Goal: Task Accomplishment & Management: Use online tool/utility

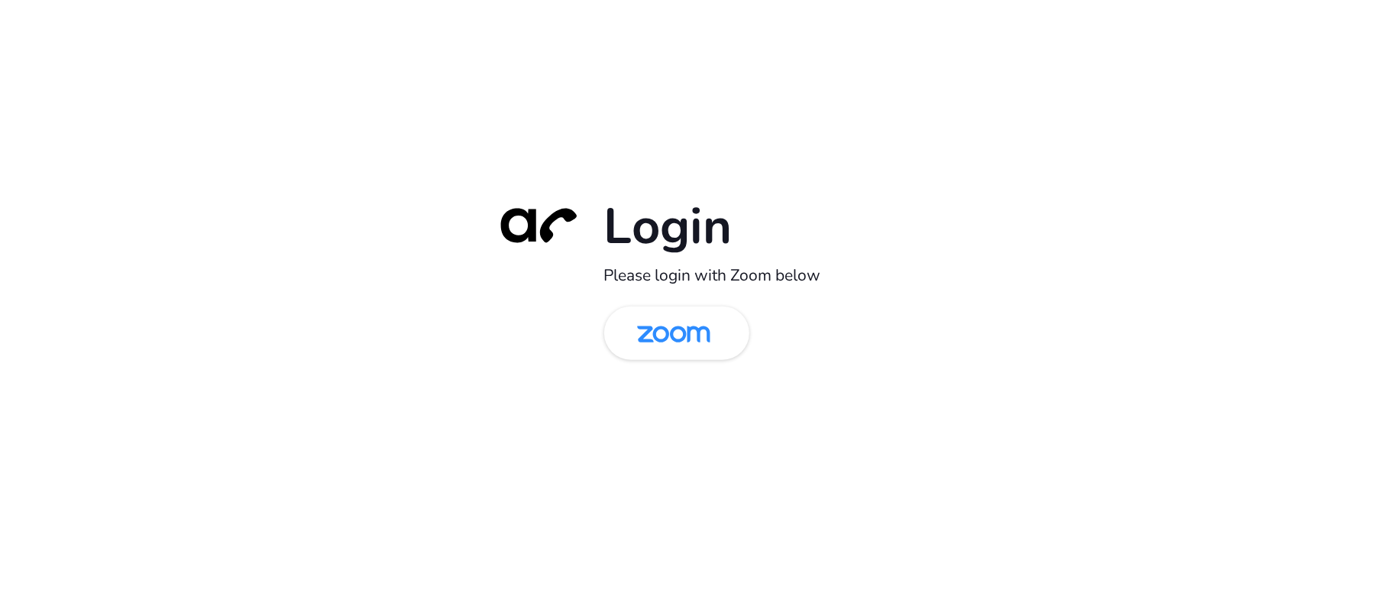
click at [649, 297] on div "Login Please login with Zoom below" at bounding box center [696, 305] width 428 height 219
click at [652, 333] on img at bounding box center [673, 334] width 105 height 50
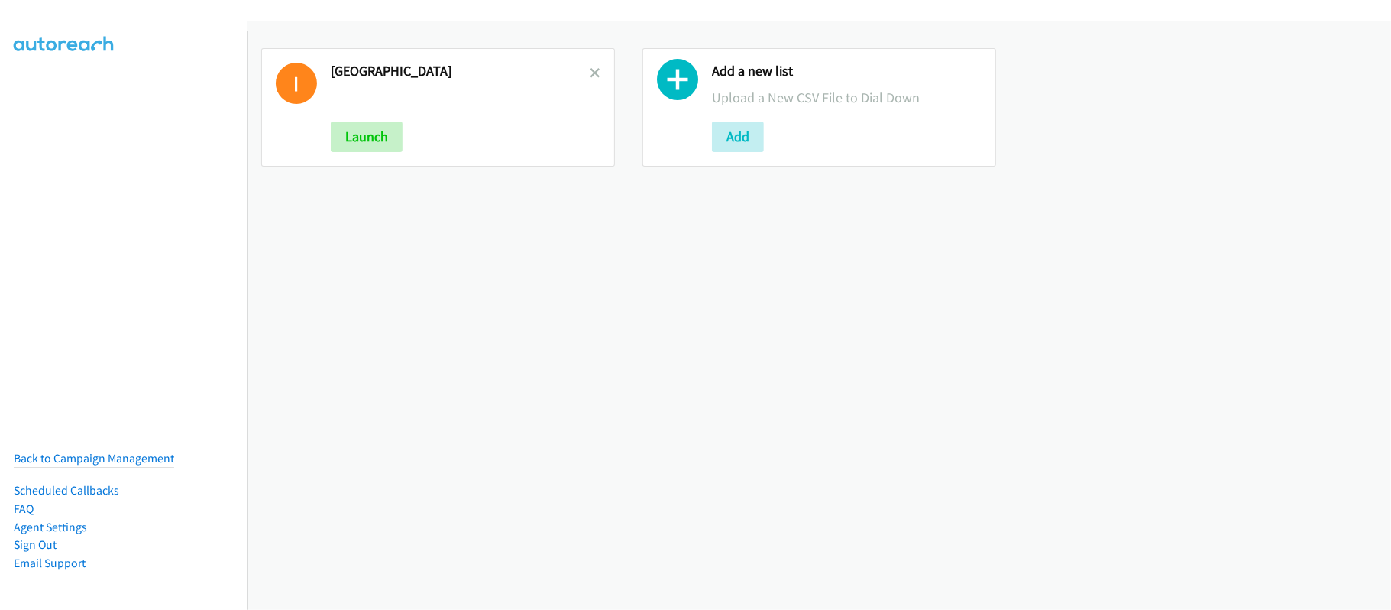
click at [590, 64] on link at bounding box center [595, 73] width 11 height 18
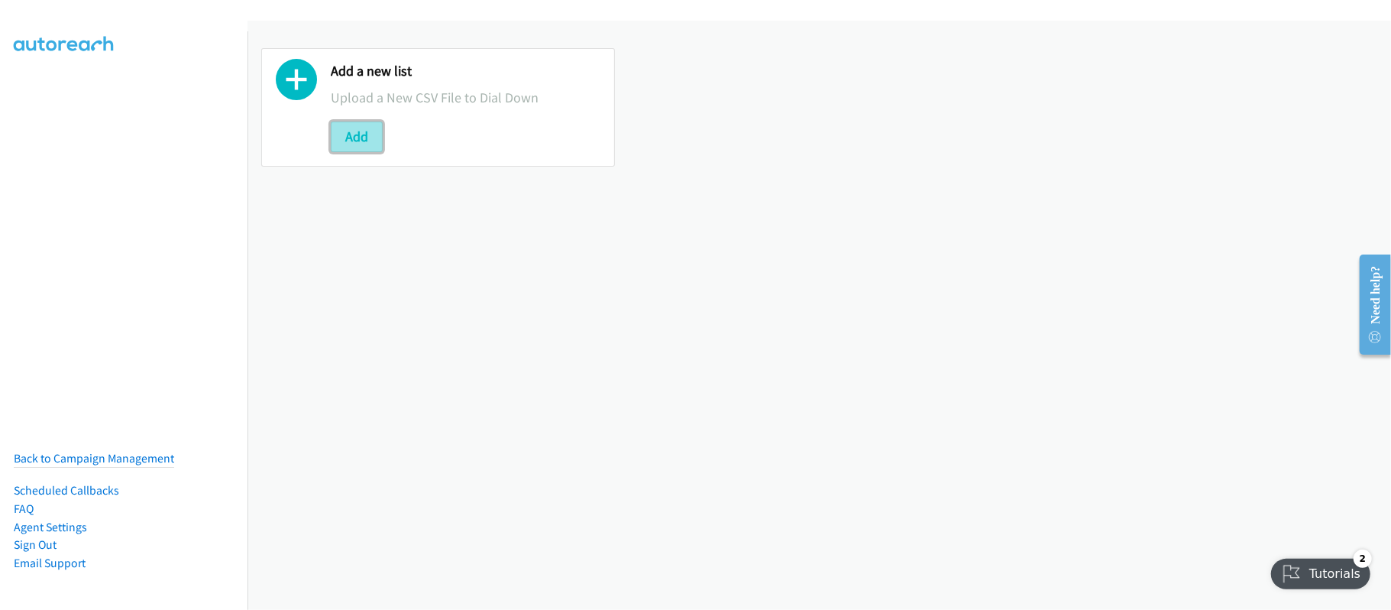
click at [373, 134] on button "Add" at bounding box center [357, 136] width 52 height 31
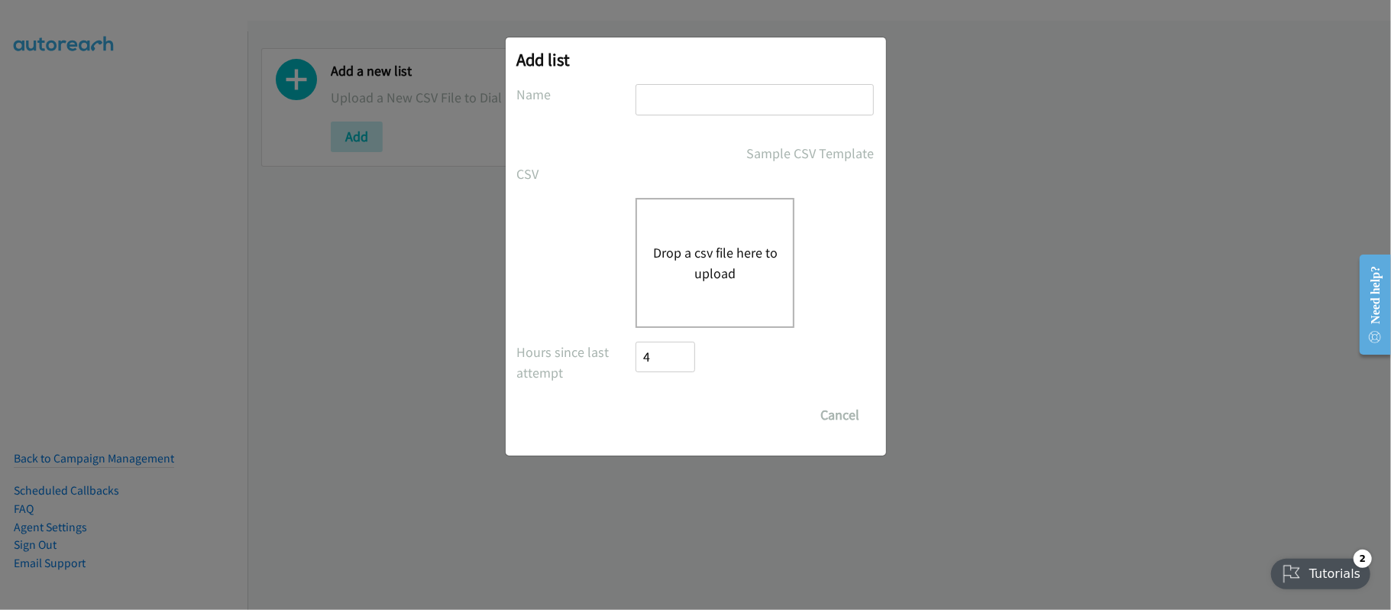
click at [684, 99] on input "text" at bounding box center [754, 99] width 238 height 31
type input "SF"
click at [724, 257] on button "Drop a csv file here to upload" at bounding box center [714, 262] width 125 height 41
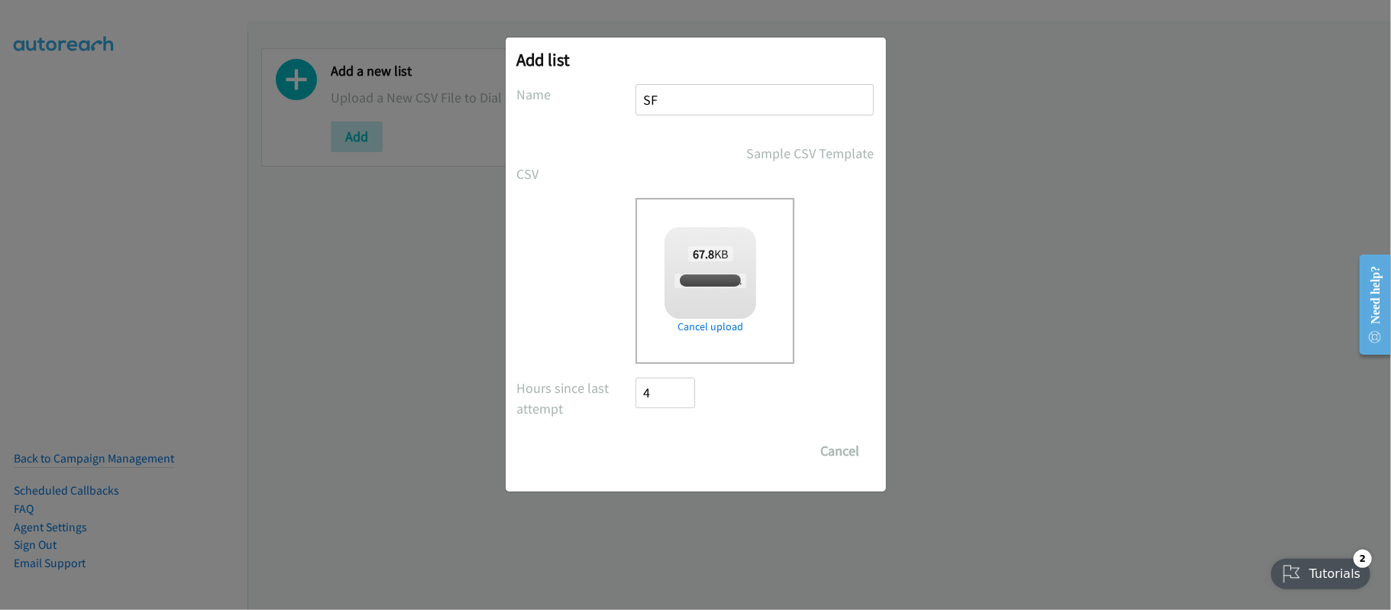
checkbox input "true"
click at [694, 453] on input "Save List" at bounding box center [676, 450] width 80 height 31
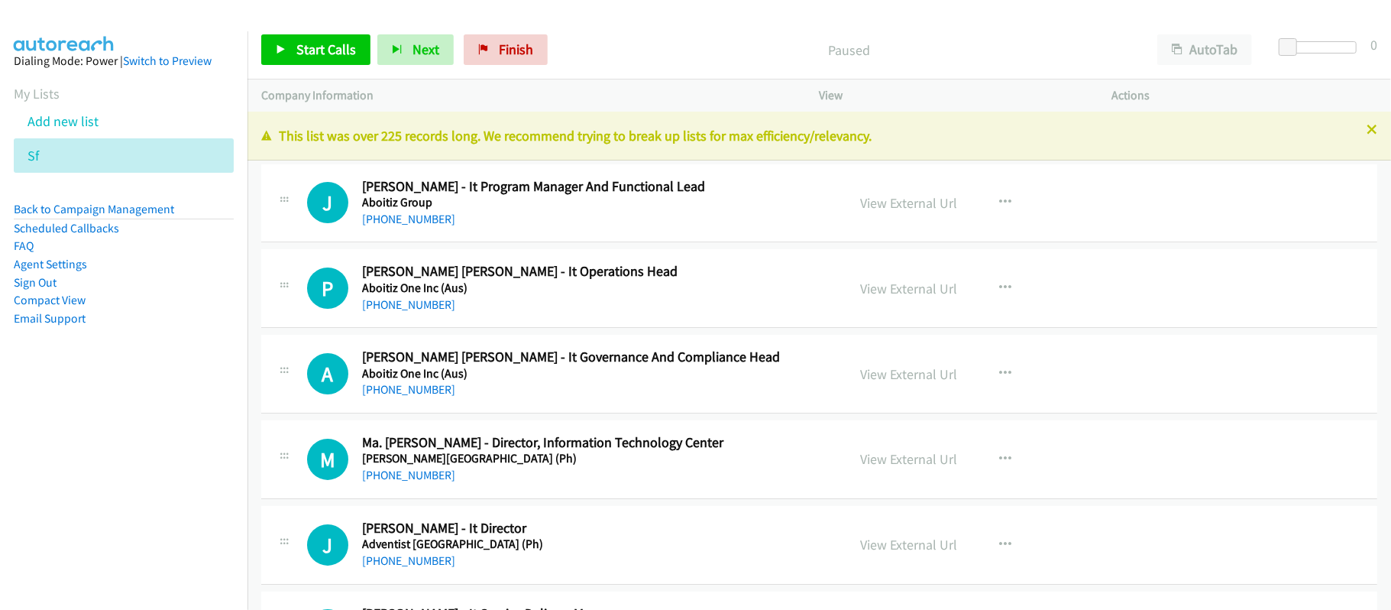
click at [575, 312] on div "[PHONE_NUMBER]" at bounding box center [594, 305] width 464 height 18
click at [636, 63] on div "Paused" at bounding box center [849, 49] width 589 height 31
click at [416, 218] on link "[PHONE_NUMBER]" at bounding box center [408, 219] width 93 height 15
click at [907, 203] on link "View External Url" at bounding box center [909, 203] width 97 height 18
drag, startPoint x: 396, startPoint y: 215, endPoint x: 417, endPoint y: 215, distance: 21.4
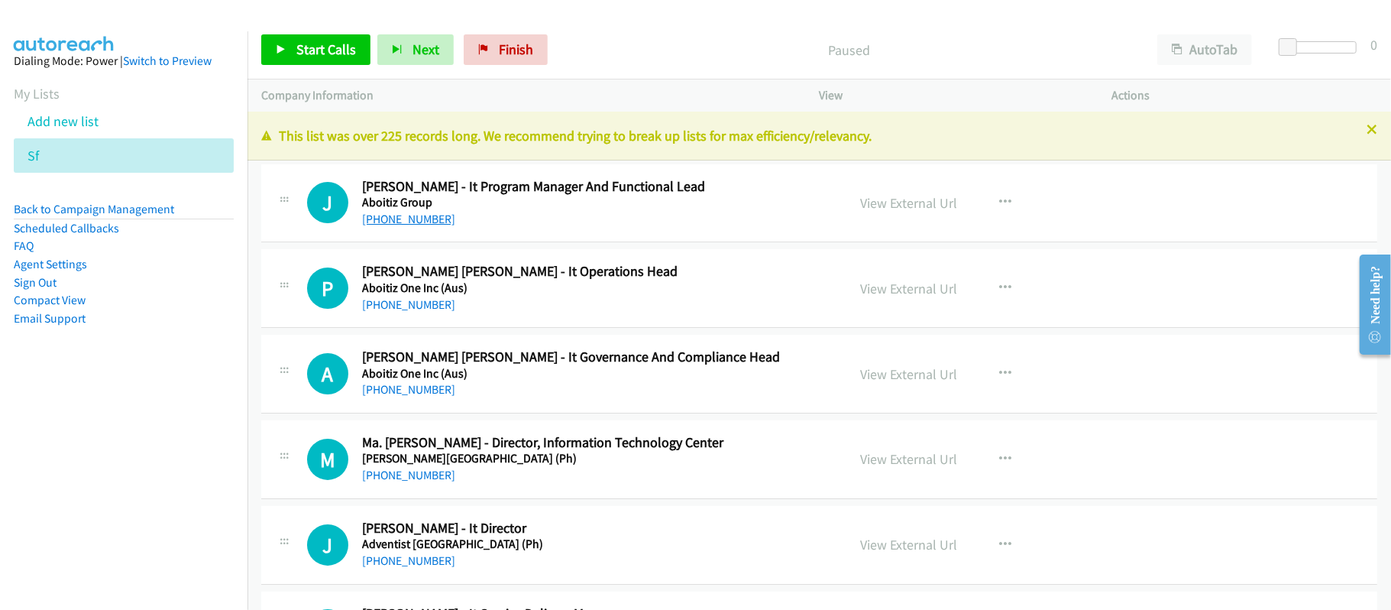
click at [396, 215] on link "[PHONE_NUMBER]" at bounding box center [408, 219] width 93 height 15
drag, startPoint x: 386, startPoint y: 303, endPoint x: 712, endPoint y: 355, distance: 329.5
click at [386, 303] on link "[PHONE_NUMBER]" at bounding box center [408, 304] width 93 height 15
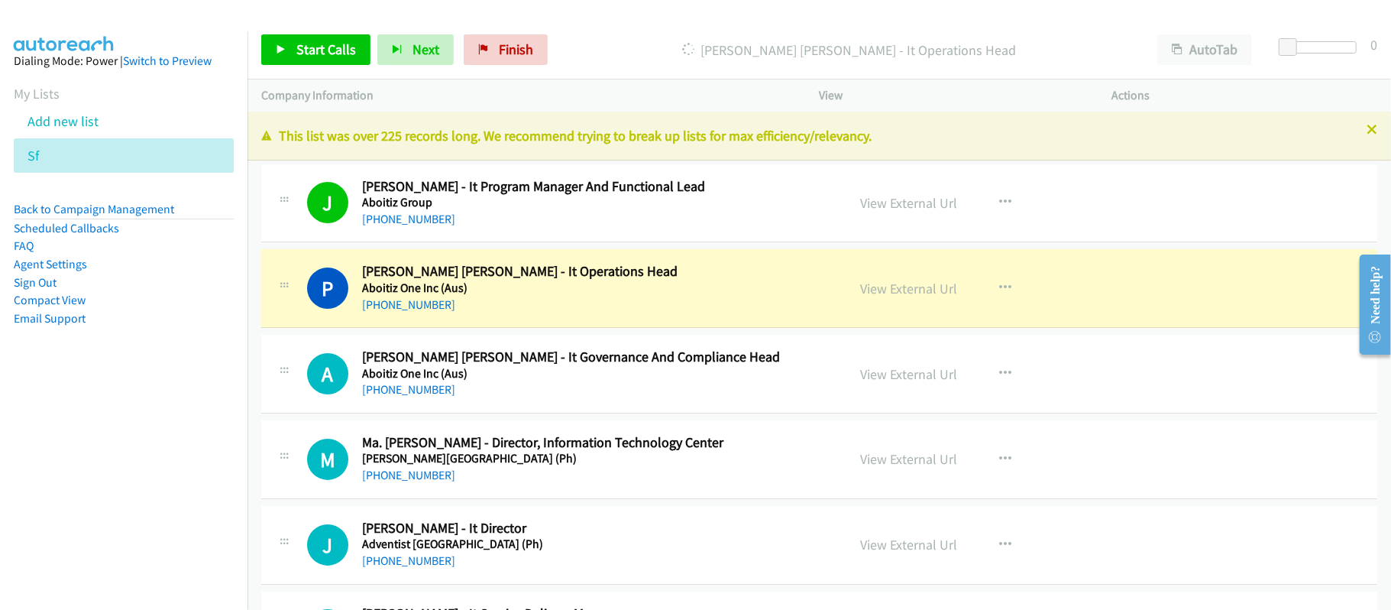
click at [611, 385] on div "[PHONE_NUMBER]" at bounding box center [594, 389] width 464 height 18
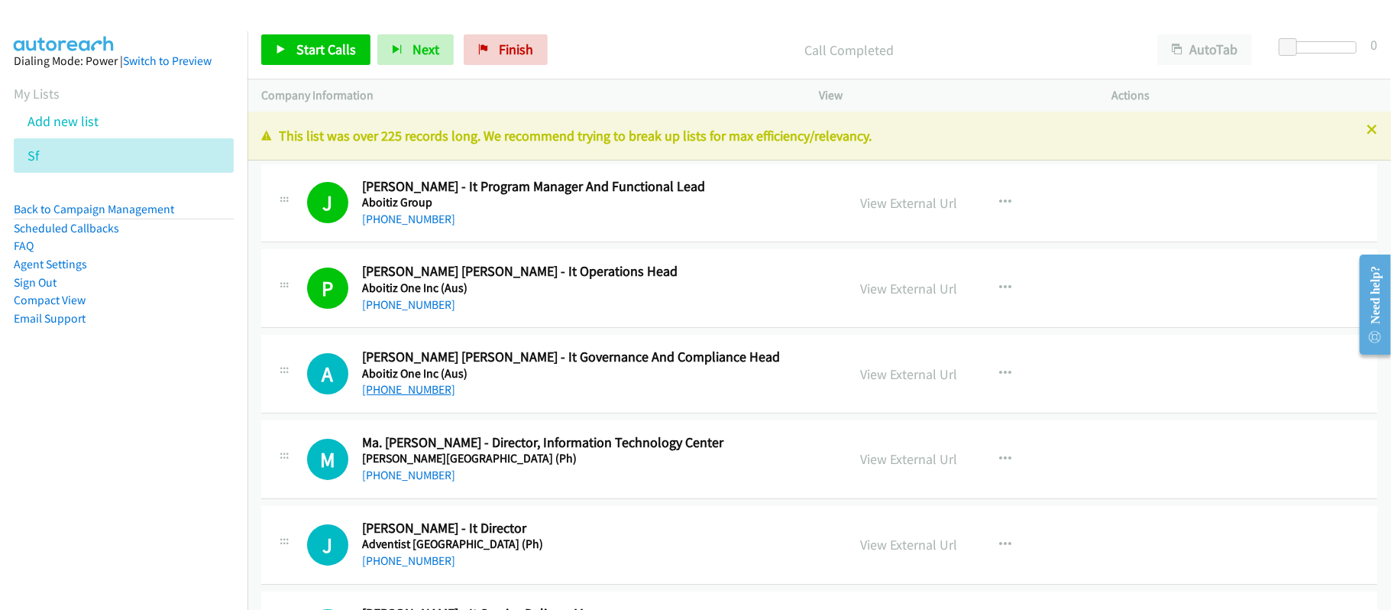
drag, startPoint x: 425, startPoint y: 389, endPoint x: 443, endPoint y: 385, distance: 18.0
click at [425, 389] on link "[PHONE_NUMBER]" at bounding box center [408, 389] width 93 height 15
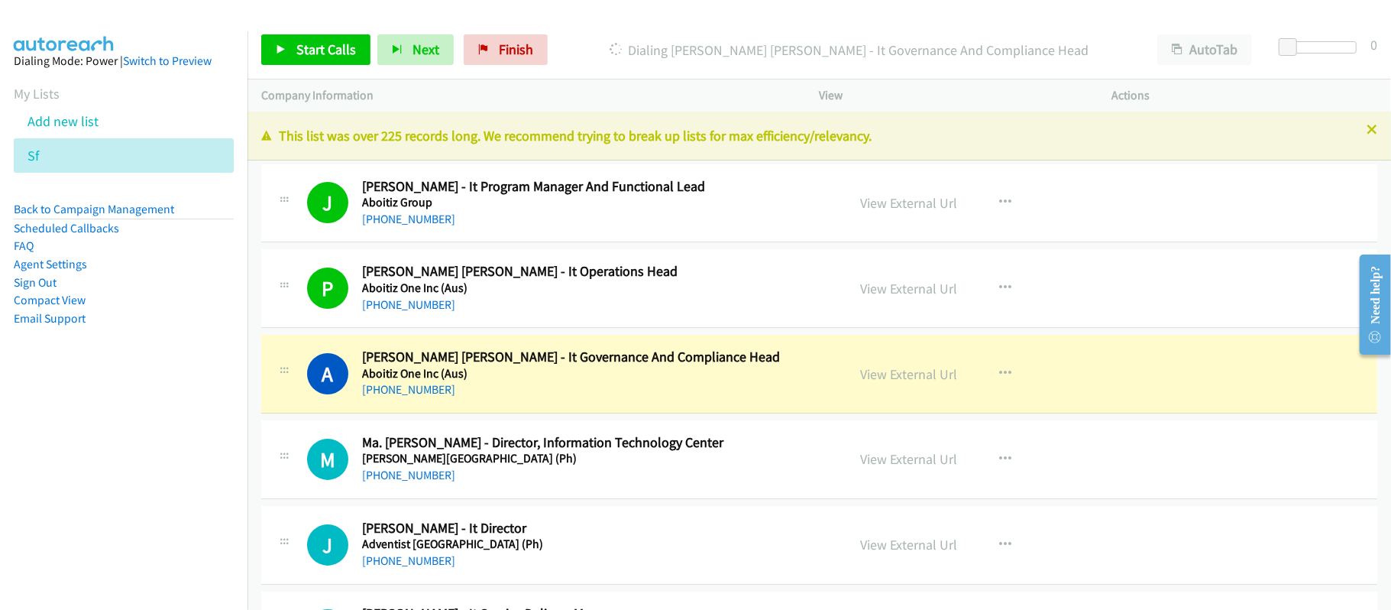
scroll to position [102, 0]
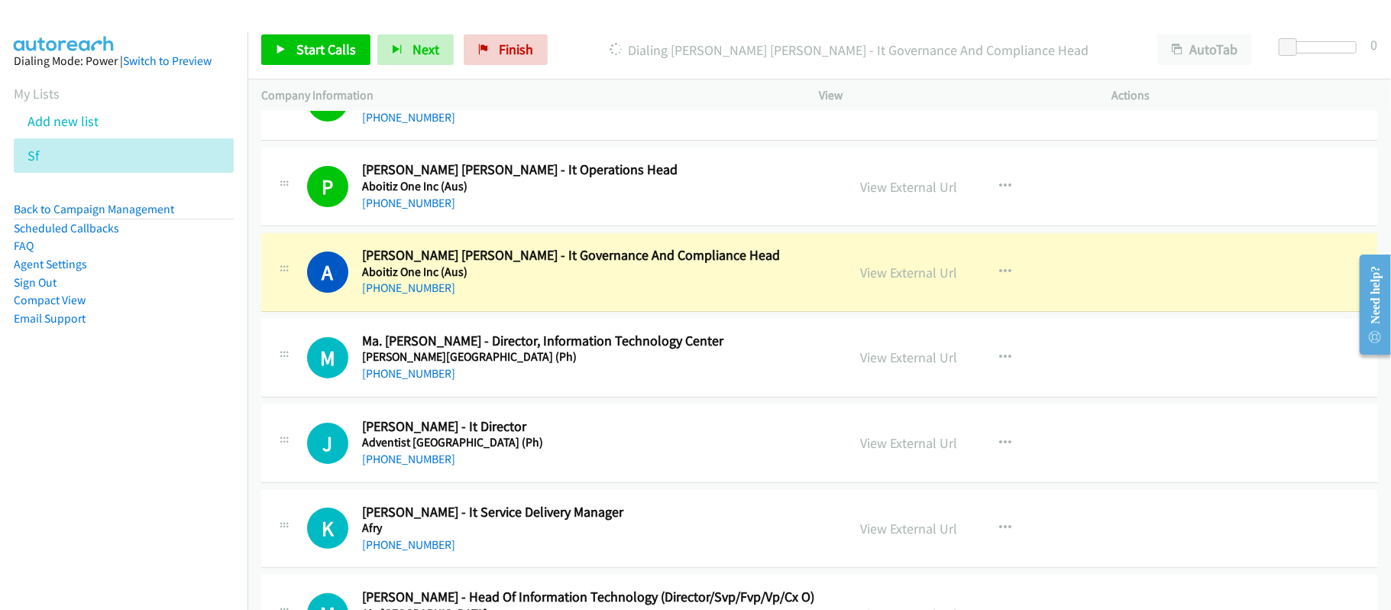
click at [621, 364] on h5 "[PERSON_NAME][GEOGRAPHIC_DATA] (Ph)" at bounding box center [594, 356] width 464 height 15
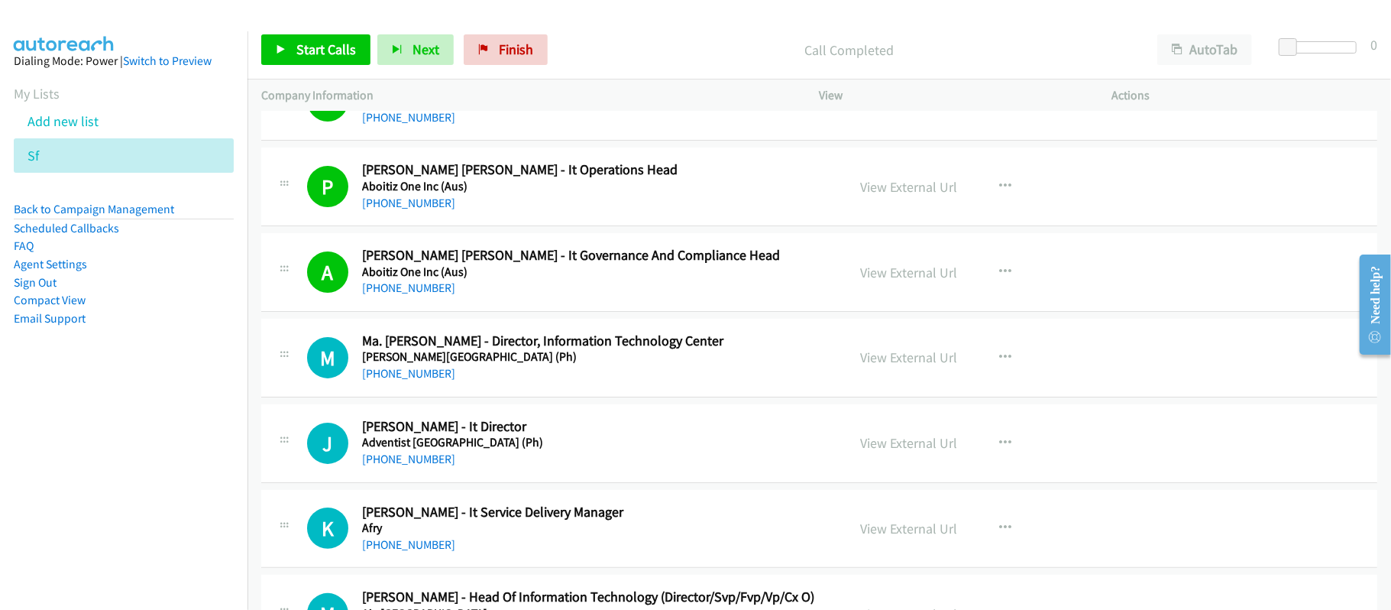
drag, startPoint x: 425, startPoint y: 373, endPoint x: 562, endPoint y: 399, distance: 139.9
click at [425, 373] on link "[PHONE_NUMBER]" at bounding box center [408, 373] width 93 height 15
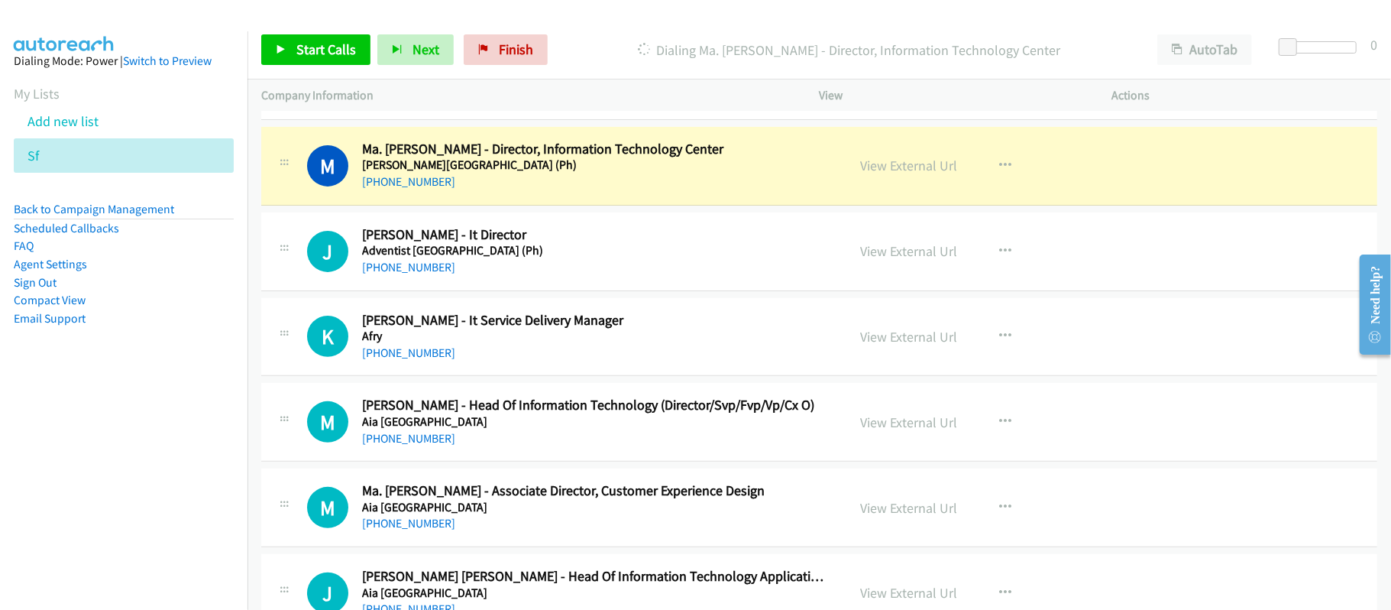
scroll to position [306, 0]
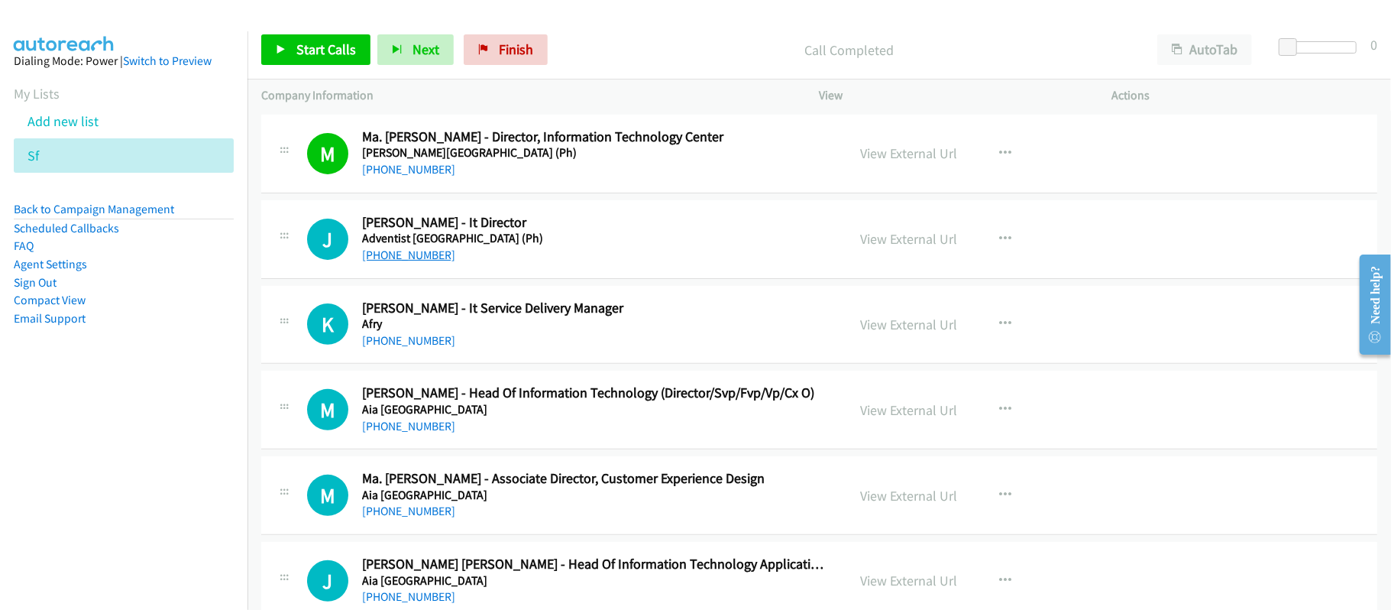
click at [385, 260] on link "[PHONE_NUMBER]" at bounding box center [408, 254] width 93 height 15
click at [368, 339] on link "[PHONE_NUMBER]" at bounding box center [408, 340] width 93 height 15
click at [402, 425] on link "[PHONE_NUMBER]" at bounding box center [408, 426] width 93 height 15
click at [404, 435] on div "[PHONE_NUMBER]" at bounding box center [594, 426] width 464 height 18
click at [405, 429] on link "[PHONE_NUMBER]" at bounding box center [408, 426] width 93 height 15
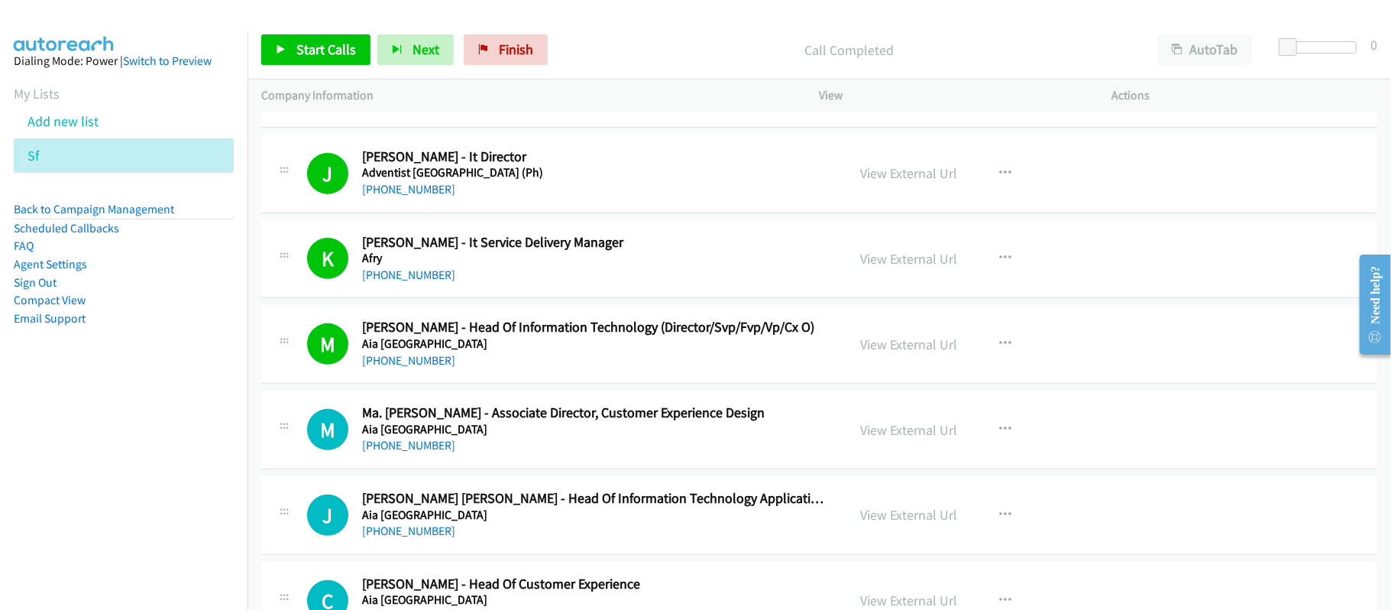
scroll to position [407, 0]
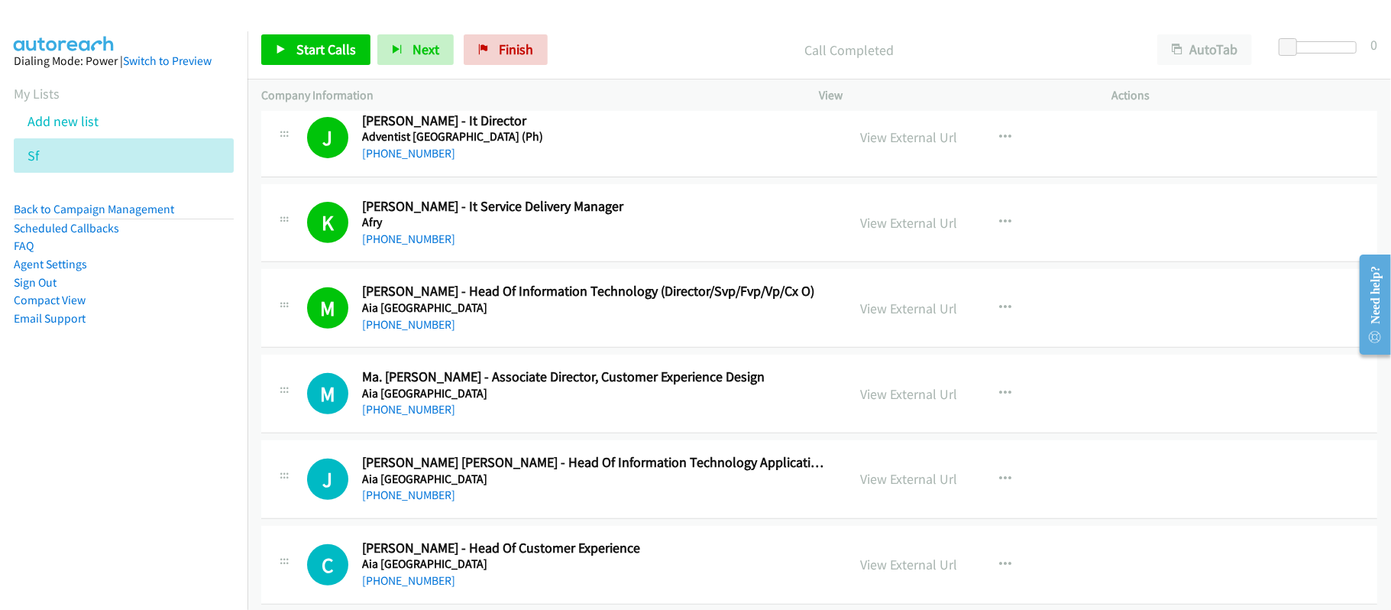
click at [550, 419] on div "[PHONE_NUMBER]" at bounding box center [594, 409] width 464 height 18
click at [425, 414] on link "[PHONE_NUMBER]" at bounding box center [408, 409] width 93 height 15
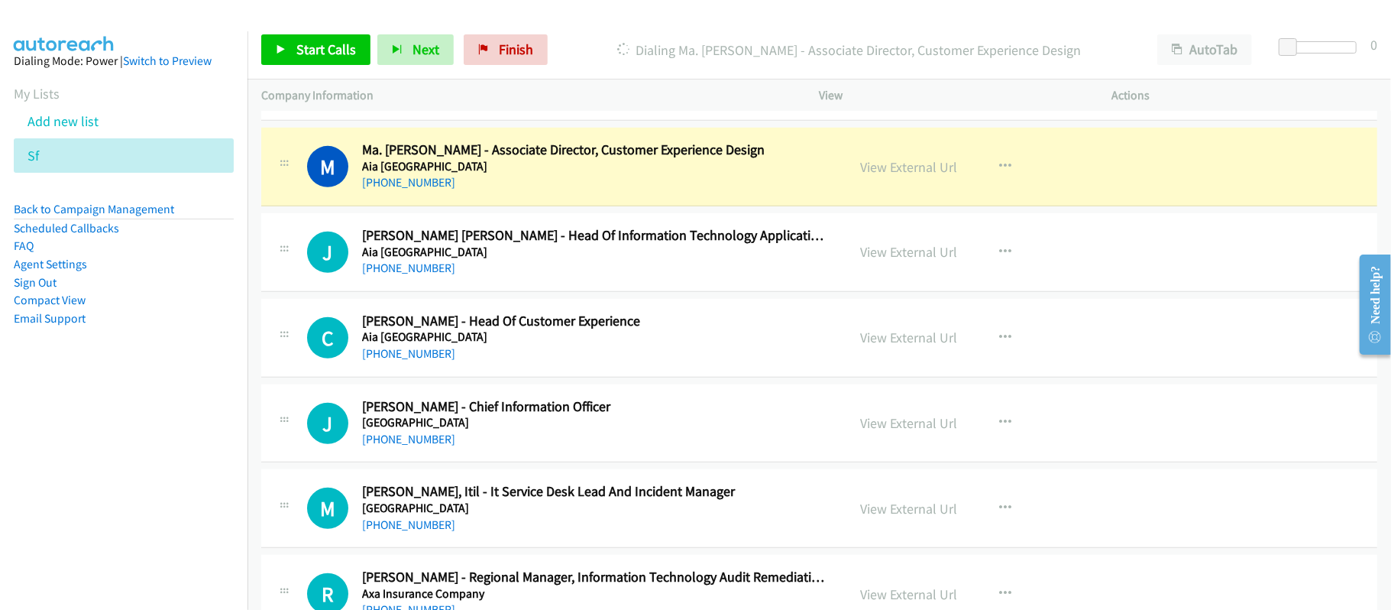
scroll to position [611, 0]
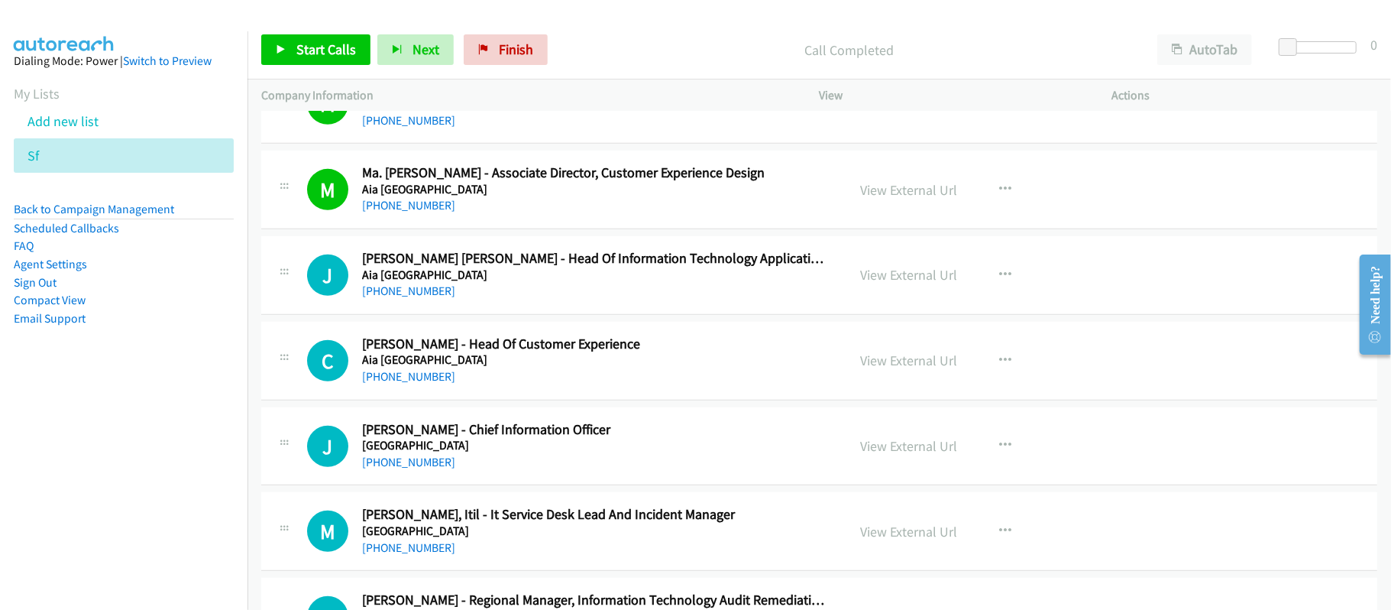
click at [399, 294] on link "[PHONE_NUMBER]" at bounding box center [408, 290] width 93 height 15
click at [428, 376] on link "[PHONE_NUMBER]" at bounding box center [408, 376] width 93 height 15
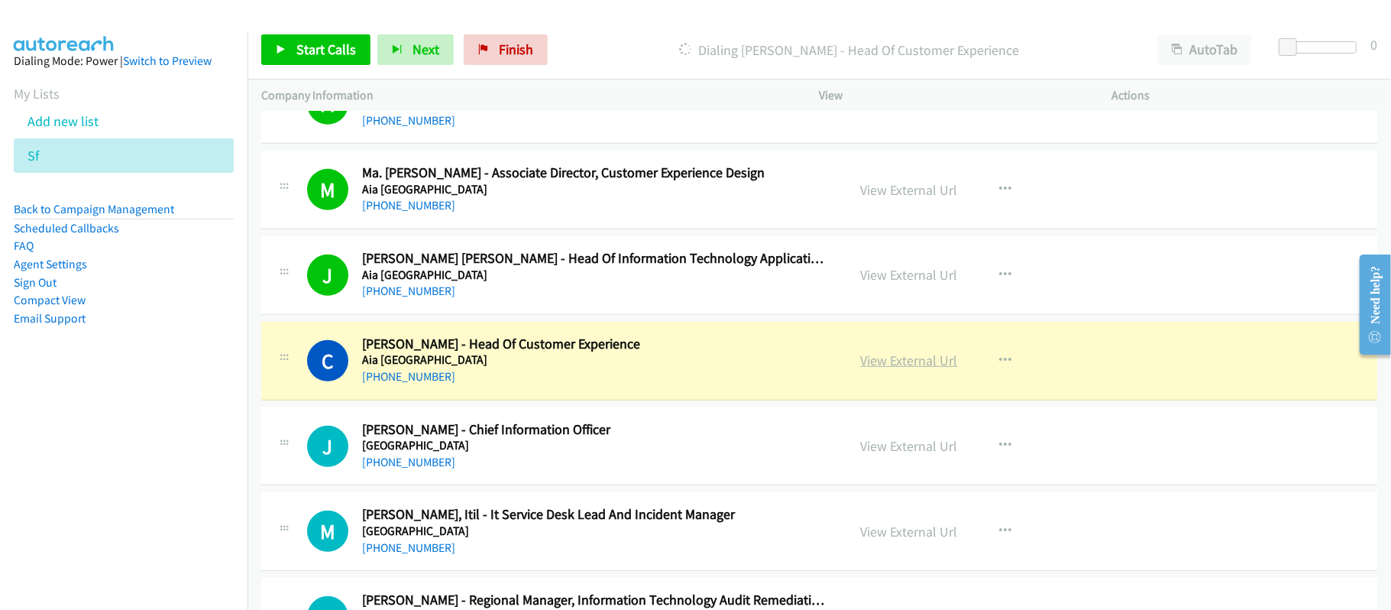
click at [898, 364] on link "View External Url" at bounding box center [909, 360] width 97 height 18
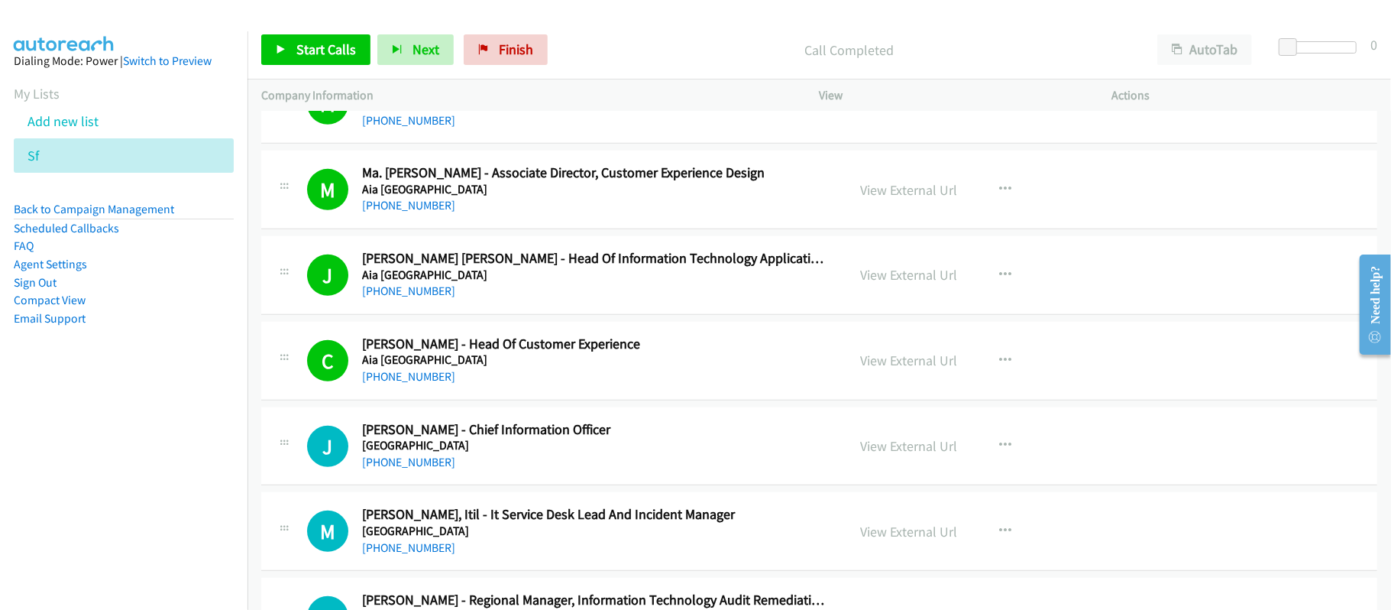
drag, startPoint x: 394, startPoint y: 463, endPoint x: 499, endPoint y: 463, distance: 104.6
click at [394, 463] on link "[PHONE_NUMBER]" at bounding box center [408, 461] width 93 height 15
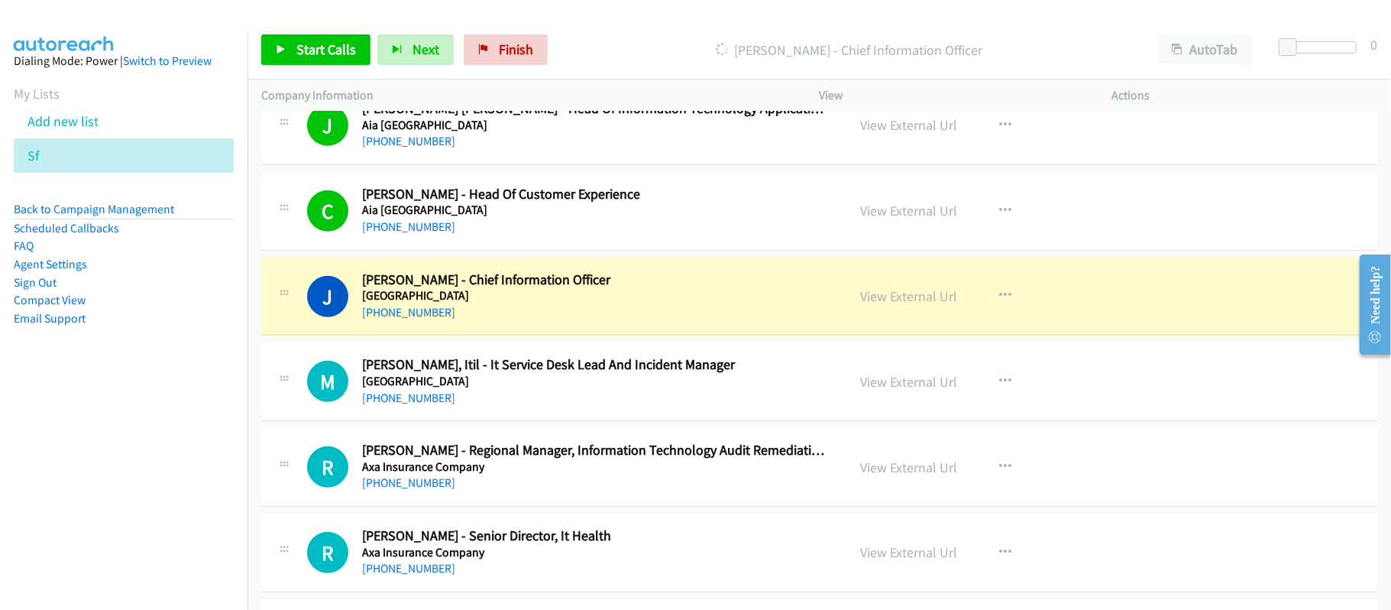
scroll to position [814, 0]
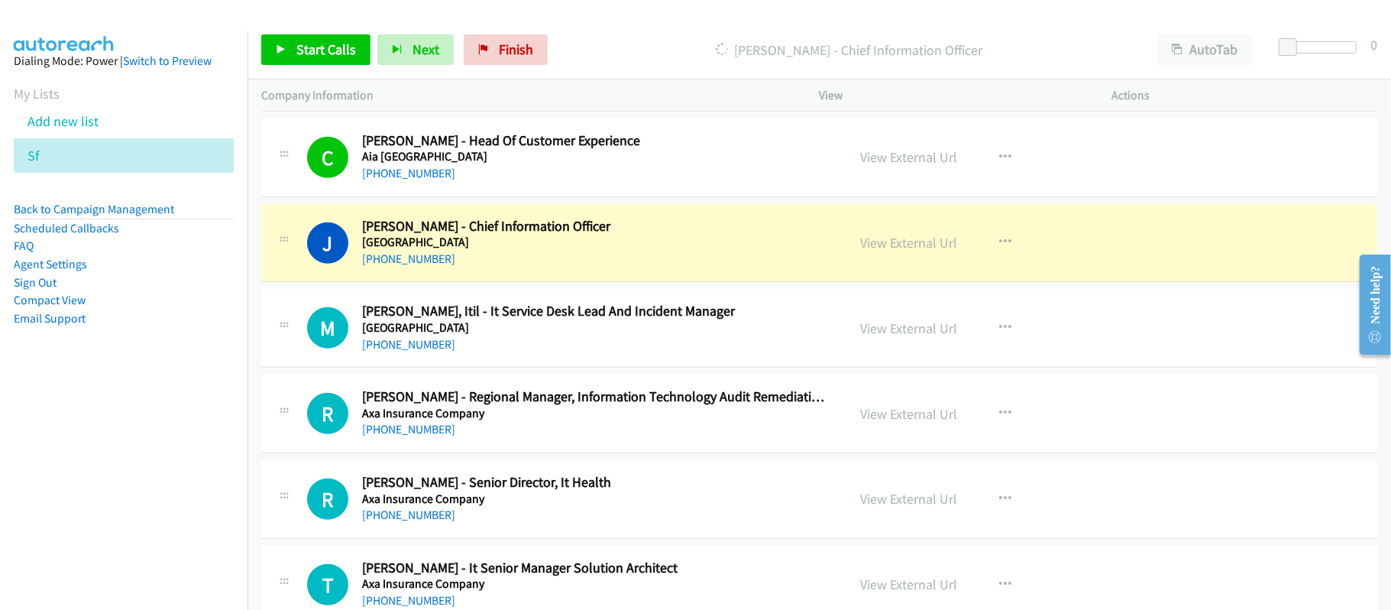
click at [600, 342] on div "[PHONE_NUMBER]" at bounding box center [594, 344] width 464 height 18
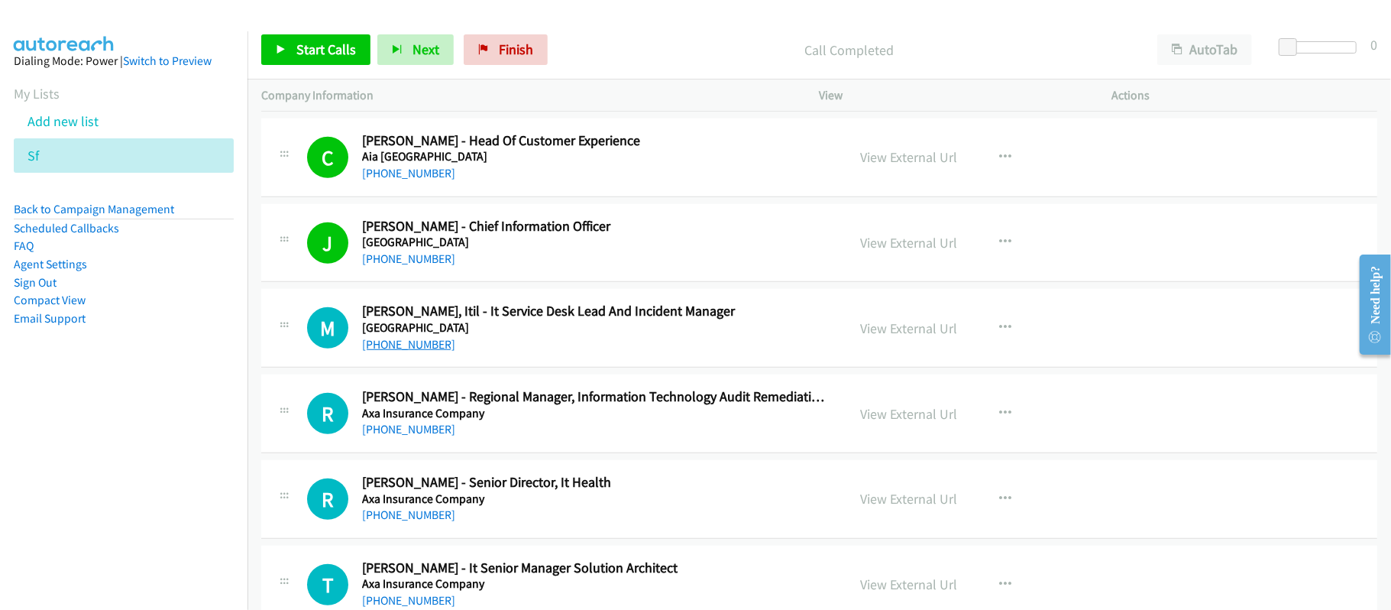
click at [413, 342] on link "[PHONE_NUMBER]" at bounding box center [408, 344] width 93 height 15
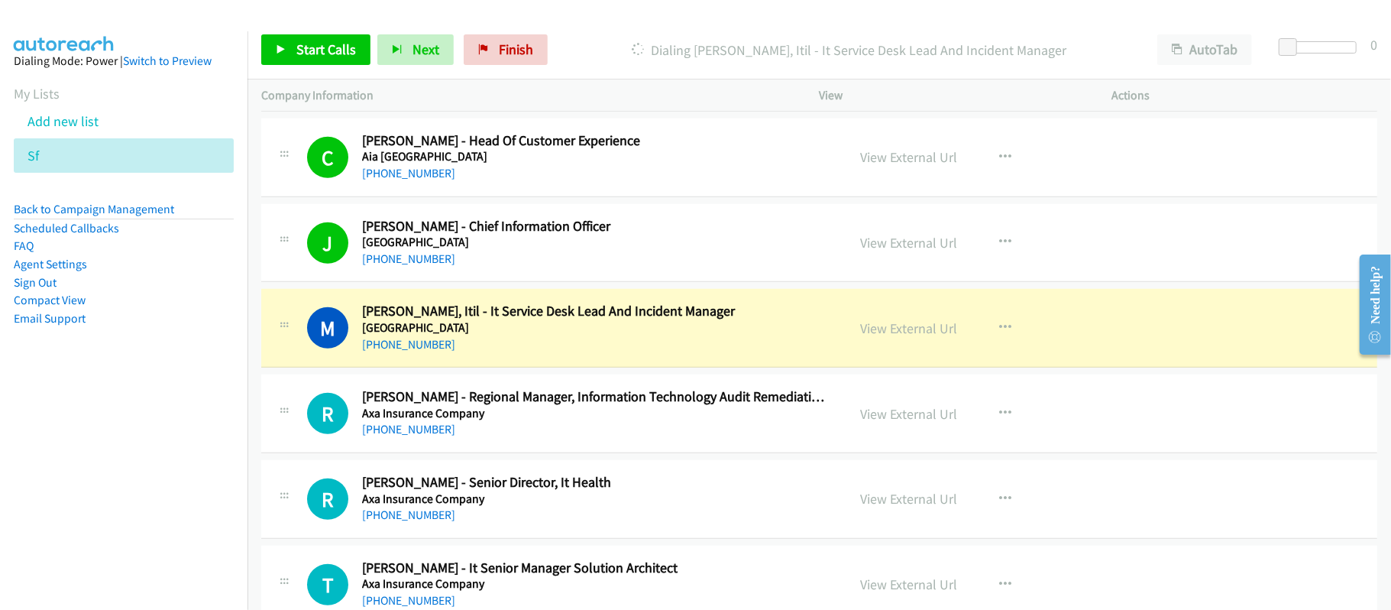
drag, startPoint x: 536, startPoint y: 443, endPoint x: 451, endPoint y: 448, distance: 85.7
click at [536, 443] on div "R Callback Scheduled [PERSON_NAME] - Regional Manager, Information Technology A…" at bounding box center [819, 413] width 1116 height 79
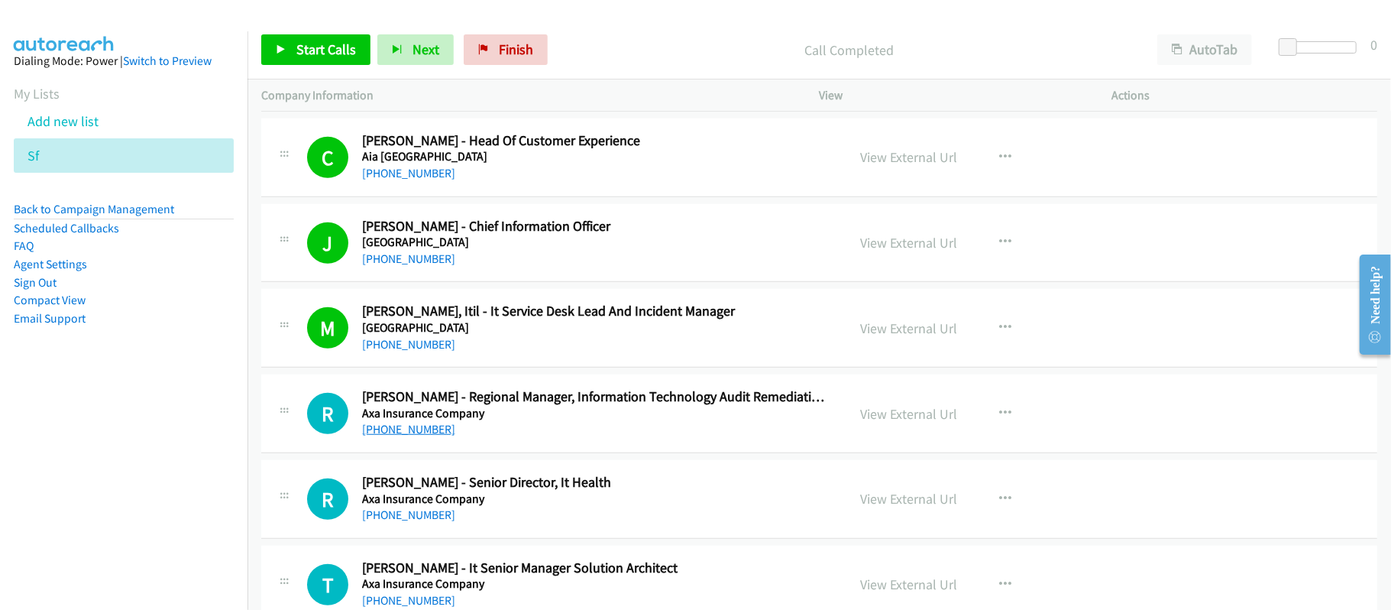
click at [412, 435] on link "[PHONE_NUMBER]" at bounding box center [408, 429] width 93 height 15
drag, startPoint x: 420, startPoint y: 521, endPoint x: 665, endPoint y: 519, distance: 244.4
click at [420, 521] on link "[PHONE_NUMBER]" at bounding box center [408, 514] width 93 height 15
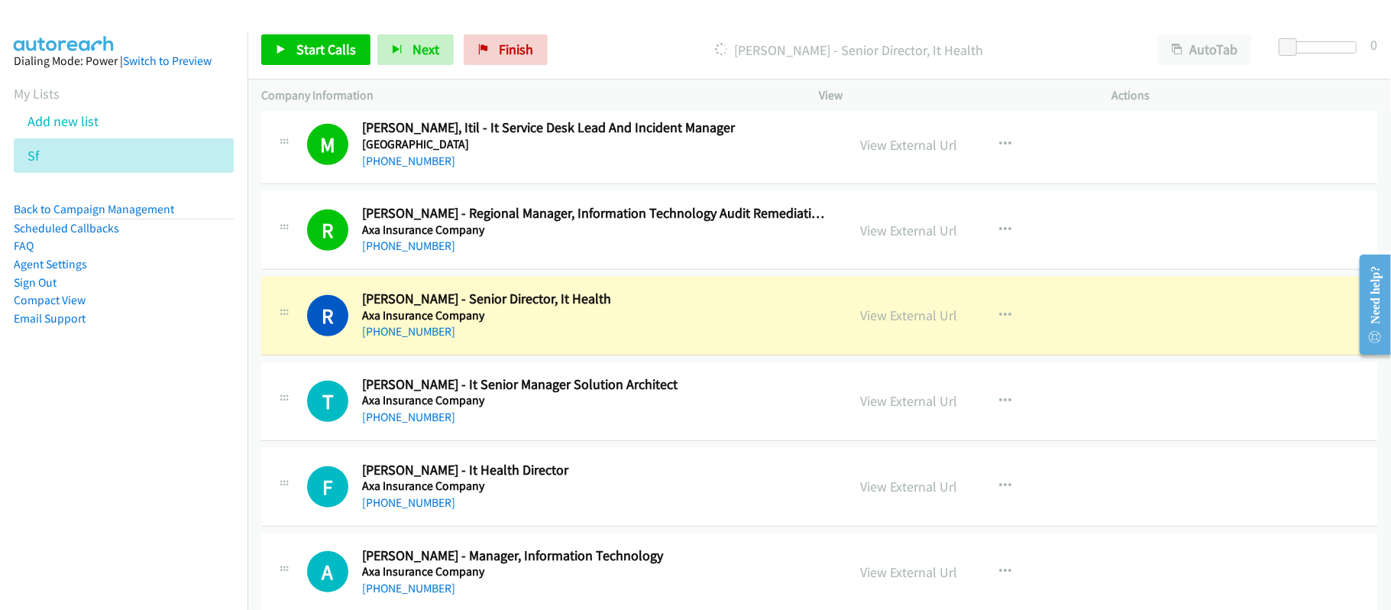
scroll to position [1018, 0]
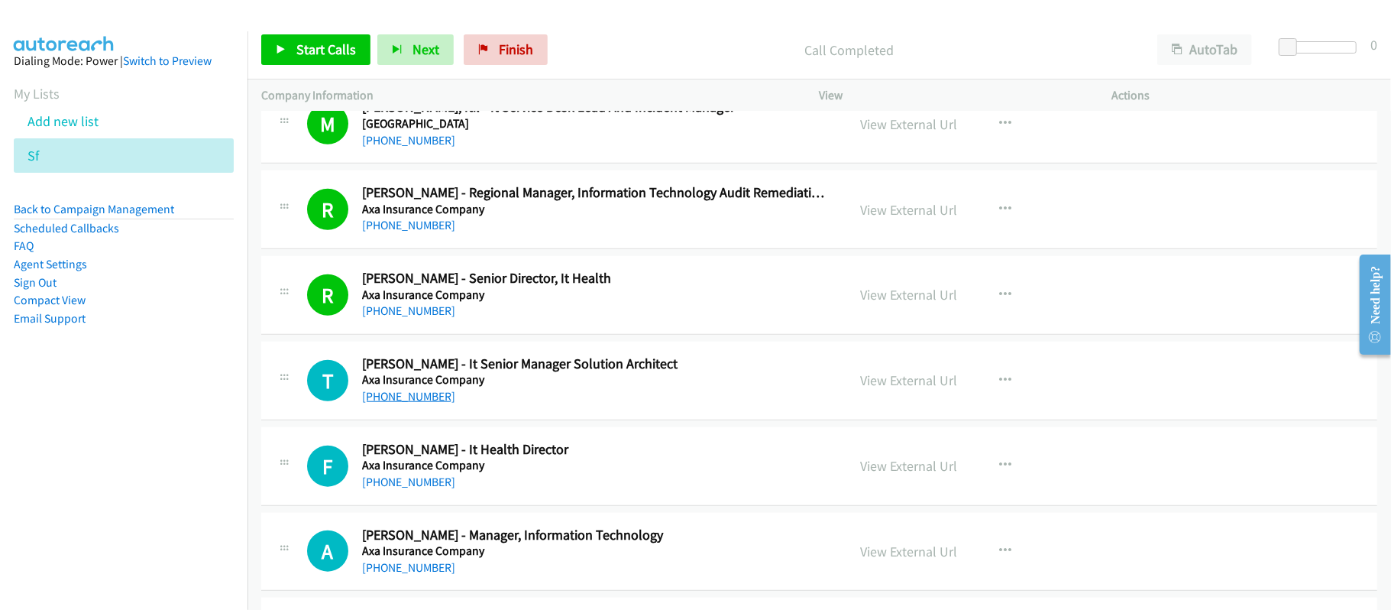
click at [385, 403] on link "[PHONE_NUMBER]" at bounding box center [408, 396] width 93 height 15
click at [395, 484] on link "[PHONE_NUMBER]" at bounding box center [408, 481] width 93 height 15
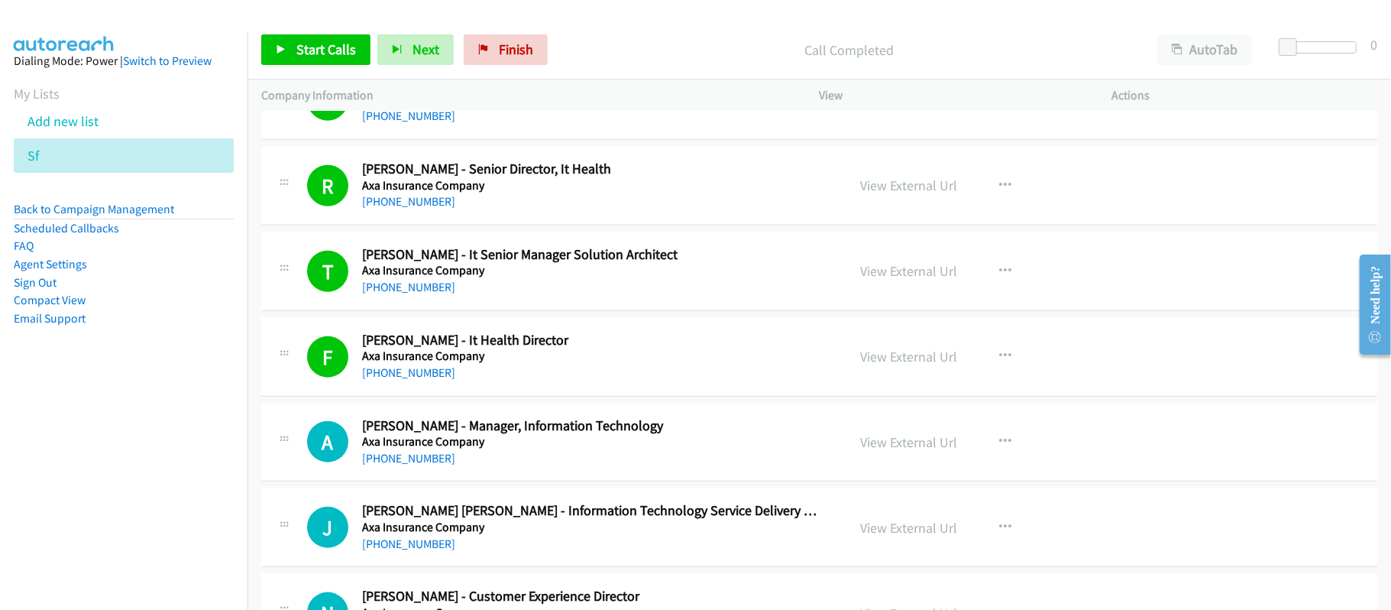
scroll to position [1222, 0]
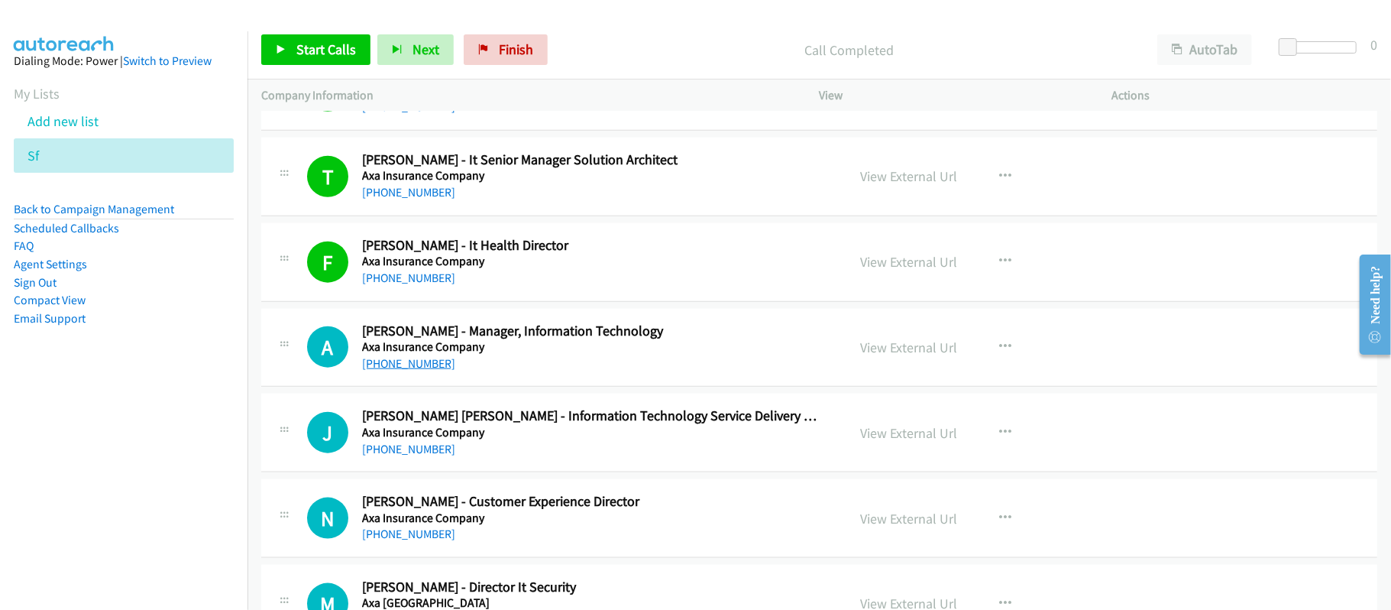
click at [432, 370] on link "[PHONE_NUMBER]" at bounding box center [408, 363] width 93 height 15
drag, startPoint x: 411, startPoint y: 449, endPoint x: 633, endPoint y: 460, distance: 222.5
click at [411, 449] on link "[PHONE_NUMBER]" at bounding box center [408, 448] width 93 height 15
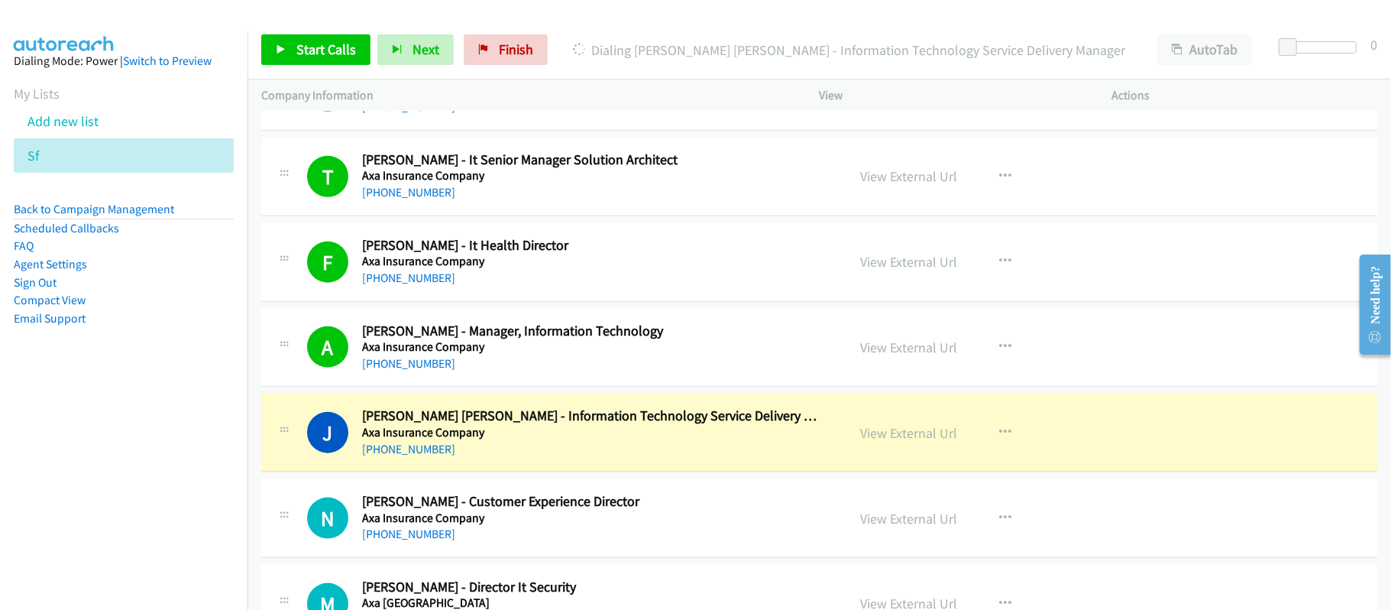
scroll to position [1324, 0]
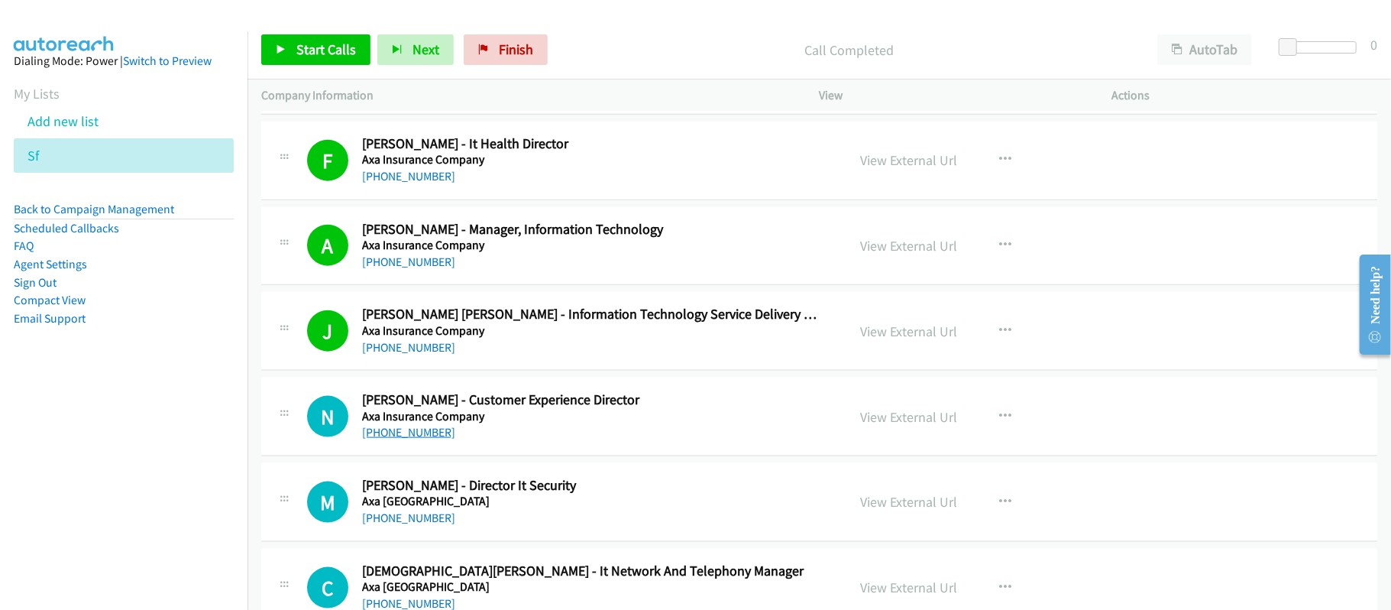
click at [446, 435] on link "[PHONE_NUMBER]" at bounding box center [408, 432] width 93 height 15
click at [400, 439] on link "[PHONE_NUMBER]" at bounding box center [408, 432] width 93 height 15
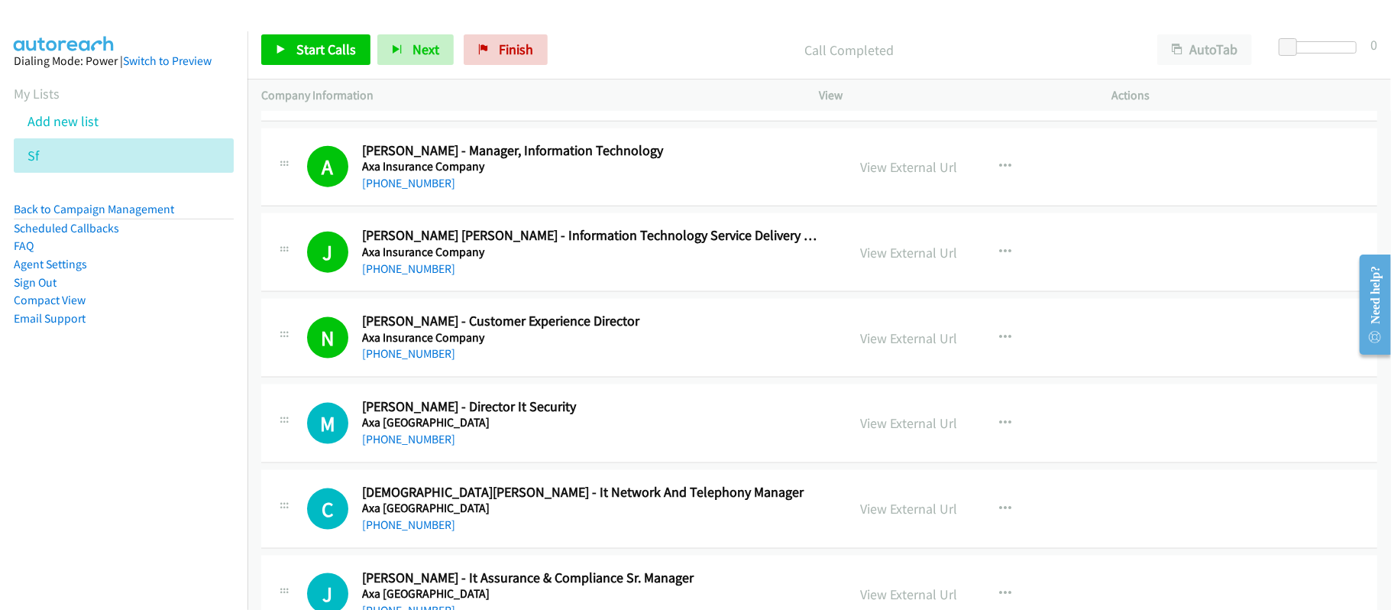
scroll to position [1425, 0]
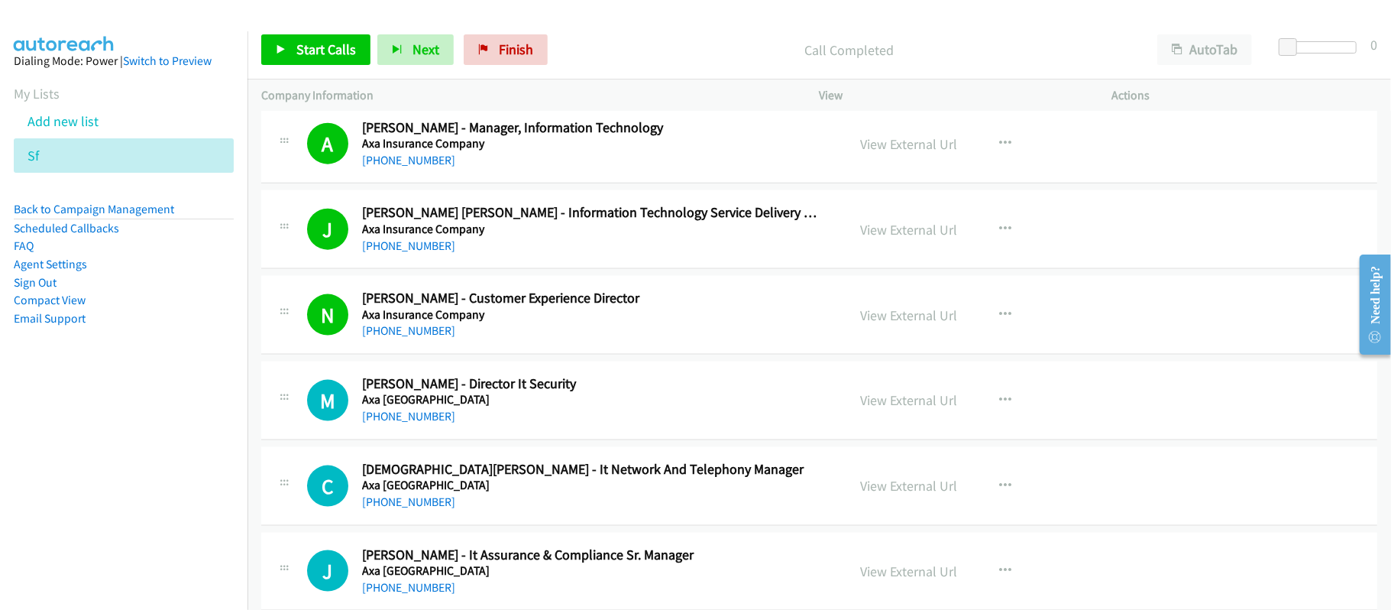
drag, startPoint x: 420, startPoint y: 425, endPoint x: 561, endPoint y: 423, distance: 140.6
click at [420, 423] on link "[PHONE_NUMBER]" at bounding box center [408, 416] width 93 height 15
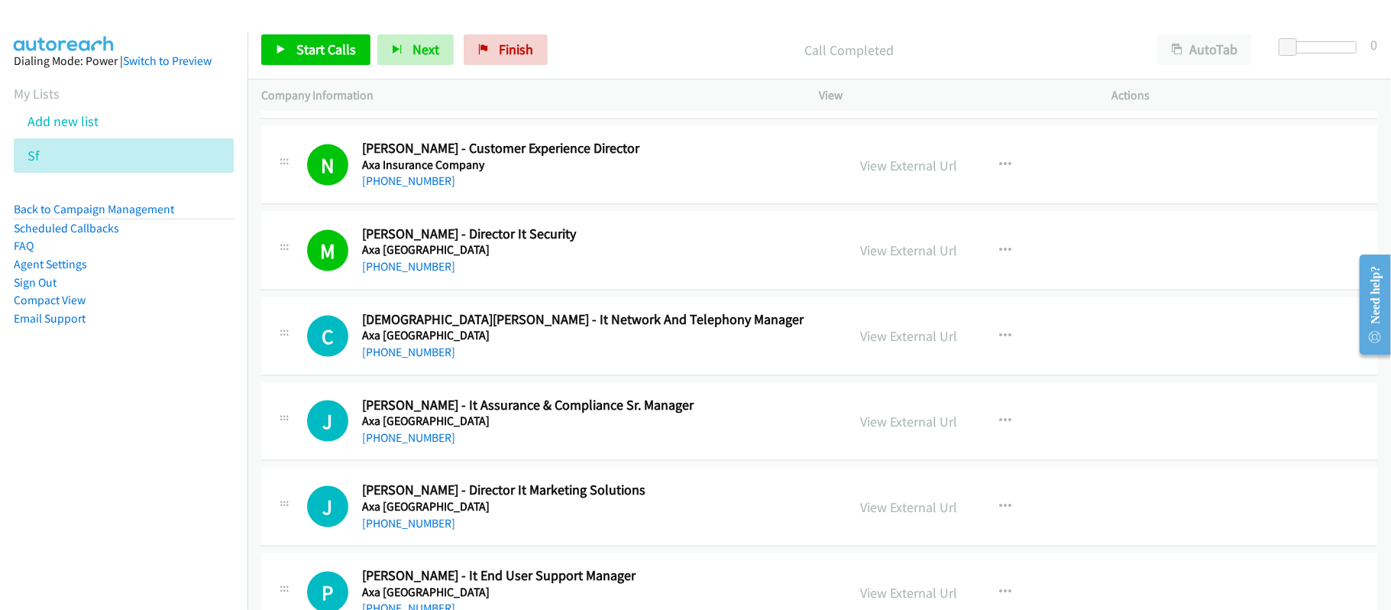
scroll to position [1629, 0]
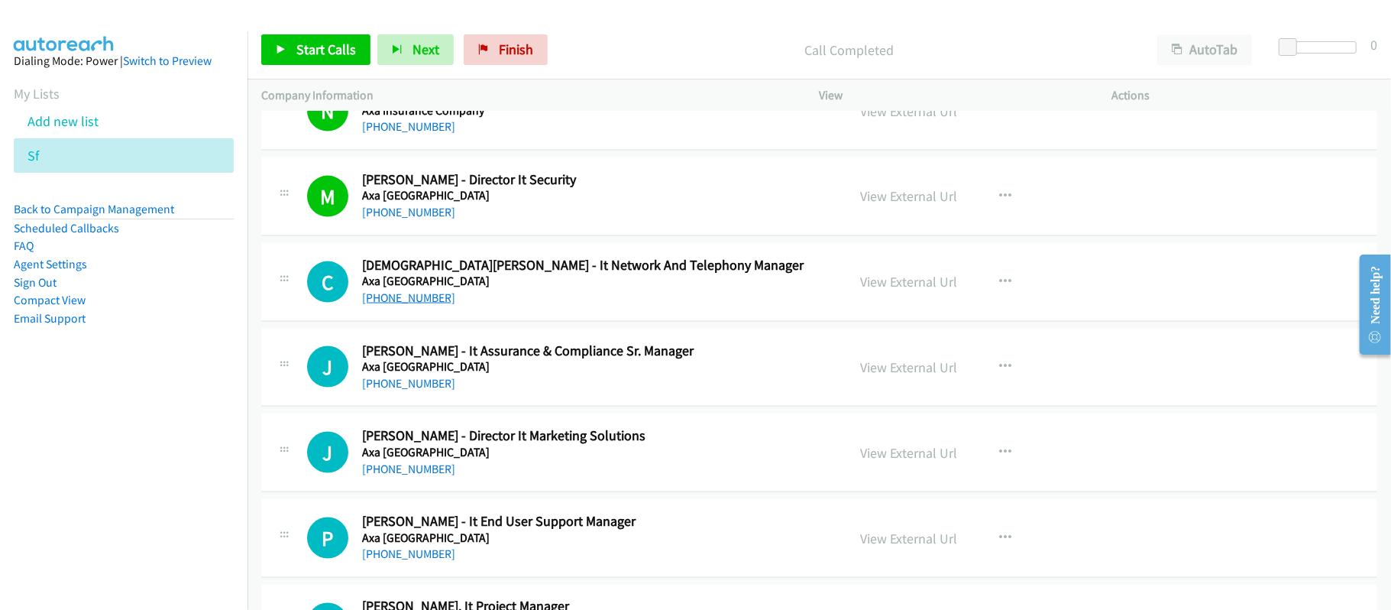
click at [414, 298] on link "[PHONE_NUMBER]" at bounding box center [408, 297] width 93 height 15
click at [474, 385] on div "[PHONE_NUMBER]" at bounding box center [594, 383] width 464 height 18
drag, startPoint x: 368, startPoint y: 392, endPoint x: 667, endPoint y: 397, distance: 298.7
click at [368, 390] on link "[PHONE_NUMBER]" at bounding box center [408, 383] width 93 height 15
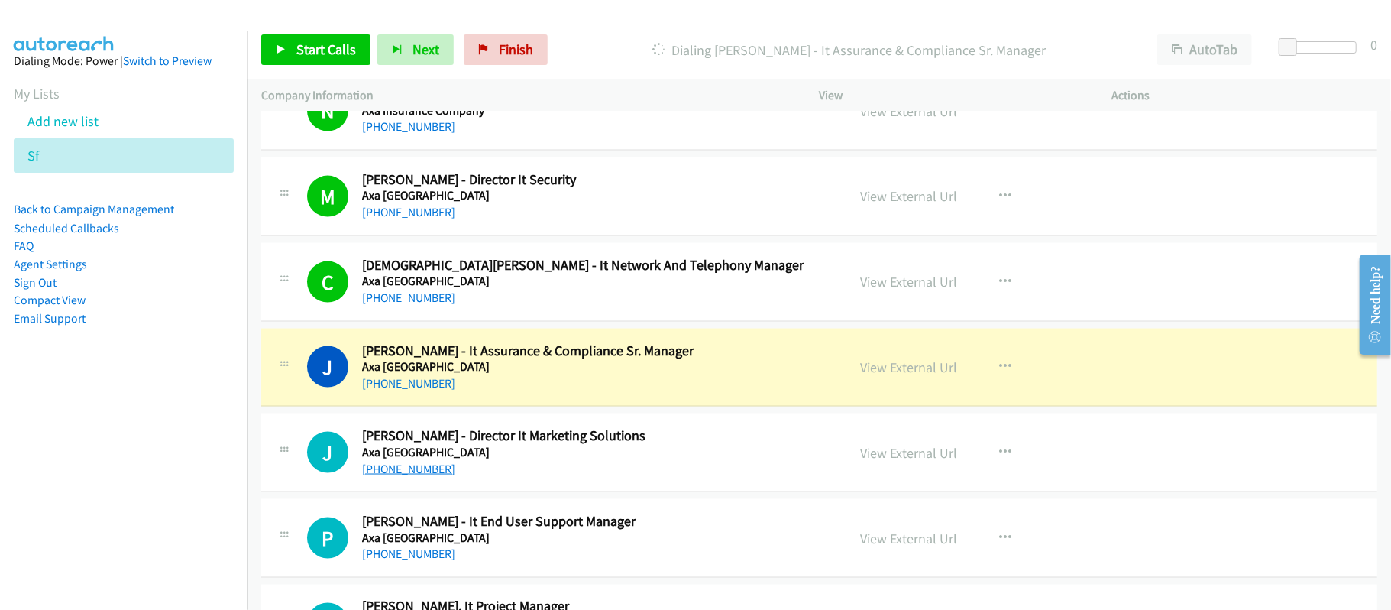
click at [414, 475] on link "[PHONE_NUMBER]" at bounding box center [408, 468] width 93 height 15
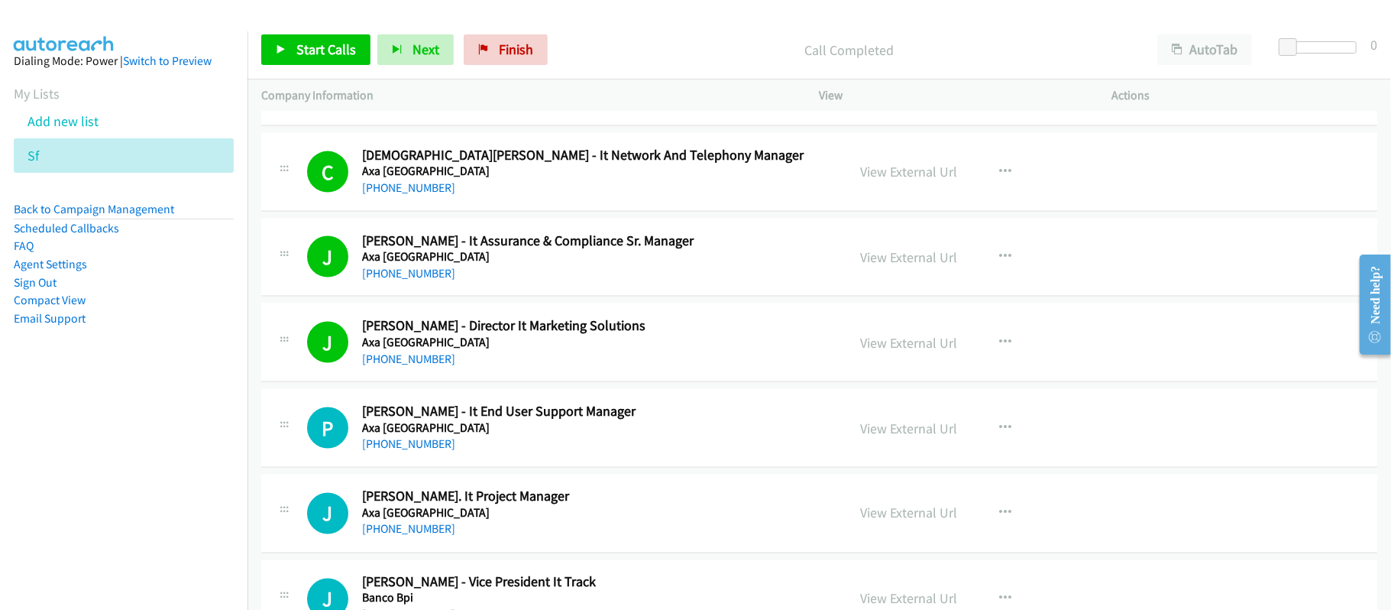
scroll to position [1935, 0]
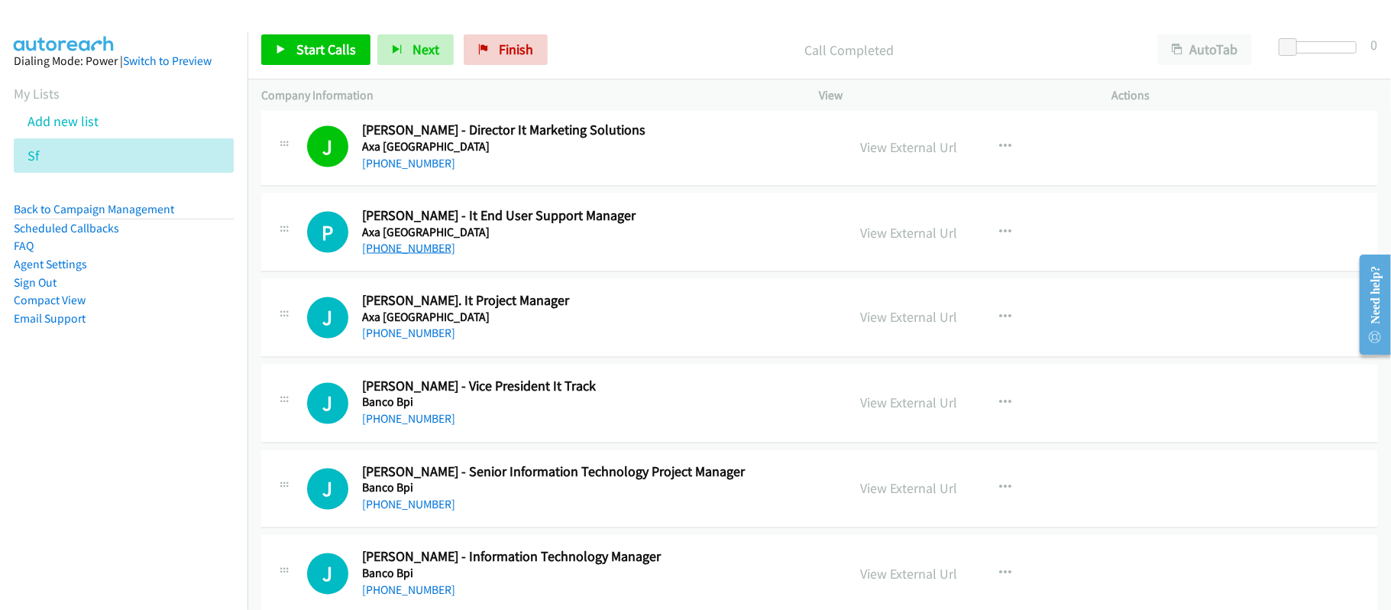
click at [409, 251] on link "[PHONE_NUMBER]" at bounding box center [408, 248] width 93 height 15
click at [422, 338] on link "[PHONE_NUMBER]" at bounding box center [408, 333] width 93 height 15
click at [417, 425] on link "[PHONE_NUMBER]" at bounding box center [408, 419] width 93 height 15
click at [563, 396] on h2 "[PERSON_NAME] - Vice President It Track" at bounding box center [594, 387] width 464 height 18
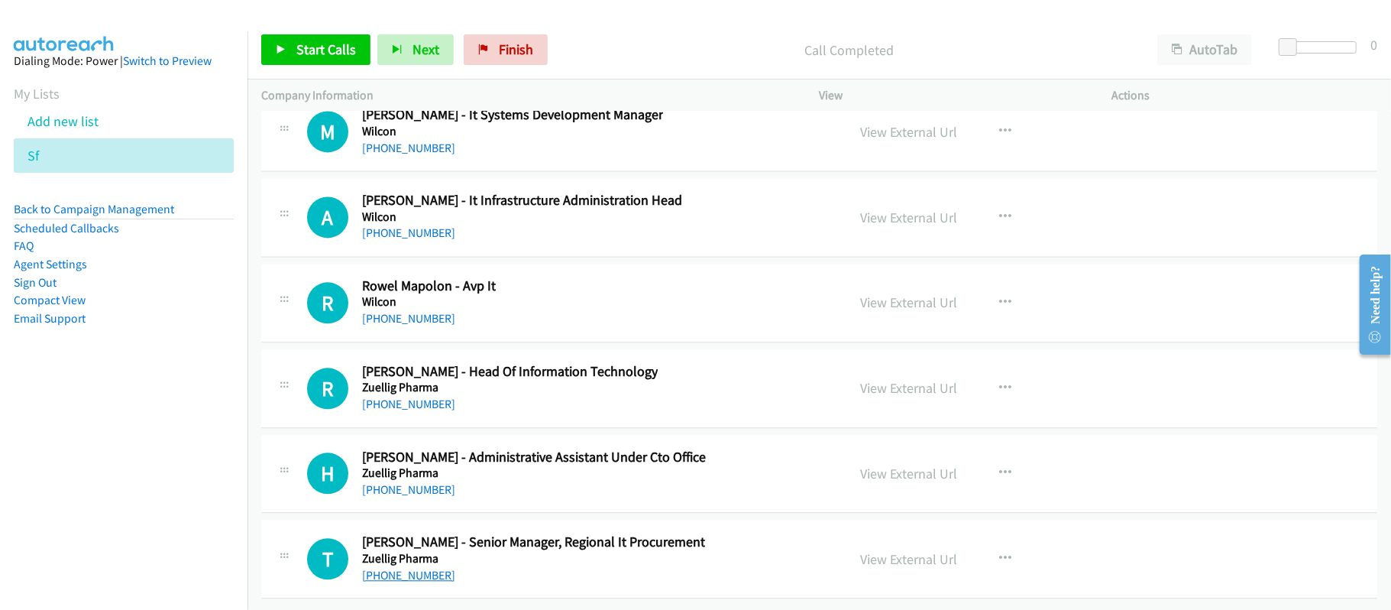
click at [389, 568] on link "[PHONE_NUMBER]" at bounding box center [408, 575] width 93 height 15
click at [526, 480] on div "[PHONE_NUMBER]" at bounding box center [534, 489] width 344 height 18
click at [407, 396] on link "[PHONE_NUMBER]" at bounding box center [408, 403] width 93 height 15
drag, startPoint x: 403, startPoint y: 297, endPoint x: 441, endPoint y: 296, distance: 37.4
click at [403, 311] on link "[PHONE_NUMBER]" at bounding box center [408, 318] width 93 height 15
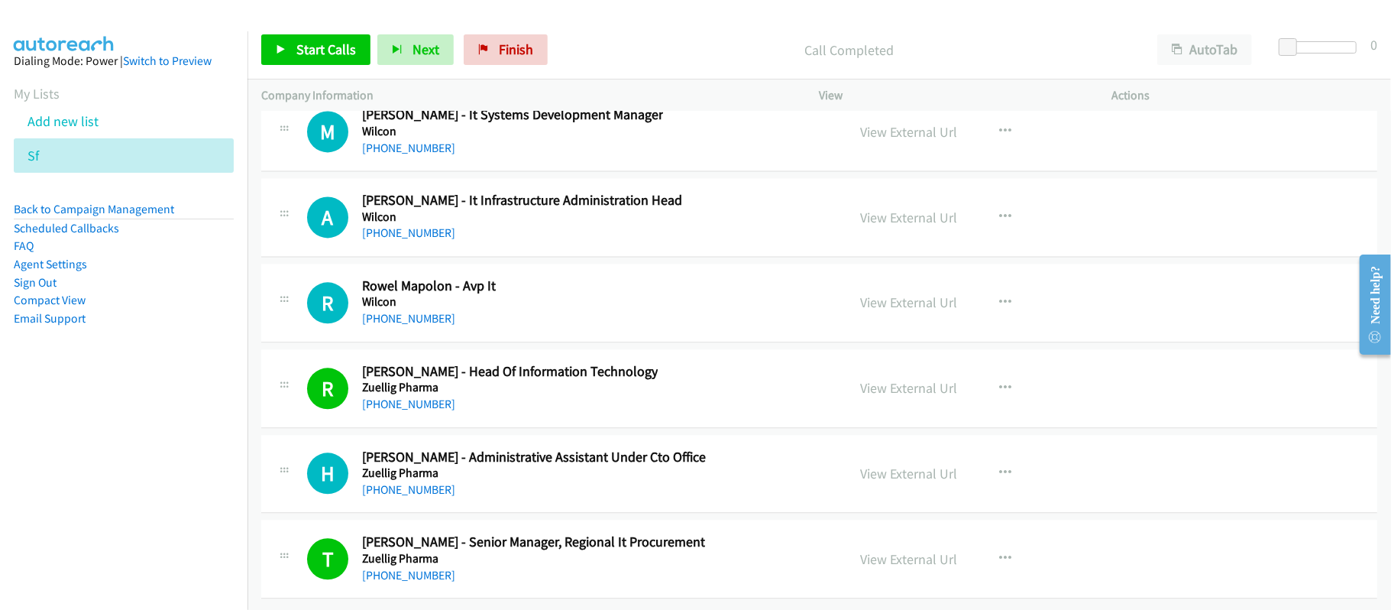
click at [386, 311] on link "[PHONE_NUMBER]" at bounding box center [408, 318] width 93 height 15
drag, startPoint x: 405, startPoint y: 212, endPoint x: 413, endPoint y: 212, distance: 8.4
click at [405, 225] on link "[PHONE_NUMBER]" at bounding box center [408, 232] width 93 height 15
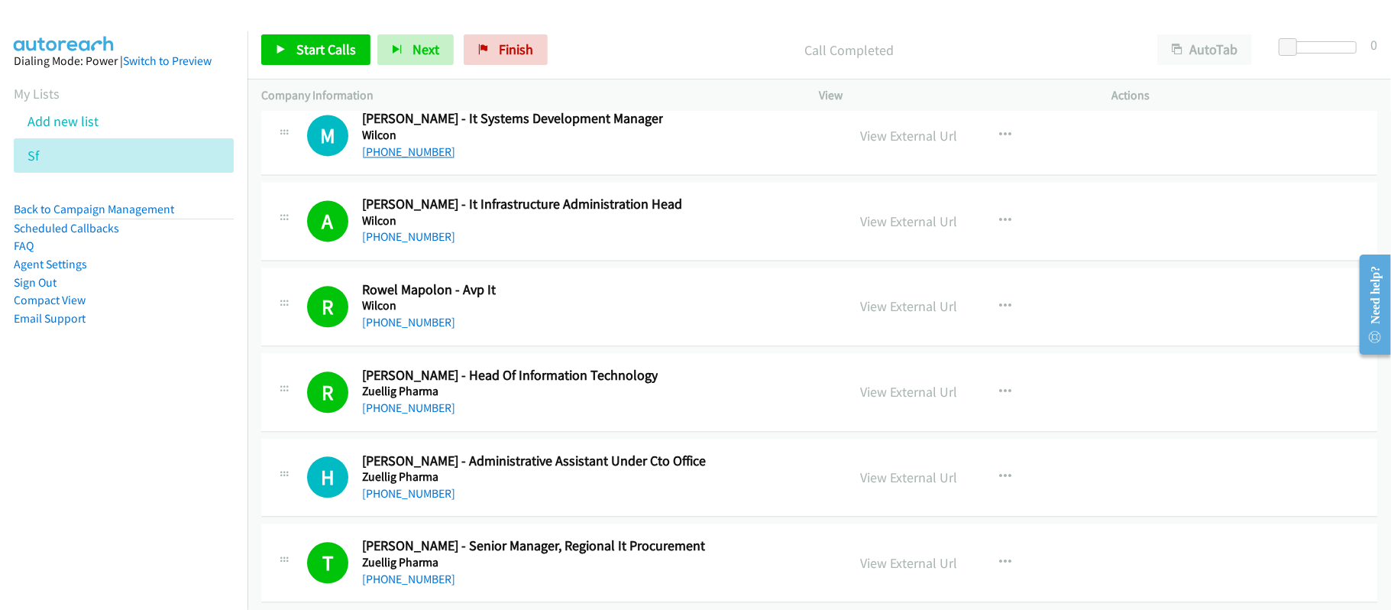
click at [402, 159] on link "[PHONE_NUMBER]" at bounding box center [408, 151] width 93 height 15
click at [404, 159] on link "[PHONE_NUMBER]" at bounding box center [408, 151] width 93 height 15
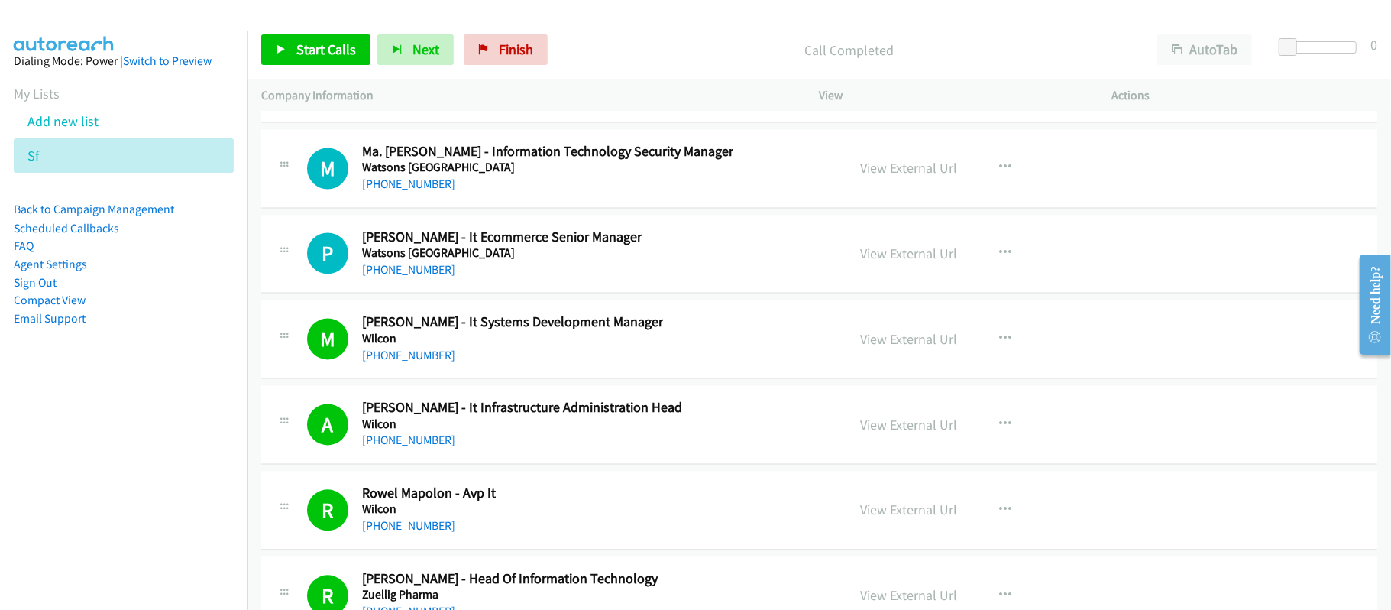
scroll to position [27277, 0]
drag, startPoint x: 422, startPoint y: 348, endPoint x: 517, endPoint y: 348, distance: 95.5
click at [422, 277] on link "[PHONE_NUMBER]" at bounding box center [408, 270] width 93 height 15
click at [400, 192] on link "[PHONE_NUMBER]" at bounding box center [408, 184] width 93 height 15
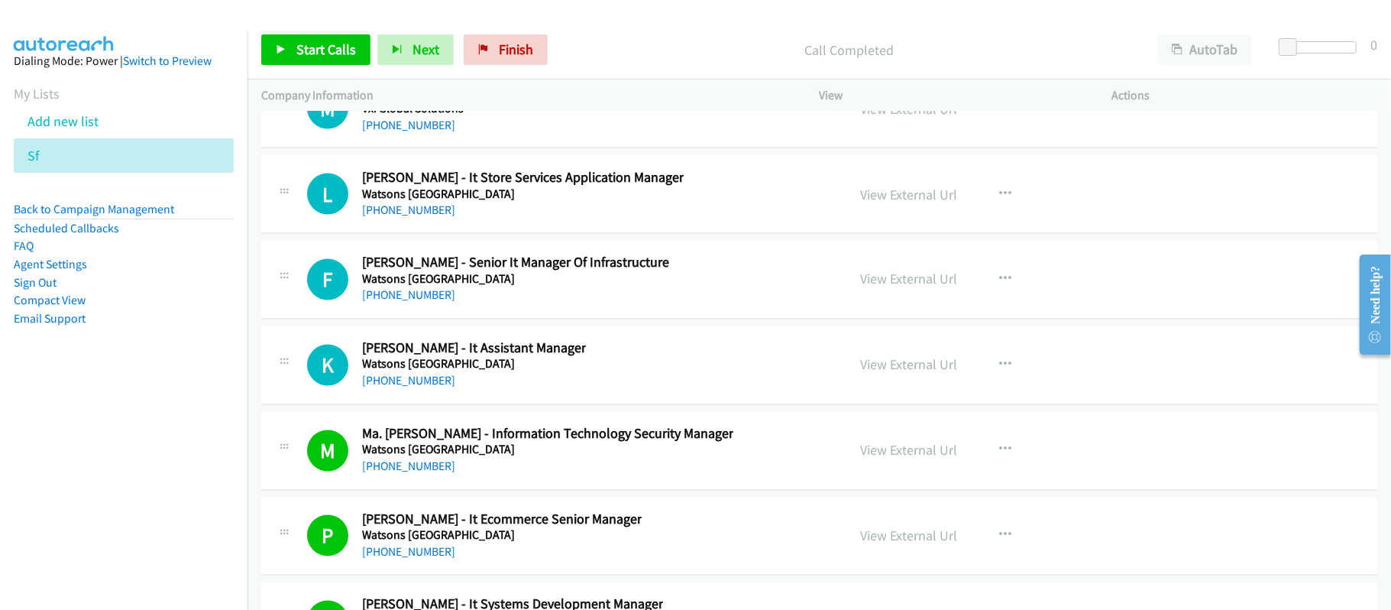
scroll to position [26972, 0]
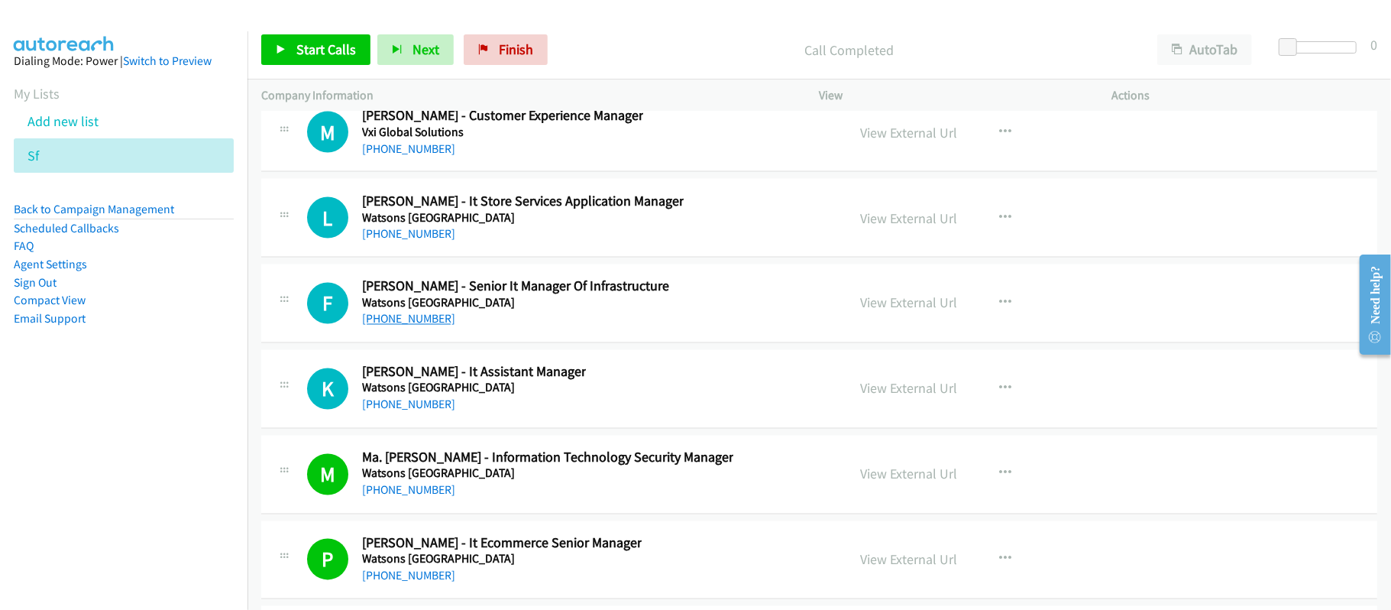
click at [400, 326] on link "[PHONE_NUMBER]" at bounding box center [408, 319] width 93 height 15
click at [403, 241] on link "[PHONE_NUMBER]" at bounding box center [408, 233] width 93 height 15
click at [423, 156] on link "[PHONE_NUMBER]" at bounding box center [408, 148] width 93 height 15
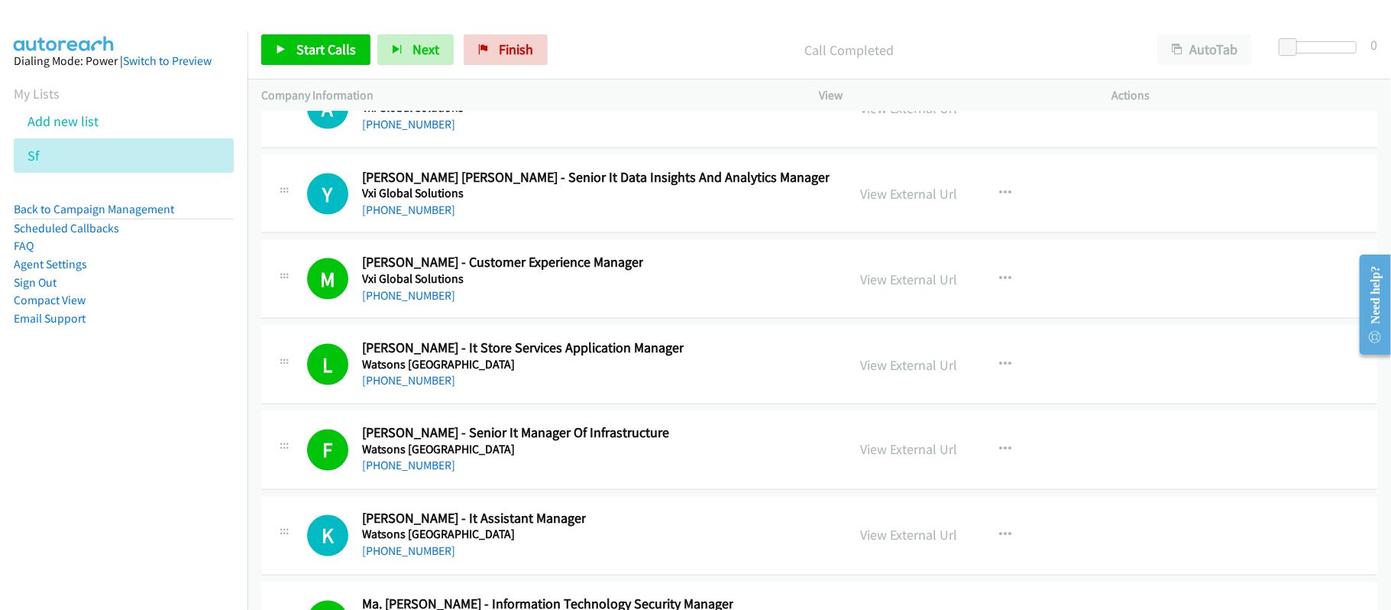
scroll to position [26768, 0]
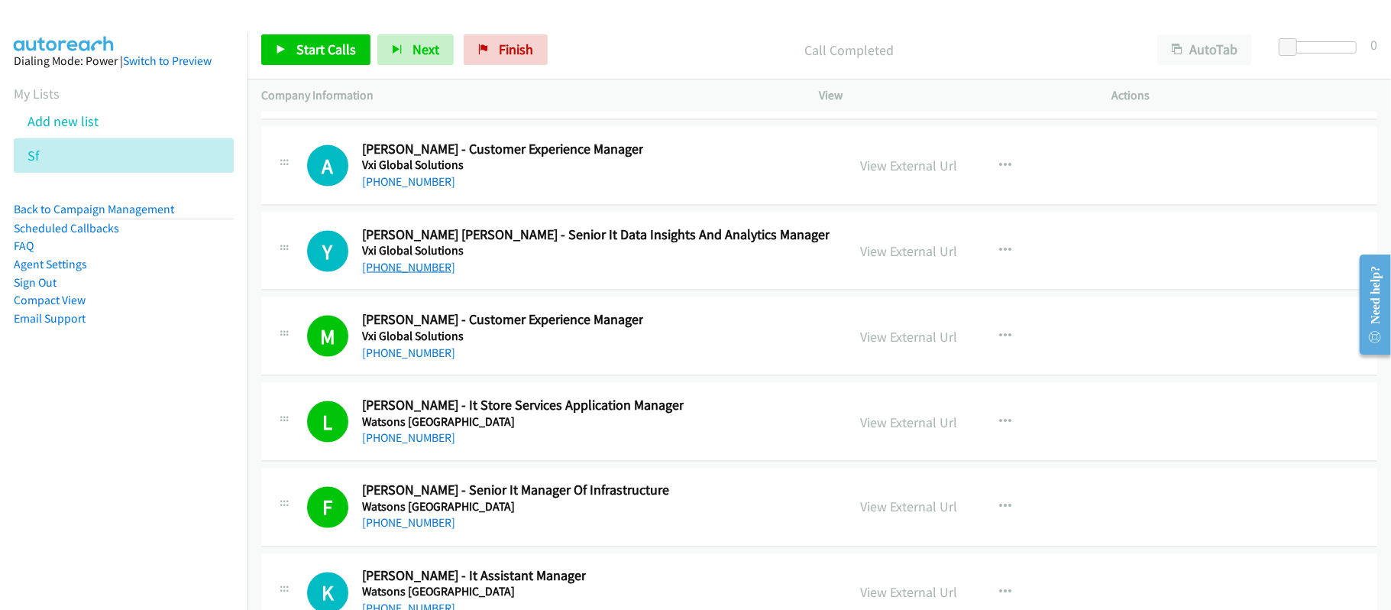
click at [428, 274] on link "[PHONE_NUMBER]" at bounding box center [408, 267] width 93 height 15
drag, startPoint x: 397, startPoint y: 254, endPoint x: 697, endPoint y: 264, distance: 300.4
click at [397, 189] on link "[PHONE_NUMBER]" at bounding box center [408, 181] width 93 height 15
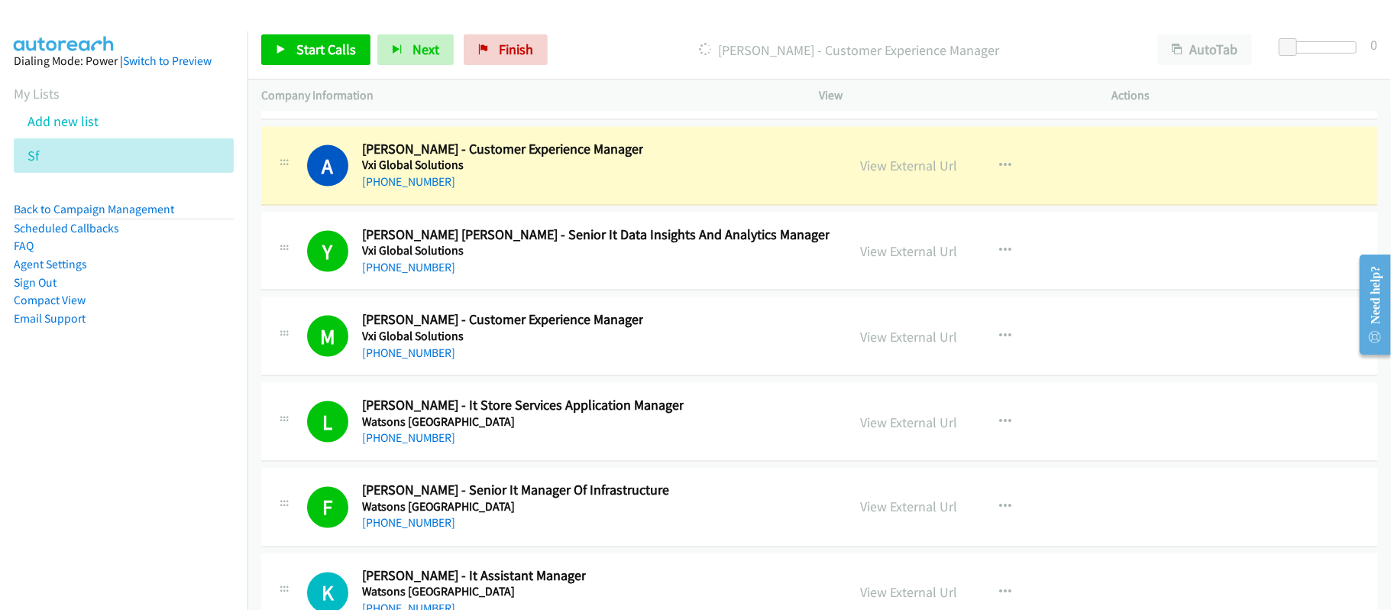
drag, startPoint x: 587, startPoint y: 267, endPoint x: 791, endPoint y: 258, distance: 204.9
click at [587, 191] on div "[PHONE_NUMBER]" at bounding box center [502, 182] width 281 height 18
click at [871, 174] on link "View External Url" at bounding box center [909, 166] width 97 height 18
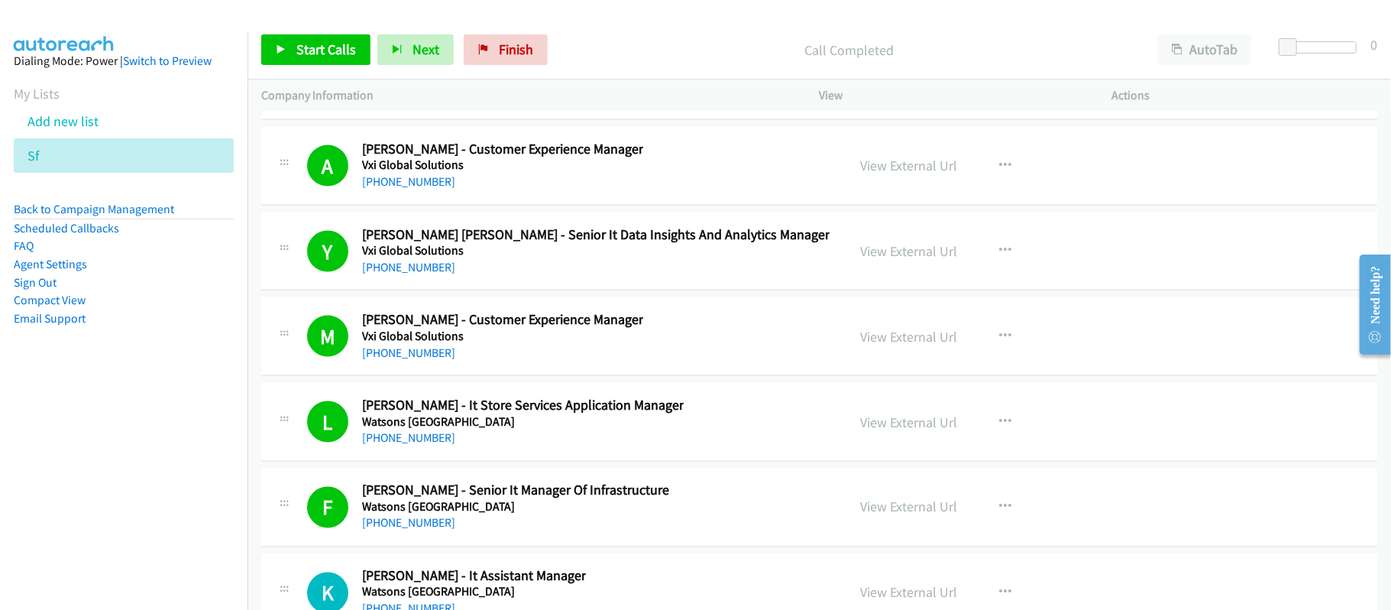
drag, startPoint x: 398, startPoint y: 172, endPoint x: 799, endPoint y: 270, distance: 412.7
click at [398, 103] on link "[PHONE_NUMBER]" at bounding box center [408, 96] width 93 height 15
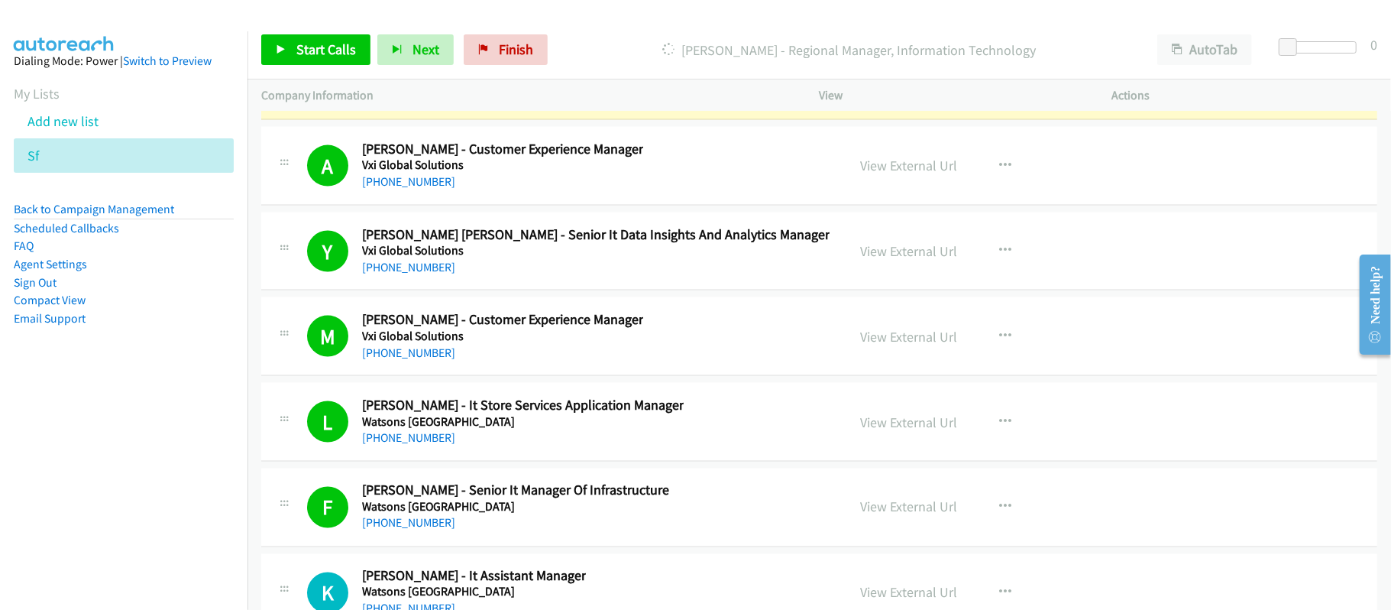
click at [597, 105] on div "[PHONE_NUMBER]" at bounding box center [539, 96] width 354 height 18
click at [920, 89] on link "View External Url" at bounding box center [909, 80] width 97 height 18
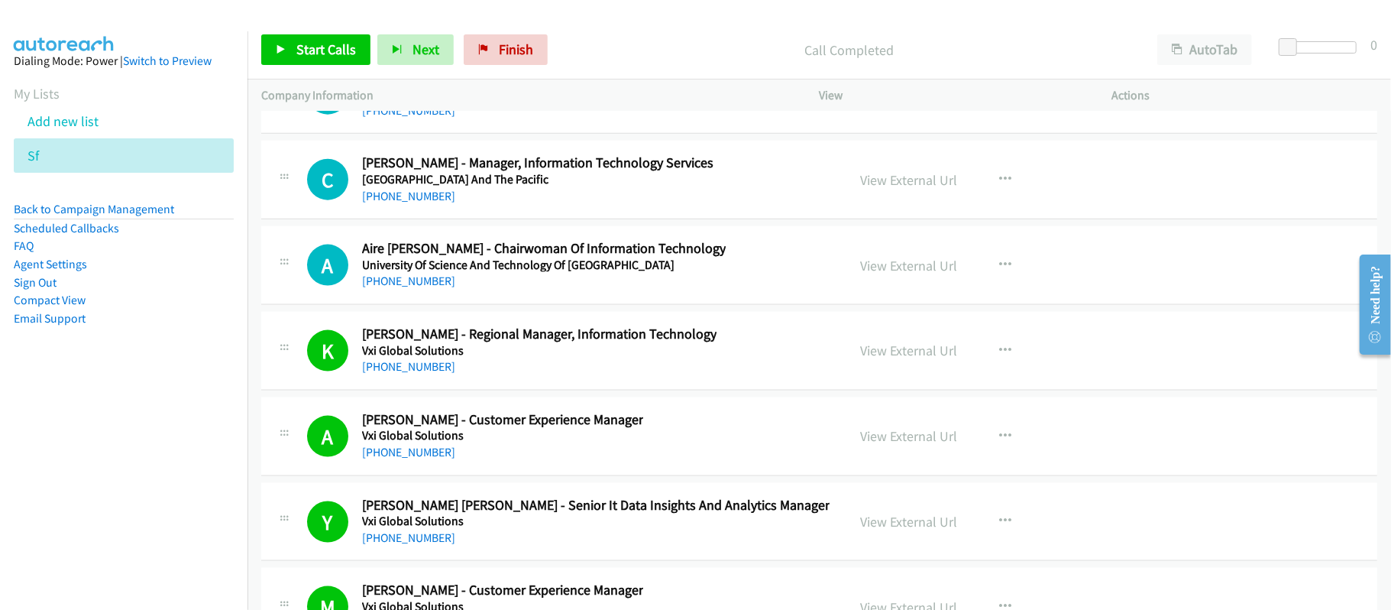
scroll to position [26462, 0]
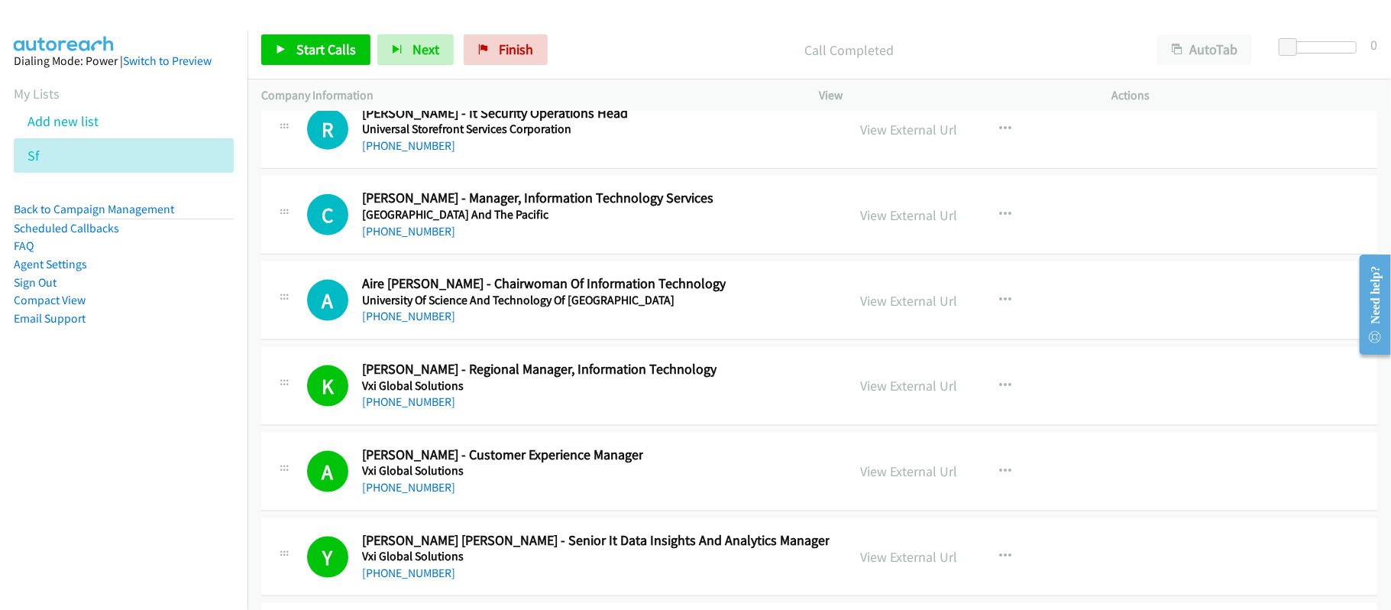
drag, startPoint x: 429, startPoint y: 309, endPoint x: 483, endPoint y: 303, distance: 54.5
click at [429, 238] on link "[PHONE_NUMBER]" at bounding box center [408, 231] width 93 height 15
click at [434, 153] on link "[PHONE_NUMBER]" at bounding box center [408, 145] width 93 height 15
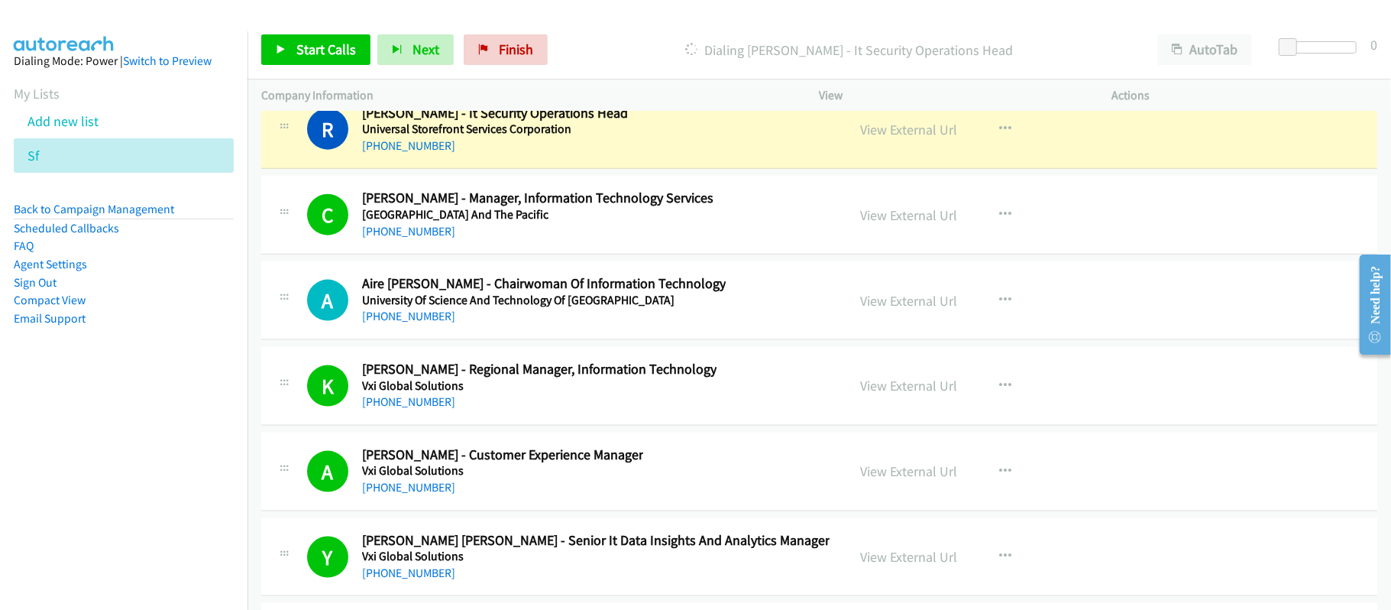
scroll to position [26259, 0]
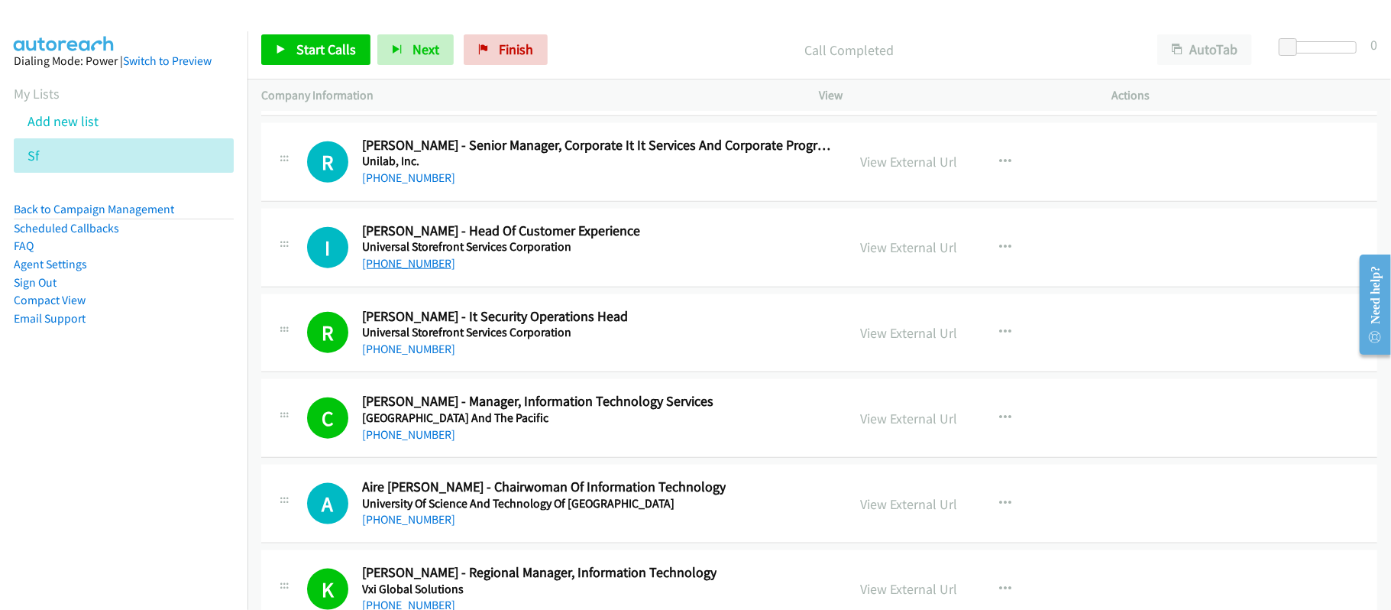
click at [425, 270] on link "[PHONE_NUMBER]" at bounding box center [408, 263] width 93 height 15
click at [535, 187] on div "[PHONE_NUMBER]" at bounding box center [597, 178] width 471 height 18
click at [431, 185] on link "[PHONE_NUMBER]" at bounding box center [408, 177] width 93 height 15
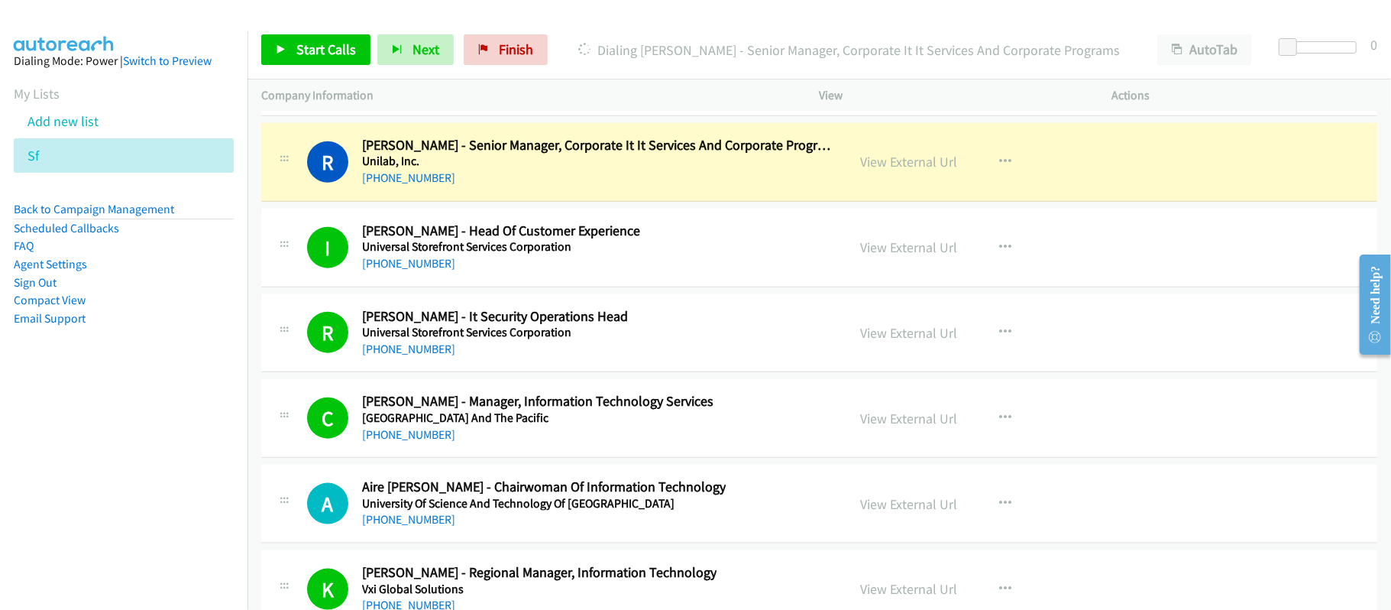
scroll to position [26157, 0]
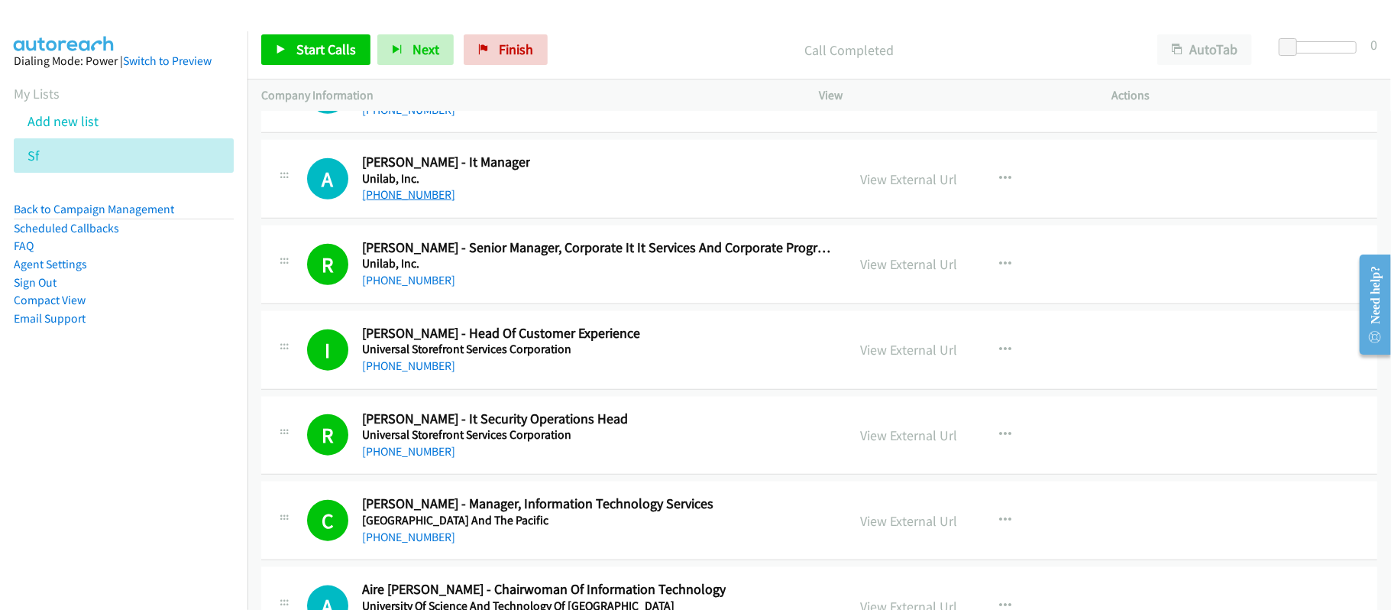
click at [446, 202] on link "[PHONE_NUMBER]" at bounding box center [408, 194] width 93 height 15
click at [417, 117] on link "[PHONE_NUMBER]" at bounding box center [408, 109] width 93 height 15
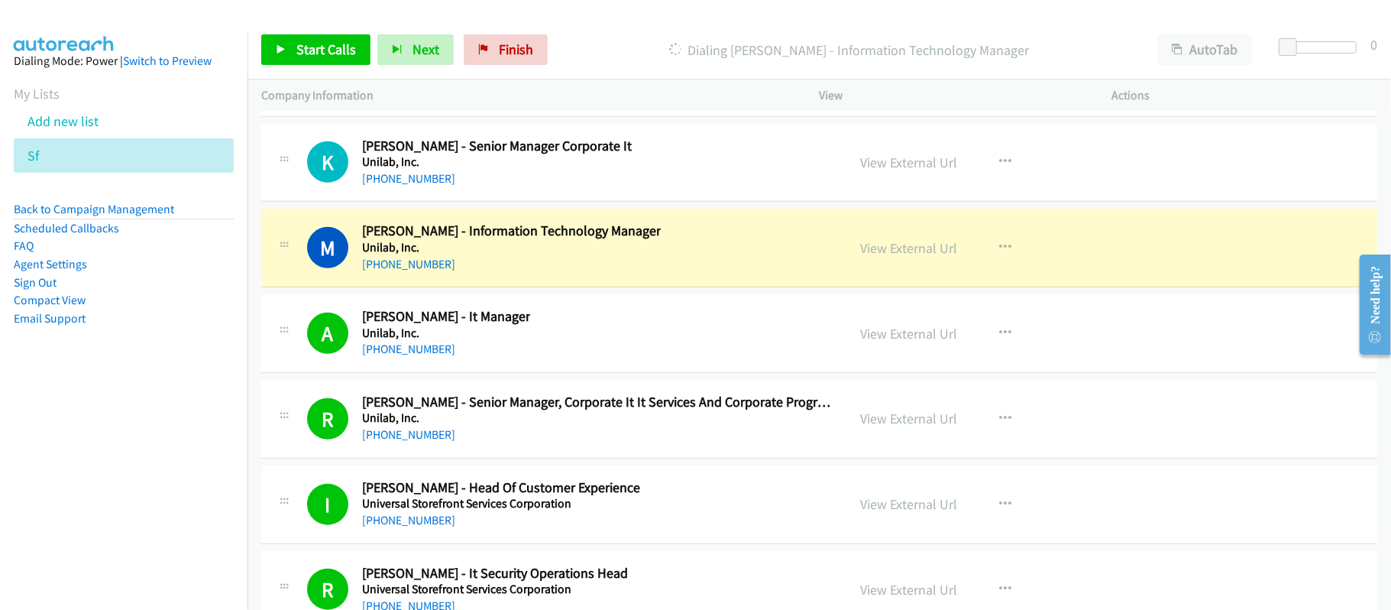
scroll to position [25994, 0]
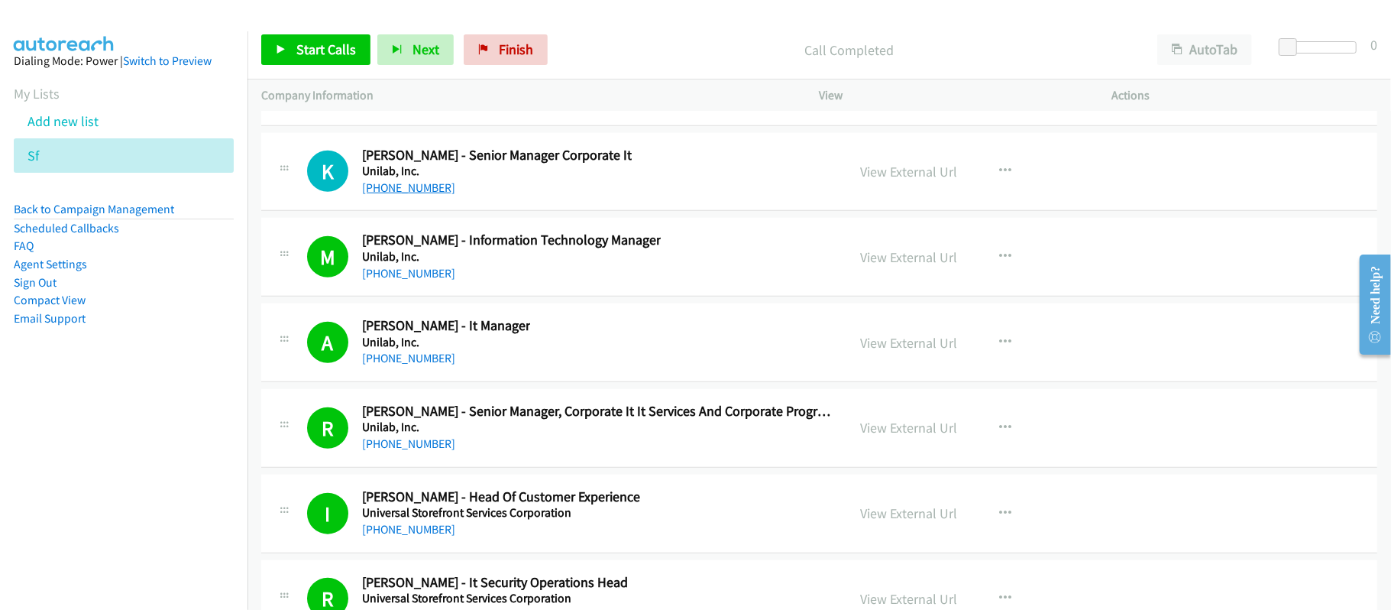
drag, startPoint x: 416, startPoint y: 261, endPoint x: 431, endPoint y: 260, distance: 14.5
click at [416, 195] on link "[PHONE_NUMBER]" at bounding box center [408, 187] width 93 height 15
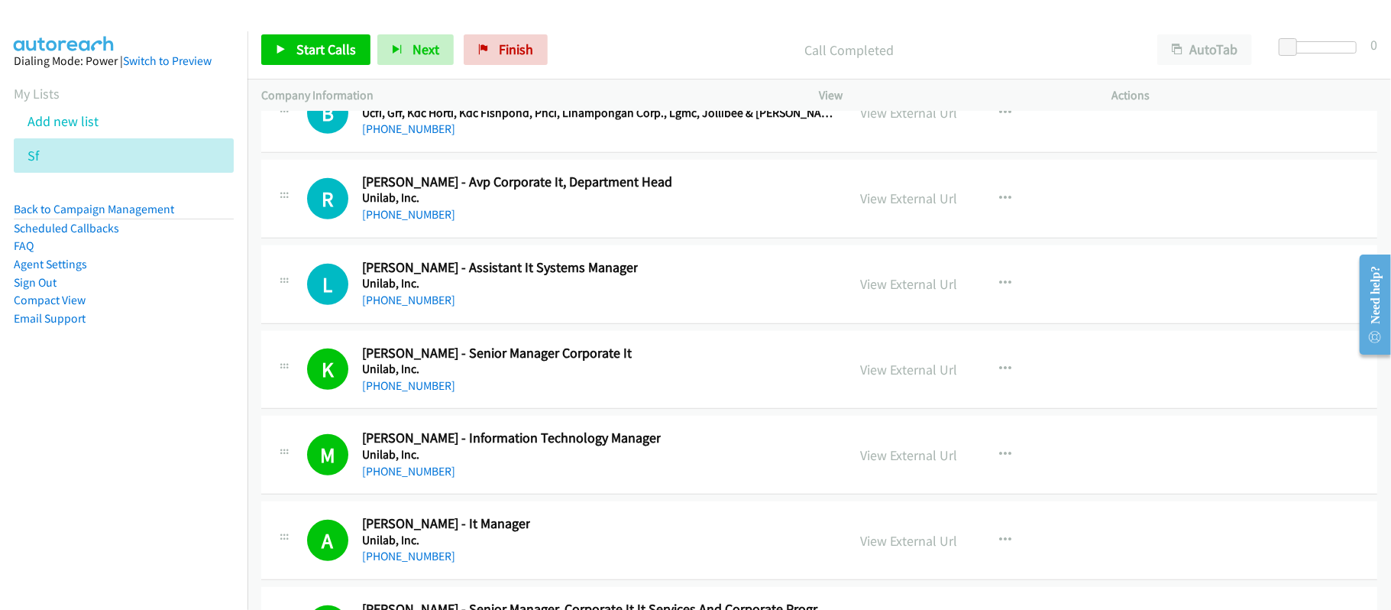
scroll to position [25790, 0]
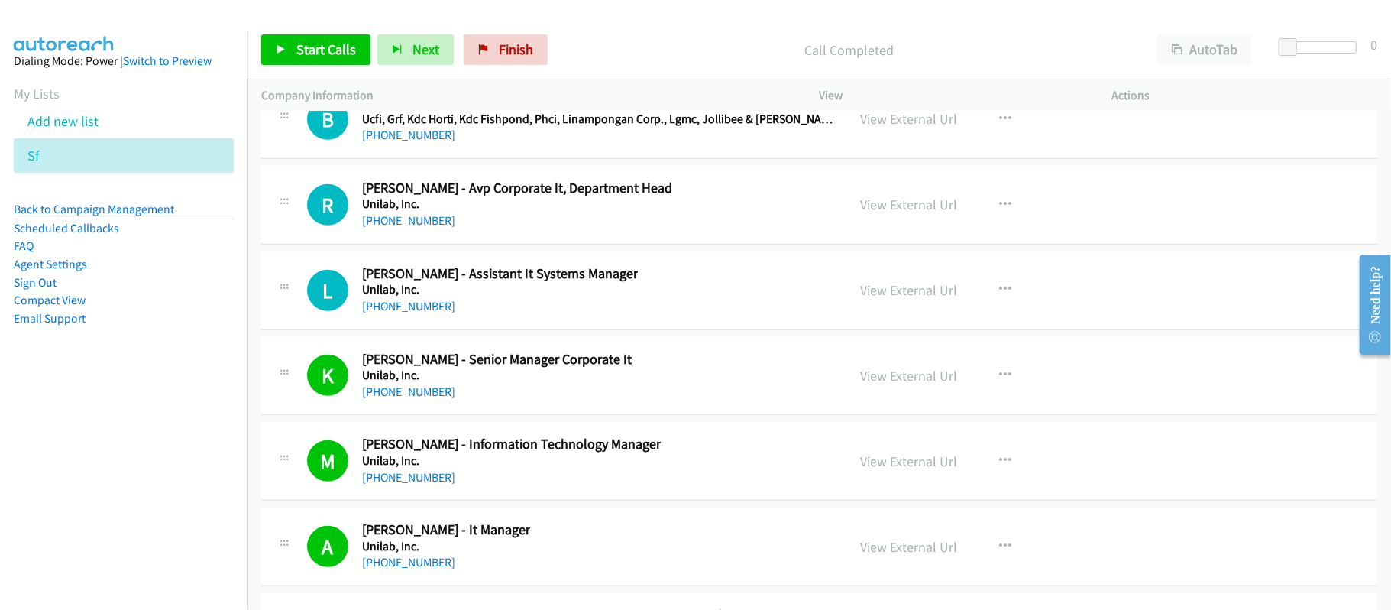
drag, startPoint x: 408, startPoint y: 299, endPoint x: 501, endPoint y: 298, distance: 93.2
click at [408, 228] on link "[PHONE_NUMBER]" at bounding box center [408, 220] width 93 height 15
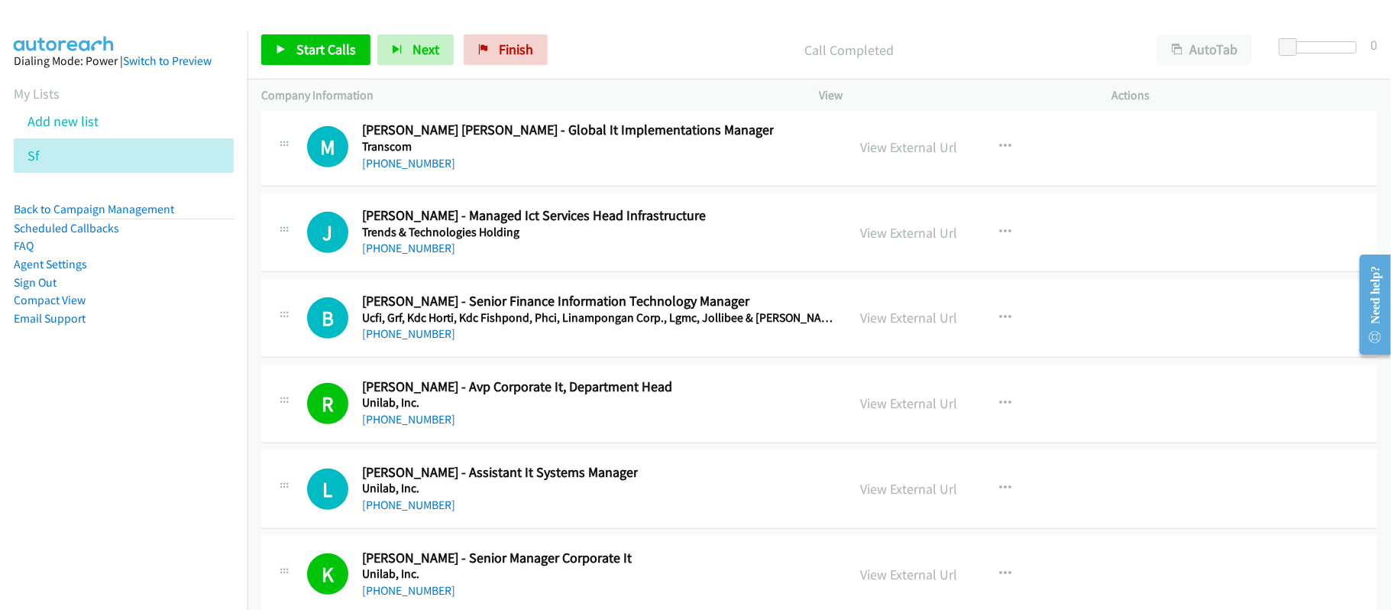
scroll to position [25586, 0]
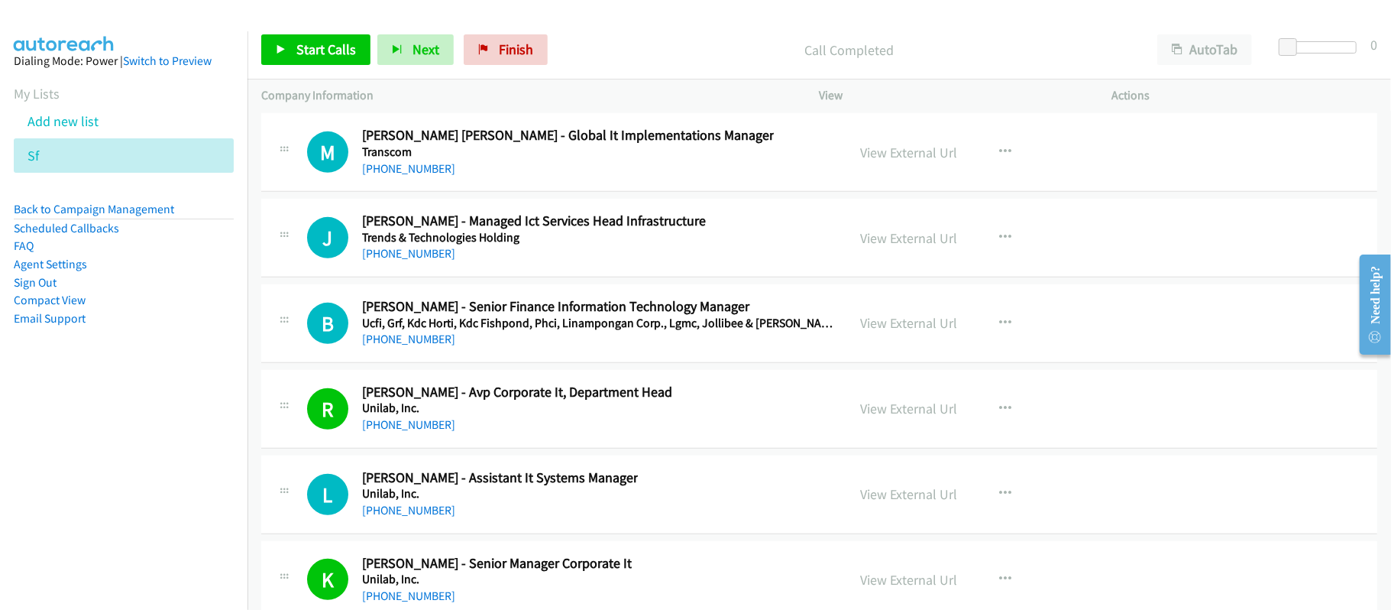
click at [541, 363] on div "B Callback Scheduled [PERSON_NAME] - Senior Finance Information Technology Mana…" at bounding box center [819, 323] width 1116 height 79
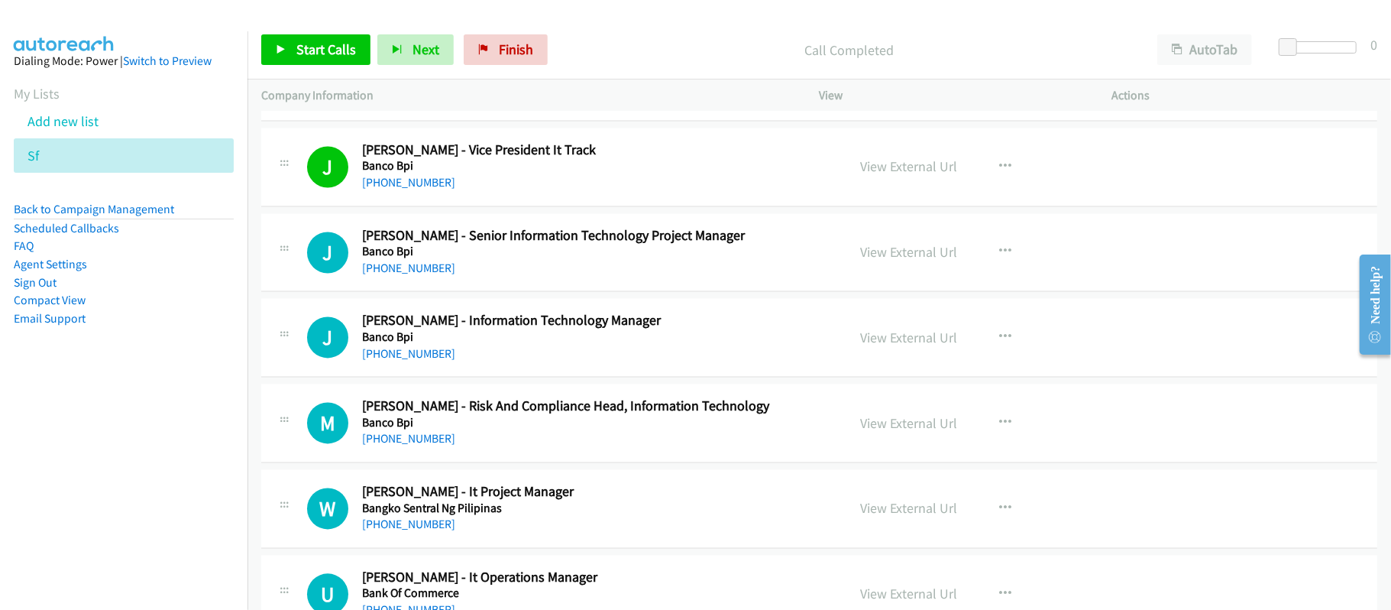
scroll to position [2139, 0]
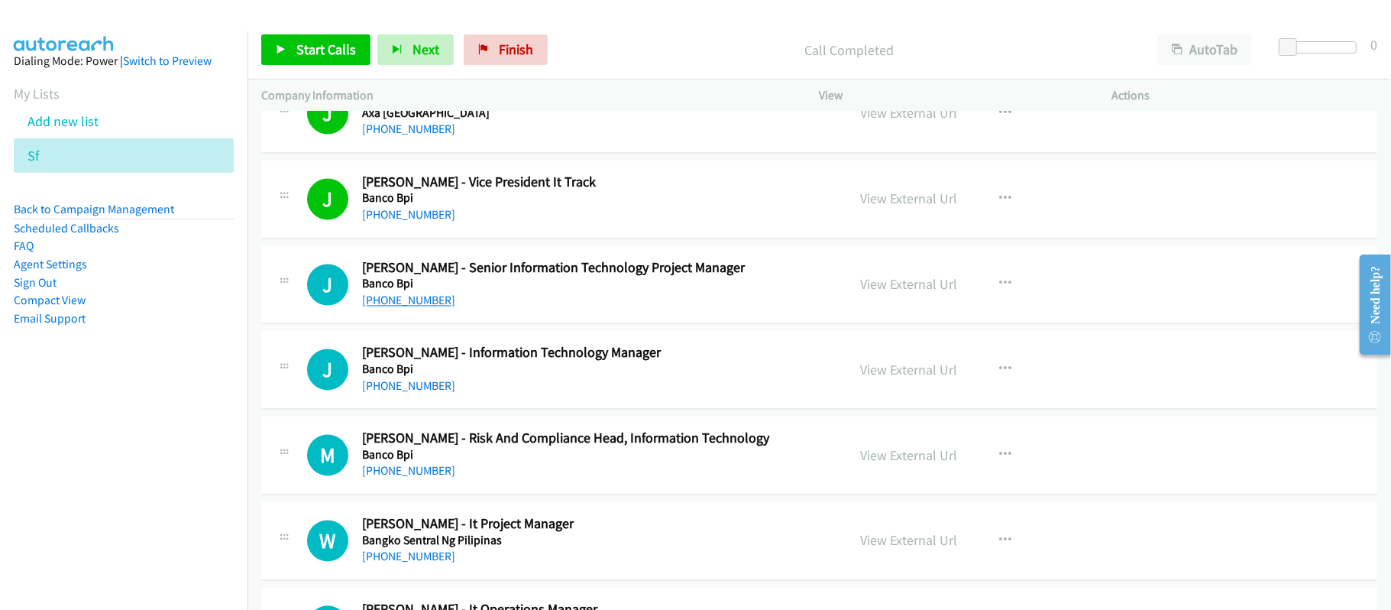
click at [405, 301] on link "[PHONE_NUMBER]" at bounding box center [408, 300] width 93 height 15
click at [412, 377] on h5 "Banco Bpi" at bounding box center [594, 369] width 464 height 15
click at [416, 390] on link "[PHONE_NUMBER]" at bounding box center [408, 386] width 93 height 15
click at [572, 480] on div "[PHONE_NUMBER]" at bounding box center [594, 471] width 464 height 18
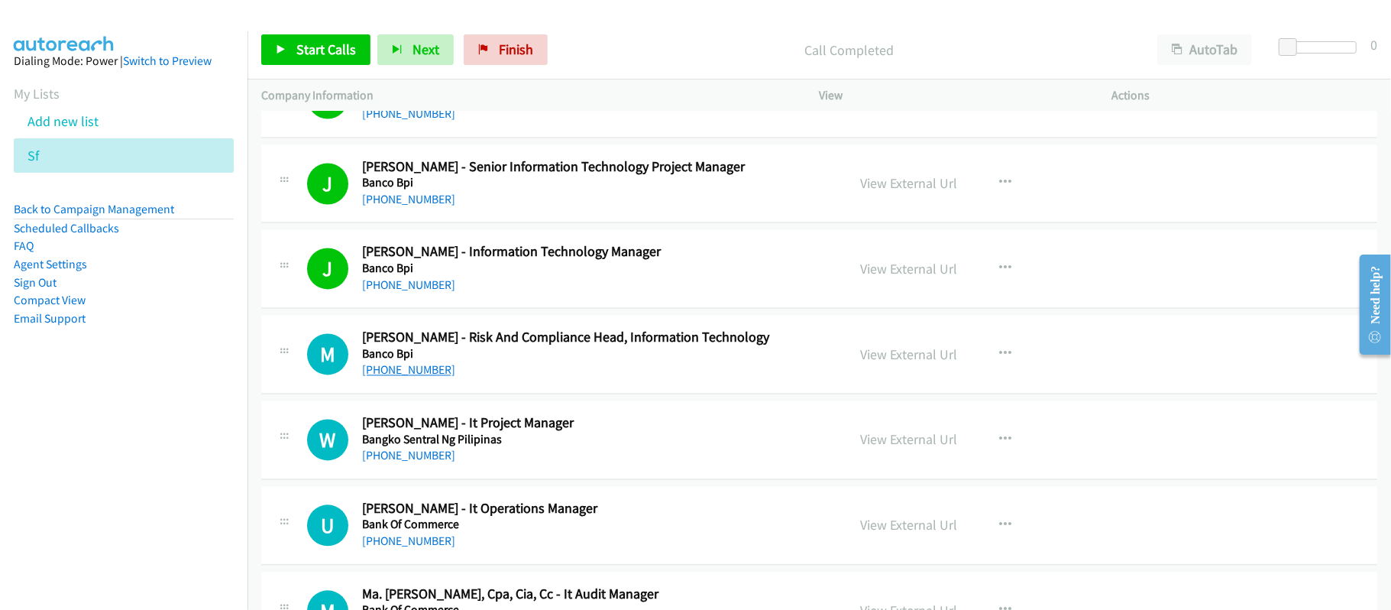
click at [417, 377] on link "[PHONE_NUMBER]" at bounding box center [408, 369] width 93 height 15
click at [396, 462] on link "[PHONE_NUMBER]" at bounding box center [408, 455] width 93 height 15
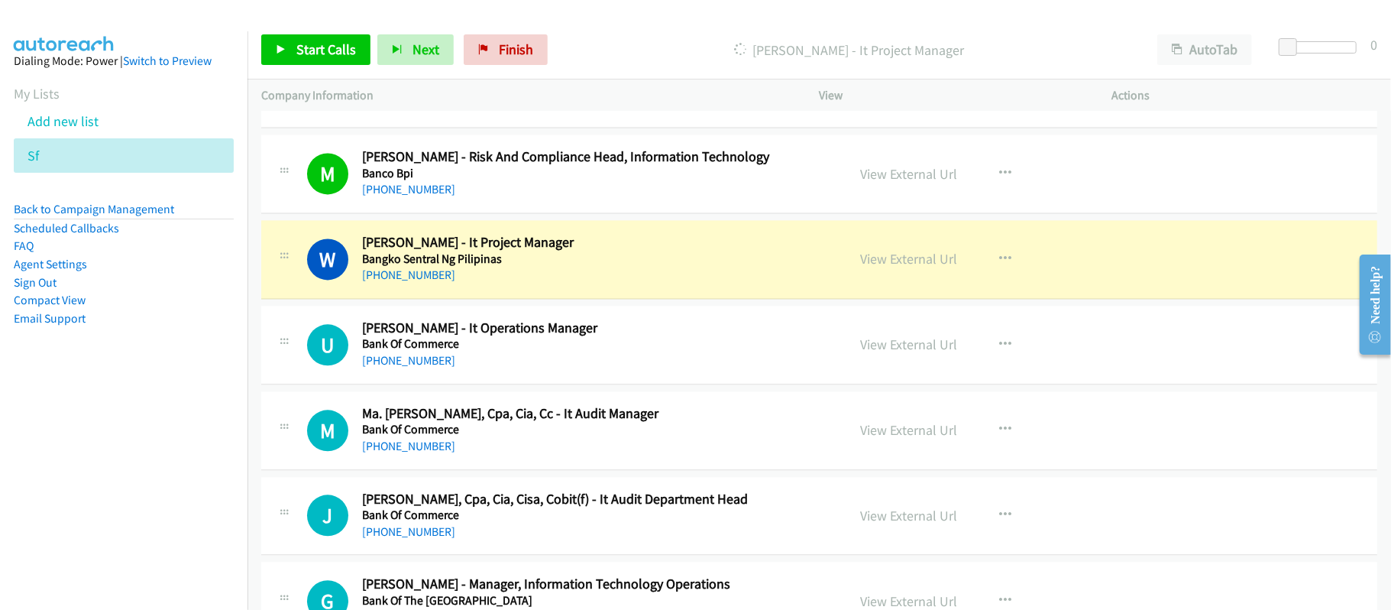
scroll to position [2444, 0]
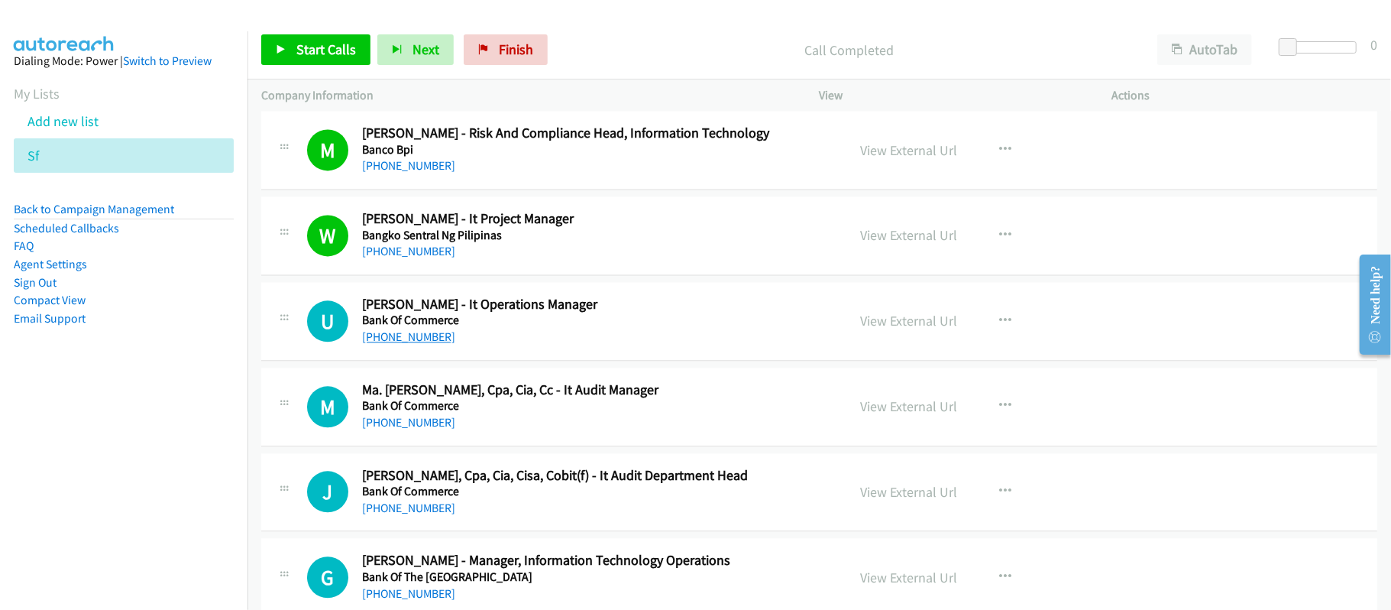
click at [391, 342] on link "[PHONE_NUMBER]" at bounding box center [408, 336] width 93 height 15
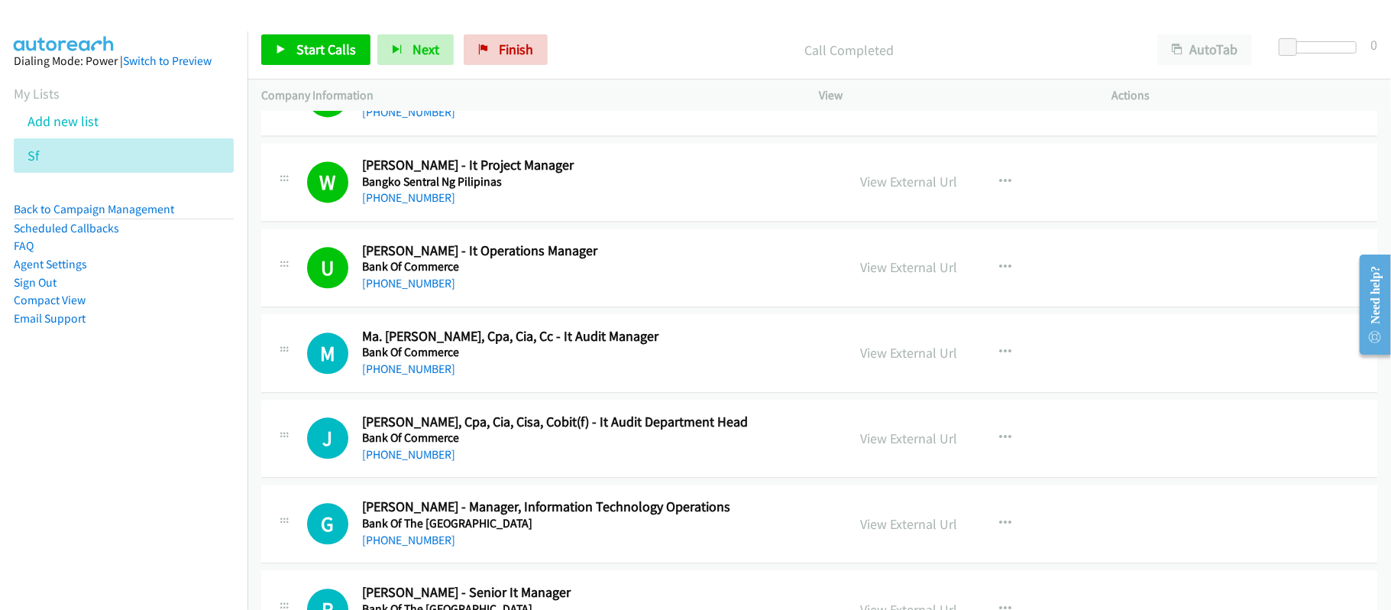
scroll to position [2546, 0]
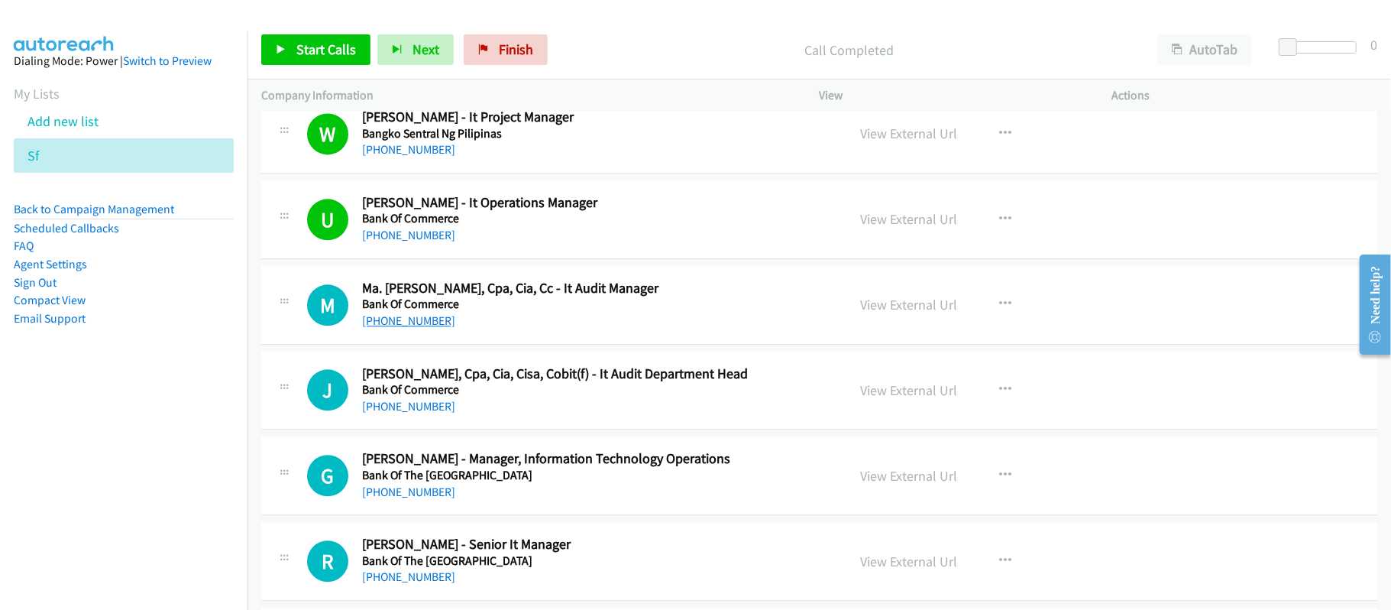
click at [432, 328] on link "[PHONE_NUMBER]" at bounding box center [408, 320] width 93 height 15
click at [520, 404] on div "[PHONE_NUMBER]" at bounding box center [594, 406] width 464 height 18
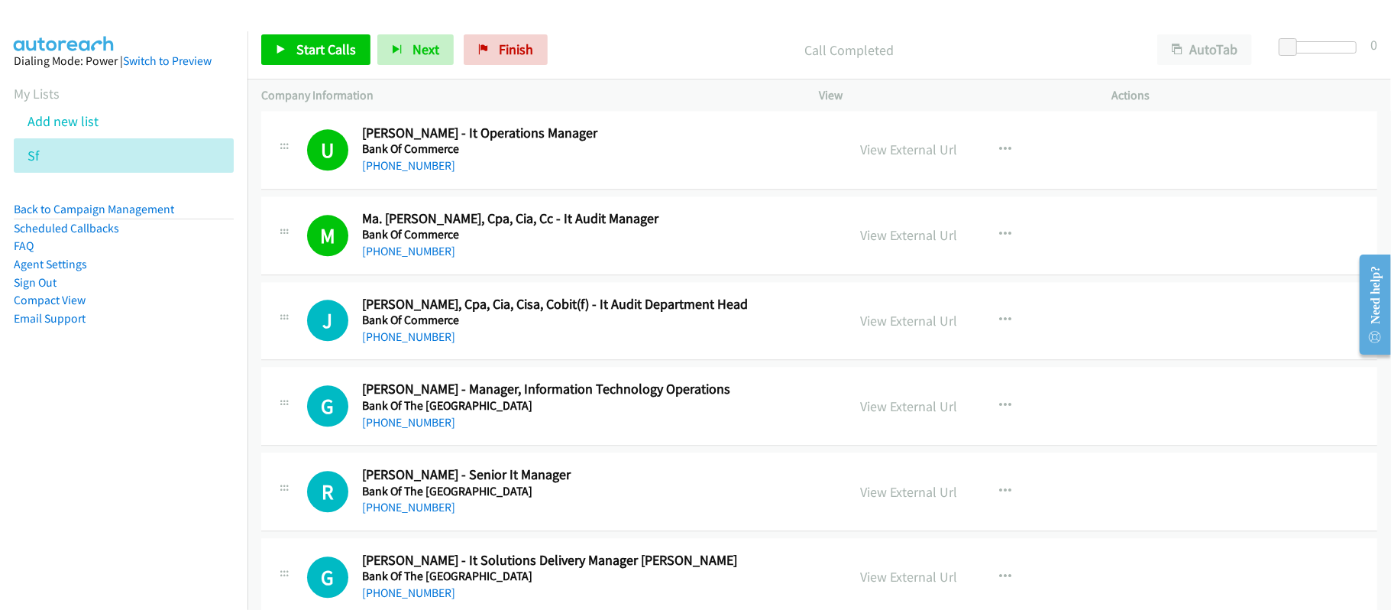
scroll to position [2647, 0]
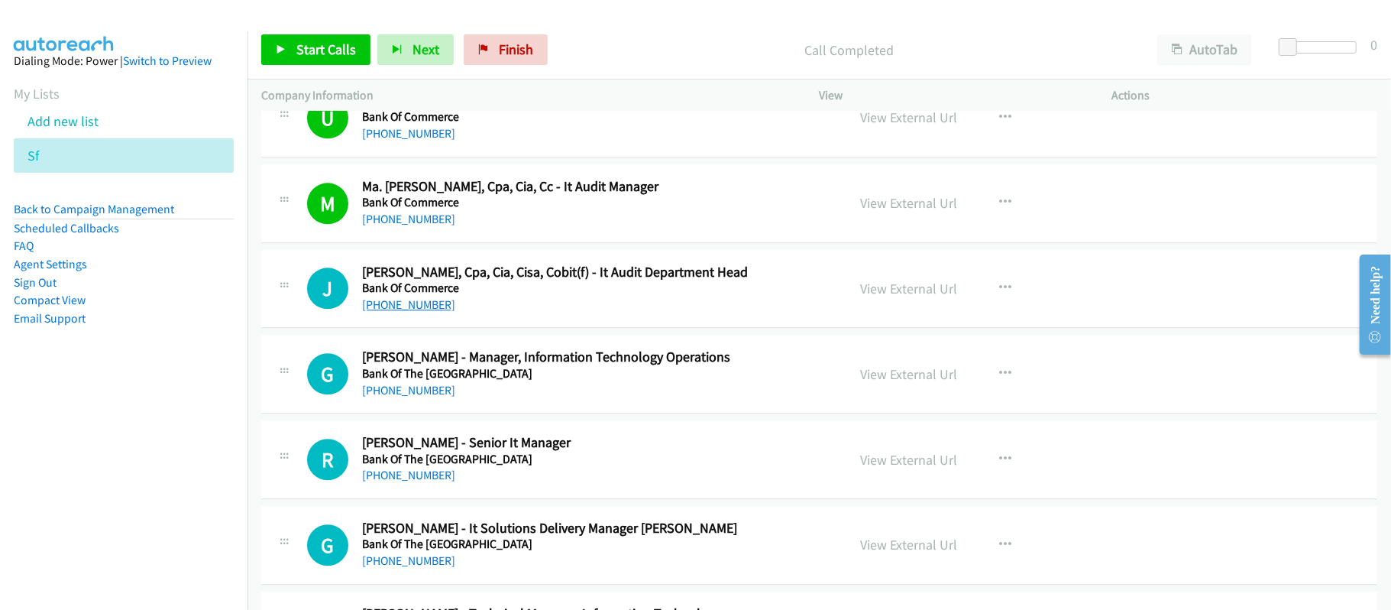
drag, startPoint x: 413, startPoint y: 307, endPoint x: 446, endPoint y: 306, distance: 32.9
click at [413, 307] on link "[PHONE_NUMBER]" at bounding box center [408, 304] width 93 height 15
drag, startPoint x: 425, startPoint y: 401, endPoint x: 509, endPoint y: 397, distance: 84.1
click at [425, 397] on link "[PHONE_NUMBER]" at bounding box center [408, 390] width 93 height 15
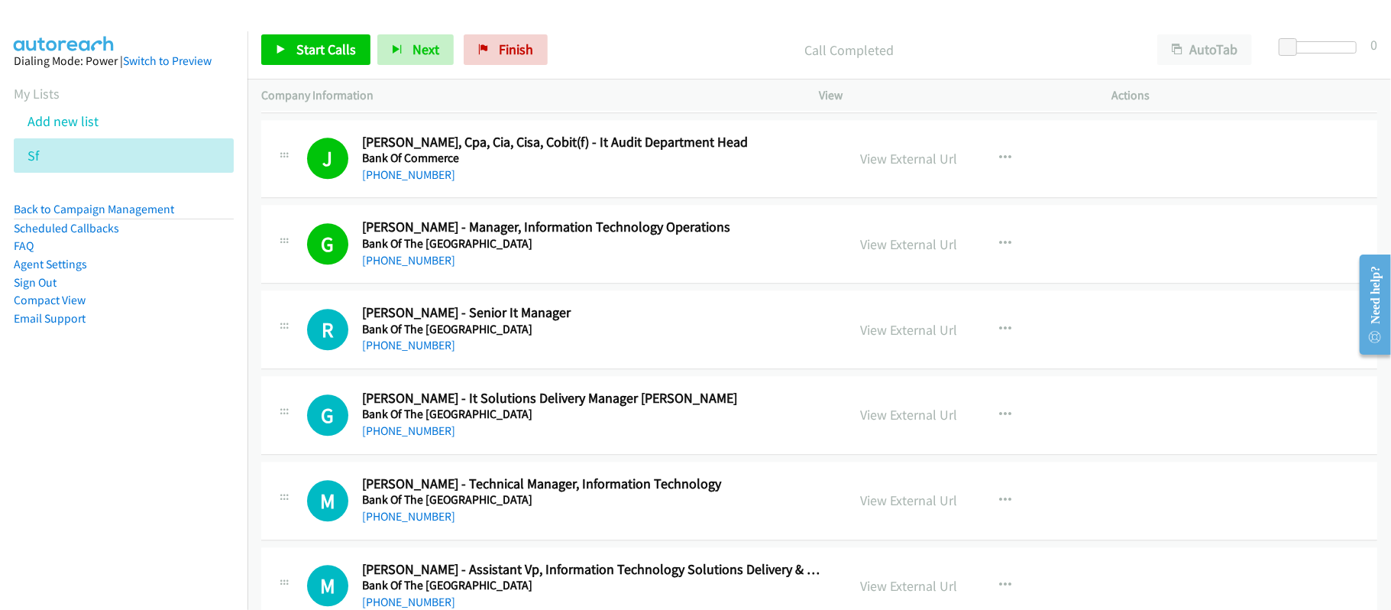
scroll to position [2851, 0]
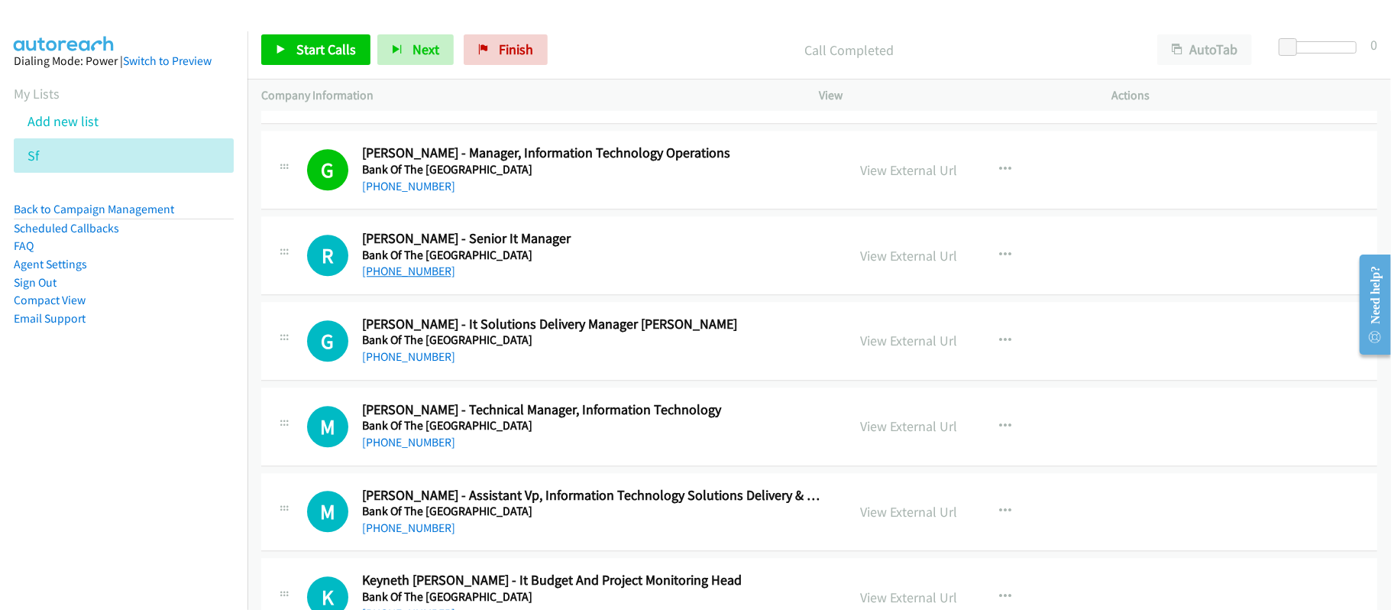
click at [398, 278] on link "[PHONE_NUMBER]" at bounding box center [408, 271] width 93 height 15
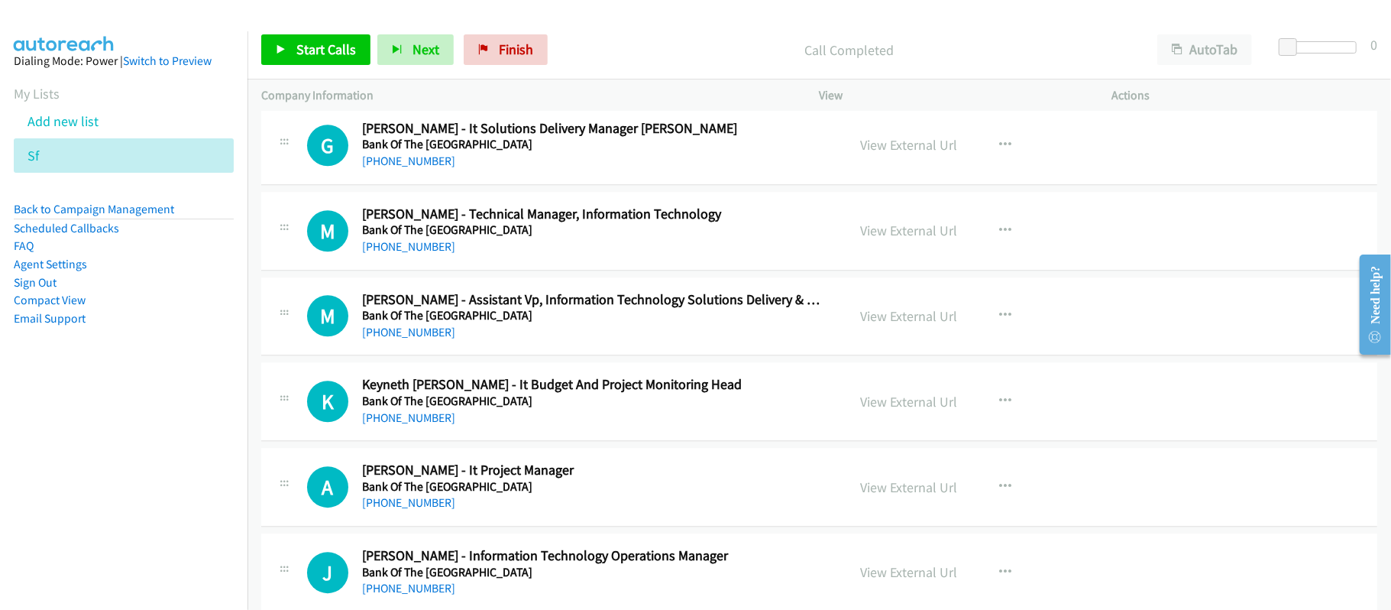
scroll to position [3055, 0]
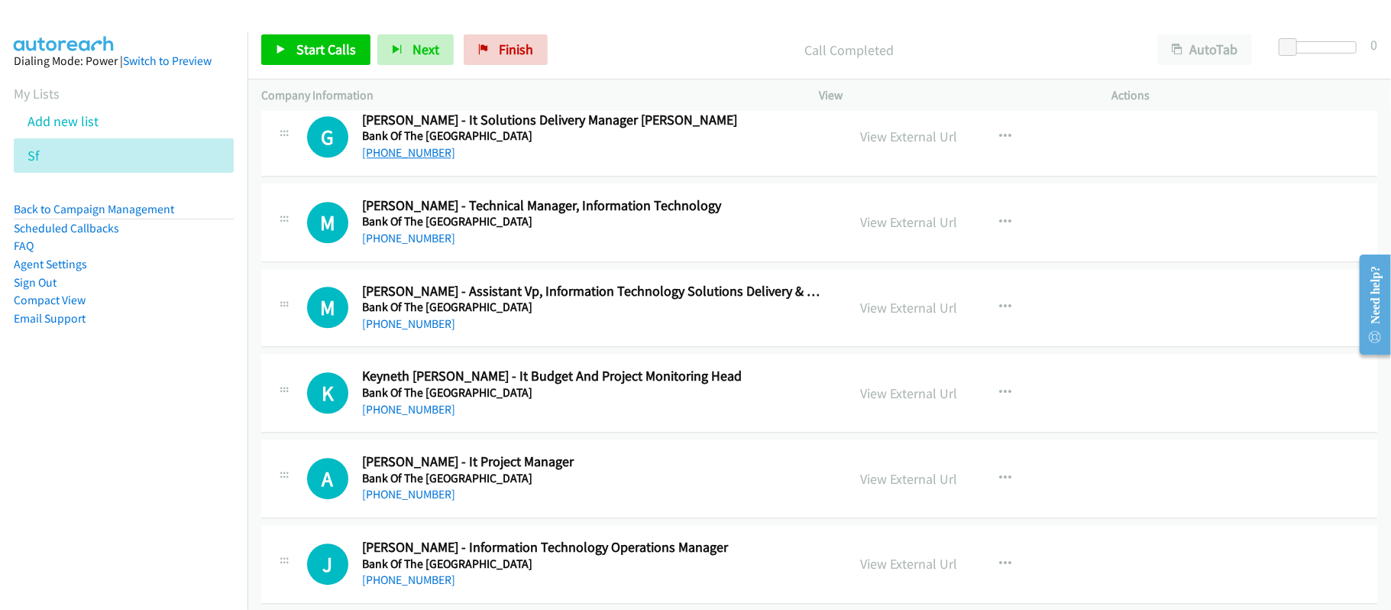
click at [394, 160] on link "[PHONE_NUMBER]" at bounding box center [408, 152] width 93 height 15
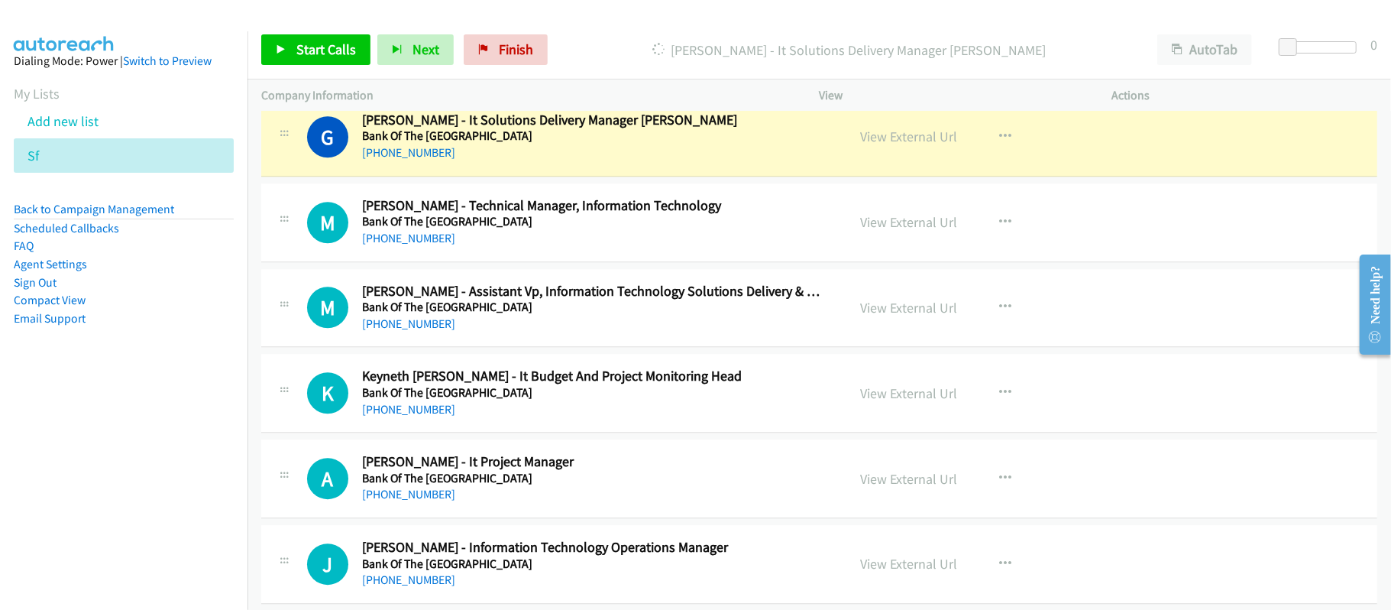
drag, startPoint x: 545, startPoint y: 150, endPoint x: 637, endPoint y: 130, distance: 94.7
click at [545, 144] on h5 "Bank Of The [GEOGRAPHIC_DATA]" at bounding box center [594, 135] width 464 height 15
click at [912, 141] on link "View External Url" at bounding box center [909, 137] width 97 height 18
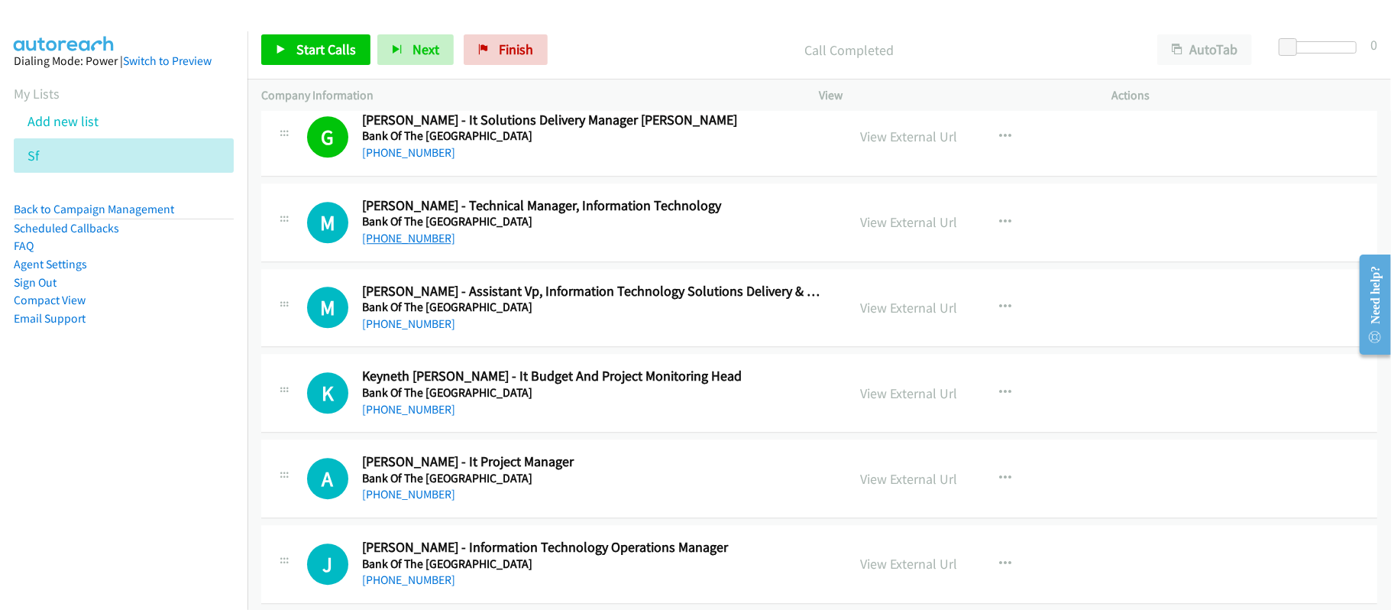
click at [441, 245] on link "[PHONE_NUMBER]" at bounding box center [408, 238] width 93 height 15
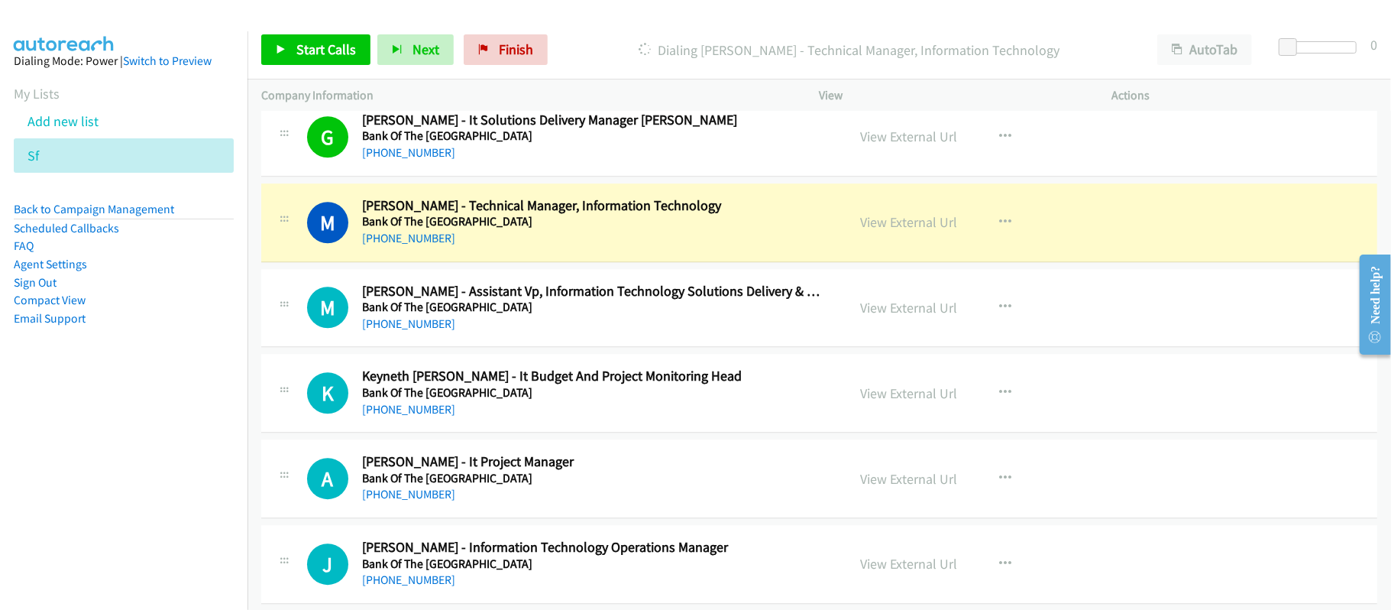
click at [605, 315] on h5 "Bank Of The [GEOGRAPHIC_DATA]" at bounding box center [594, 306] width 464 height 15
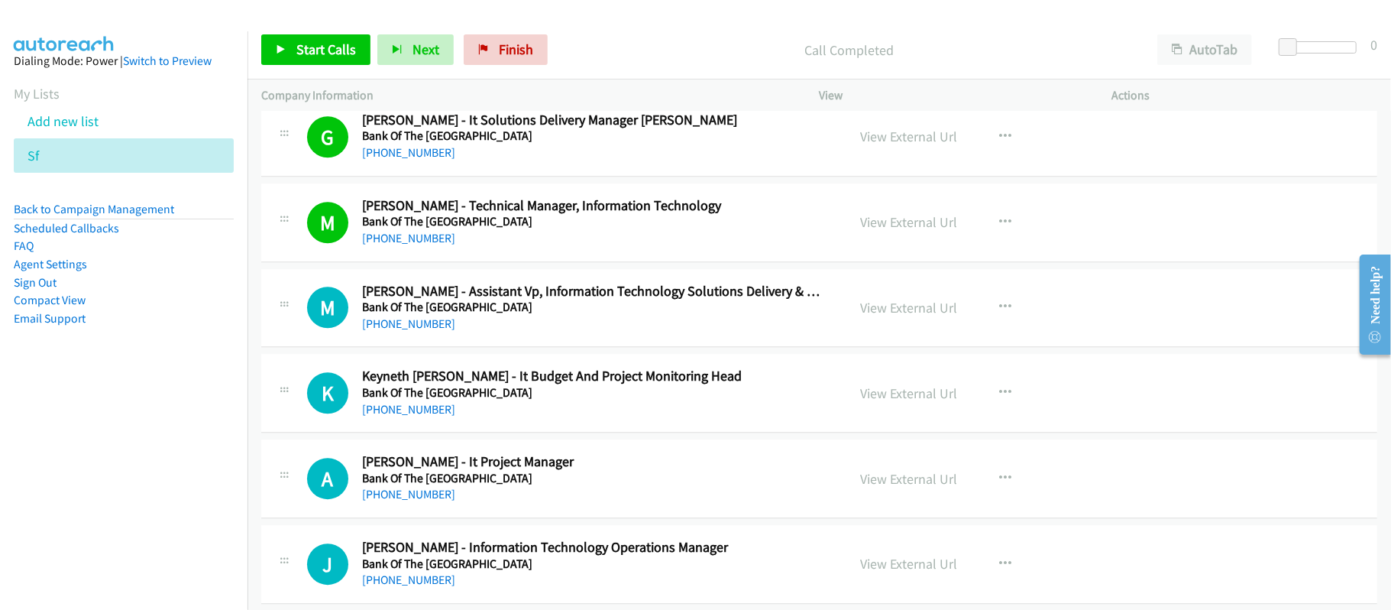
drag, startPoint x: 429, startPoint y: 328, endPoint x: 483, endPoint y: 328, distance: 54.2
click at [429, 328] on link "[PHONE_NUMBER]" at bounding box center [408, 323] width 93 height 15
click at [435, 416] on link "[PHONE_NUMBER]" at bounding box center [408, 409] width 93 height 15
drag, startPoint x: 435, startPoint y: 416, endPoint x: 841, endPoint y: 404, distance: 406.5
click at [435, 416] on link "[PHONE_NUMBER]" at bounding box center [408, 409] width 93 height 15
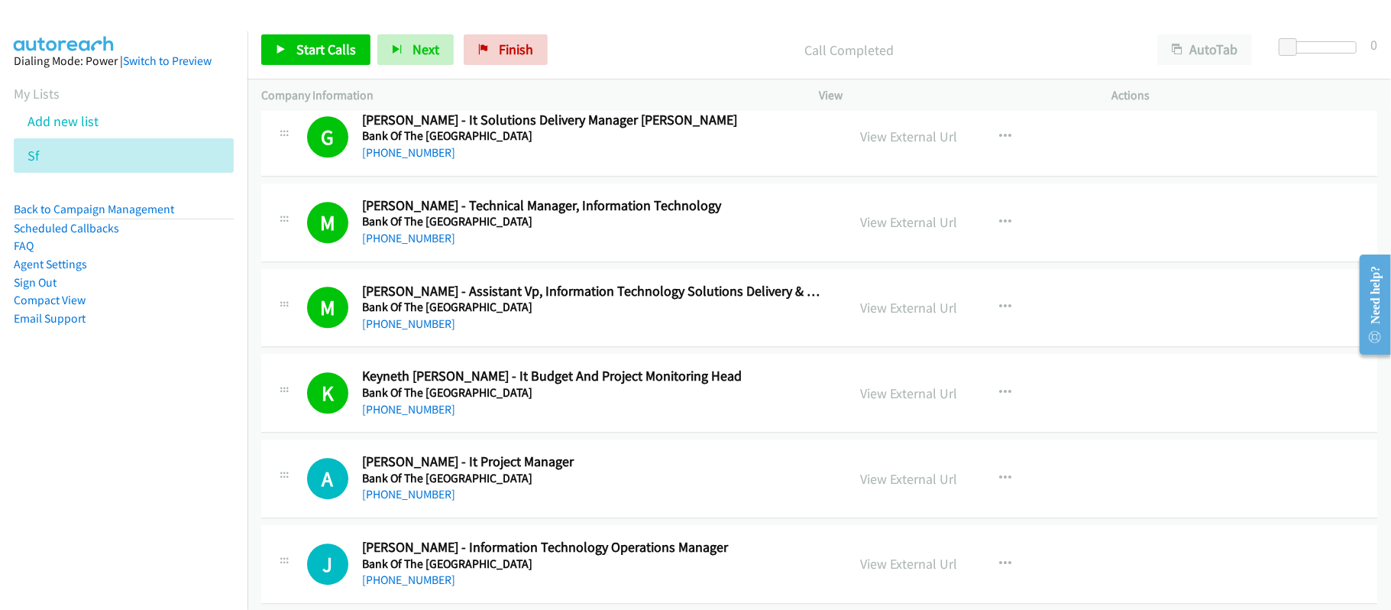
drag, startPoint x: 398, startPoint y: 505, endPoint x: 762, endPoint y: 504, distance: 363.6
click at [398, 501] on link "[PHONE_NUMBER]" at bounding box center [408, 494] width 93 height 15
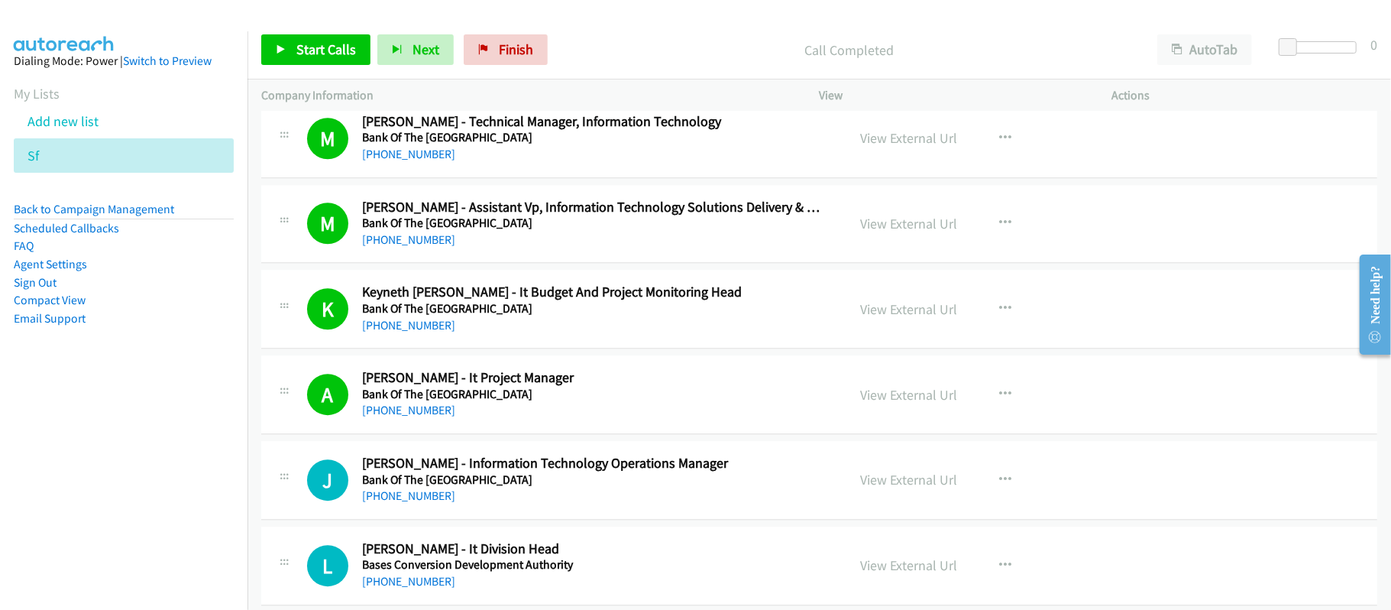
scroll to position [3361, 0]
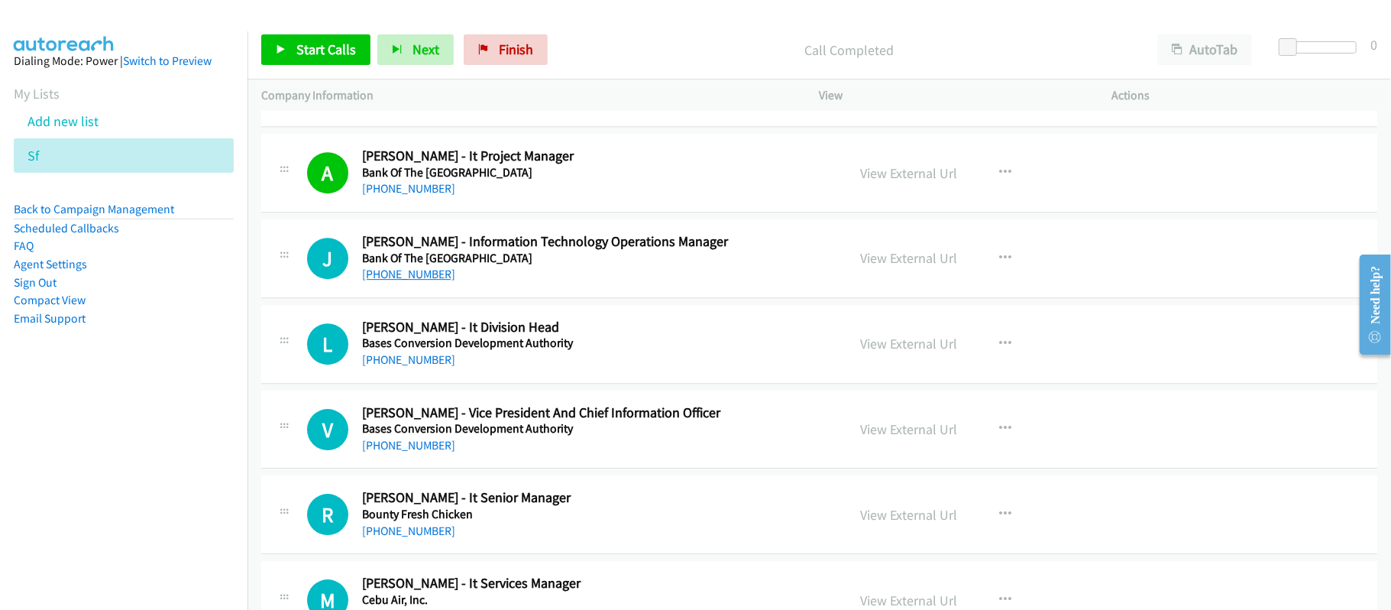
click at [425, 281] on link "[PHONE_NUMBER]" at bounding box center [408, 274] width 93 height 15
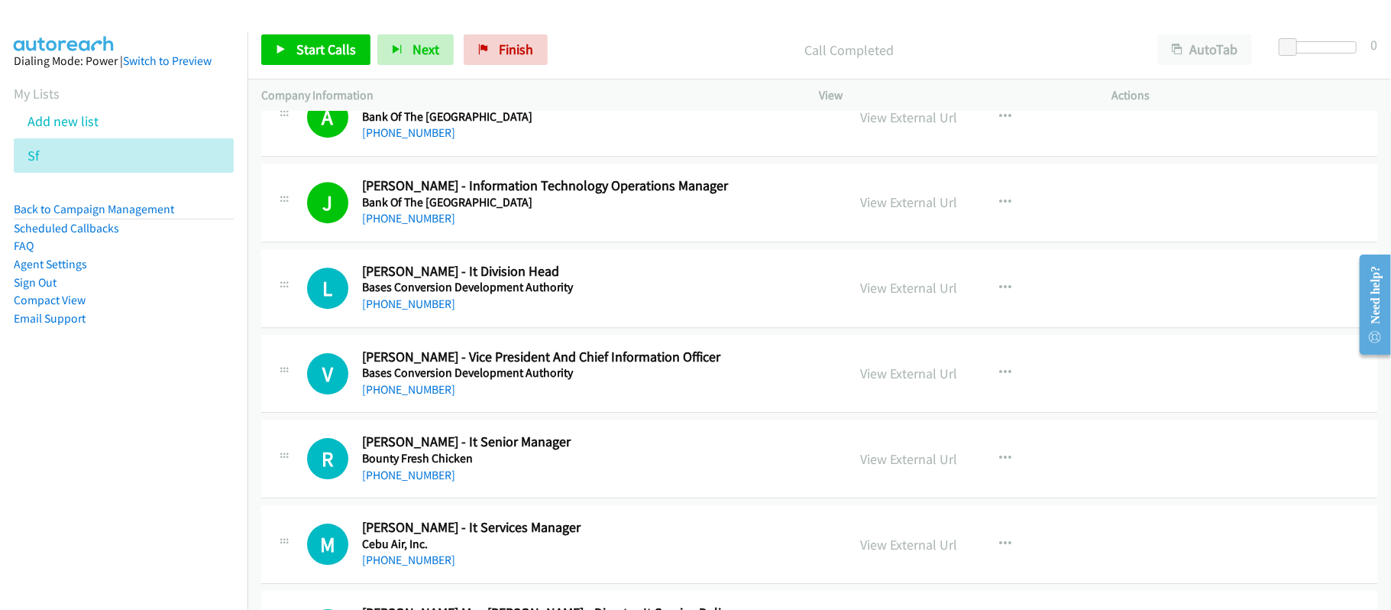
scroll to position [3462, 0]
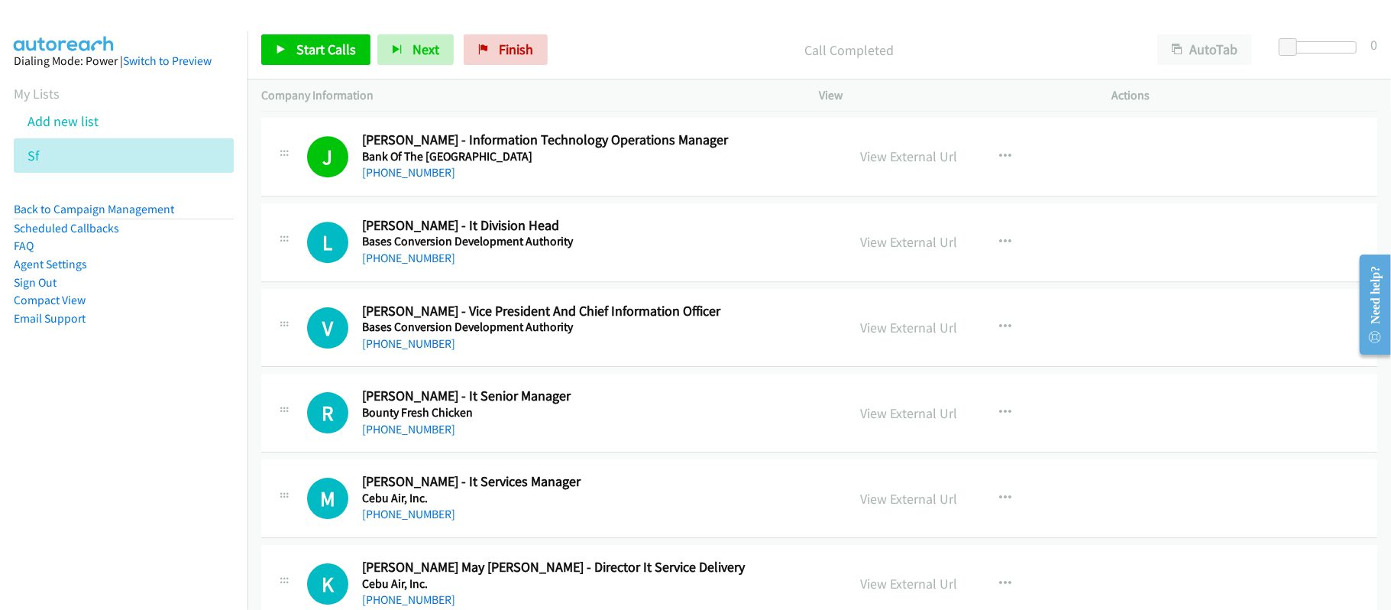
drag, startPoint x: 411, startPoint y: 269, endPoint x: 750, endPoint y: 342, distance: 347.0
click at [411, 265] on link "[PHONE_NUMBER]" at bounding box center [408, 258] width 93 height 15
click at [422, 351] on link "[PHONE_NUMBER]" at bounding box center [408, 343] width 93 height 15
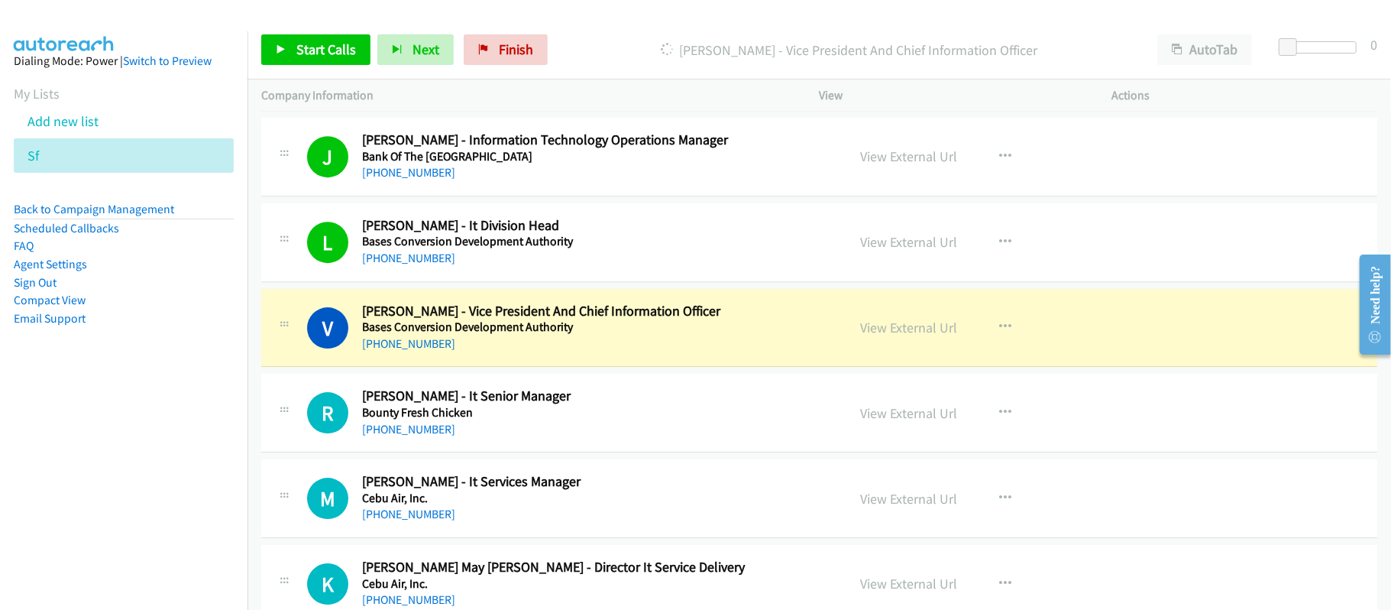
click at [661, 367] on div "V Callback Scheduled [PERSON_NAME] - Vice President And Chief Information Offic…" at bounding box center [819, 328] width 1116 height 79
click at [863, 336] on link "View External Url" at bounding box center [909, 328] width 97 height 18
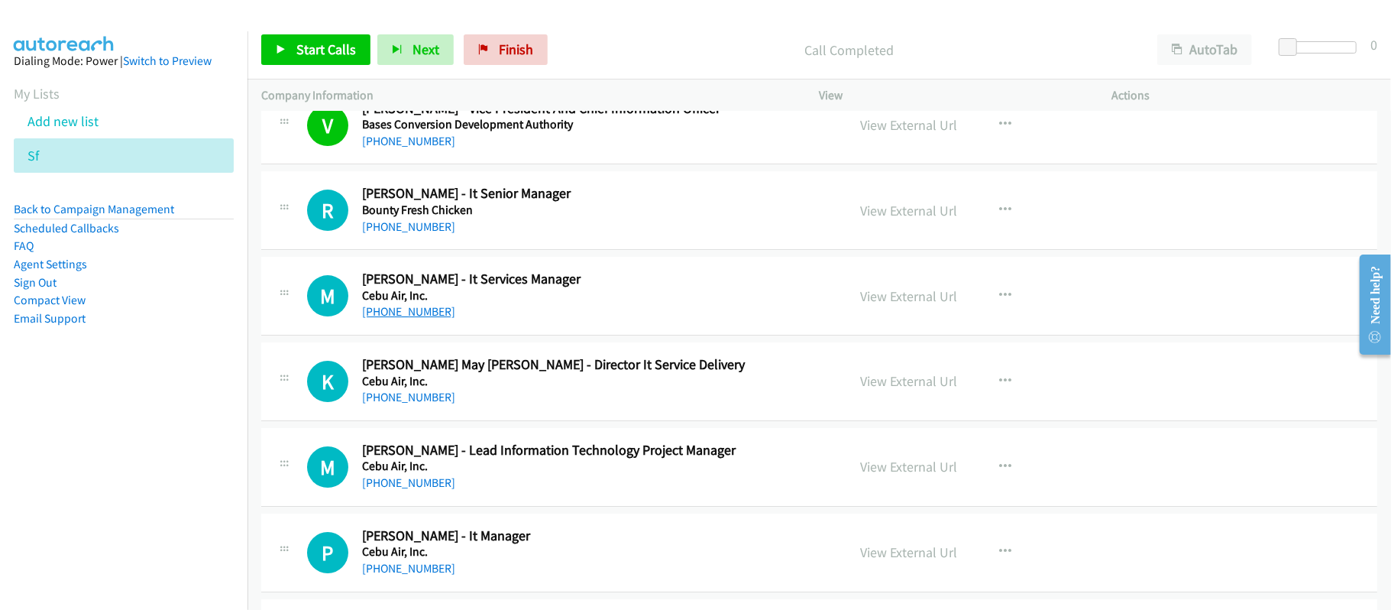
scroll to position [3666, 0]
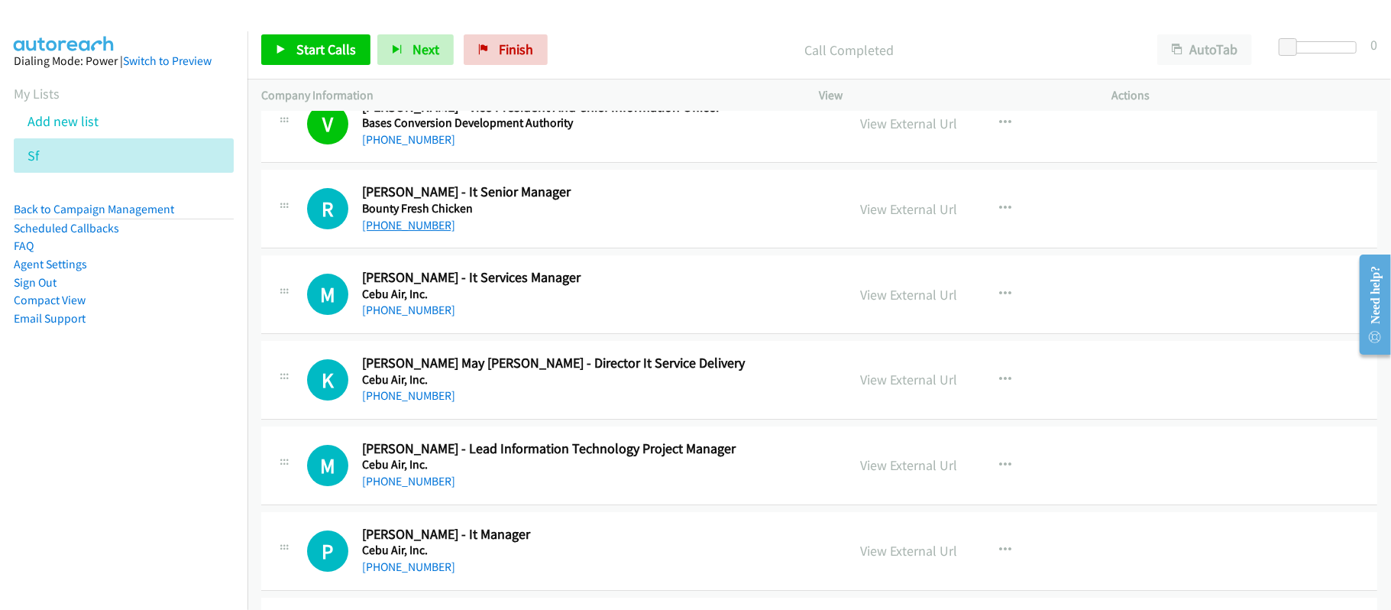
click at [409, 232] on link "[PHONE_NUMBER]" at bounding box center [408, 225] width 93 height 15
click at [402, 317] on link "[PHONE_NUMBER]" at bounding box center [408, 309] width 93 height 15
drag, startPoint x: 397, startPoint y: 401, endPoint x: 878, endPoint y: 428, distance: 481.9
click at [397, 401] on link "[PHONE_NUMBER]" at bounding box center [408, 395] width 93 height 15
drag, startPoint x: 386, startPoint y: 405, endPoint x: 718, endPoint y: 466, distance: 337.8
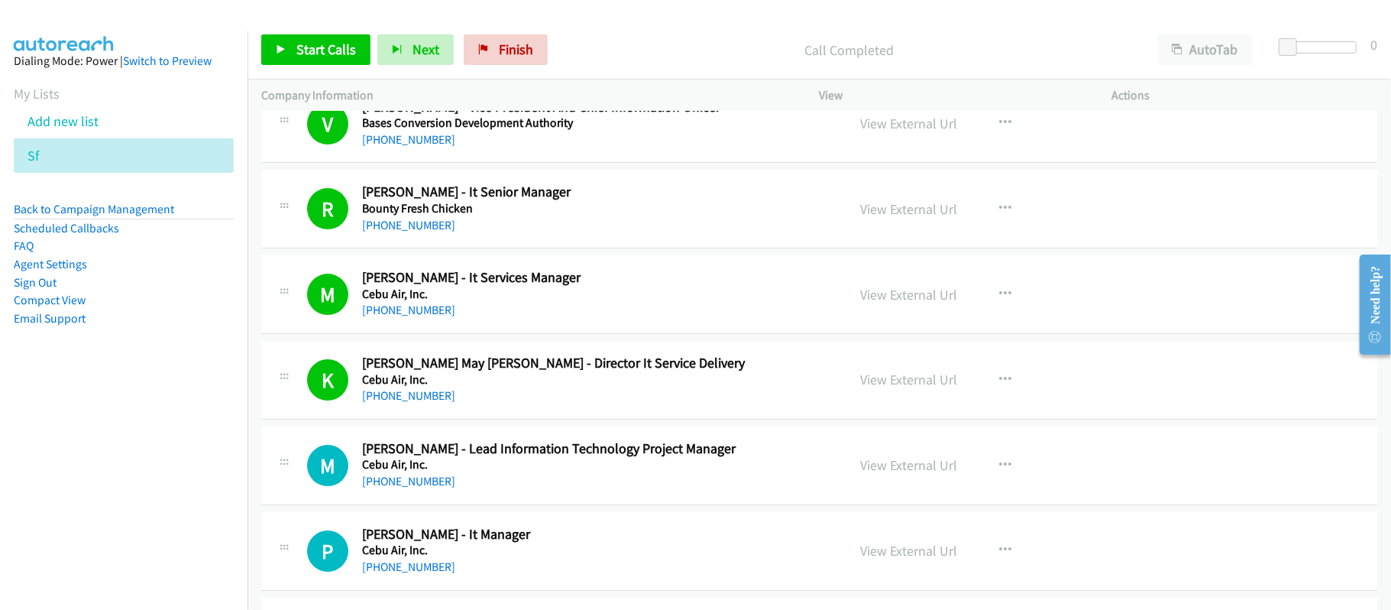
click at [386, 403] on link "[PHONE_NUMBER]" at bounding box center [408, 395] width 93 height 15
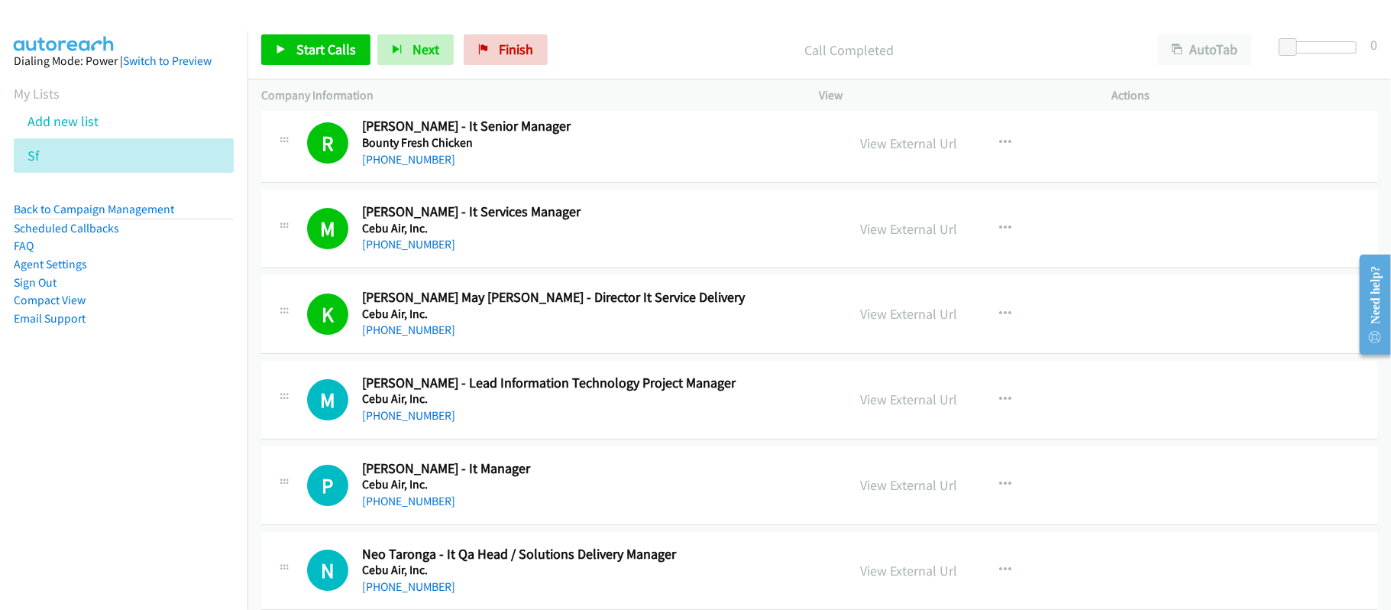
scroll to position [3768, 0]
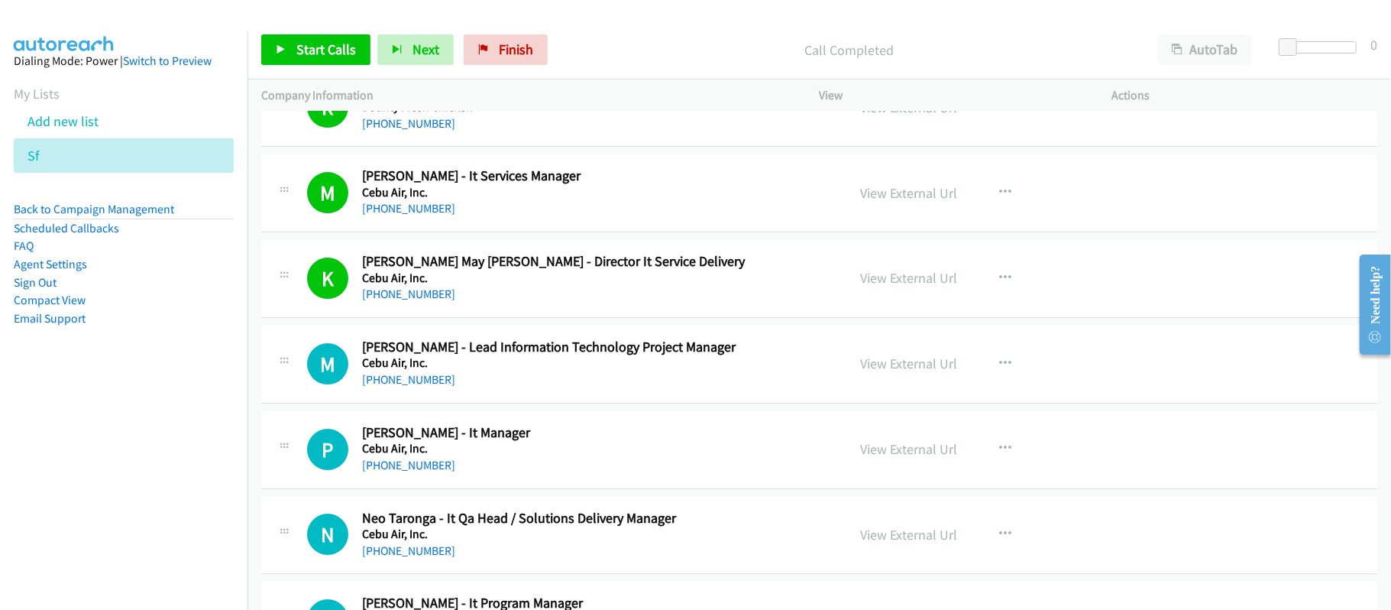
drag, startPoint x: 390, startPoint y: 390, endPoint x: 713, endPoint y: 402, distance: 323.3
click at [390, 386] on link "[PHONE_NUMBER]" at bounding box center [408, 379] width 93 height 15
drag, startPoint x: 419, startPoint y: 472, endPoint x: 435, endPoint y: 469, distance: 16.3
click at [419, 472] on link "[PHONE_NUMBER]" at bounding box center [408, 465] width 93 height 15
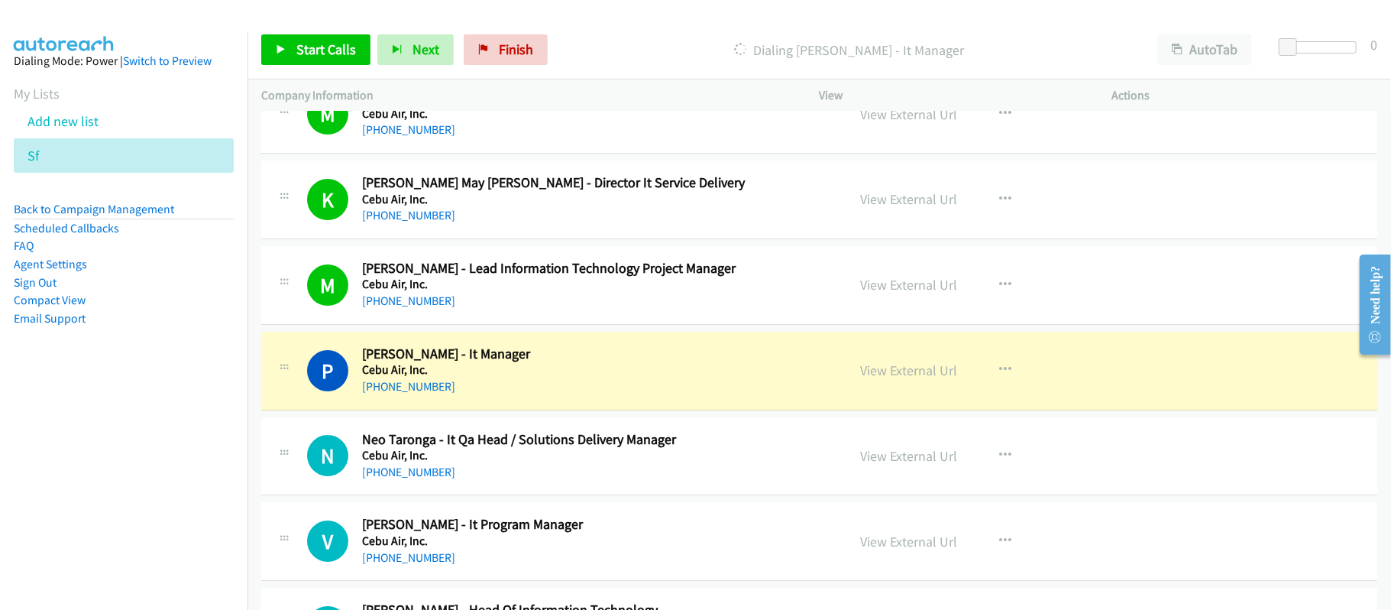
scroll to position [3972, 0]
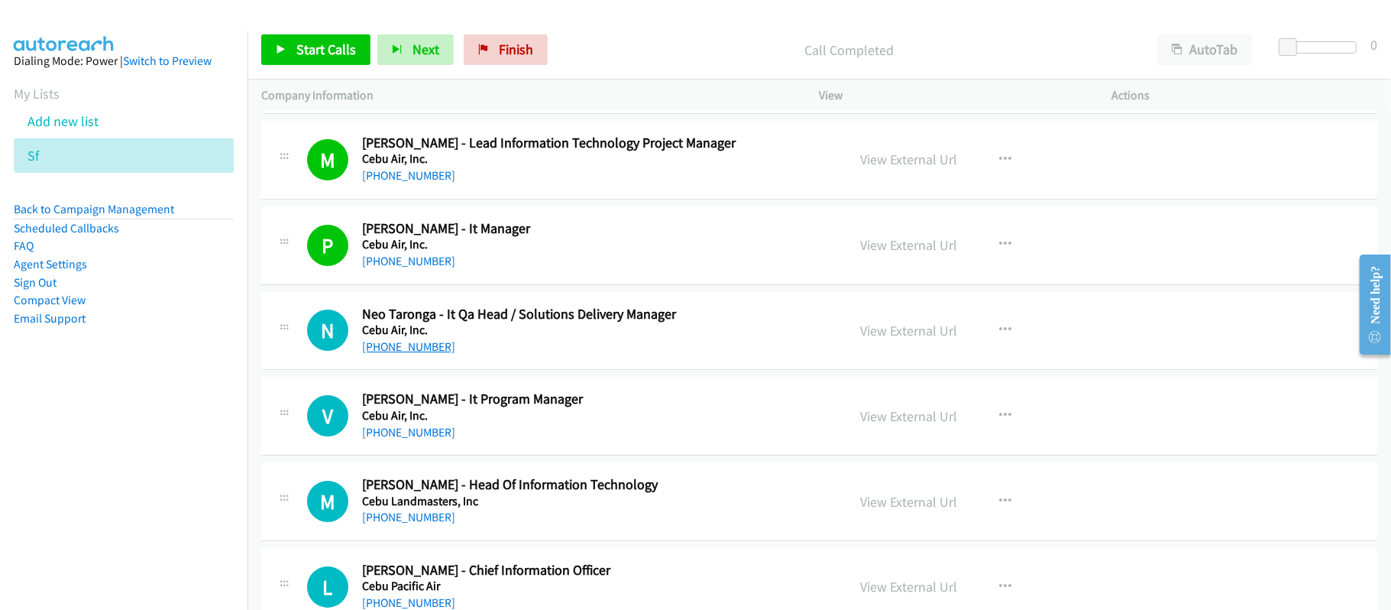
click at [404, 354] on link "[PHONE_NUMBER]" at bounding box center [408, 346] width 93 height 15
click at [416, 439] on link "[PHONE_NUMBER]" at bounding box center [408, 432] width 93 height 15
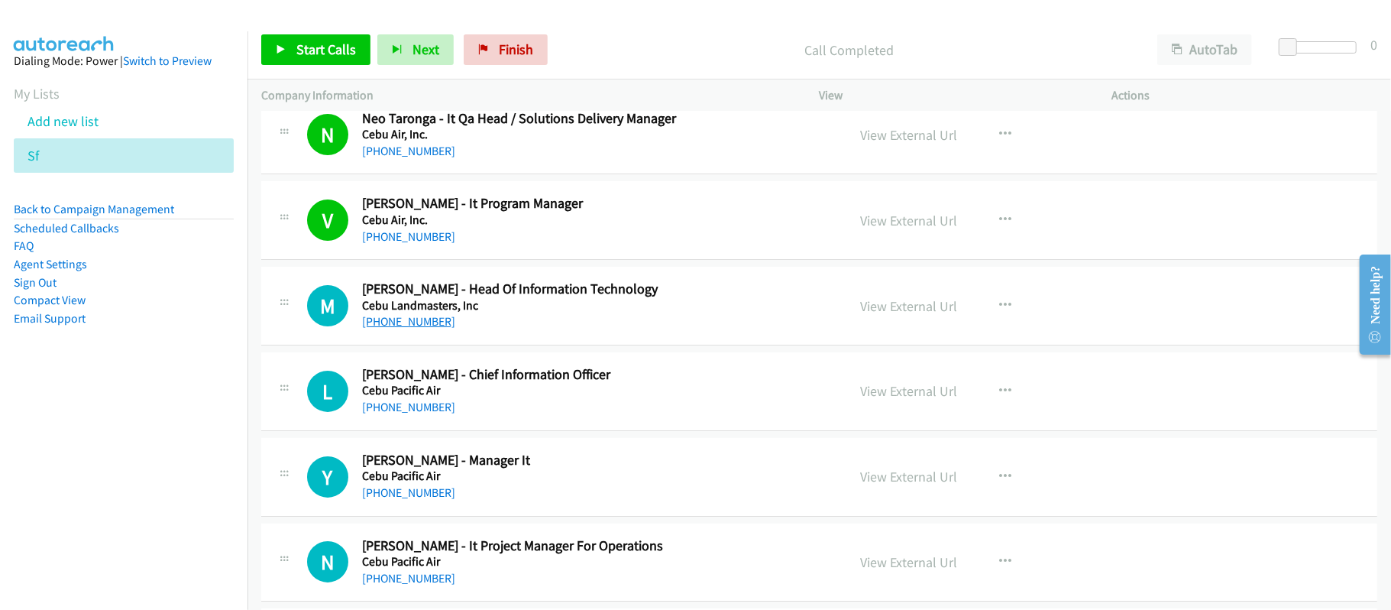
scroll to position [4175, 0]
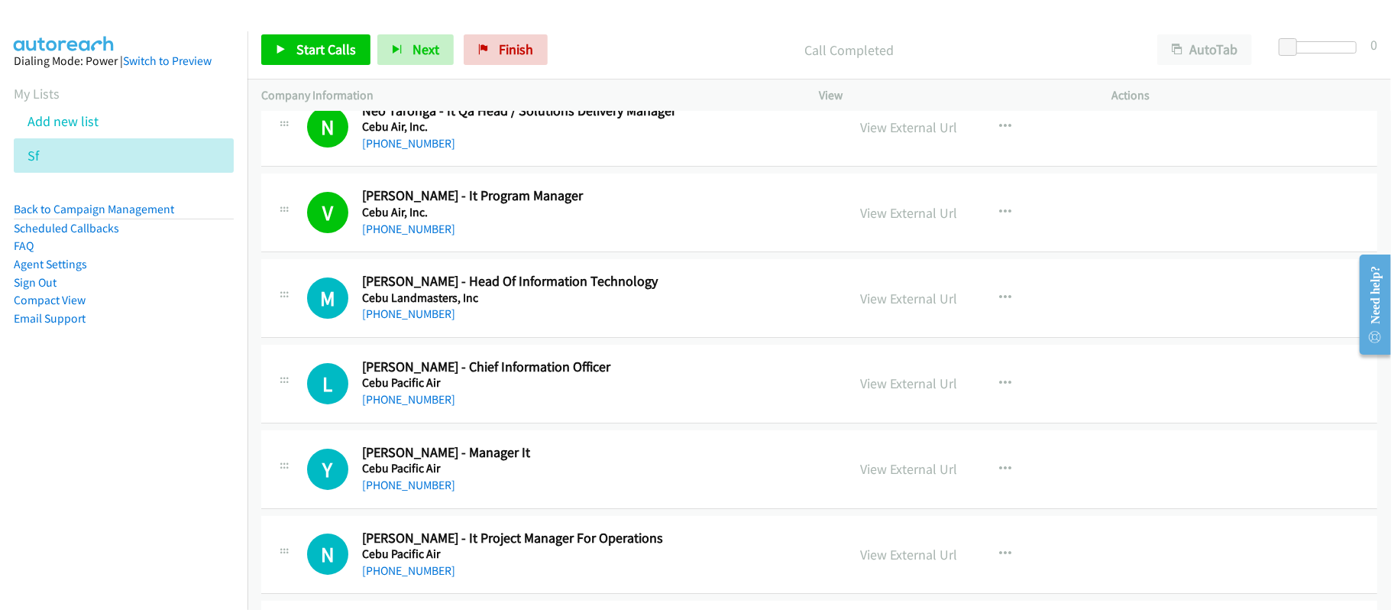
drag, startPoint x: 420, startPoint y: 328, endPoint x: 649, endPoint y: 343, distance: 229.6
click at [420, 321] on link "[PHONE_NUMBER]" at bounding box center [408, 313] width 93 height 15
drag, startPoint x: 403, startPoint y: 413, endPoint x: 713, endPoint y: 425, distance: 310.3
click at [403, 406] on link "[PHONE_NUMBER]" at bounding box center [408, 399] width 93 height 15
drag, startPoint x: 394, startPoint y: 493, endPoint x: 506, endPoint y: 480, distance: 112.2
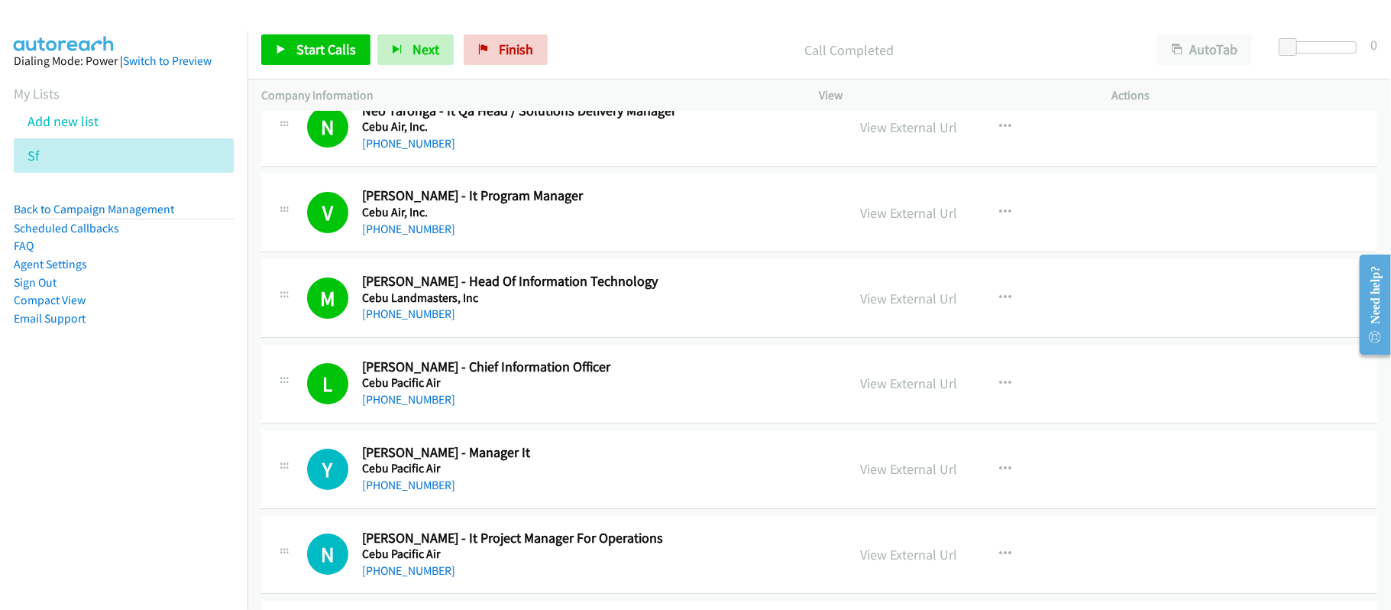
click at [394, 492] on link "[PHONE_NUMBER]" at bounding box center [408, 484] width 93 height 15
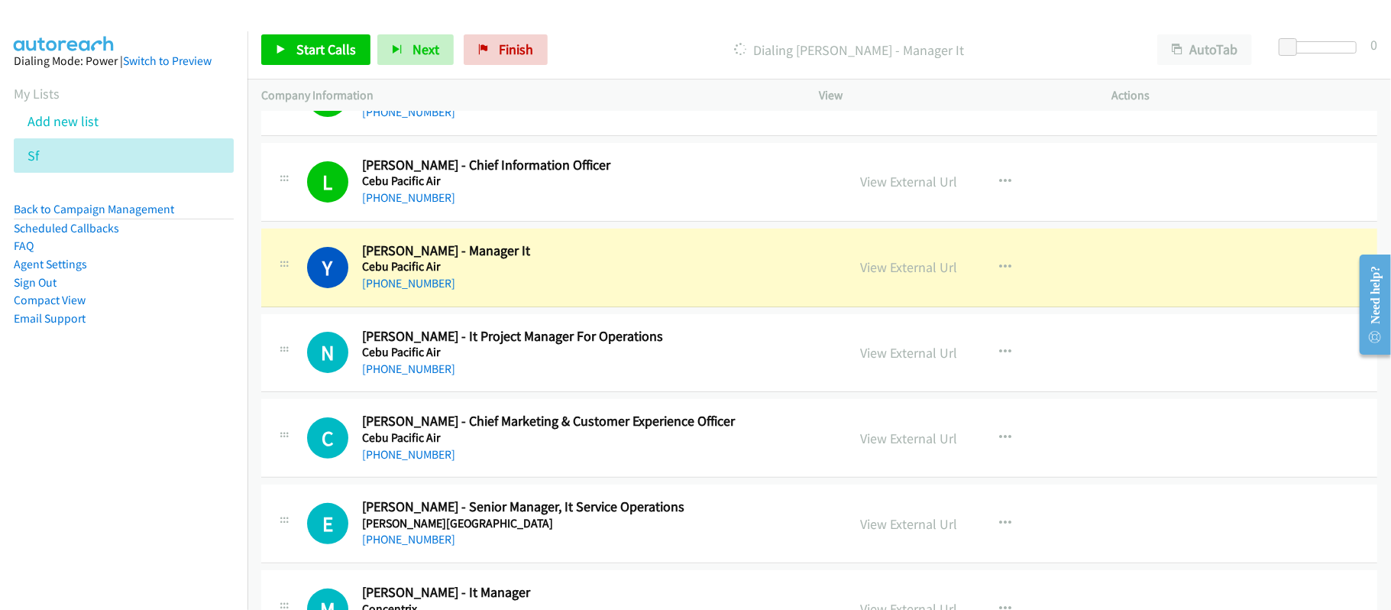
scroll to position [4379, 0]
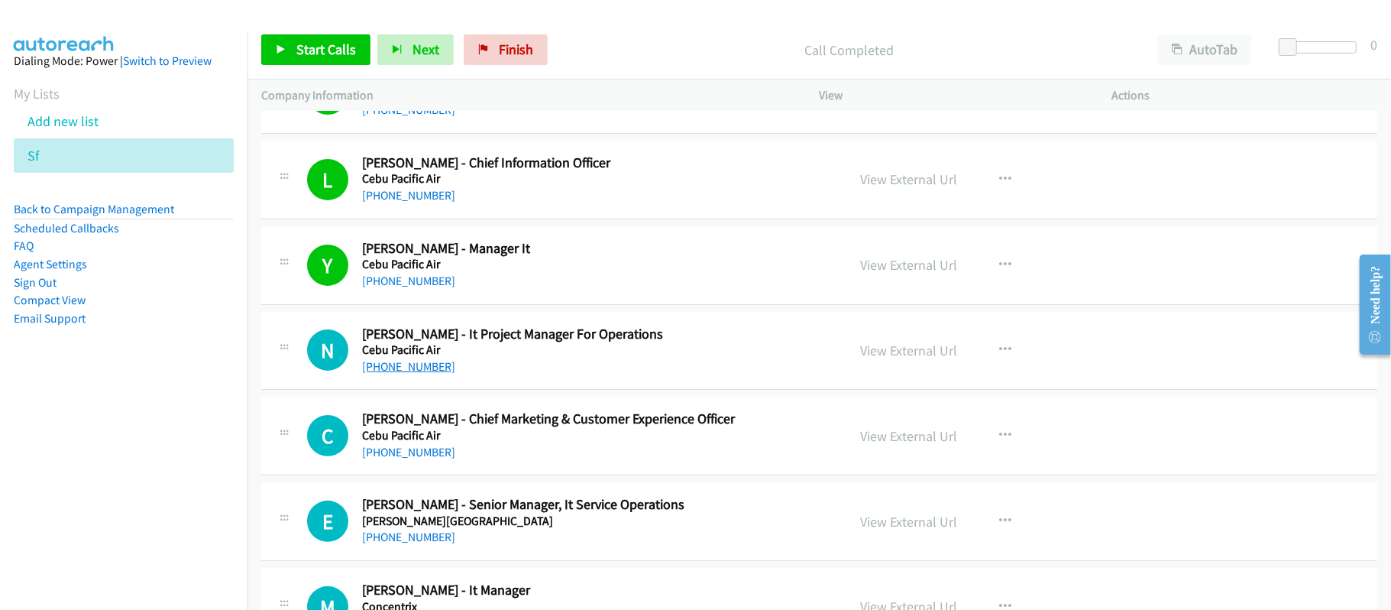
click at [409, 373] on link "[PHONE_NUMBER]" at bounding box center [408, 366] width 93 height 15
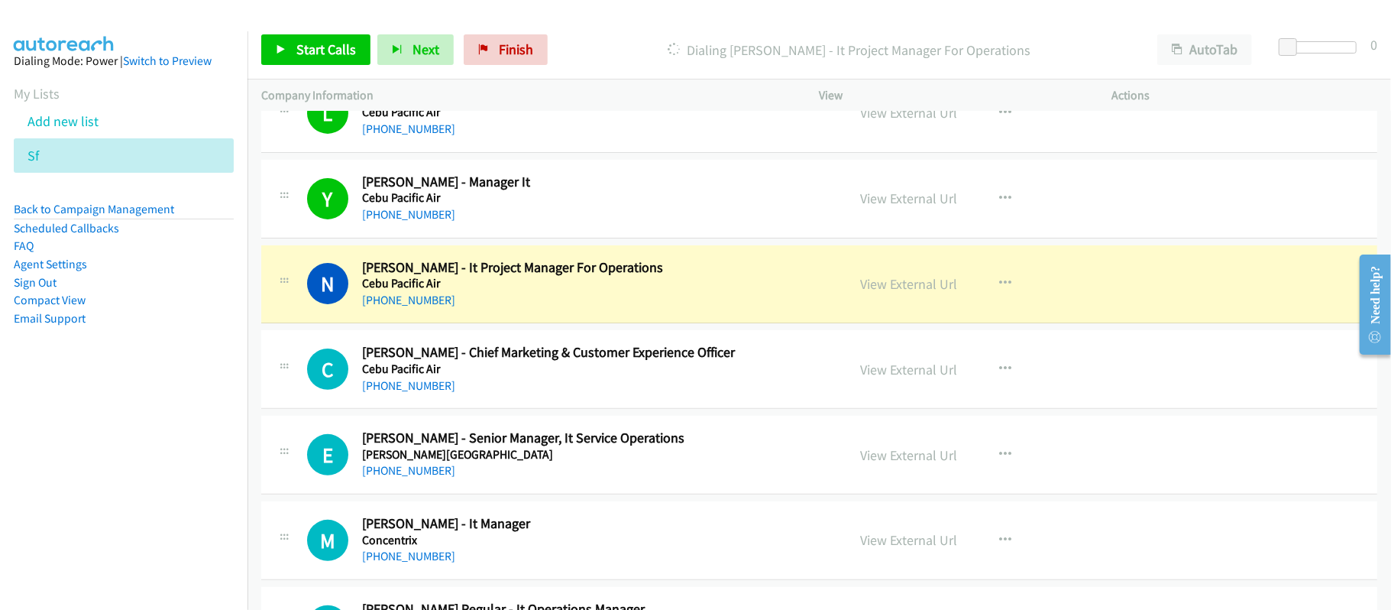
scroll to position [4480, 0]
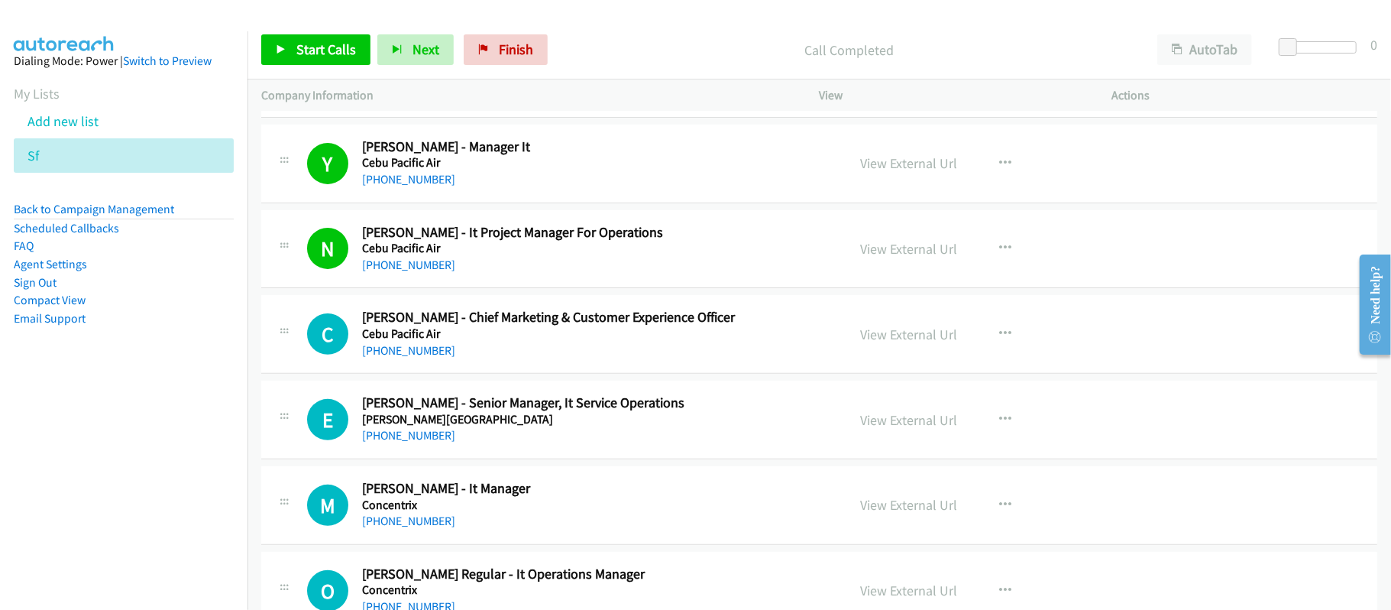
click at [560, 354] on div "[PHONE_NUMBER]" at bounding box center [594, 350] width 464 height 18
click at [429, 357] on link "[PHONE_NUMBER]" at bounding box center [408, 350] width 93 height 15
drag, startPoint x: 419, startPoint y: 357, endPoint x: 460, endPoint y: 354, distance: 40.6
click at [419, 357] on link "[PHONE_NUMBER]" at bounding box center [408, 350] width 93 height 15
drag, startPoint x: 409, startPoint y: 361, endPoint x: 431, endPoint y: 359, distance: 21.4
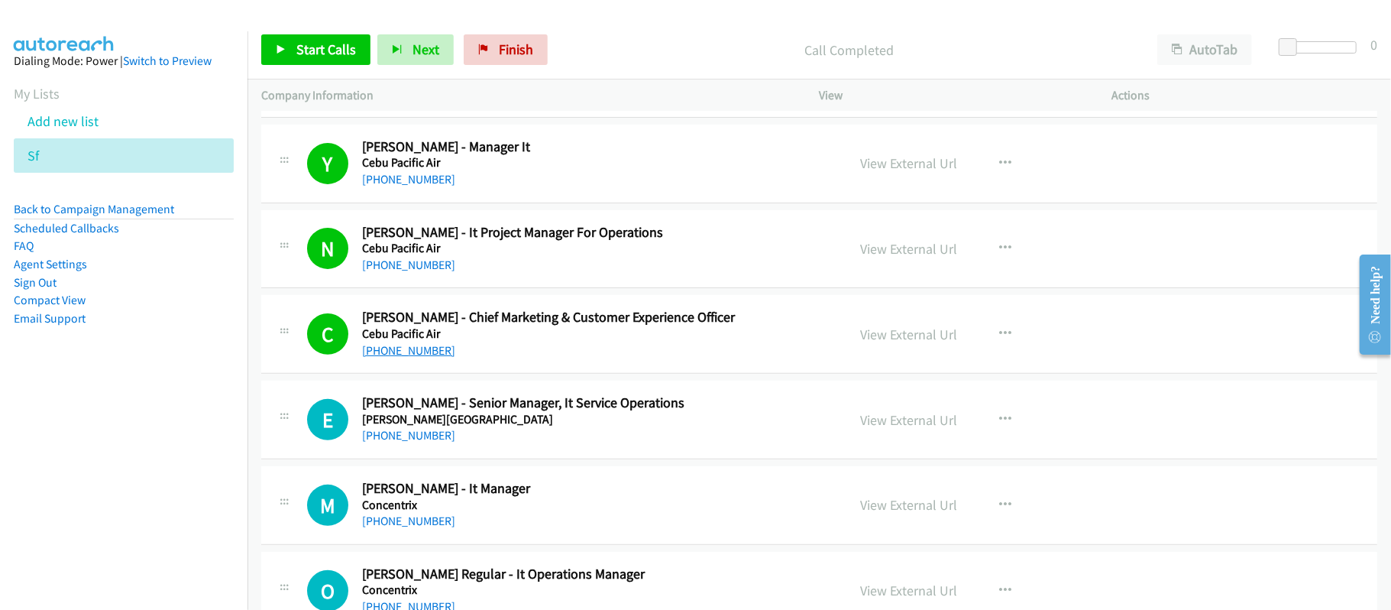
click at [409, 357] on link "[PHONE_NUMBER]" at bounding box center [408, 350] width 93 height 15
drag, startPoint x: 431, startPoint y: 451, endPoint x: 652, endPoint y: 449, distance: 221.5
click at [431, 442] on link "[PHONE_NUMBER]" at bounding box center [408, 435] width 93 height 15
drag, startPoint x: 364, startPoint y: 530, endPoint x: 419, endPoint y: 487, distance: 69.1
click at [364, 528] on link "[PHONE_NUMBER]" at bounding box center [408, 520] width 93 height 15
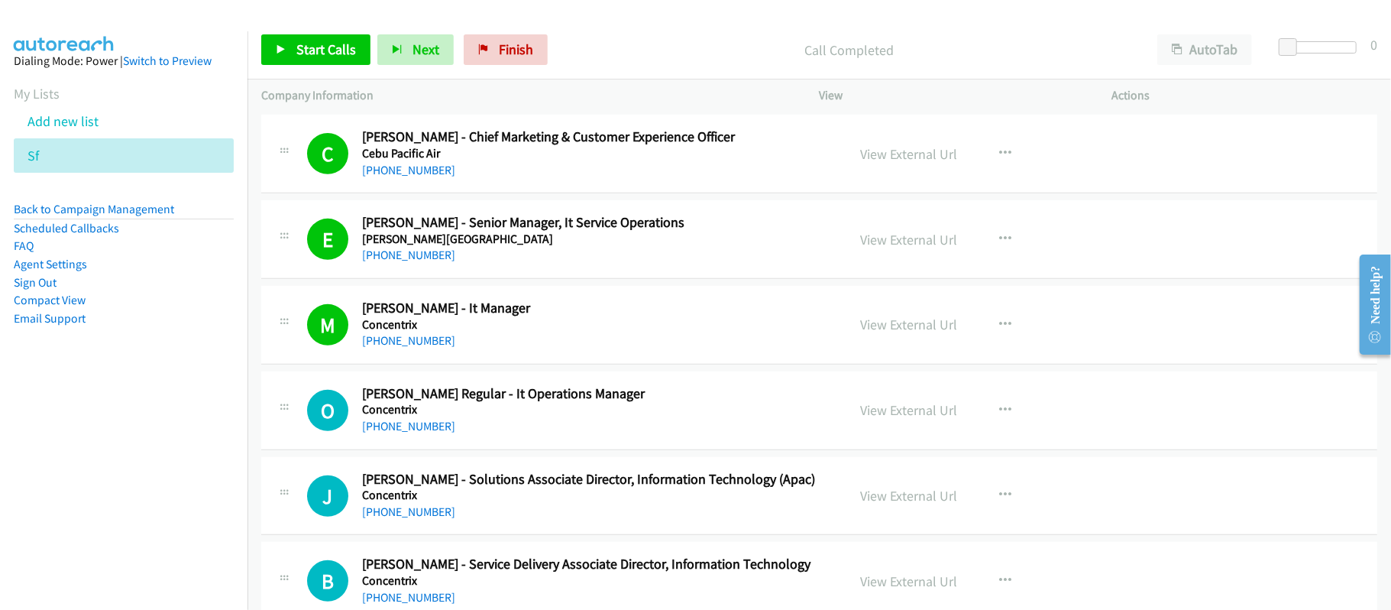
scroll to position [4684, 0]
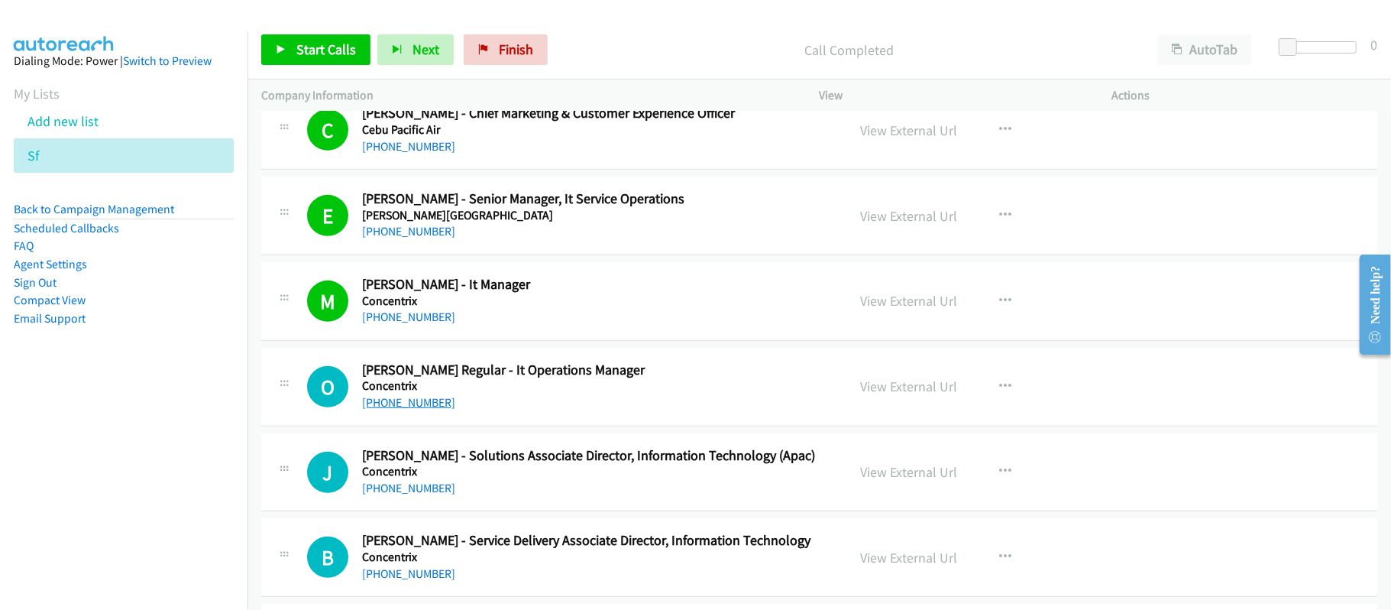
click at [401, 409] on link "[PHONE_NUMBER]" at bounding box center [408, 402] width 93 height 15
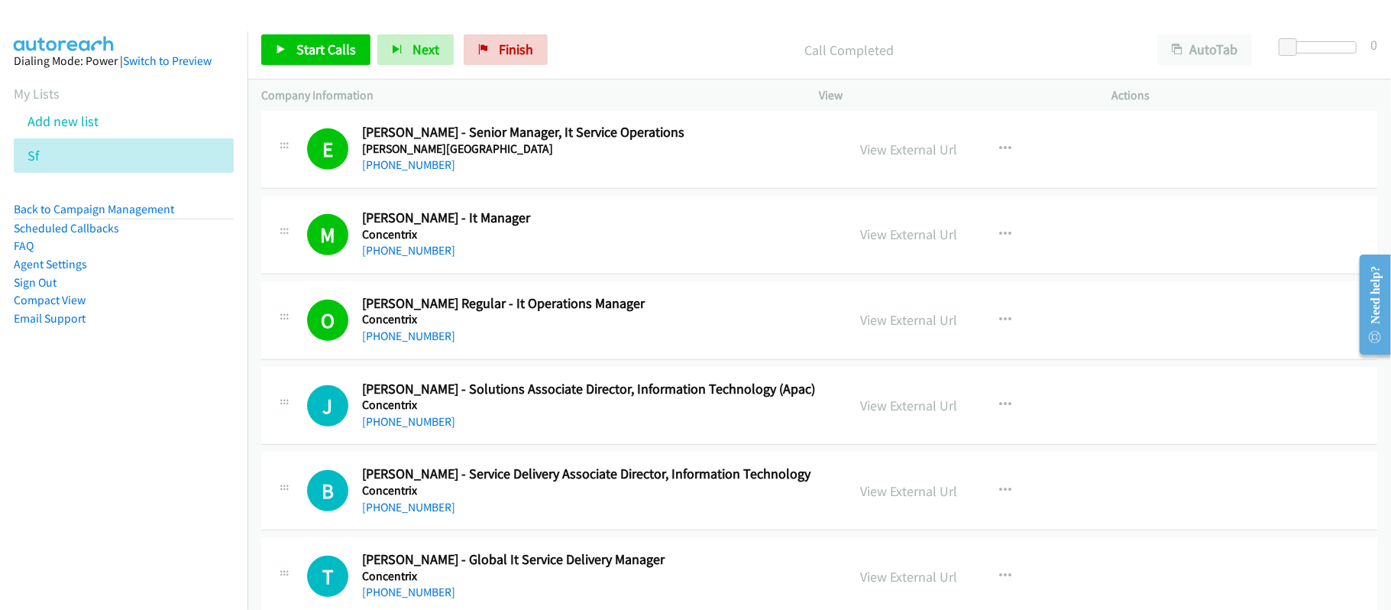
scroll to position [4786, 0]
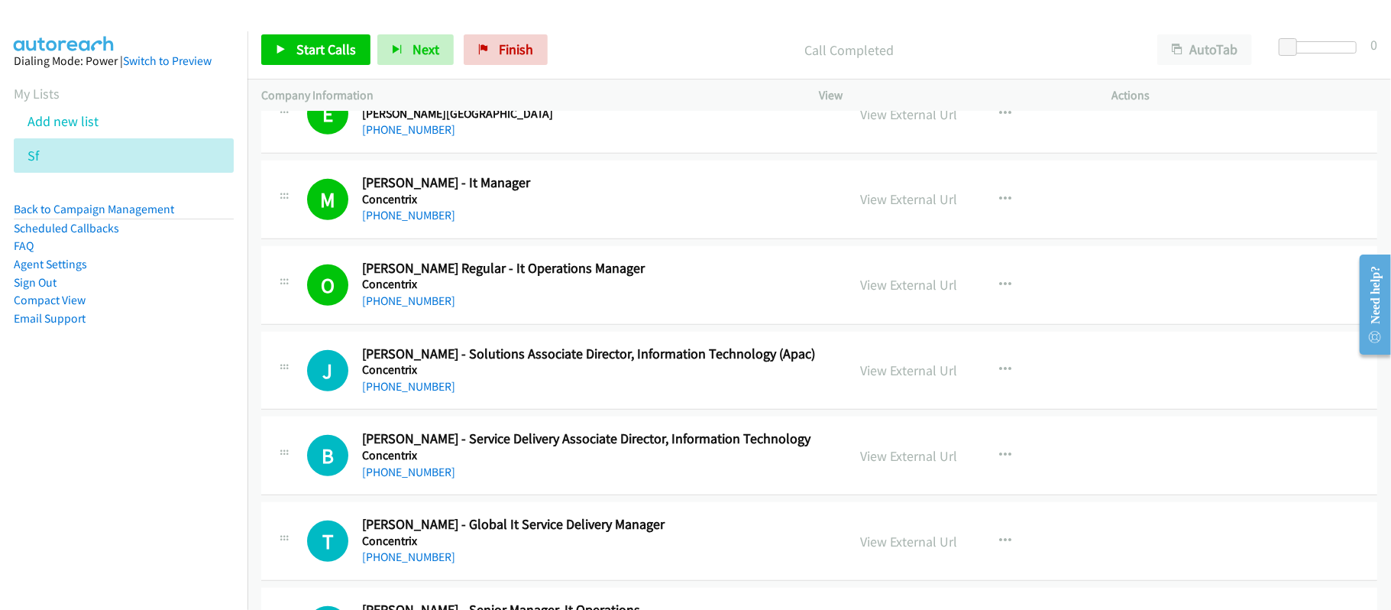
click at [633, 410] on div "J Callback Scheduled [PERSON_NAME] - Solutions Associate Director, Information …" at bounding box center [819, 370] width 1116 height 79
click at [390, 393] on link "[PHONE_NUMBER]" at bounding box center [408, 386] width 93 height 15
click at [565, 410] on div "J Callback Scheduled [PERSON_NAME] - Solutions Associate Director, Information …" at bounding box center [819, 370] width 1116 height 79
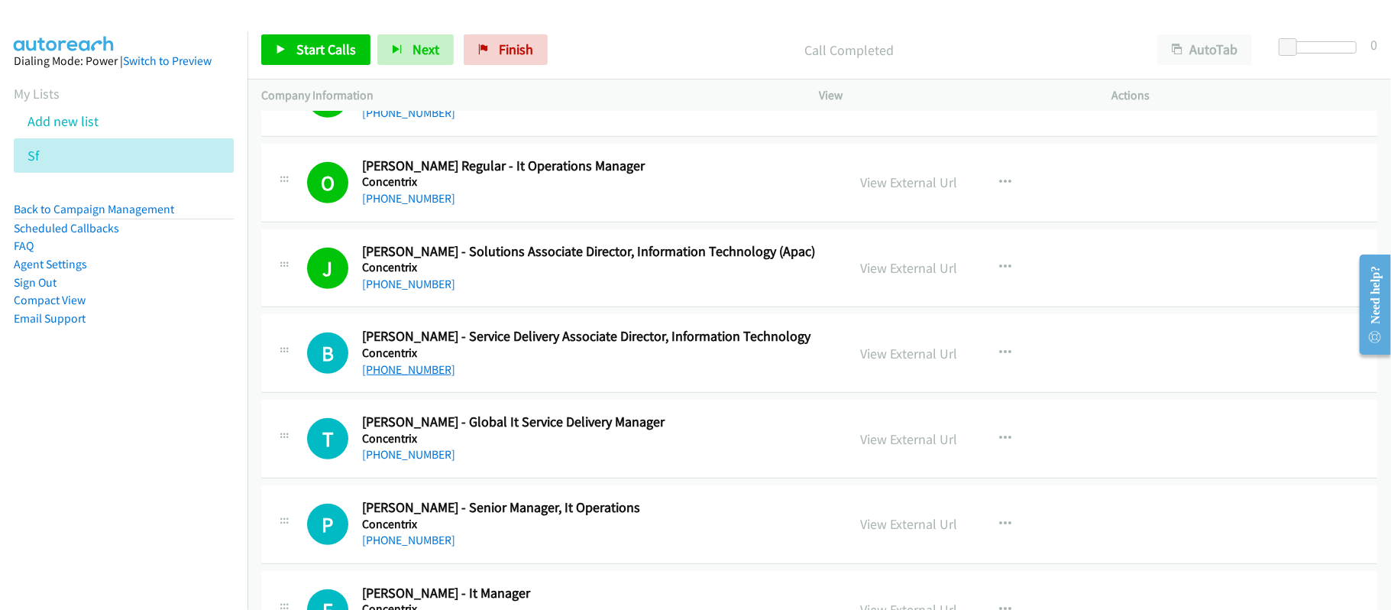
click at [393, 377] on link "[PHONE_NUMBER]" at bounding box center [408, 369] width 93 height 15
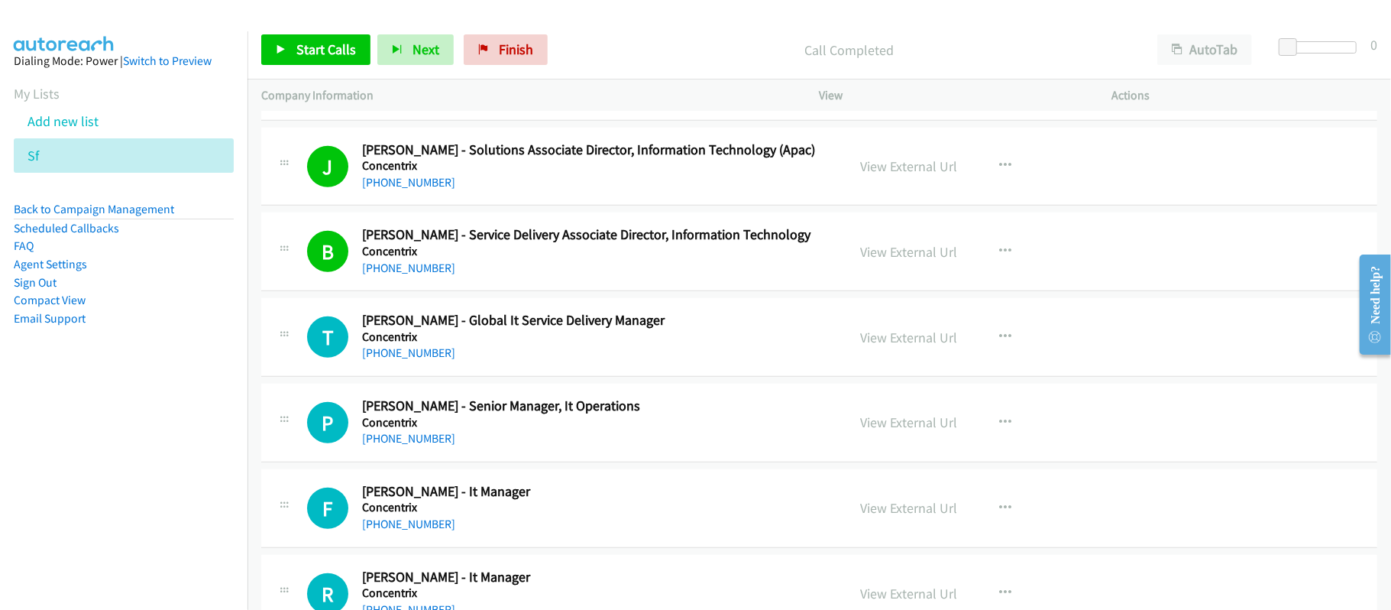
click at [551, 377] on div "T Callback Scheduled [PERSON_NAME] - Global It Service Delivery Manager Concent…" at bounding box center [819, 337] width 1116 height 79
click at [438, 360] on link "[PHONE_NUMBER]" at bounding box center [408, 352] width 93 height 15
click at [388, 448] on div "[PHONE_NUMBER]" at bounding box center [594, 438] width 464 height 18
click at [397, 445] on link "[PHONE_NUMBER]" at bounding box center [408, 438] width 93 height 15
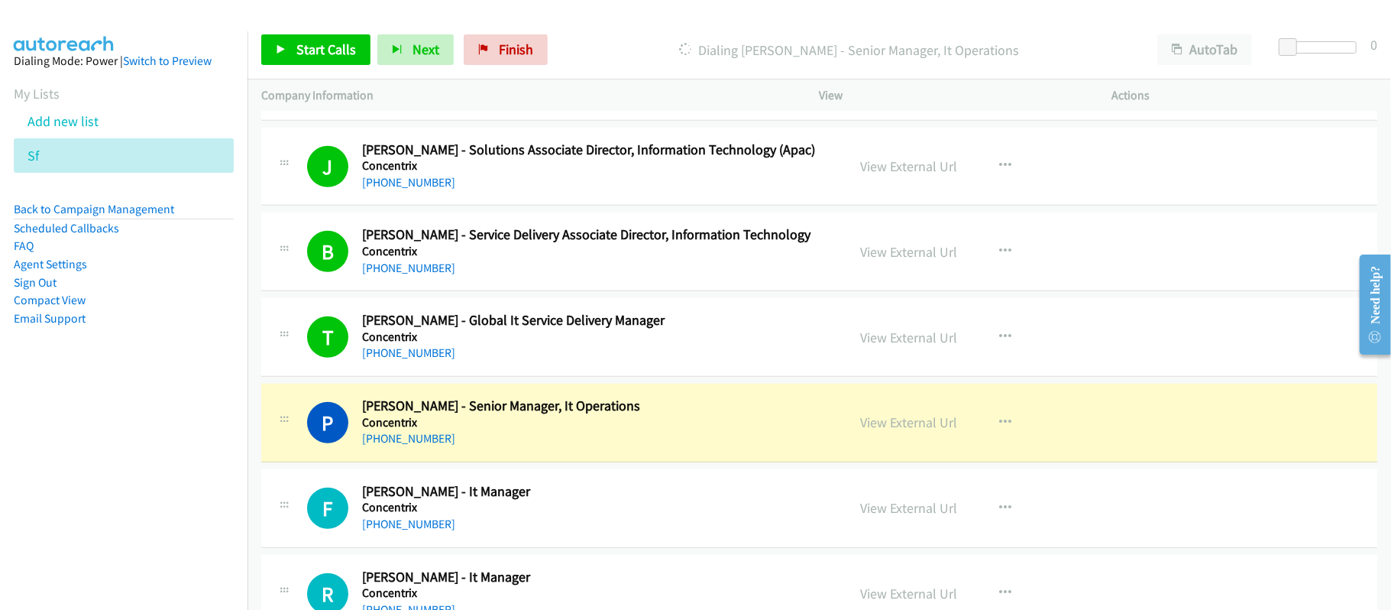
drag, startPoint x: 590, startPoint y: 445, endPoint x: 783, endPoint y: 431, distance: 193.0
click at [590, 445] on div "[PHONE_NUMBER]" at bounding box center [594, 438] width 464 height 18
click at [868, 431] on link "View External Url" at bounding box center [909, 422] width 97 height 18
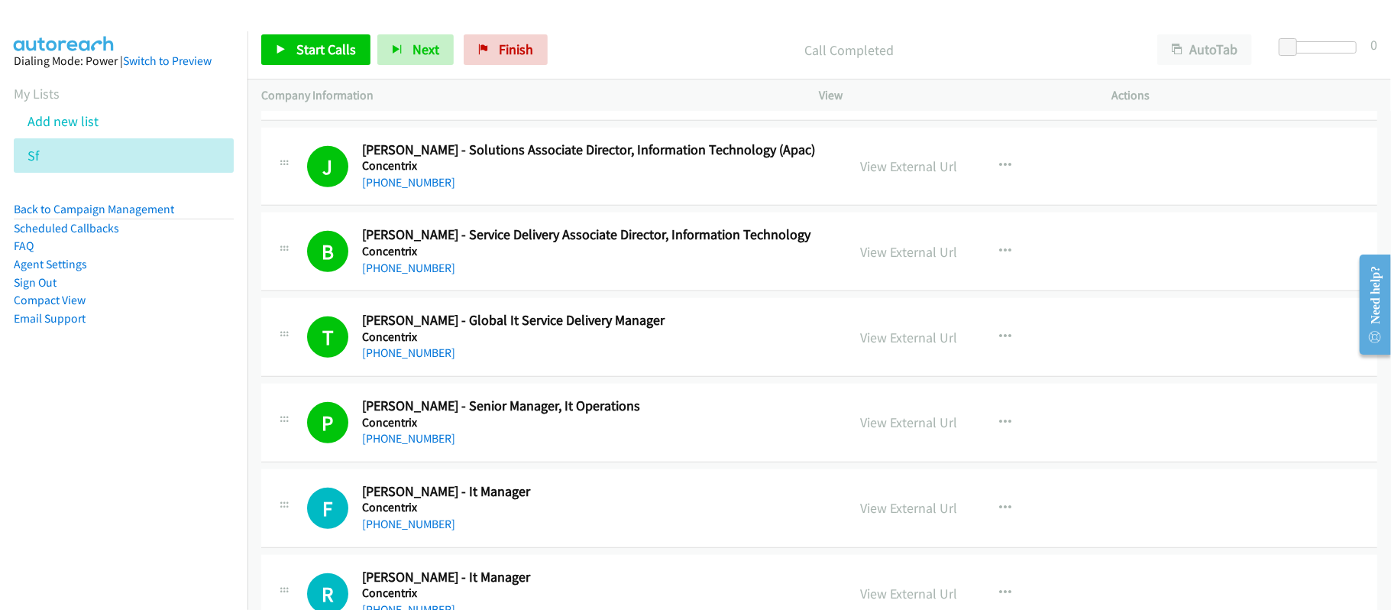
scroll to position [5091, 0]
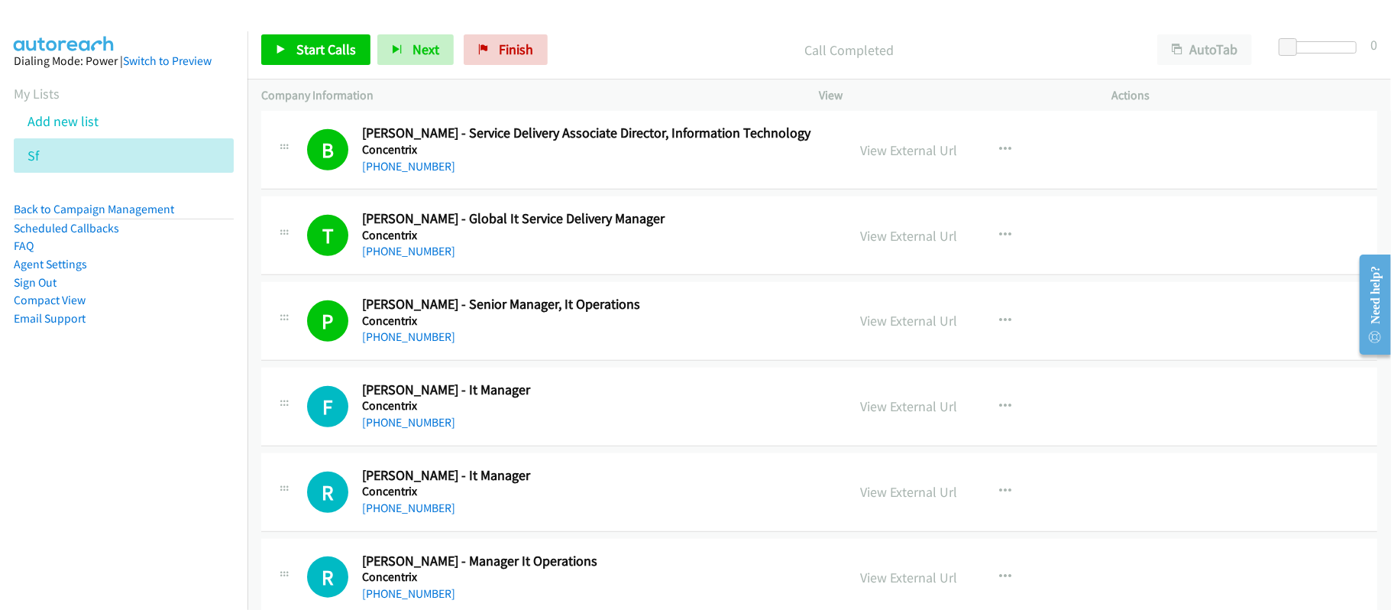
drag, startPoint x: 411, startPoint y: 435, endPoint x: 625, endPoint y: 431, distance: 213.9
click at [411, 429] on link "[PHONE_NUMBER]" at bounding box center [408, 422] width 93 height 15
drag, startPoint x: 435, startPoint y: 529, endPoint x: 522, endPoint y: 471, distance: 105.3
click at [435, 515] on link "[PHONE_NUMBER]" at bounding box center [408, 507] width 93 height 15
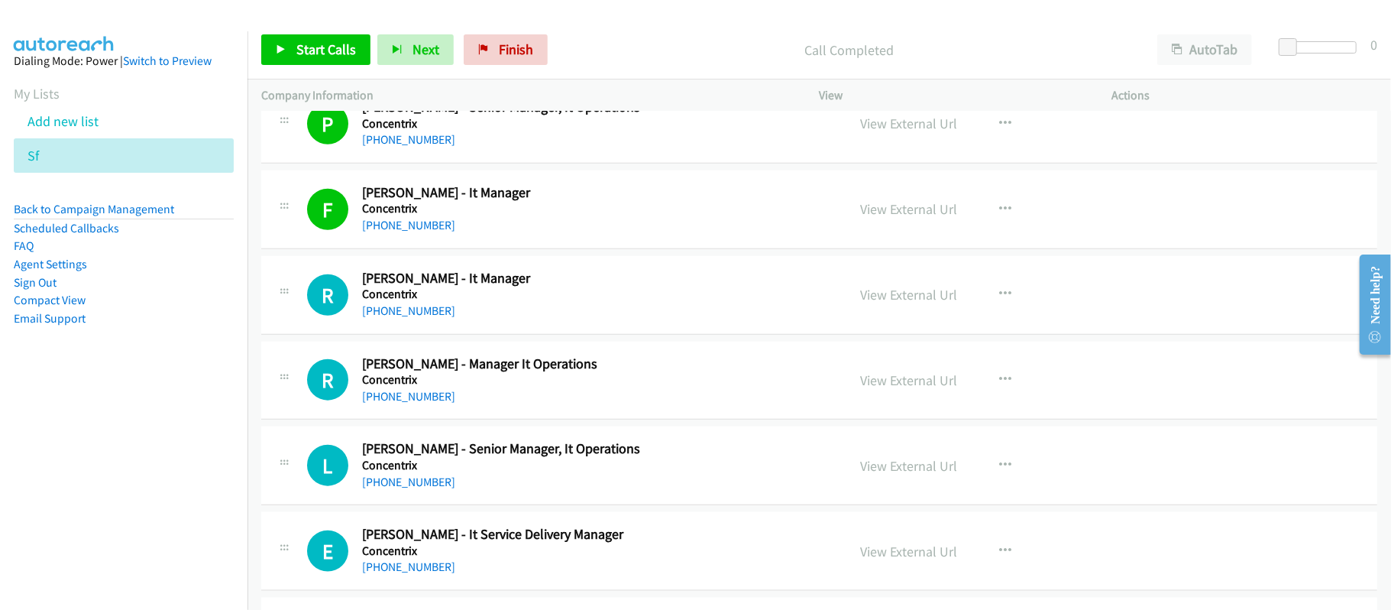
scroll to position [5295, 0]
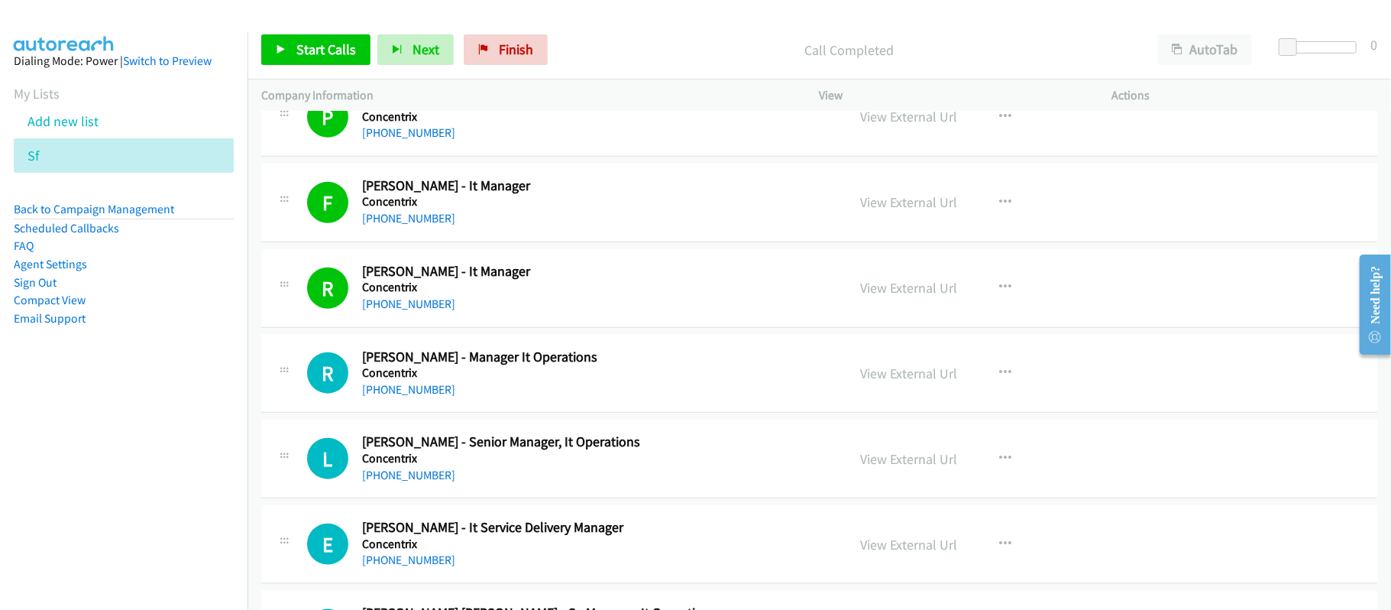
drag, startPoint x: 426, startPoint y: 402, endPoint x: 642, endPoint y: 402, distance: 216.2
click at [412, 396] on link "[PHONE_NUMBER]" at bounding box center [408, 389] width 93 height 15
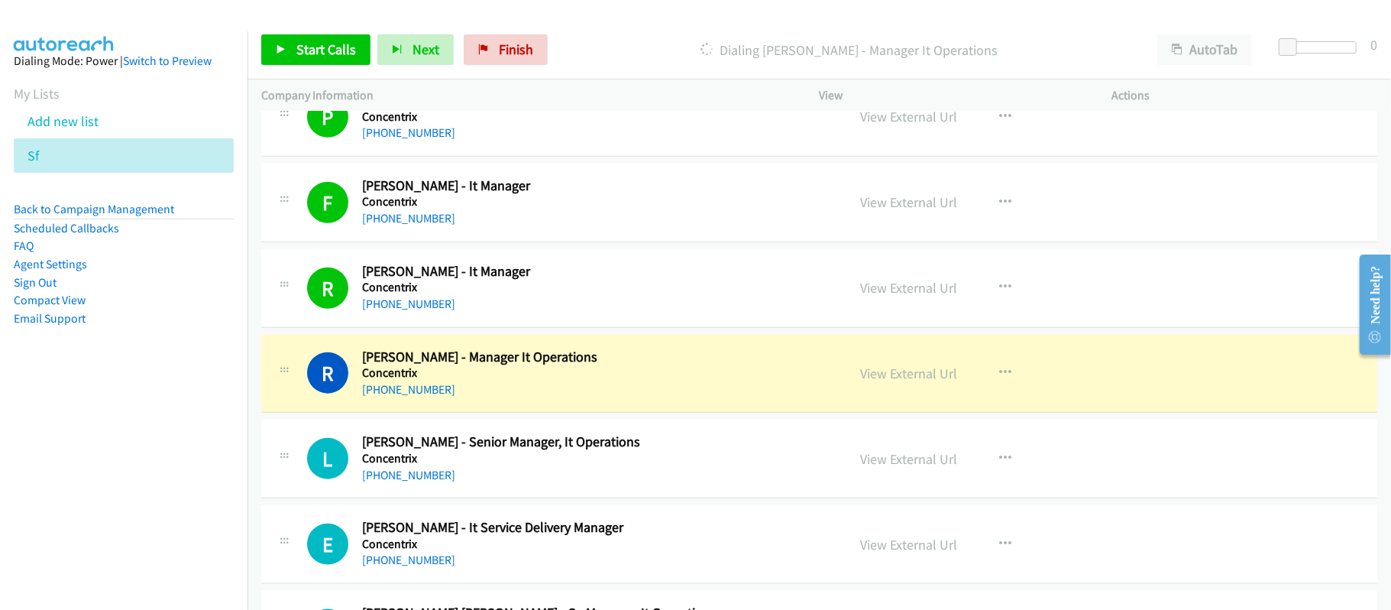
drag, startPoint x: 396, startPoint y: 484, endPoint x: 570, endPoint y: 458, distance: 176.1
click at [396, 482] on link "[PHONE_NUMBER]" at bounding box center [408, 474] width 93 height 15
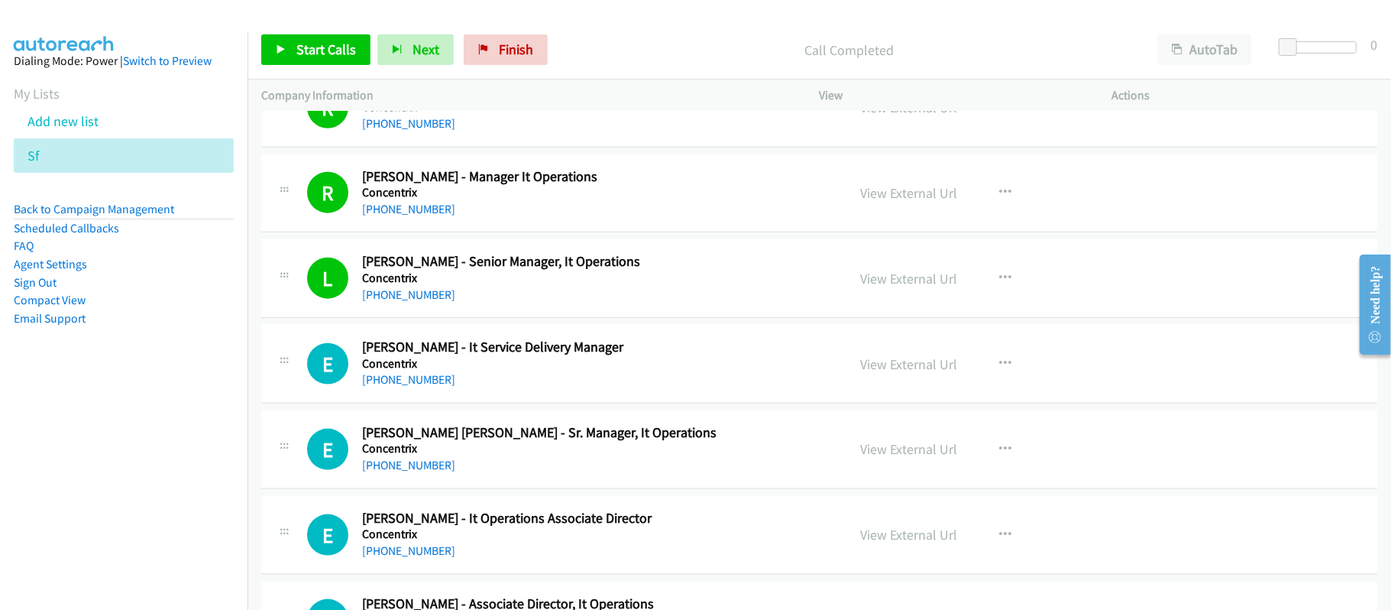
scroll to position [5499, 0]
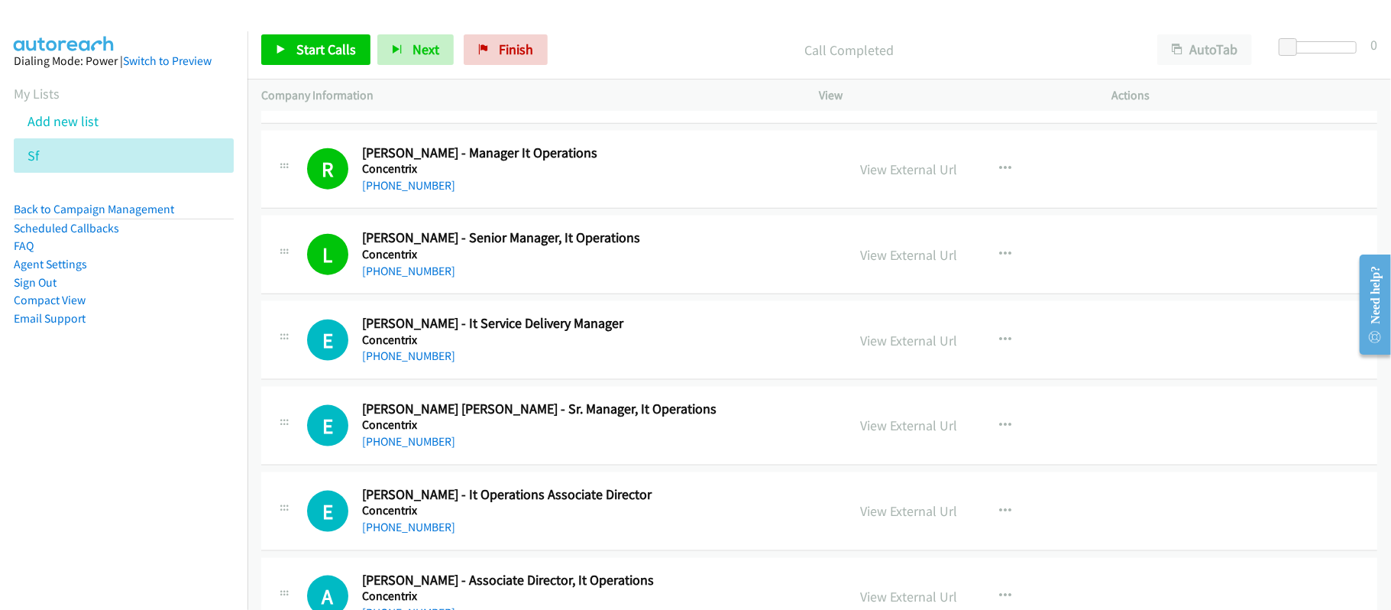
click at [408, 380] on div "E Callback Scheduled [PERSON_NAME] - It Service Delivery Manager Concentrix [GE…" at bounding box center [819, 340] width 1116 height 79
click at [416, 363] on link "[PHONE_NUMBER]" at bounding box center [408, 355] width 93 height 15
click at [404, 448] on link "[PHONE_NUMBER]" at bounding box center [408, 441] width 93 height 15
click at [413, 448] on link "[PHONE_NUMBER]" at bounding box center [408, 441] width 93 height 15
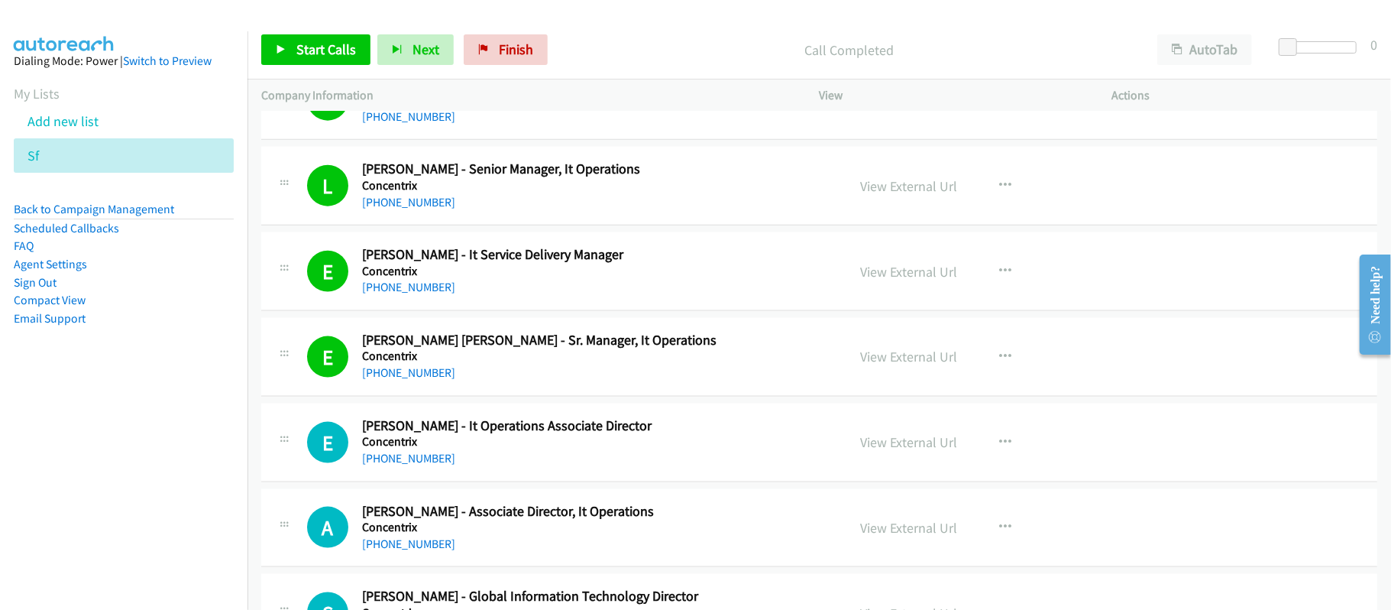
scroll to position [5601, 0]
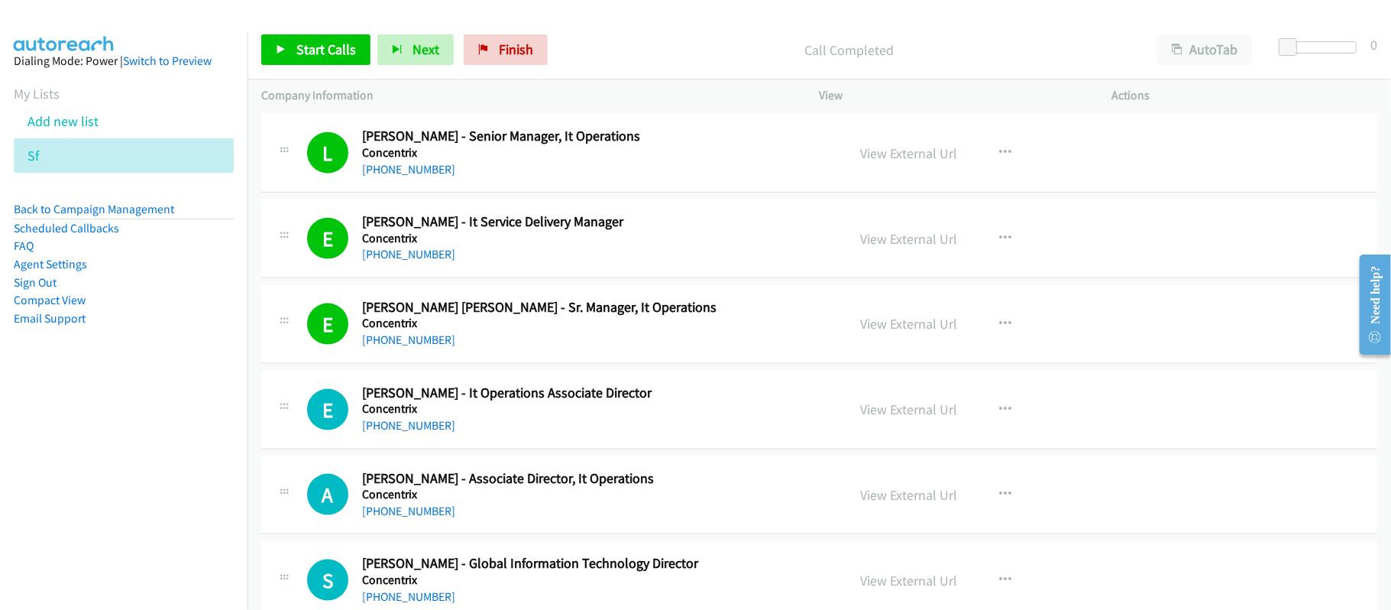
drag, startPoint x: 417, startPoint y: 444, endPoint x: 447, endPoint y: 440, distance: 30.0
click at [417, 432] on link "[PHONE_NUMBER]" at bounding box center [408, 425] width 93 height 15
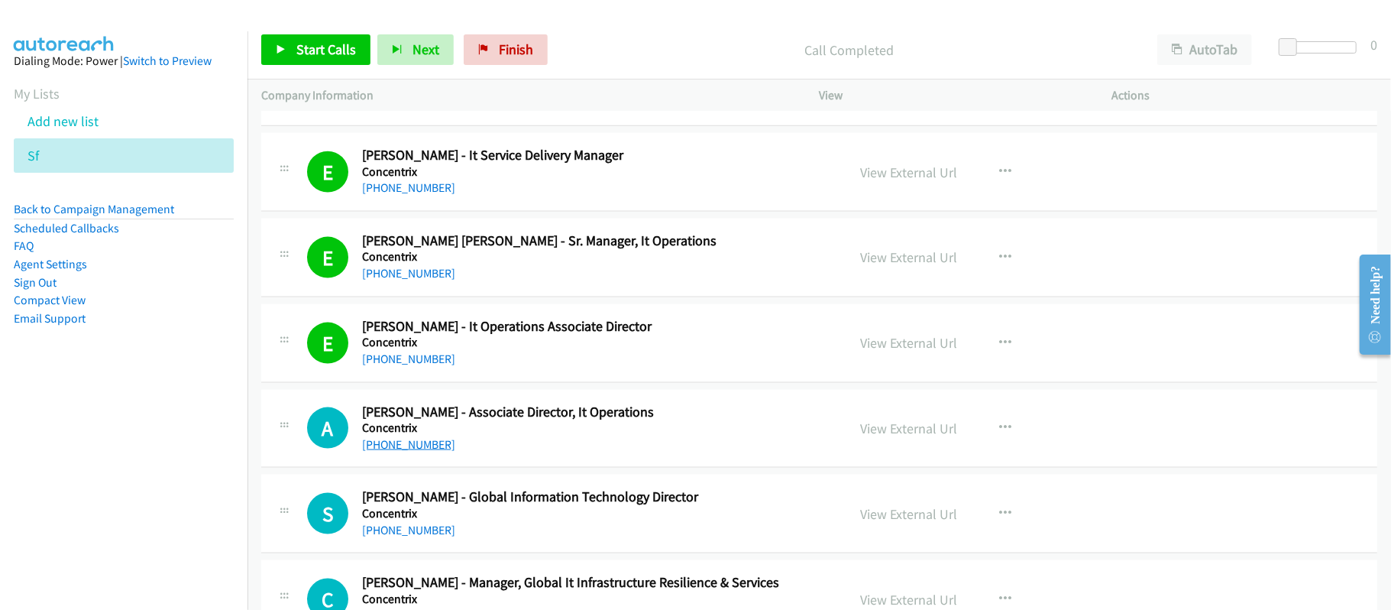
scroll to position [5703, 0]
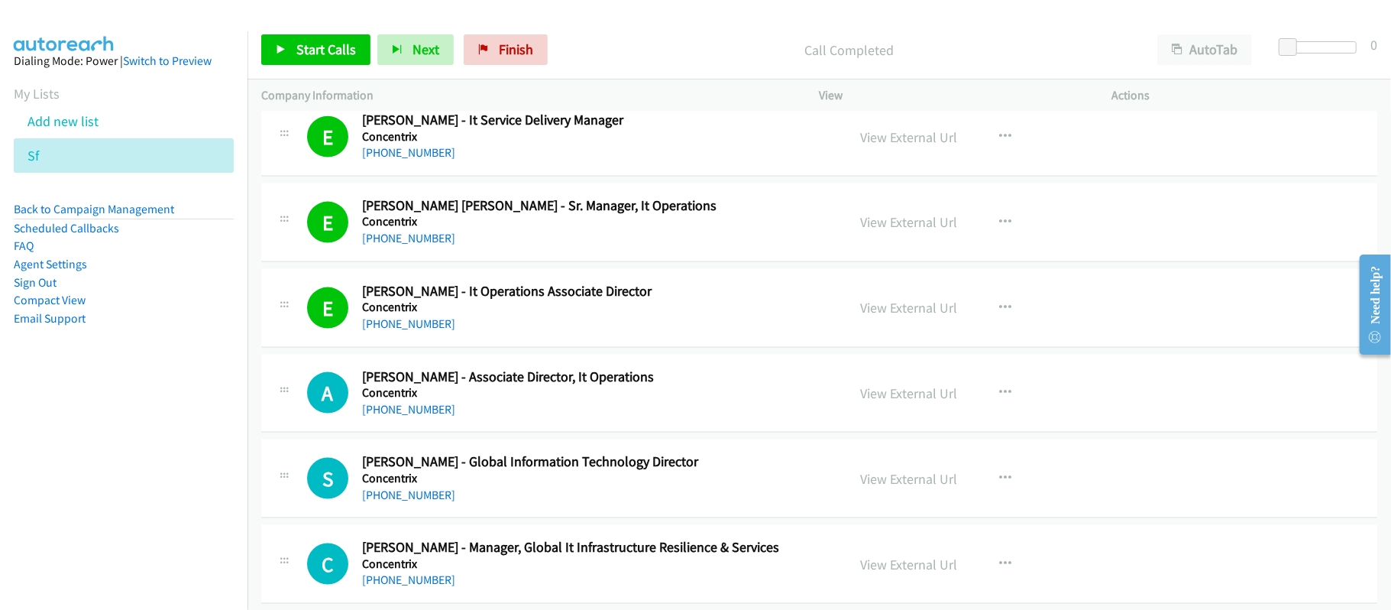
drag, startPoint x: 413, startPoint y: 426, endPoint x: 577, endPoint y: 449, distance: 165.8
click at [413, 416] on link "[PHONE_NUMBER]" at bounding box center [408, 409] width 93 height 15
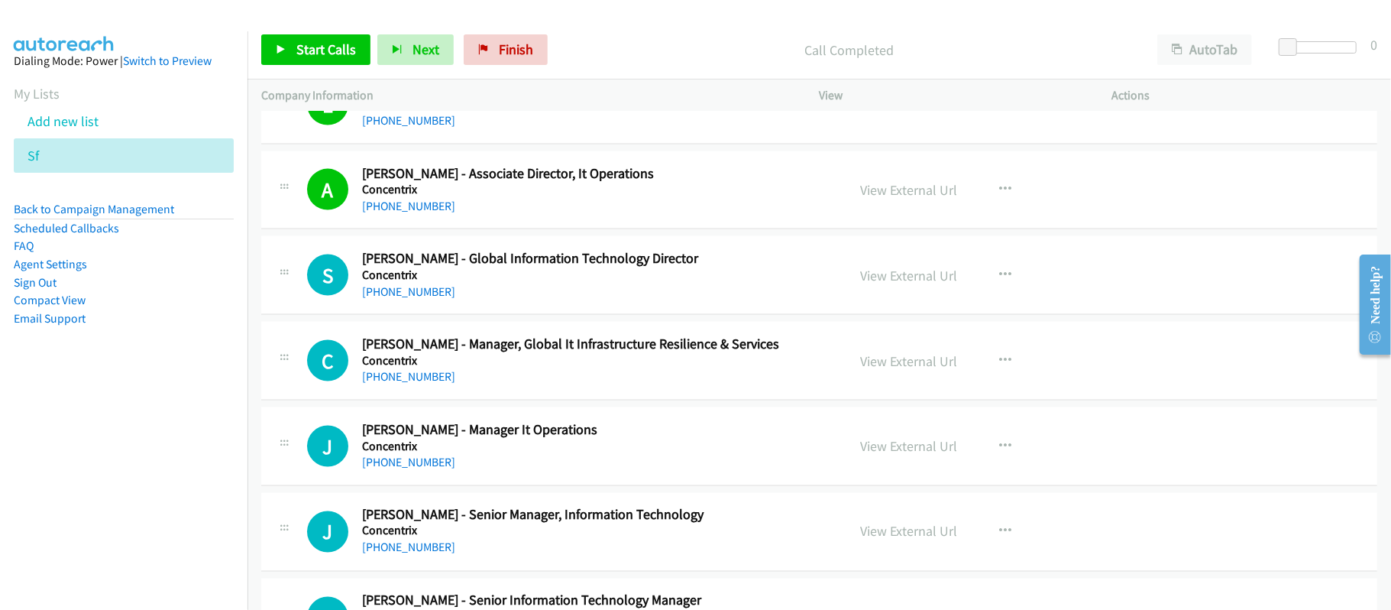
scroll to position [5906, 0]
drag, startPoint x: 403, startPoint y: 313, endPoint x: 412, endPoint y: 310, distance: 9.7
click at [403, 298] on link "[PHONE_NUMBER]" at bounding box center [408, 290] width 93 height 15
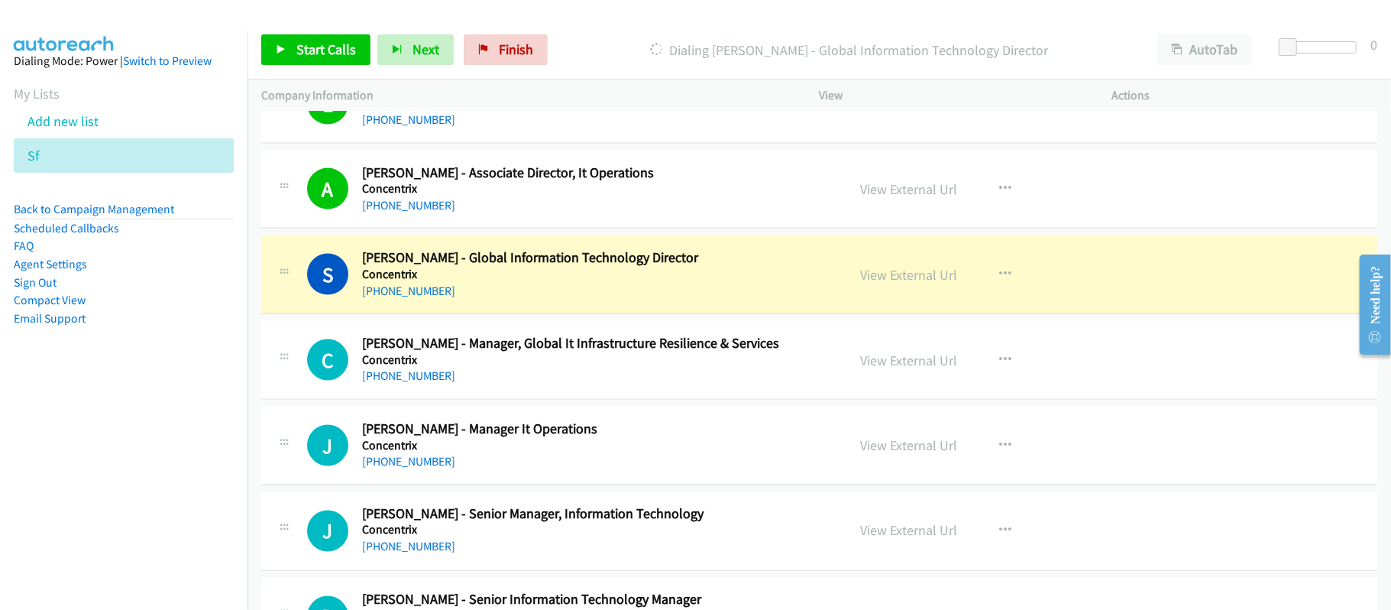
drag, startPoint x: 671, startPoint y: 309, endPoint x: 701, endPoint y: 313, distance: 30.9
click at [671, 300] on div "[PHONE_NUMBER]" at bounding box center [594, 291] width 464 height 18
click at [881, 283] on link "View External Url" at bounding box center [909, 275] width 97 height 18
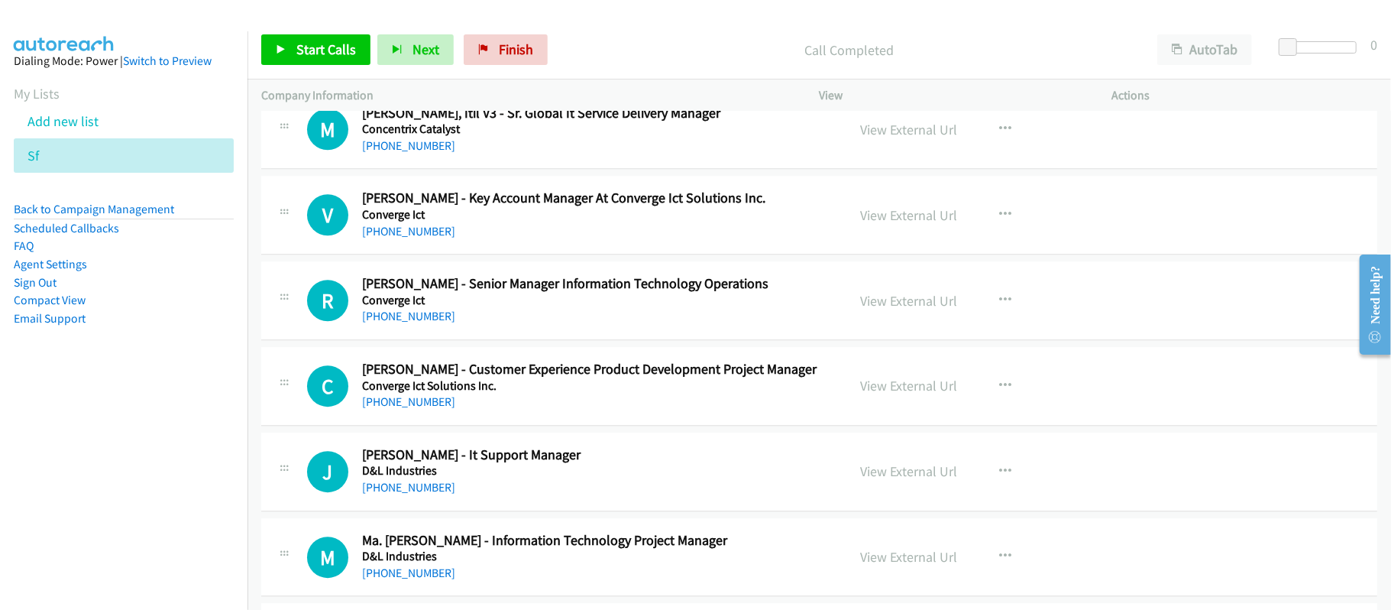
scroll to position [7230, 0]
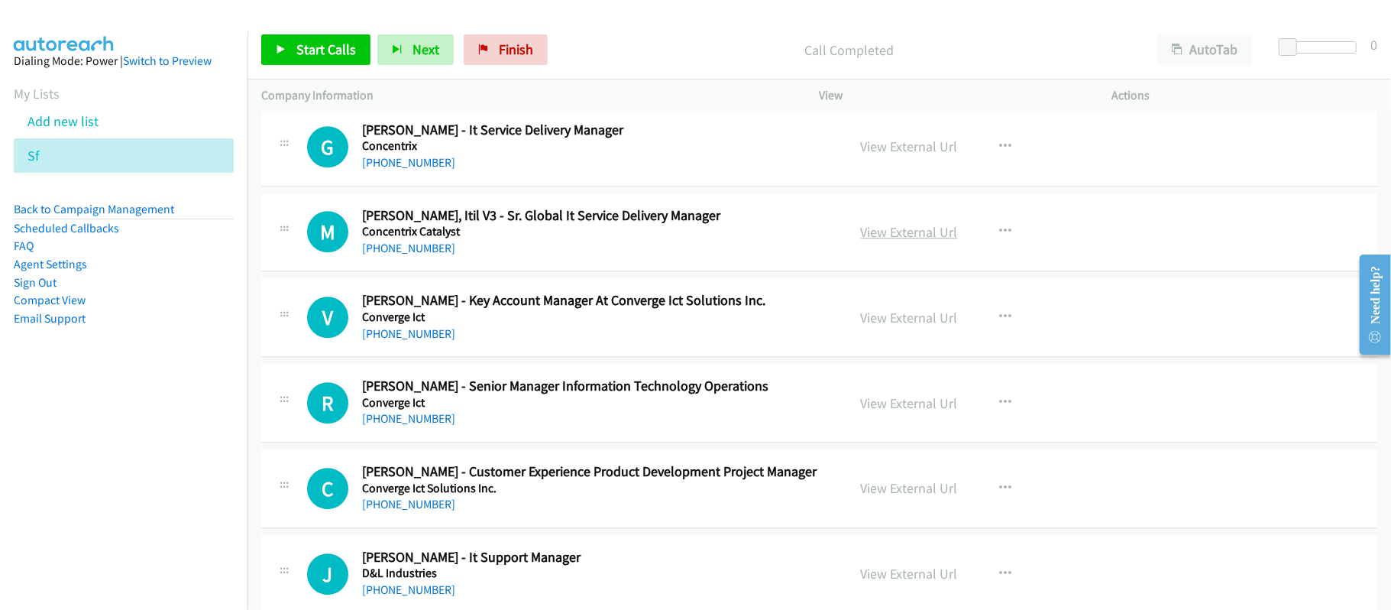
click at [891, 241] on link "View External Url" at bounding box center [909, 232] width 97 height 18
drag, startPoint x: 417, startPoint y: 275, endPoint x: 536, endPoint y: 273, distance: 119.2
click at [417, 255] on link "[PHONE_NUMBER]" at bounding box center [408, 248] width 93 height 15
click at [525, 357] on div "V Callback Scheduled [PERSON_NAME] - Key Account Manager At Converge Ict Soluti…" at bounding box center [819, 317] width 1116 height 79
click at [408, 425] on link "[PHONE_NUMBER]" at bounding box center [408, 418] width 93 height 15
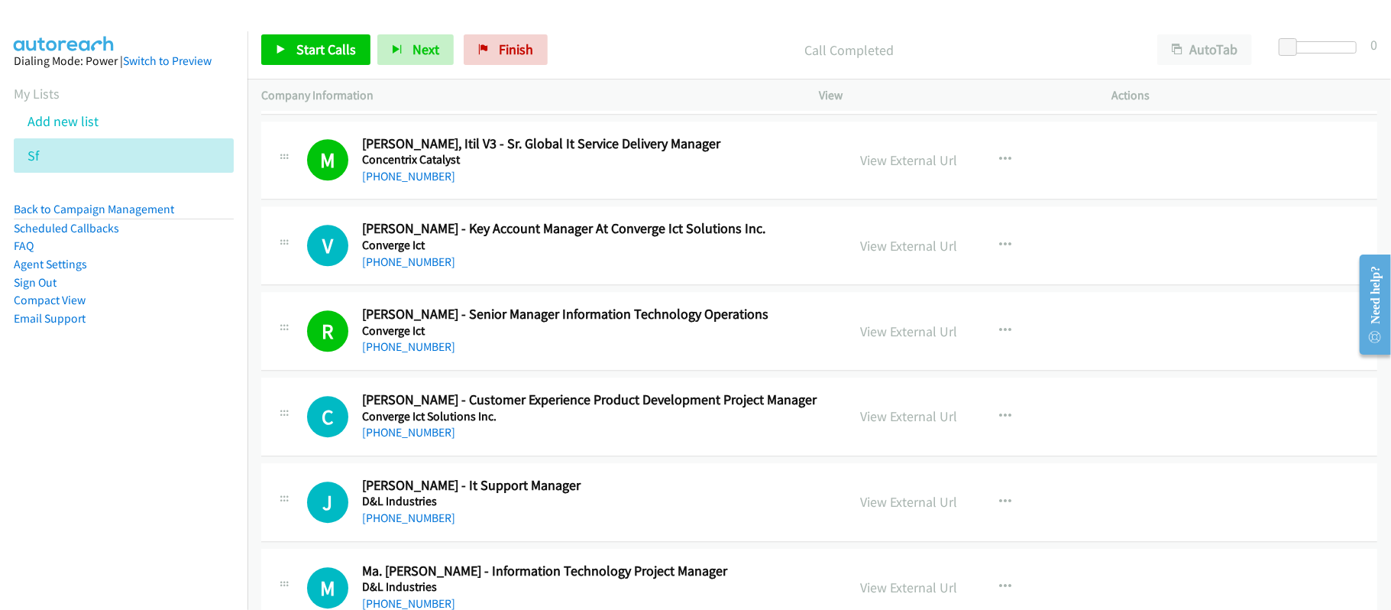
scroll to position [7332, 0]
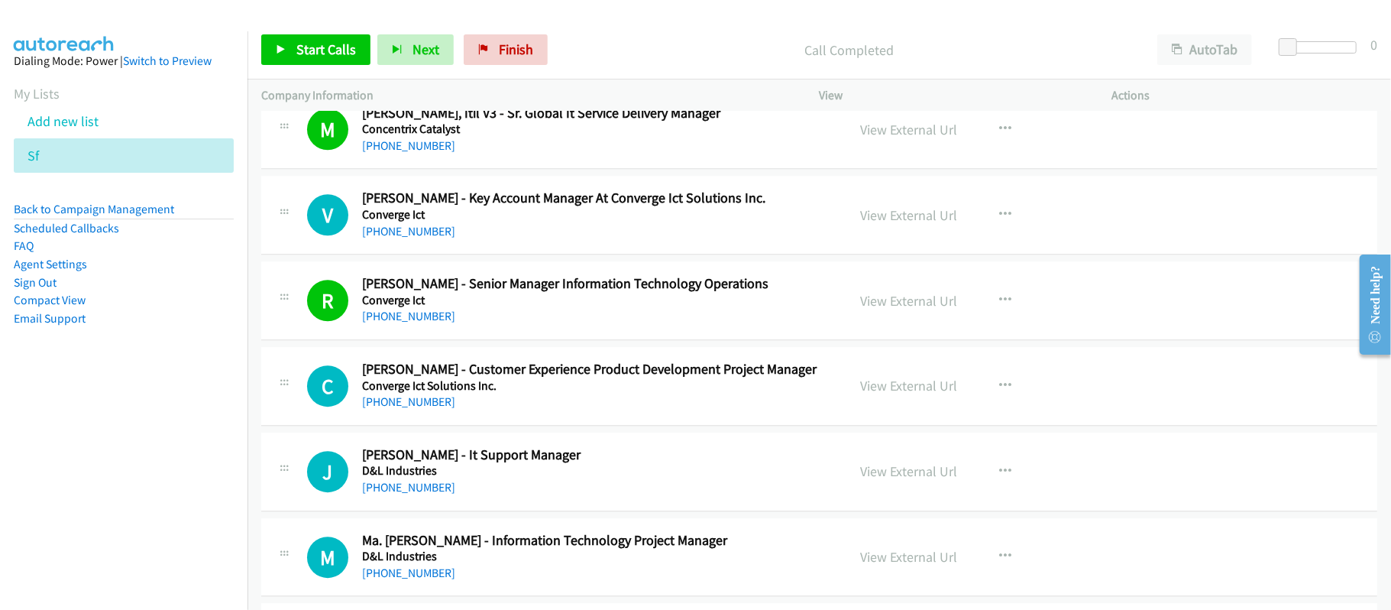
click at [523, 425] on div "C Callback Scheduled [PERSON_NAME] - Customer Experience Product Development Pr…" at bounding box center [819, 386] width 1116 height 79
drag, startPoint x: 440, startPoint y: 428, endPoint x: 579, endPoint y: 428, distance: 139.0
click at [440, 409] on link "[PHONE_NUMBER]" at bounding box center [408, 401] width 93 height 15
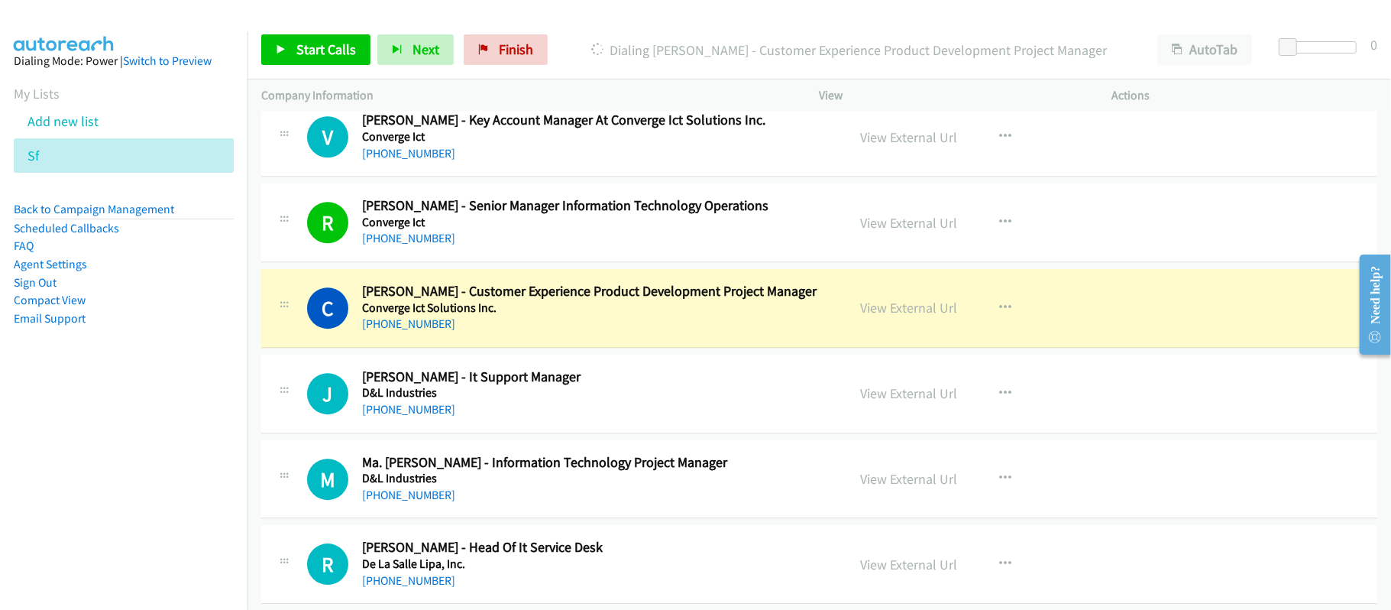
scroll to position [7434, 0]
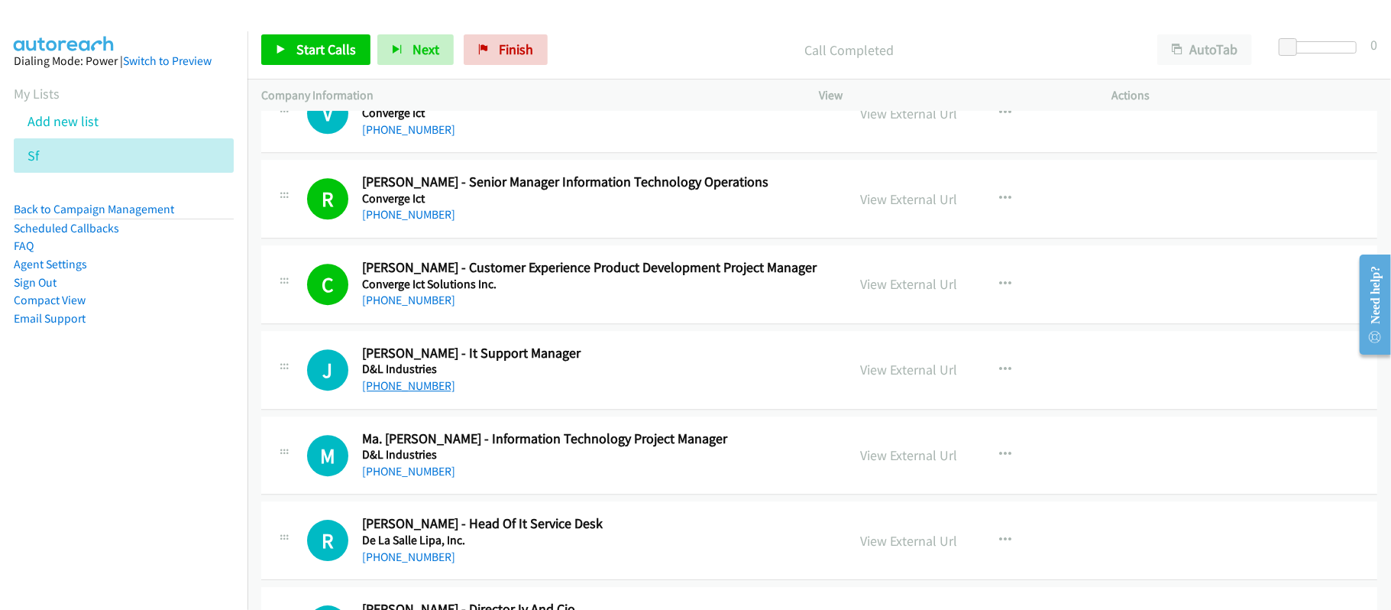
click at [396, 393] on link "[PHONE_NUMBER]" at bounding box center [408, 385] width 93 height 15
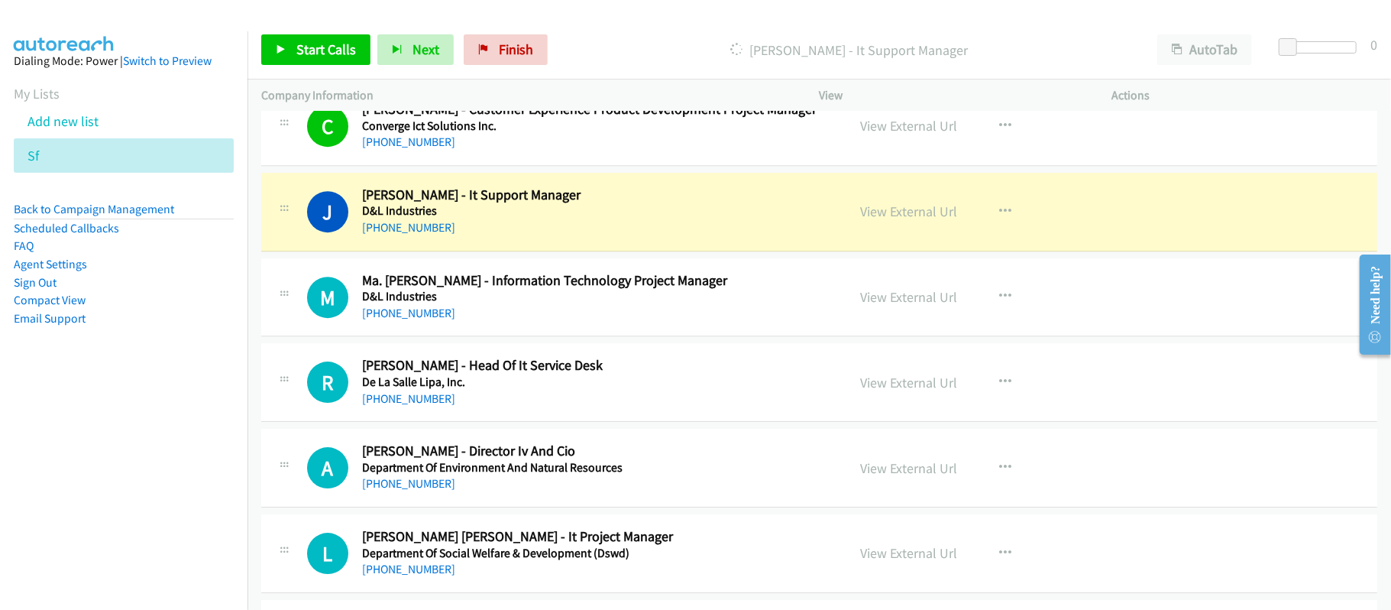
scroll to position [7638, 0]
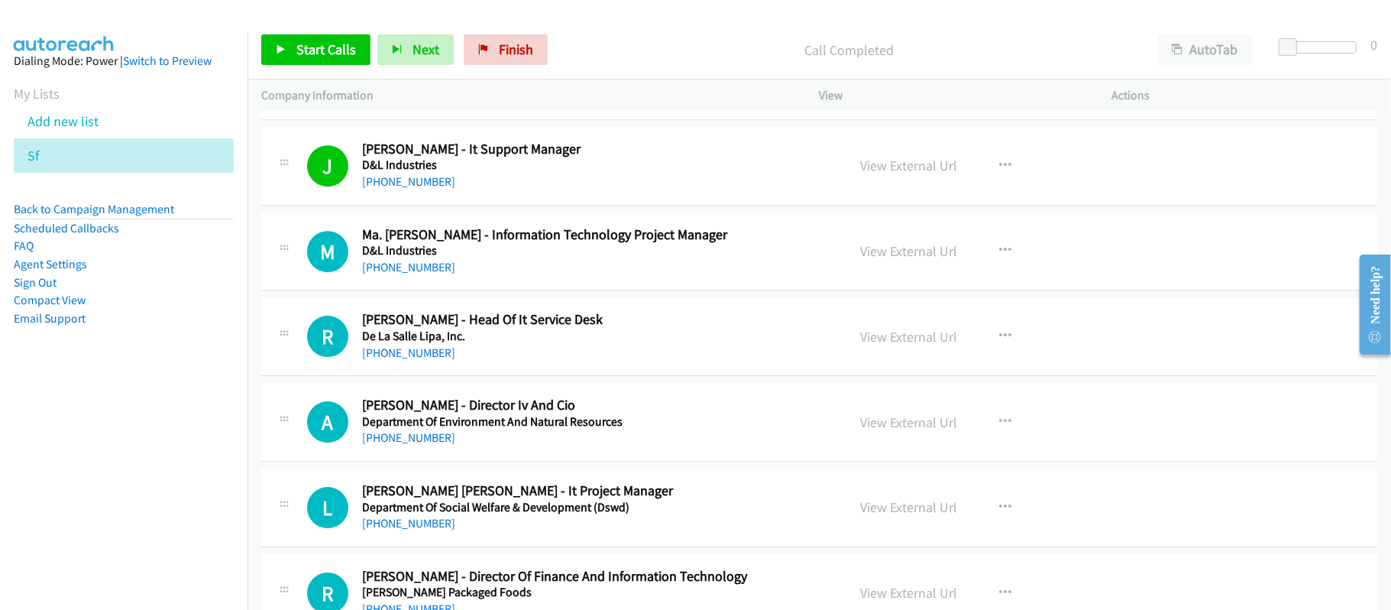
click at [564, 258] on h5 "D&L Industries" at bounding box center [594, 250] width 464 height 15
click at [428, 276] on div "[PHONE_NUMBER]" at bounding box center [594, 267] width 464 height 18
click at [432, 274] on link "[PHONE_NUMBER]" at bounding box center [408, 267] width 93 height 15
click at [447, 362] on div "[PHONE_NUMBER]" at bounding box center [594, 353] width 464 height 18
click at [438, 360] on link "[PHONE_NUMBER]" at bounding box center [408, 352] width 93 height 15
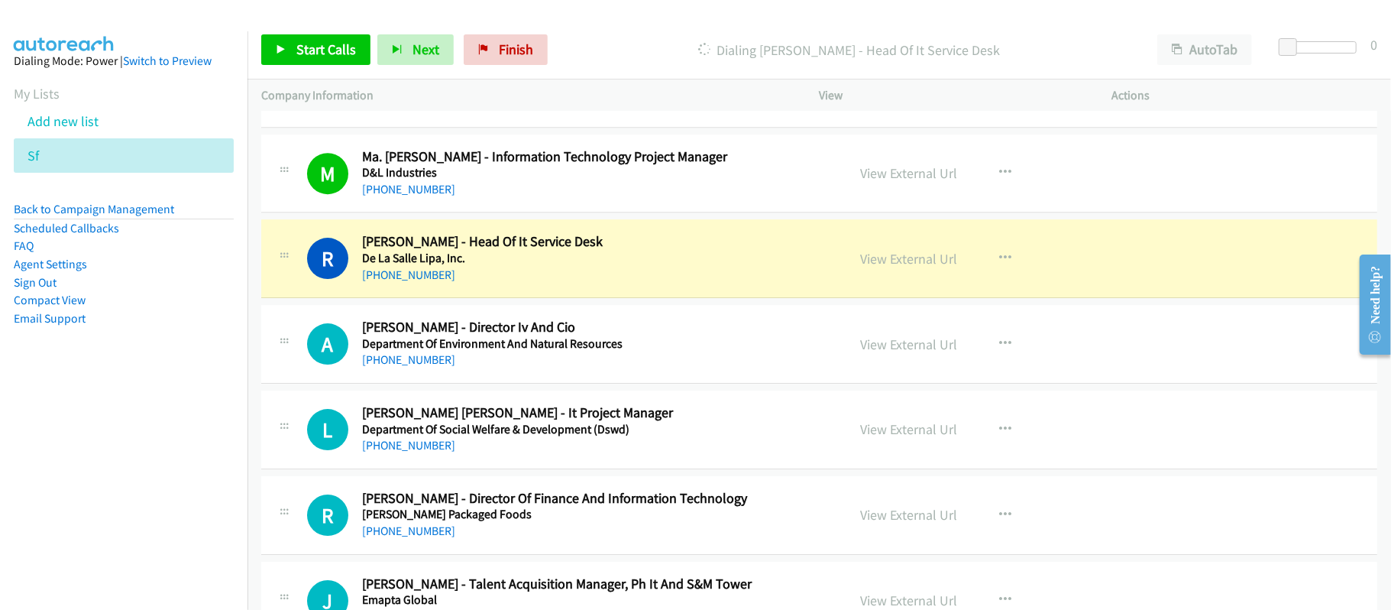
scroll to position [7740, 0]
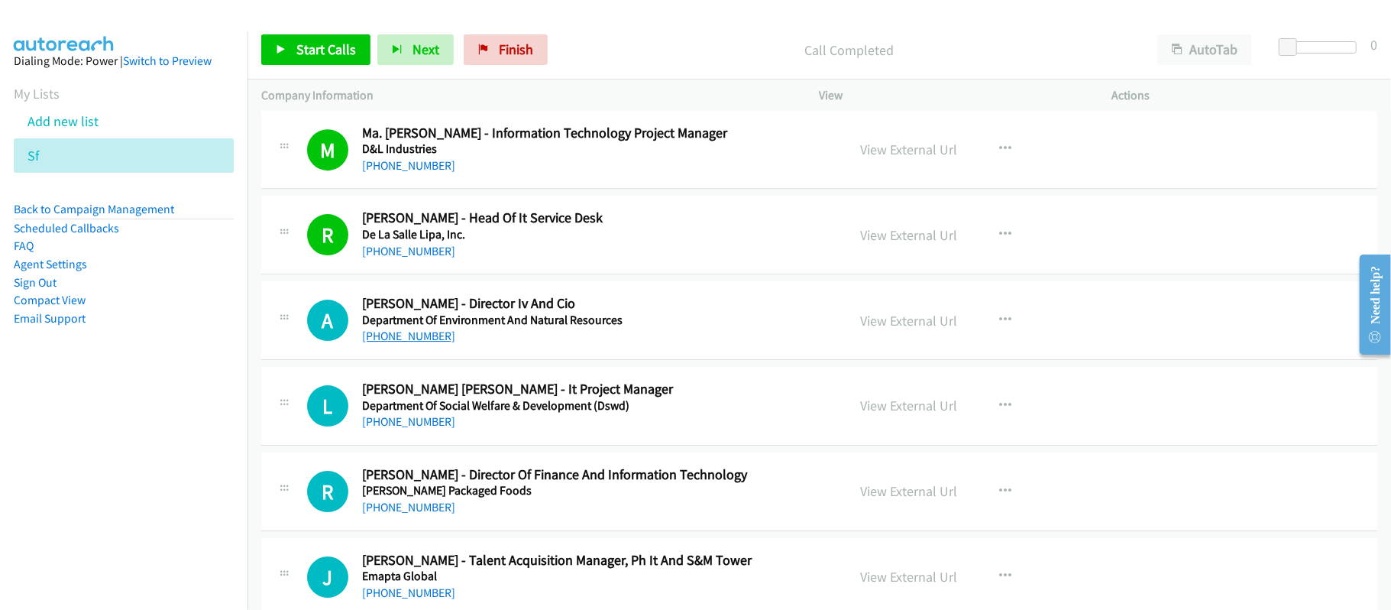
click at [426, 343] on link "[PHONE_NUMBER]" at bounding box center [408, 335] width 93 height 15
drag, startPoint x: 423, startPoint y: 443, endPoint x: 475, endPoint y: 448, distance: 52.1
click at [423, 428] on link "[PHONE_NUMBER]" at bounding box center [408, 421] width 93 height 15
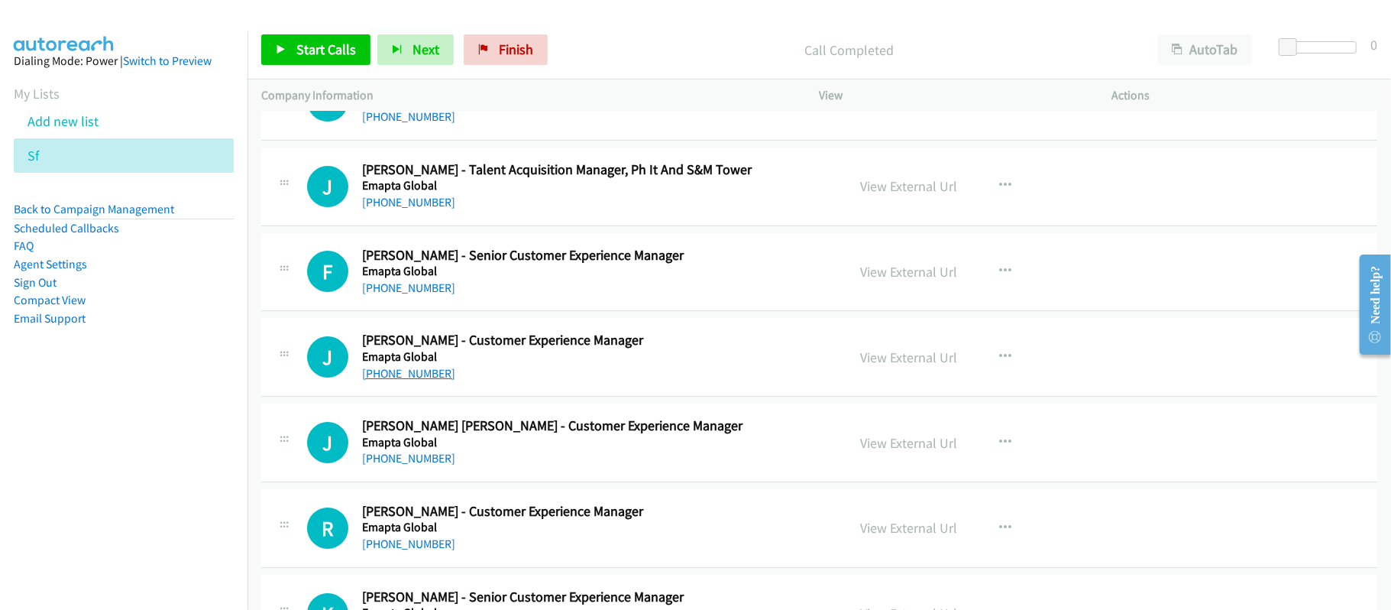
scroll to position [8147, 0]
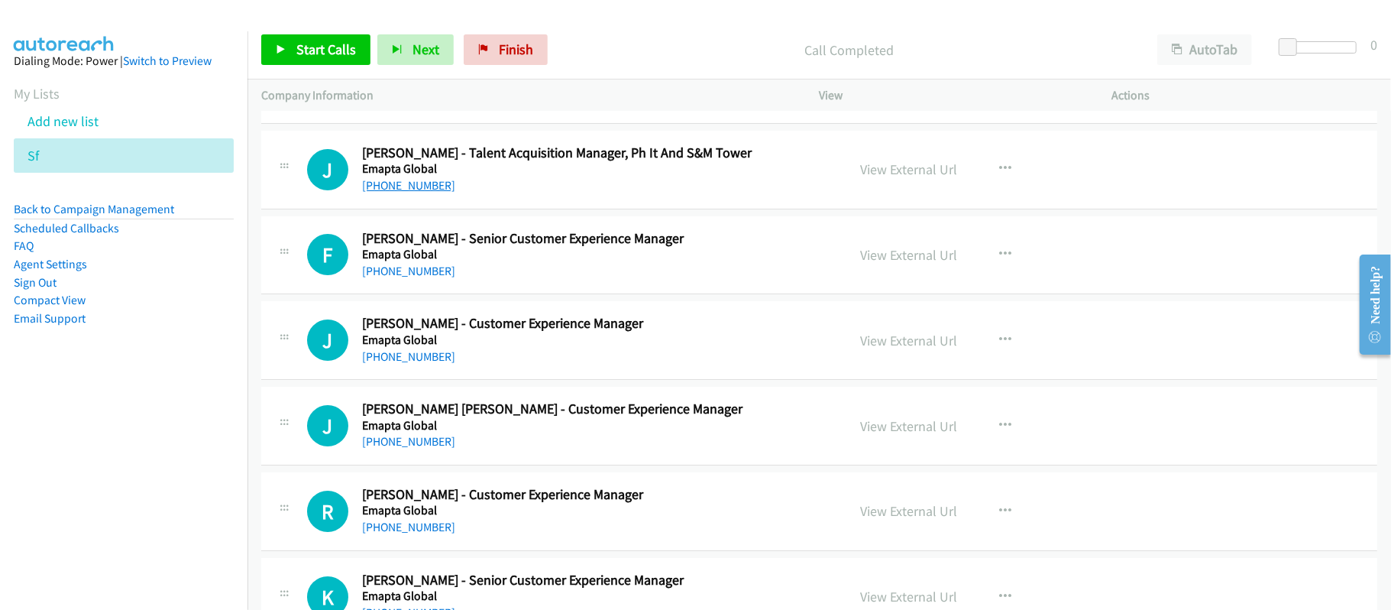
click at [422, 192] on link "[PHONE_NUMBER]" at bounding box center [408, 185] width 93 height 15
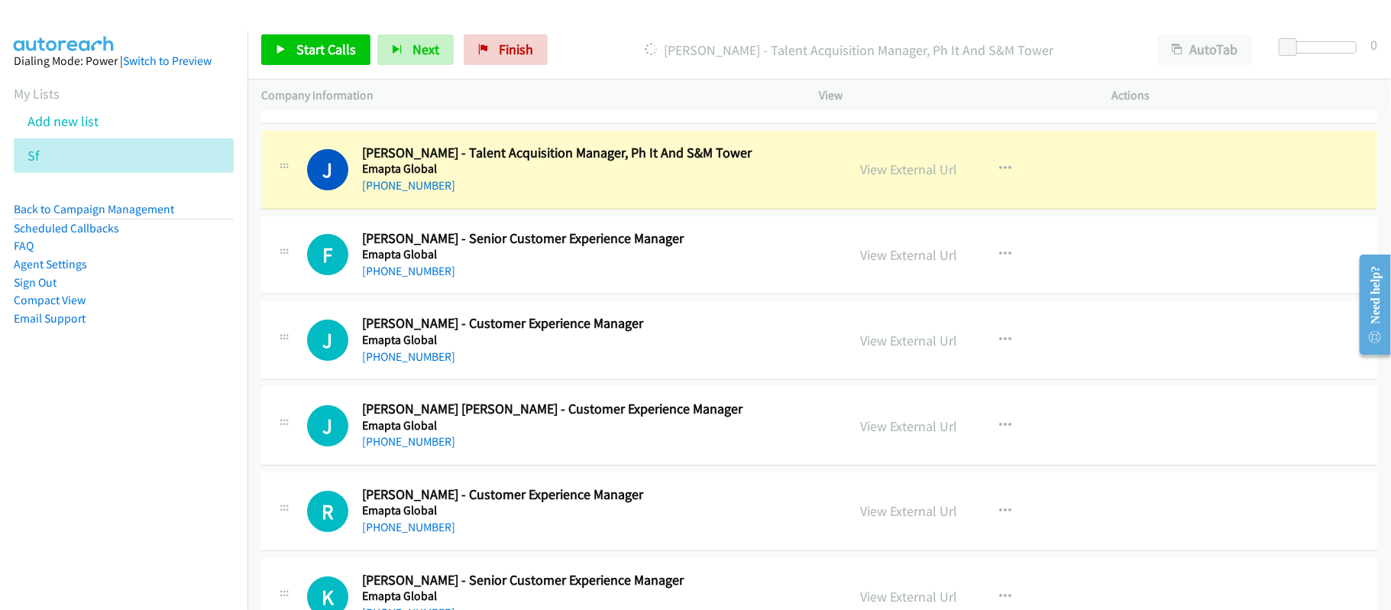
click at [671, 195] on div "[PHONE_NUMBER]" at bounding box center [594, 185] width 464 height 18
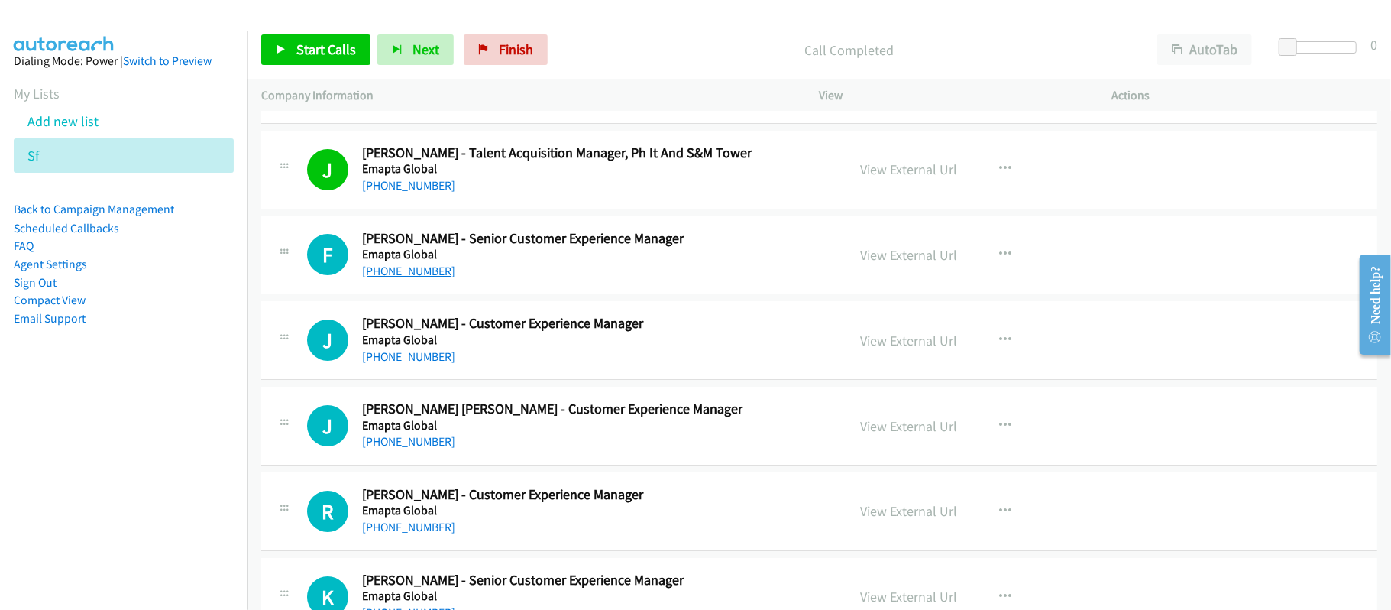
click at [407, 278] on link "[PHONE_NUMBER]" at bounding box center [408, 271] width 93 height 15
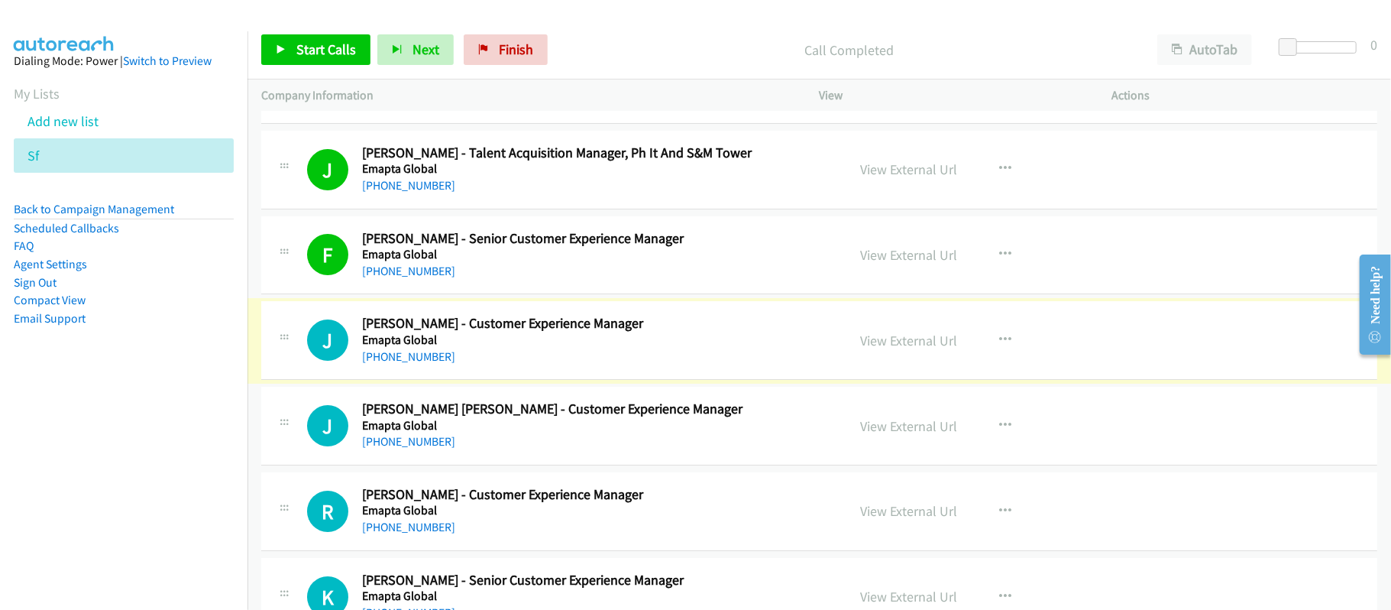
click at [416, 364] on link "[PHONE_NUMBER]" at bounding box center [408, 356] width 93 height 15
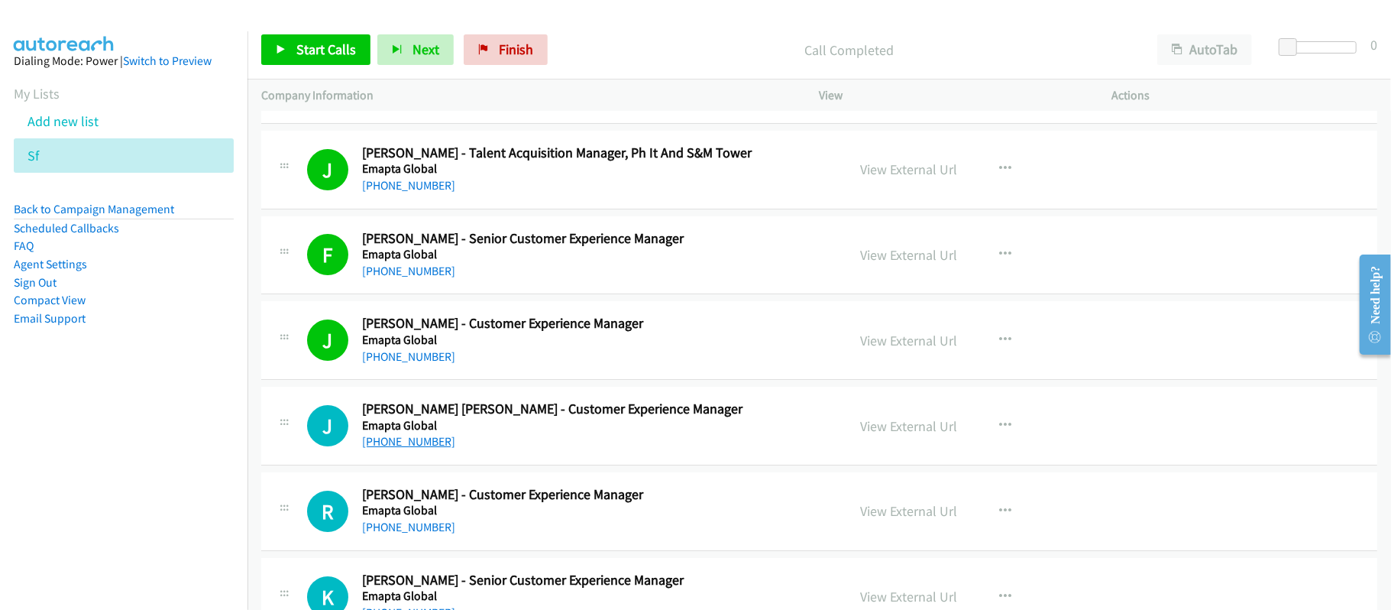
click at [432, 448] on link "[PHONE_NUMBER]" at bounding box center [408, 441] width 93 height 15
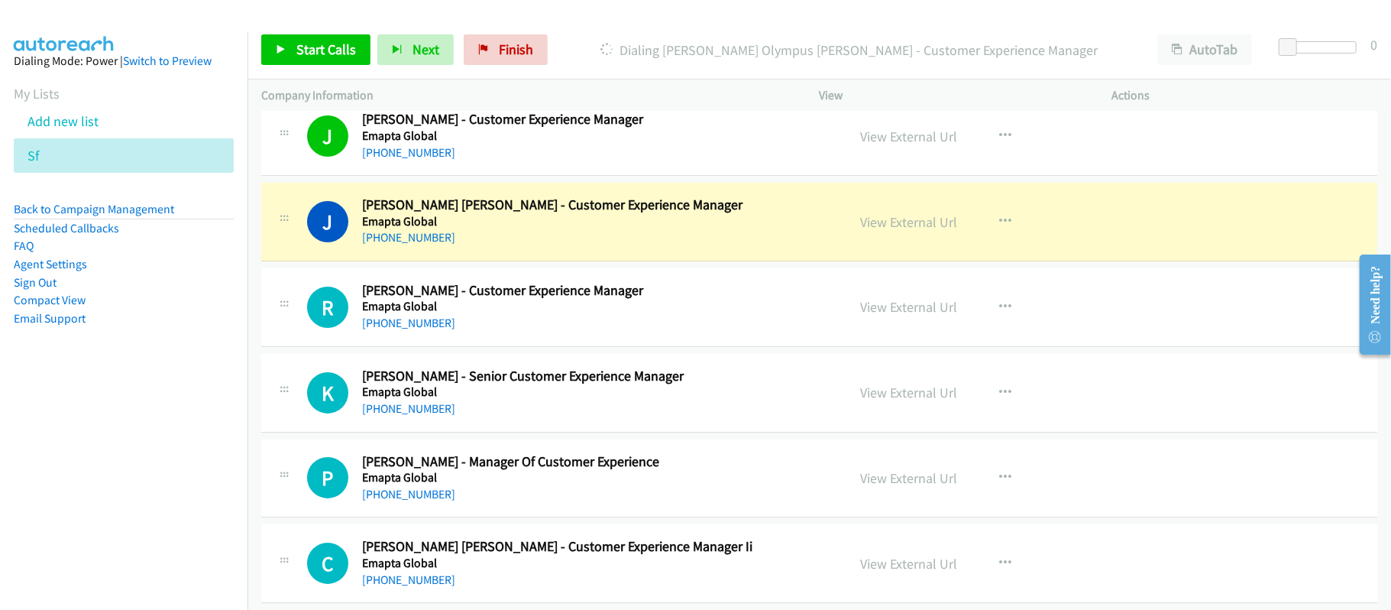
scroll to position [8452, 0]
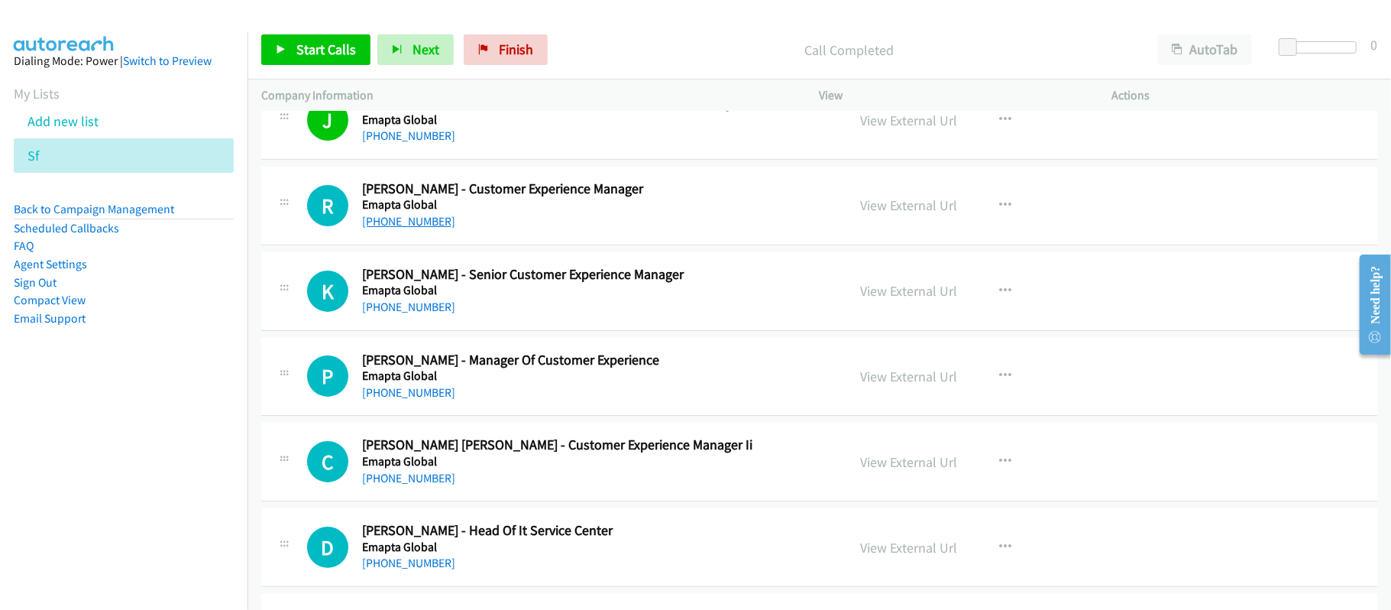
click at [423, 228] on link "[PHONE_NUMBER]" at bounding box center [408, 221] width 93 height 15
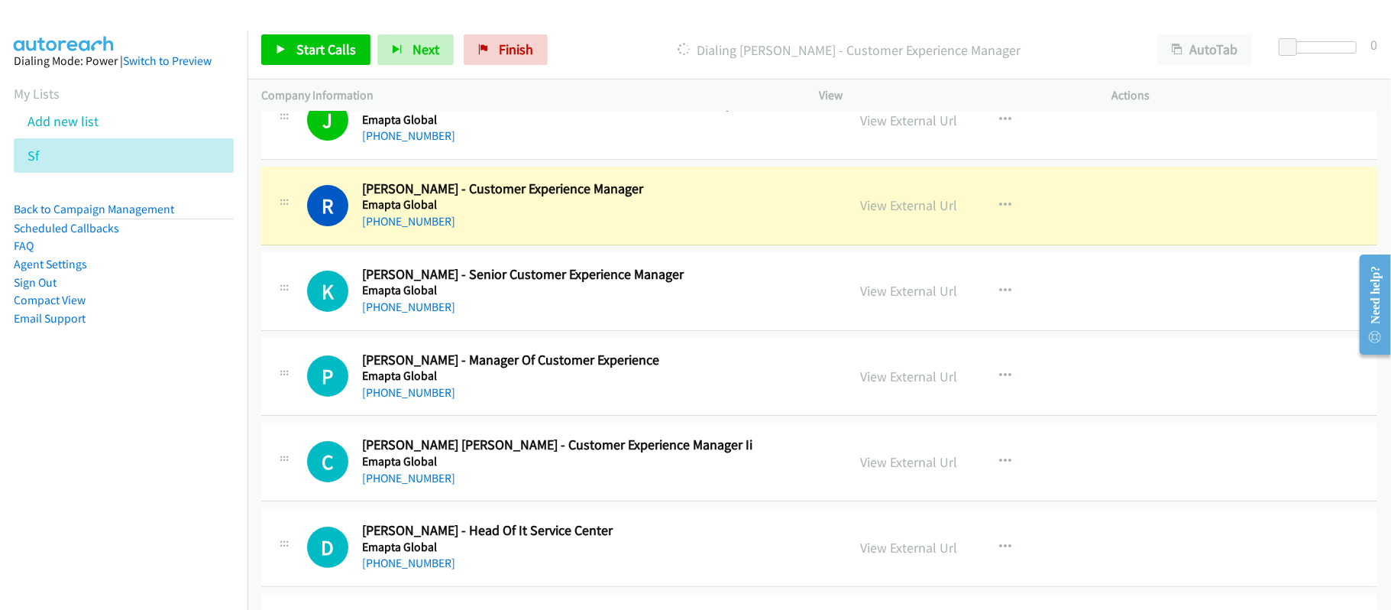
drag, startPoint x: 587, startPoint y: 246, endPoint x: 740, endPoint y: 242, distance: 153.6
click at [587, 231] on div "[PHONE_NUMBER]" at bounding box center [594, 221] width 464 height 18
click at [874, 214] on link "View External Url" at bounding box center [909, 205] width 97 height 18
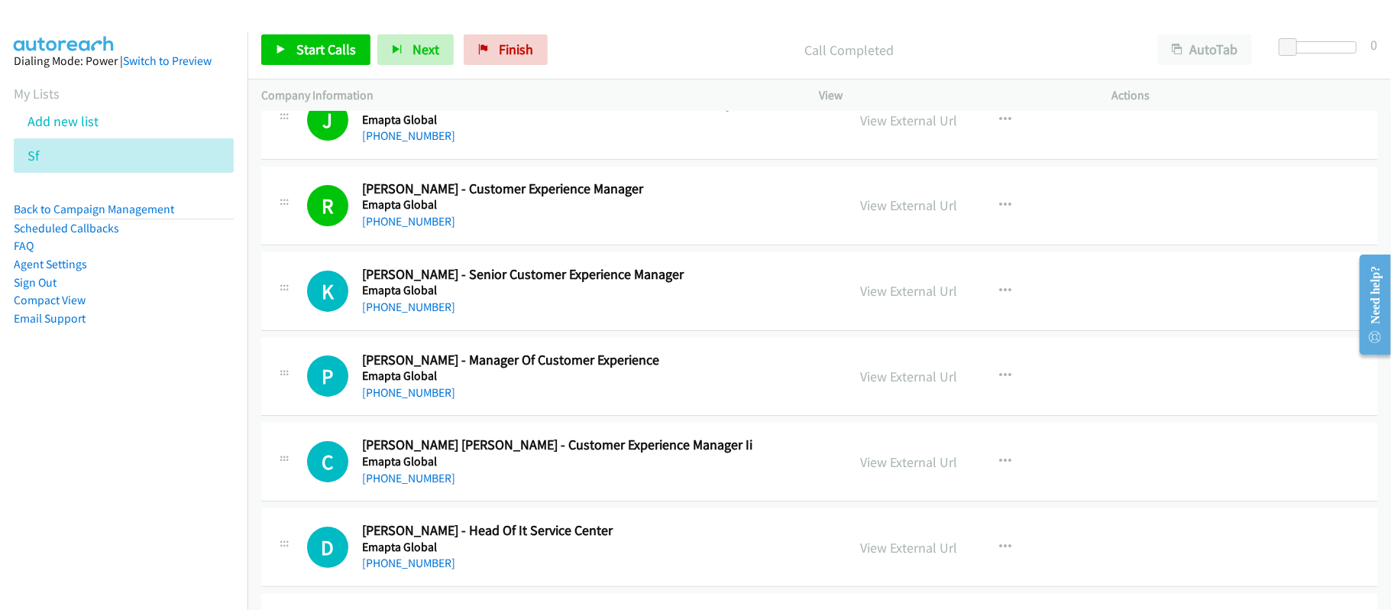
click at [887, 301] on div "View External Url" at bounding box center [909, 290] width 97 height 21
click at [884, 299] on link "View External Url" at bounding box center [909, 291] width 97 height 18
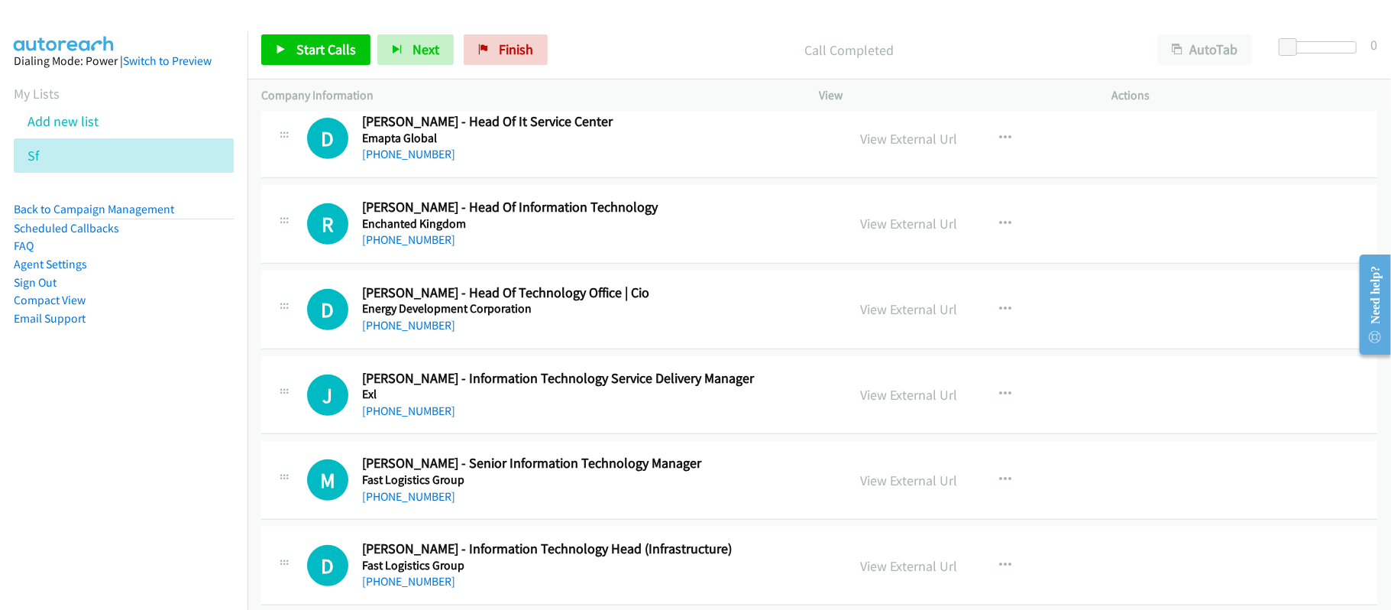
scroll to position [8860, 0]
click at [887, 233] on link "View External Url" at bounding box center [909, 224] width 97 height 18
drag, startPoint x: 416, startPoint y: 264, endPoint x: 745, endPoint y: 260, distance: 329.2
click at [416, 247] on link "[PHONE_NUMBER]" at bounding box center [408, 240] width 93 height 15
drag, startPoint x: 371, startPoint y: 352, endPoint x: 379, endPoint y: 350, distance: 8.0
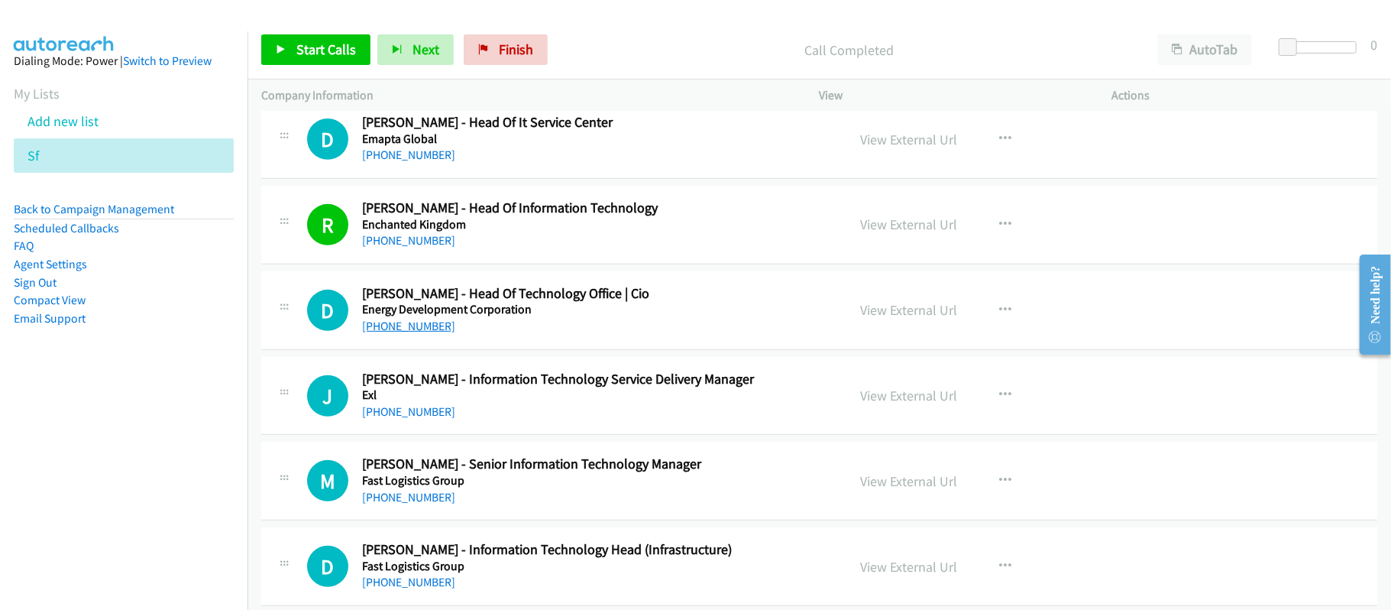
click at [371, 333] on link "[PHONE_NUMBER]" at bounding box center [408, 326] width 93 height 15
click at [386, 419] on link "[PHONE_NUMBER]" at bounding box center [408, 411] width 93 height 15
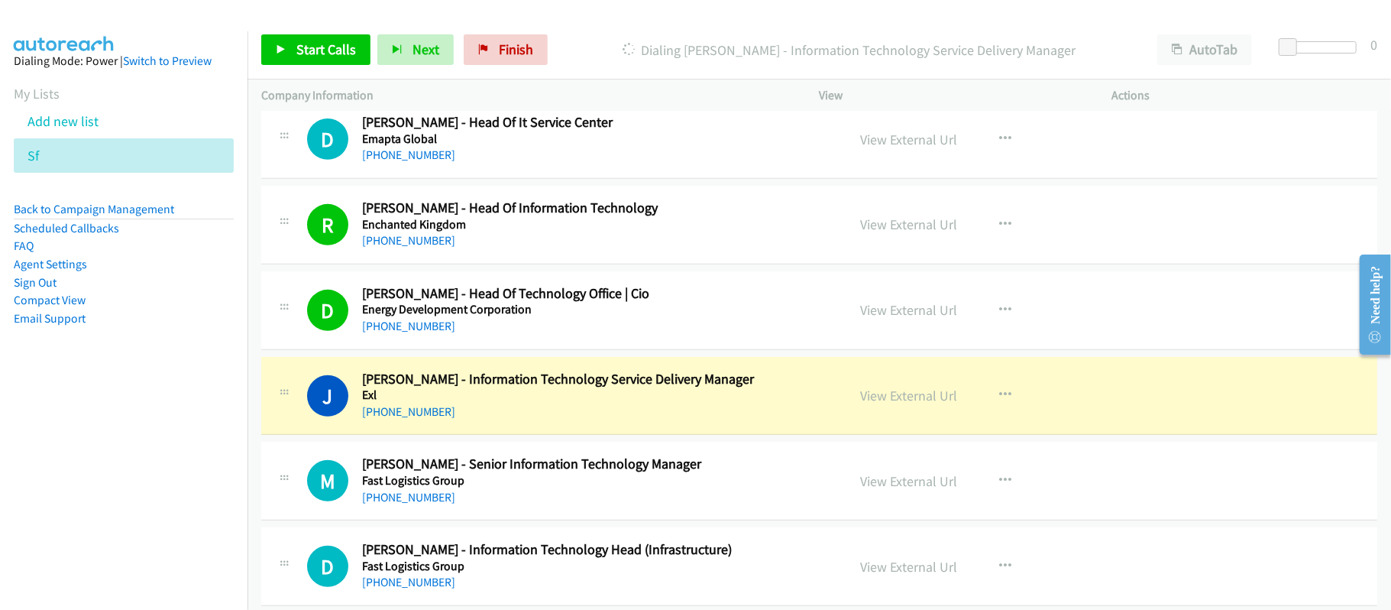
click at [597, 421] on div "[PHONE_NUMBER]" at bounding box center [594, 412] width 464 height 18
click at [890, 404] on link "View External Url" at bounding box center [909, 395] width 97 height 18
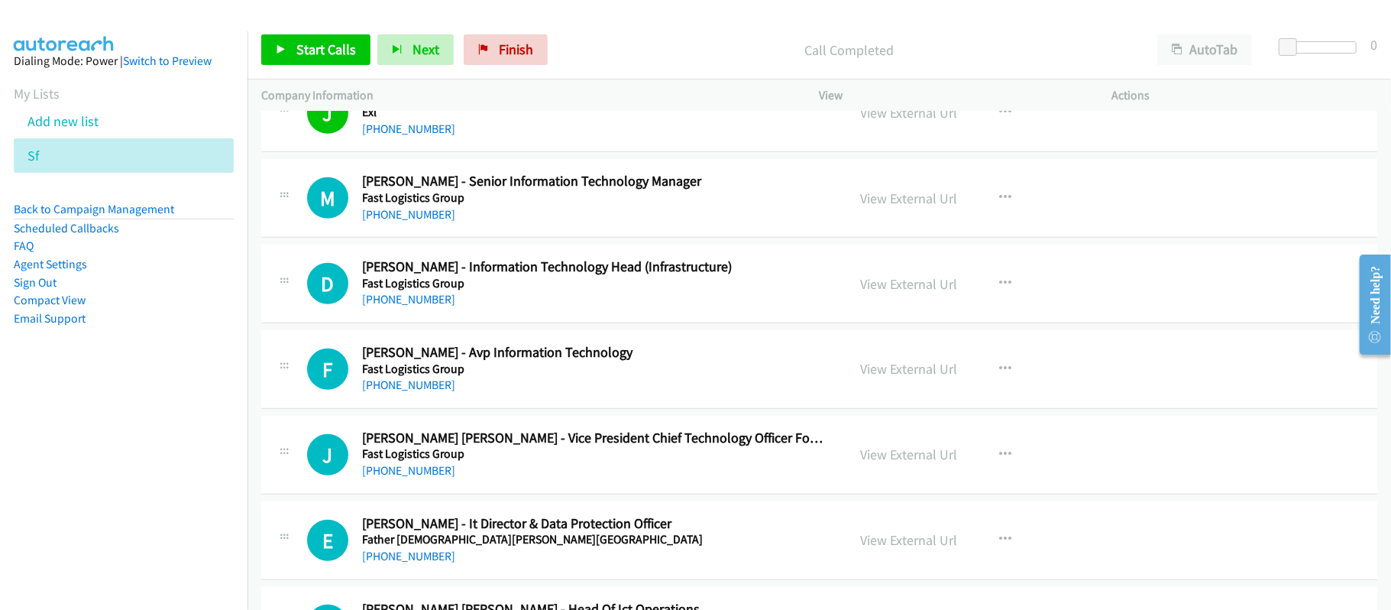
scroll to position [9166, 0]
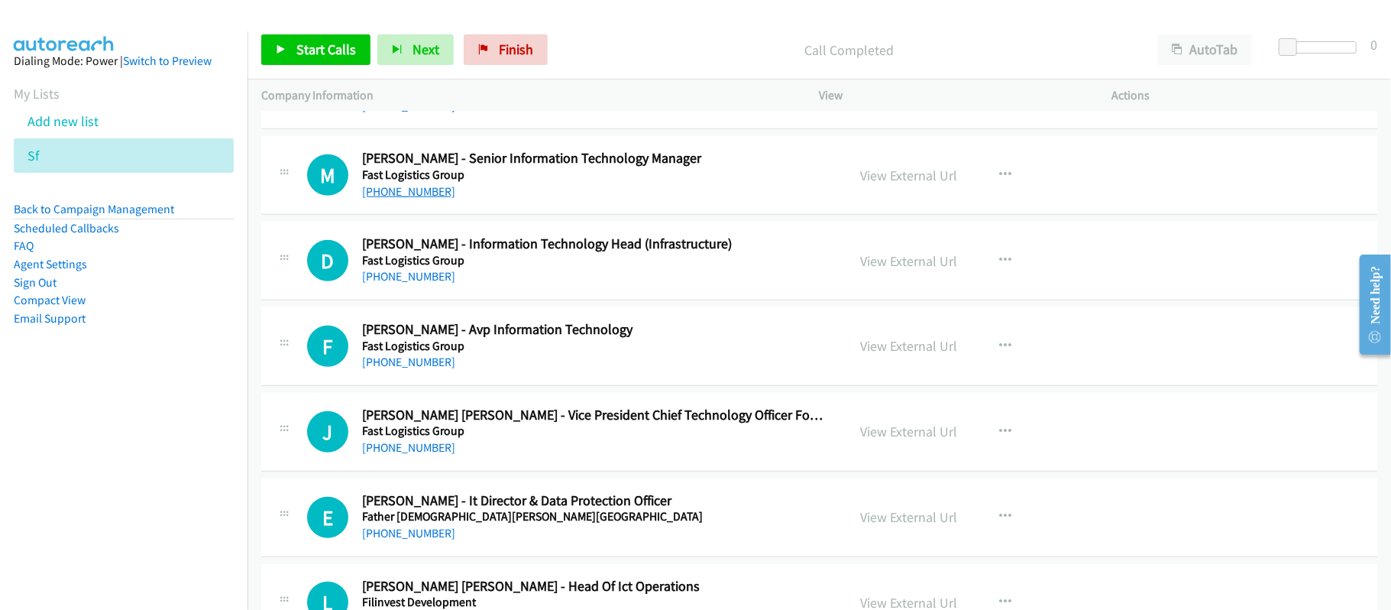
click at [380, 199] on link "[PHONE_NUMBER]" at bounding box center [408, 191] width 93 height 15
click at [597, 300] on div "D Callback Scheduled [PERSON_NAME] - Information Technology Head (Infrastructur…" at bounding box center [819, 261] width 1116 height 79
click at [425, 283] on link "[PHONE_NUMBER]" at bounding box center [408, 276] width 93 height 15
click at [432, 369] on link "[PHONE_NUMBER]" at bounding box center [408, 361] width 93 height 15
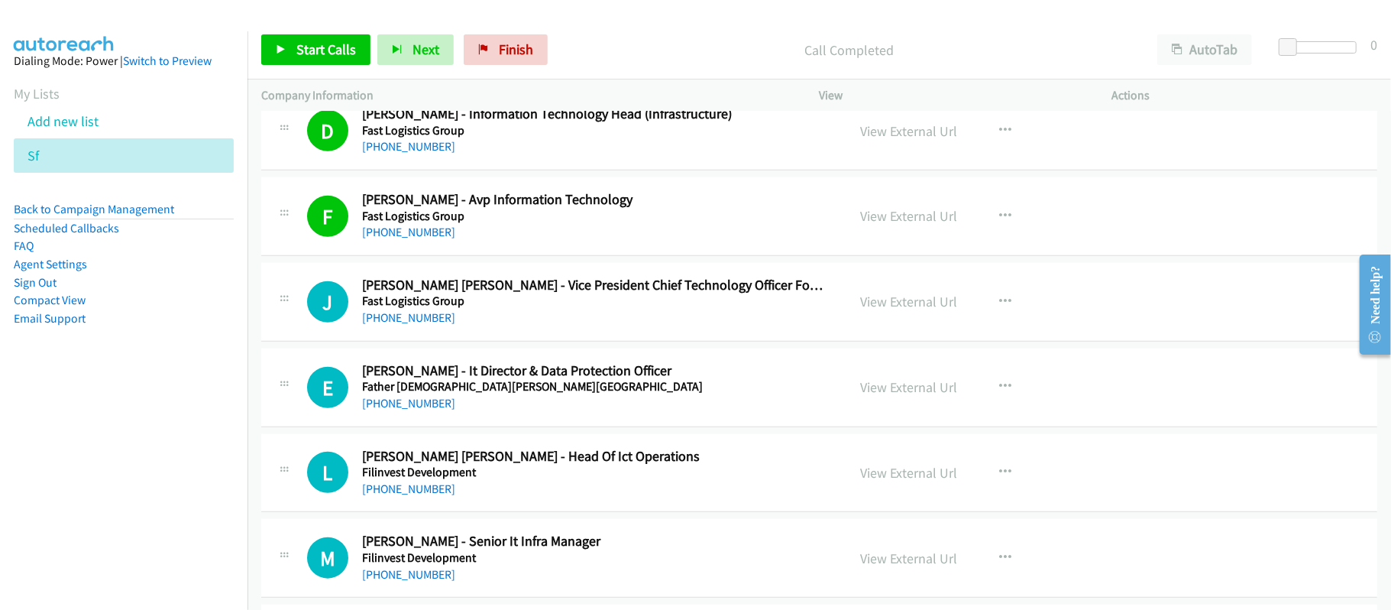
scroll to position [9369, 0]
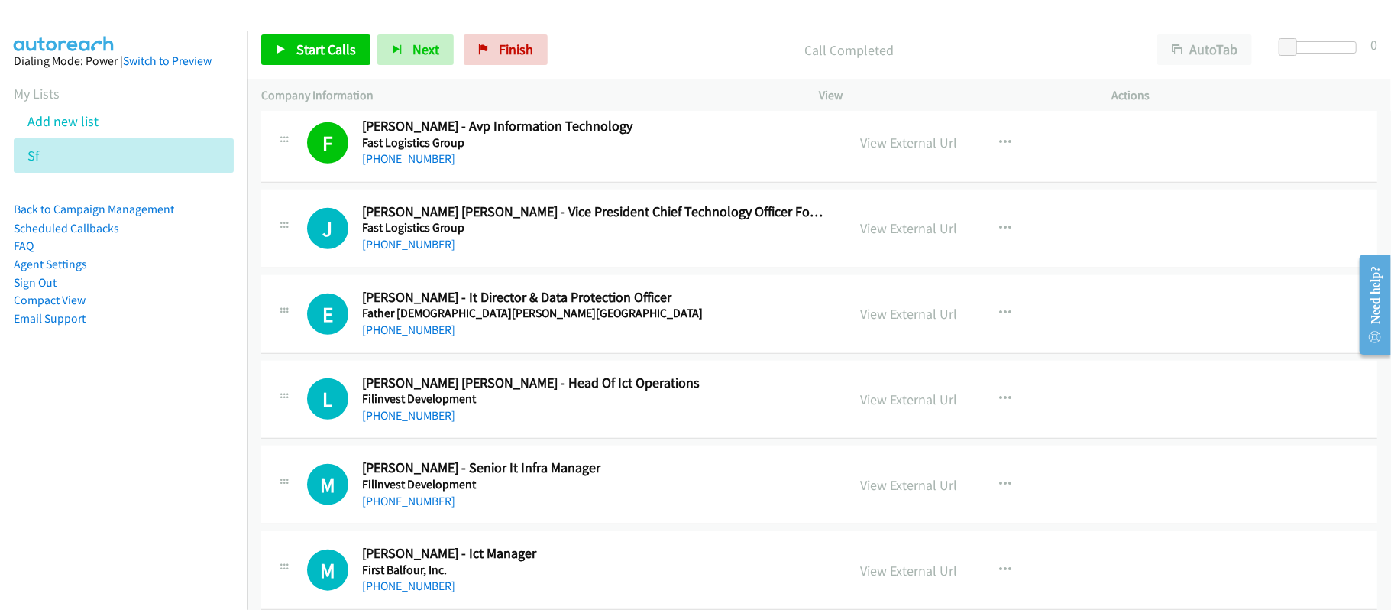
click at [593, 254] on div "[PHONE_NUMBER]" at bounding box center [594, 244] width 464 height 18
click at [432, 337] on link "[PHONE_NUMBER]" at bounding box center [408, 329] width 93 height 15
drag, startPoint x: 432, startPoint y: 438, endPoint x: 572, endPoint y: 432, distance: 139.9
click at [432, 422] on link "[PHONE_NUMBER]" at bounding box center [408, 415] width 93 height 15
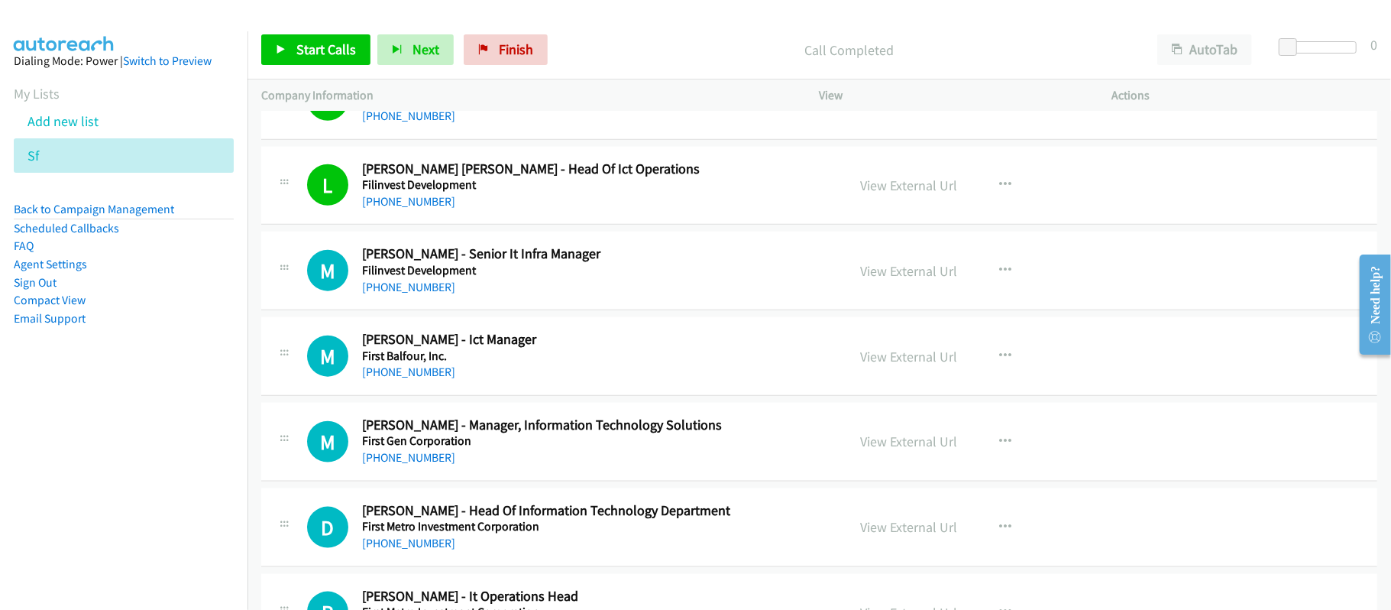
scroll to position [9674, 0]
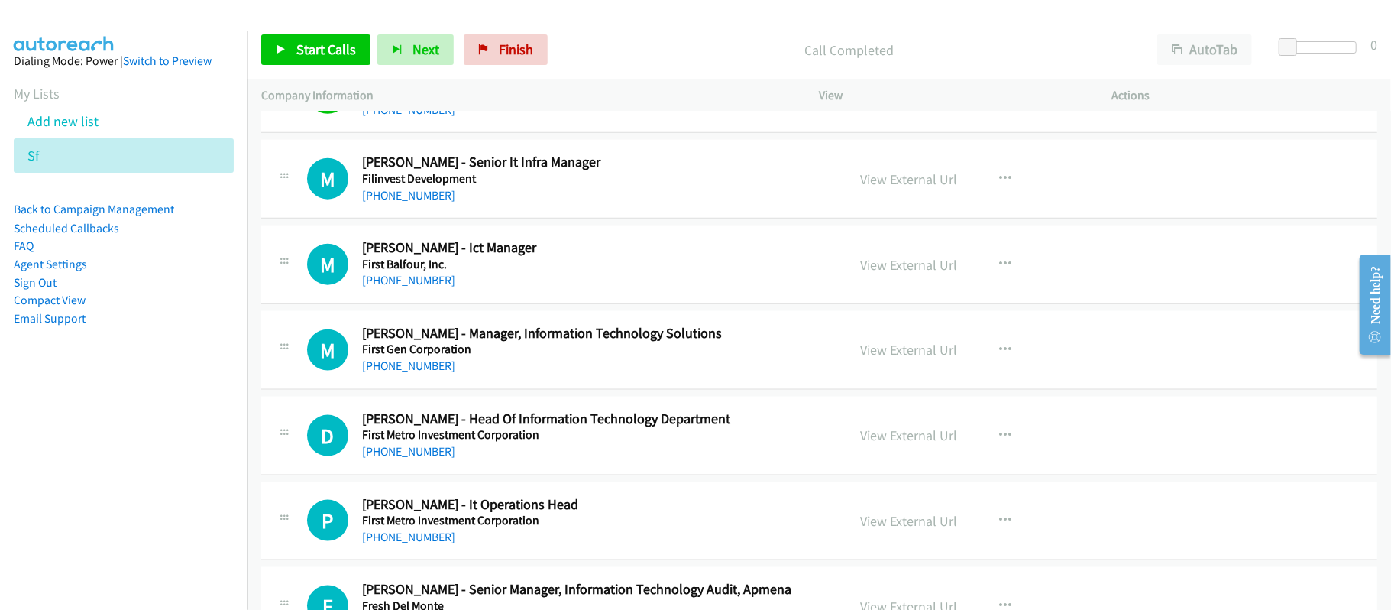
drag, startPoint x: 429, startPoint y: 221, endPoint x: 512, endPoint y: 230, distance: 83.0
click at [429, 202] on link "[PHONE_NUMBER]" at bounding box center [408, 195] width 93 height 15
drag, startPoint x: 426, startPoint y: 310, endPoint x: 578, endPoint y: 333, distance: 153.7
click at [425, 287] on link "[PHONE_NUMBER]" at bounding box center [408, 280] width 93 height 15
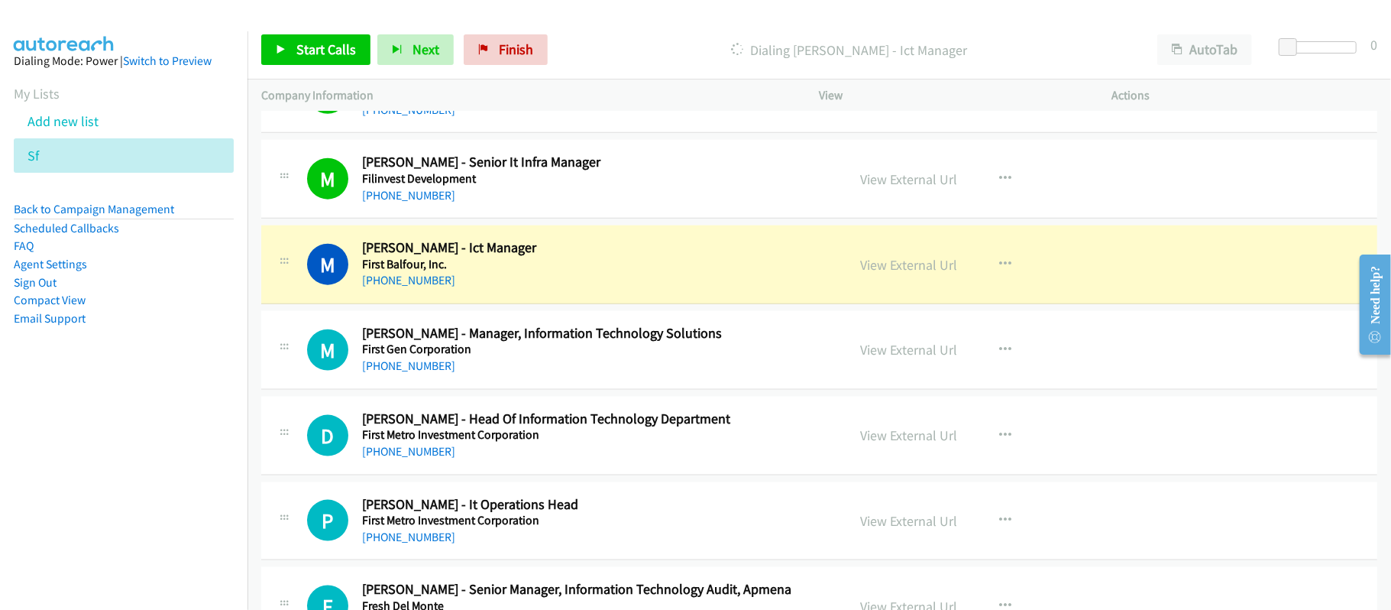
drag, startPoint x: 577, startPoint y: 273, endPoint x: 790, endPoint y: 312, distance: 215.7
click at [577, 257] on h2 "[PERSON_NAME] - Ict Manager" at bounding box center [594, 248] width 464 height 18
click at [941, 273] on link "View External Url" at bounding box center [909, 265] width 97 height 18
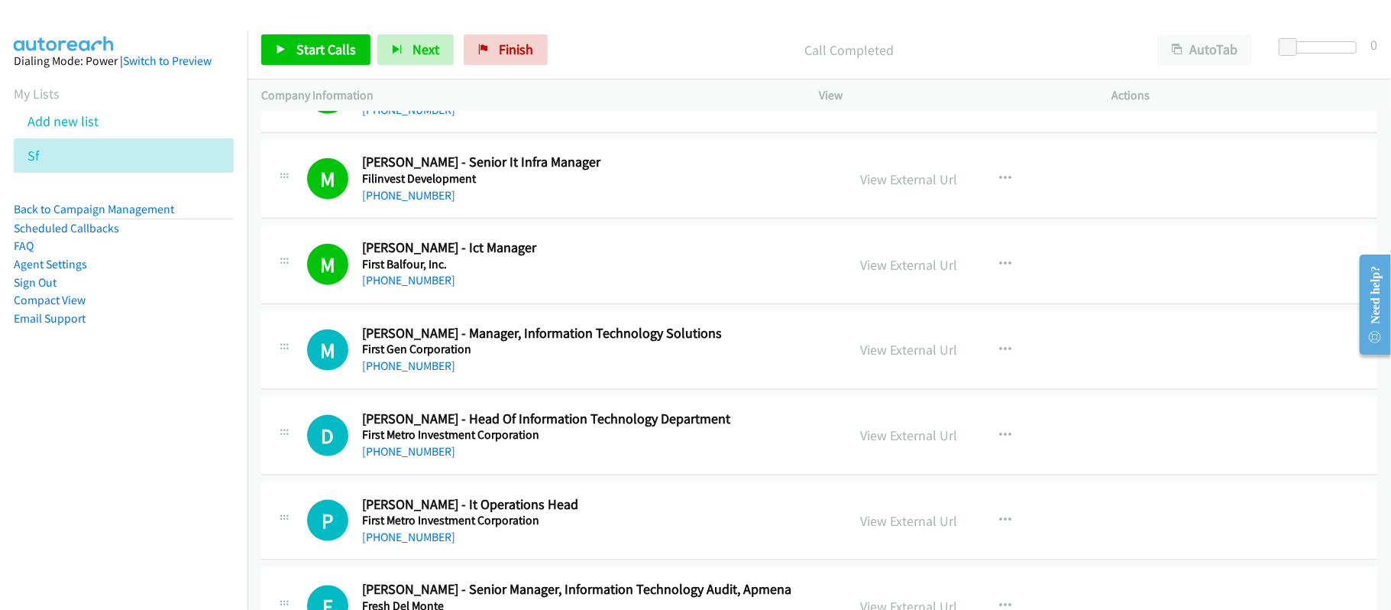
drag, startPoint x: 396, startPoint y: 391, endPoint x: 631, endPoint y: 390, distance: 235.3
click at [396, 373] on link "[PHONE_NUMBER]" at bounding box center [408, 365] width 93 height 15
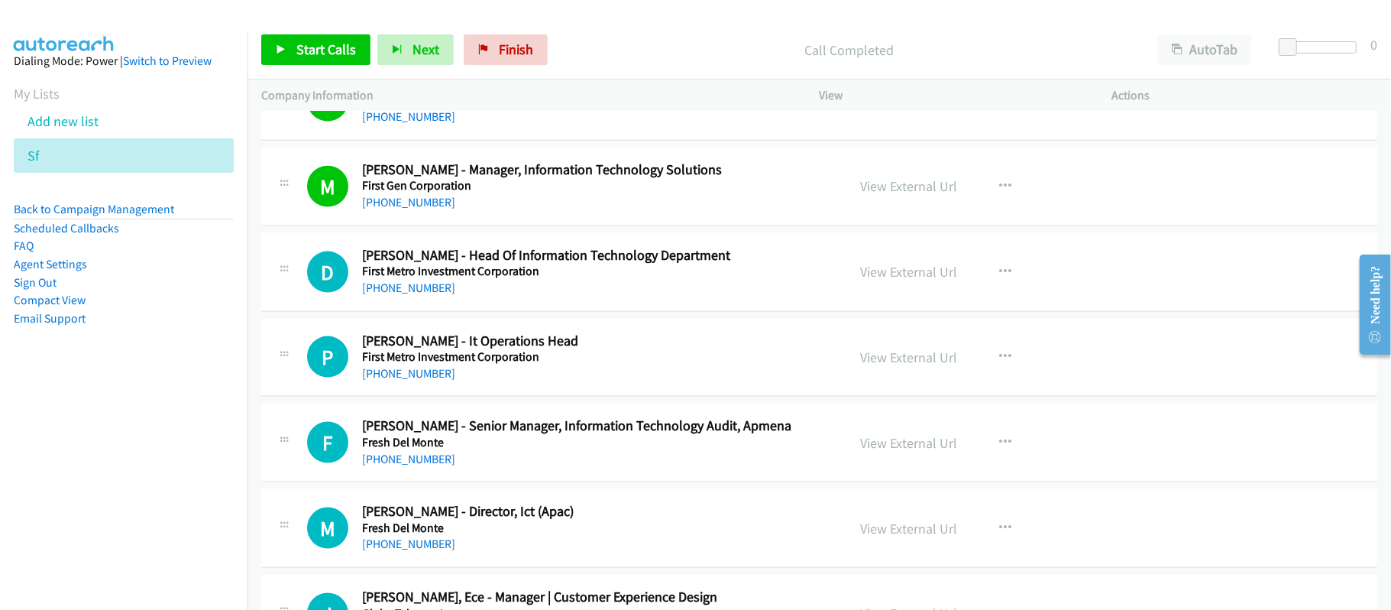
scroll to position [9878, 0]
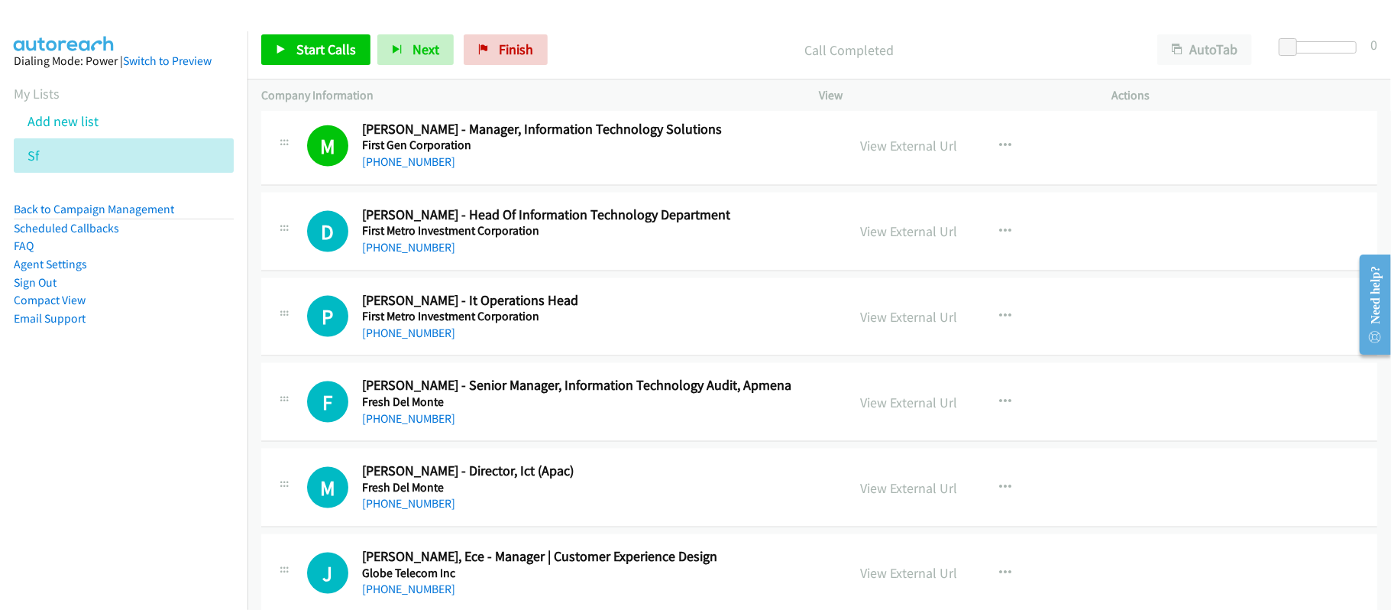
drag, startPoint x: 414, startPoint y: 279, endPoint x: 577, endPoint y: 304, distance: 165.4
click at [414, 254] on link "[PHONE_NUMBER]" at bounding box center [408, 247] width 93 height 15
drag, startPoint x: 416, startPoint y: 355, endPoint x: 625, endPoint y: 341, distance: 209.8
click at [416, 340] on link "[PHONE_NUMBER]" at bounding box center [408, 332] width 93 height 15
drag, startPoint x: 435, startPoint y: 452, endPoint x: 625, endPoint y: 450, distance: 190.2
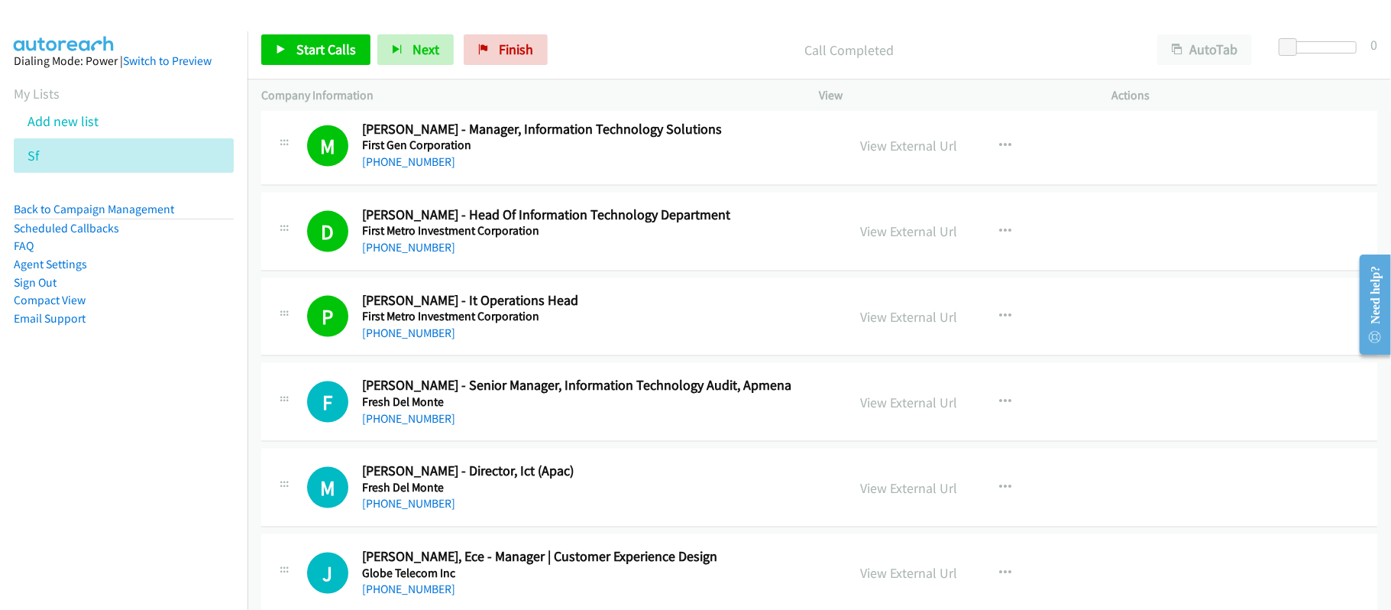
click at [435, 425] on link "[PHONE_NUMBER]" at bounding box center [408, 418] width 93 height 15
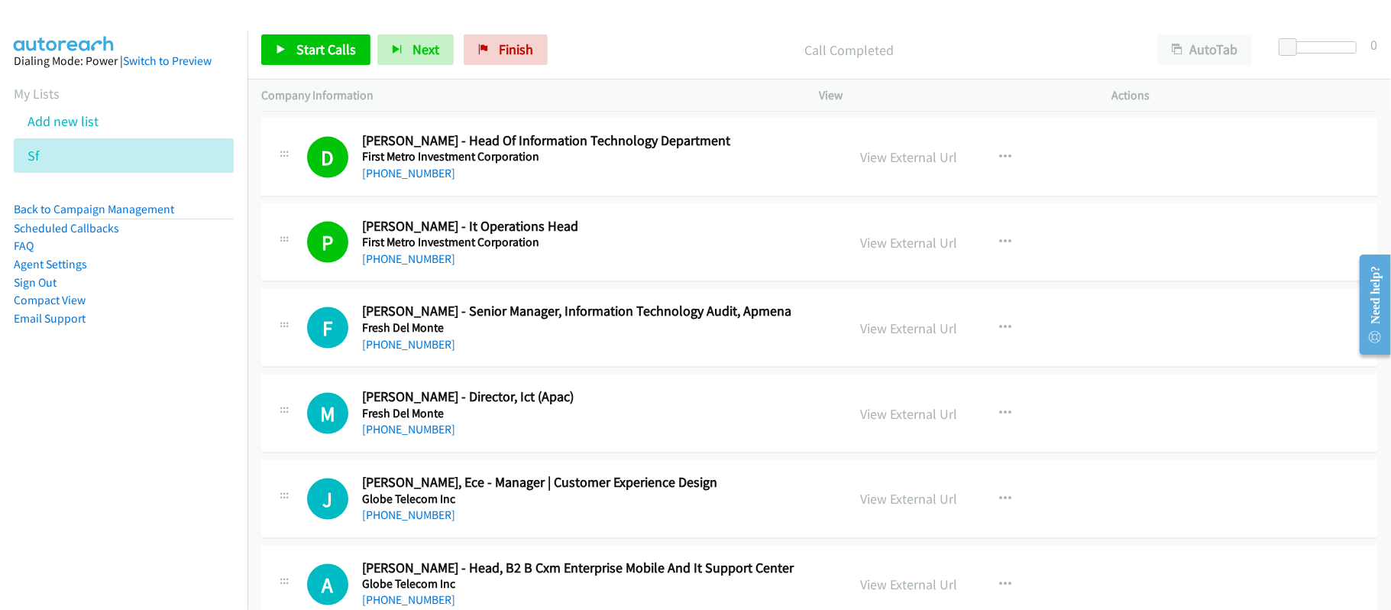
scroll to position [10082, 0]
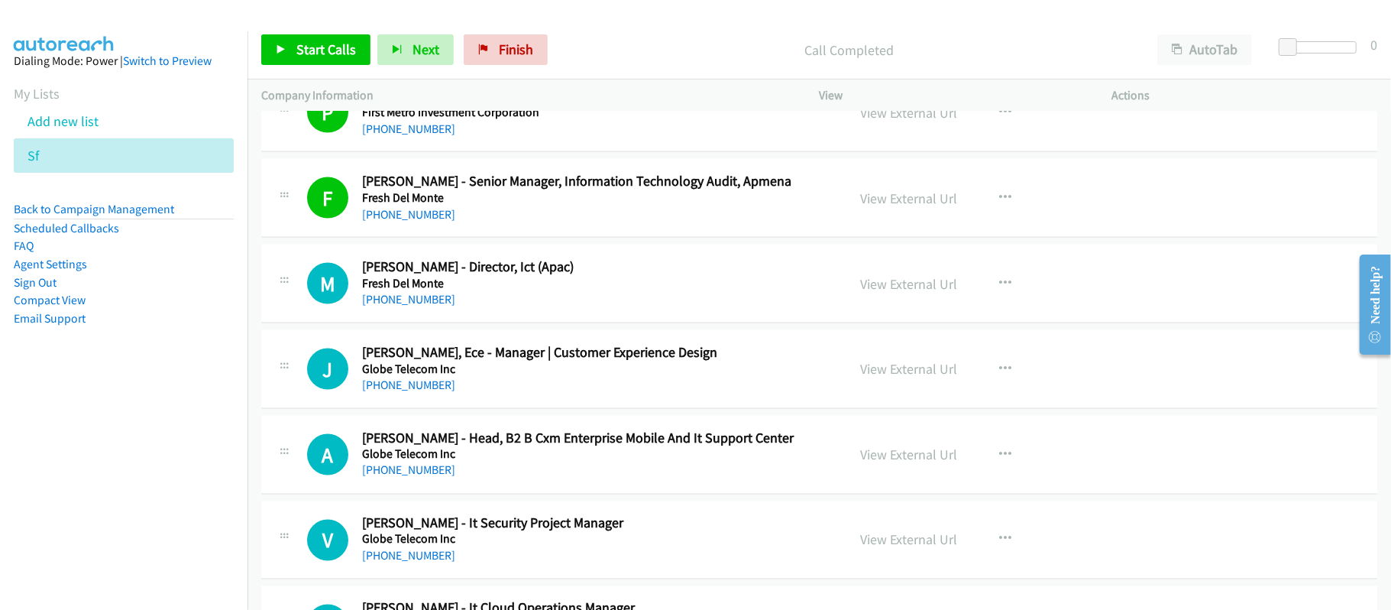
click at [414, 394] on div "[PHONE_NUMBER]" at bounding box center [594, 385] width 464 height 18
click at [412, 392] on link "[PHONE_NUMBER]" at bounding box center [408, 384] width 93 height 15
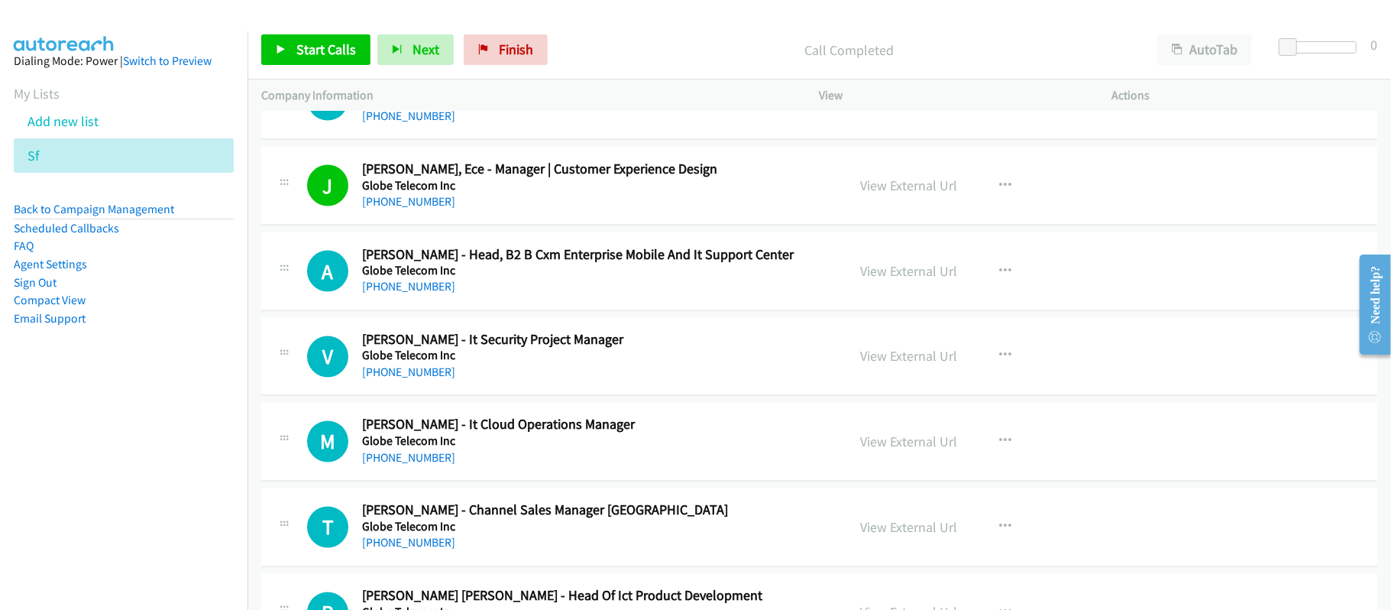
scroll to position [10285, 0]
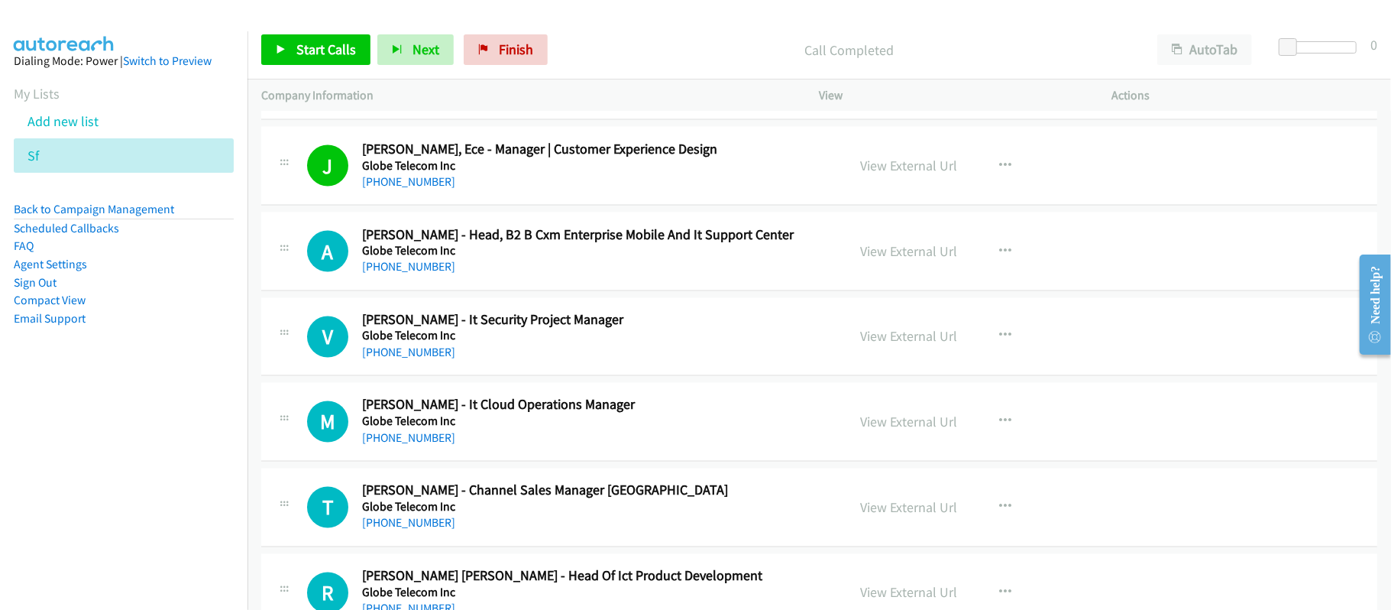
click at [594, 291] on div "A Callback Scheduled [PERSON_NAME] - Head, B2 B Cxm Enterprise Mobile And It Su…" at bounding box center [819, 251] width 1116 height 79
click at [386, 360] on link "[PHONE_NUMBER]" at bounding box center [408, 352] width 93 height 15
click at [600, 276] on div "[PHONE_NUMBER]" at bounding box center [594, 267] width 464 height 18
drag, startPoint x: 377, startPoint y: 463, endPoint x: 712, endPoint y: 462, distance: 335.3
click at [377, 445] on link "[PHONE_NUMBER]" at bounding box center [408, 438] width 93 height 15
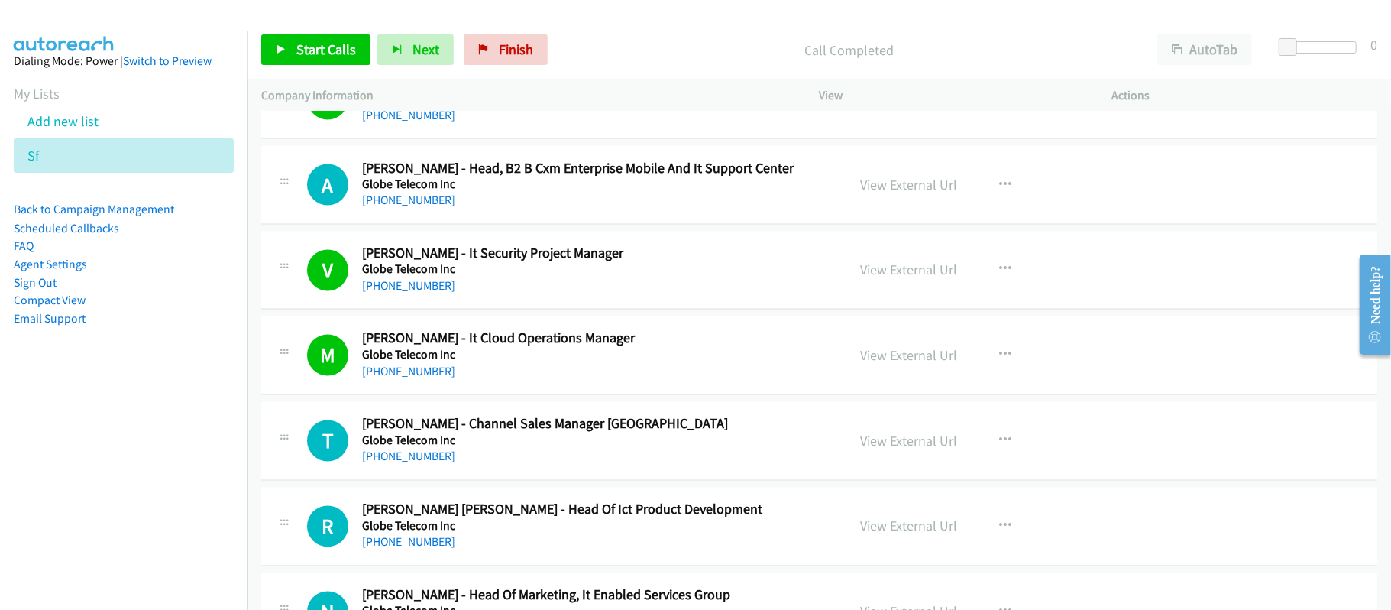
scroll to position [10388, 0]
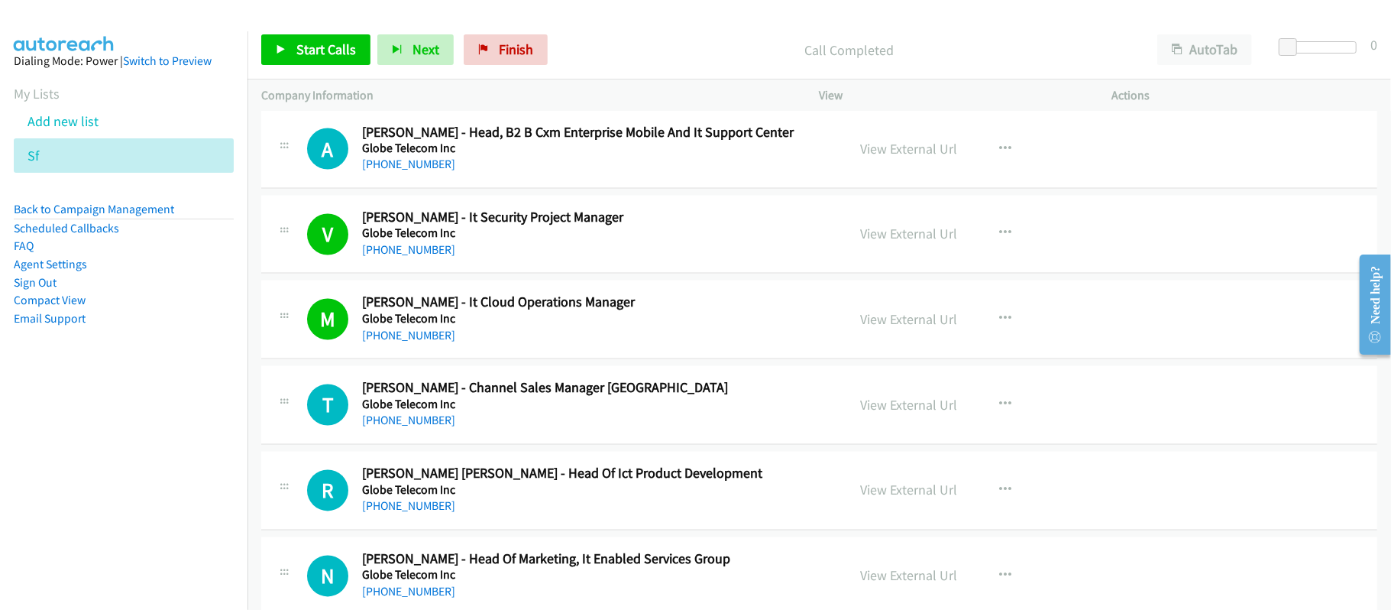
click at [516, 445] on div "T Callback Scheduled [PERSON_NAME] - Channel Sales Manager [GEOGRAPHIC_DATA] An…" at bounding box center [819, 405] width 1116 height 79
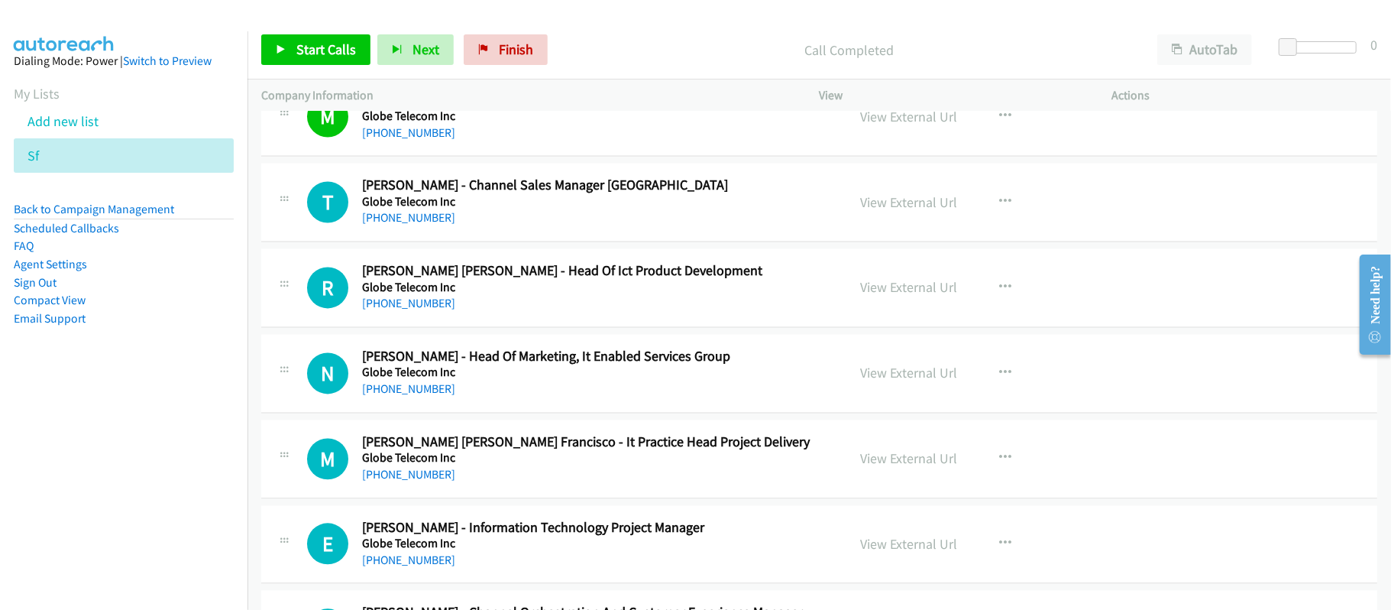
scroll to position [10693, 0]
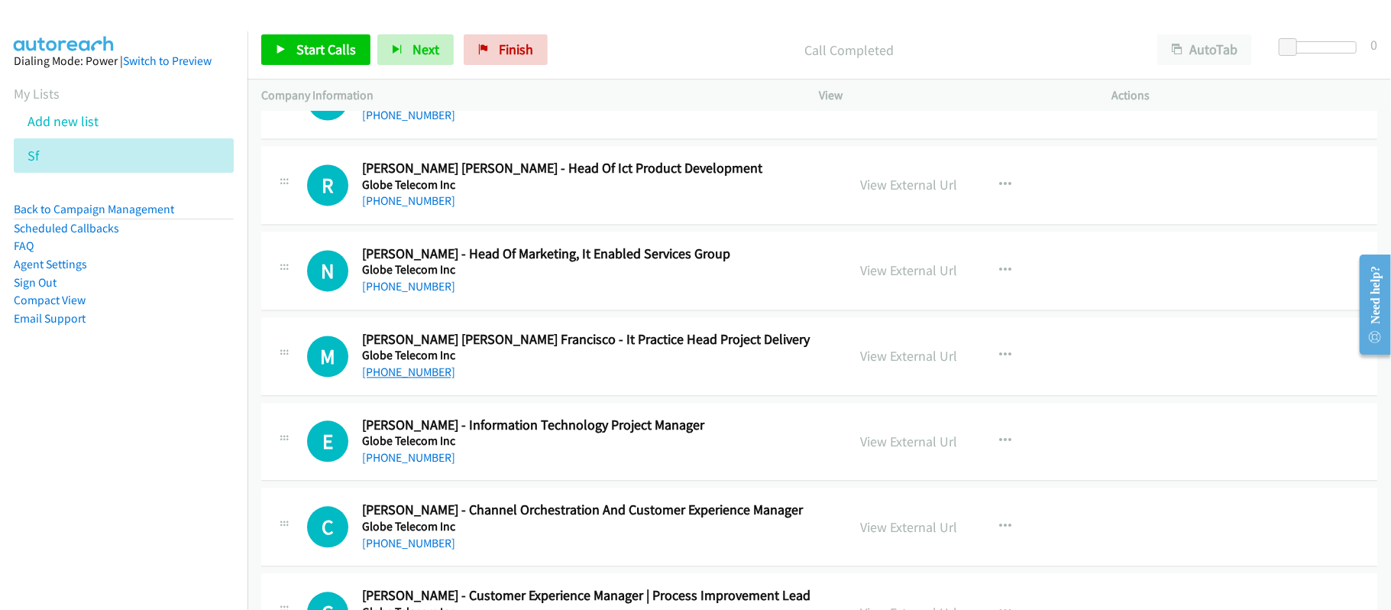
click at [414, 379] on link "[PHONE_NUMBER]" at bounding box center [408, 371] width 93 height 15
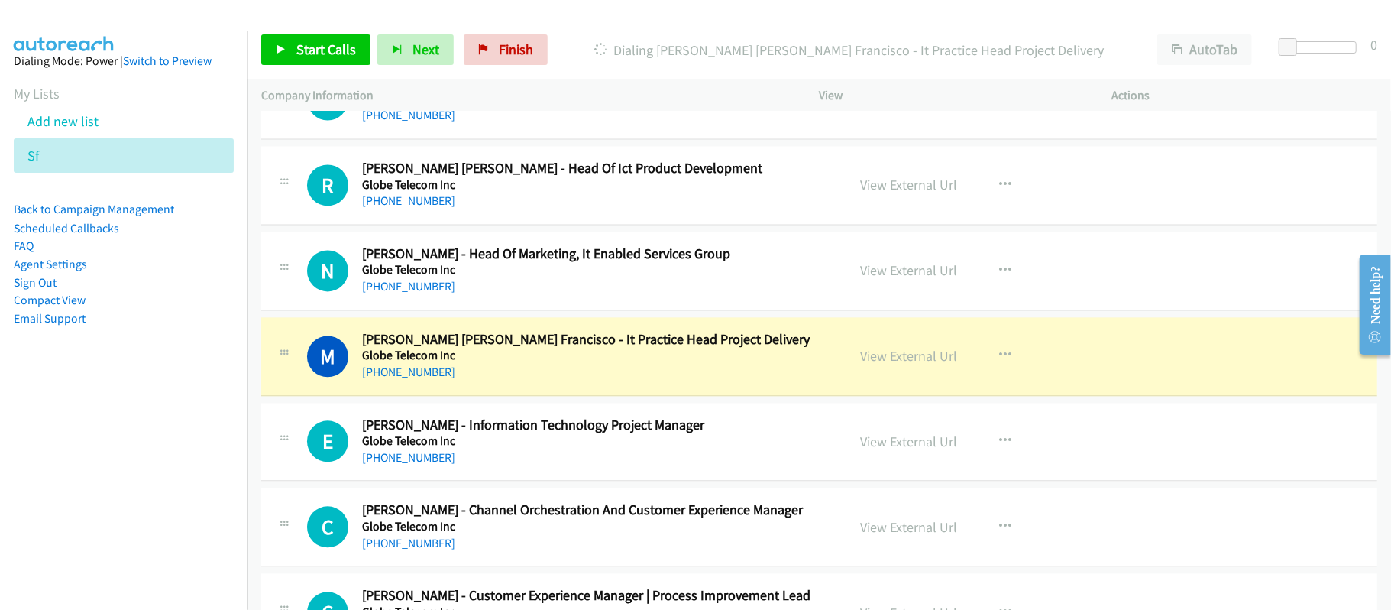
click at [545, 396] on div "M Callback Scheduled [PERSON_NAME] [PERSON_NAME] Francisco - It Practice Head P…" at bounding box center [819, 356] width 1116 height 79
click at [907, 368] on div "View External Url View External Url Schedule/Manage Callback Start Calls Here R…" at bounding box center [1000, 356] width 306 height 50
click at [893, 364] on link "View External Url" at bounding box center [909, 356] width 97 height 18
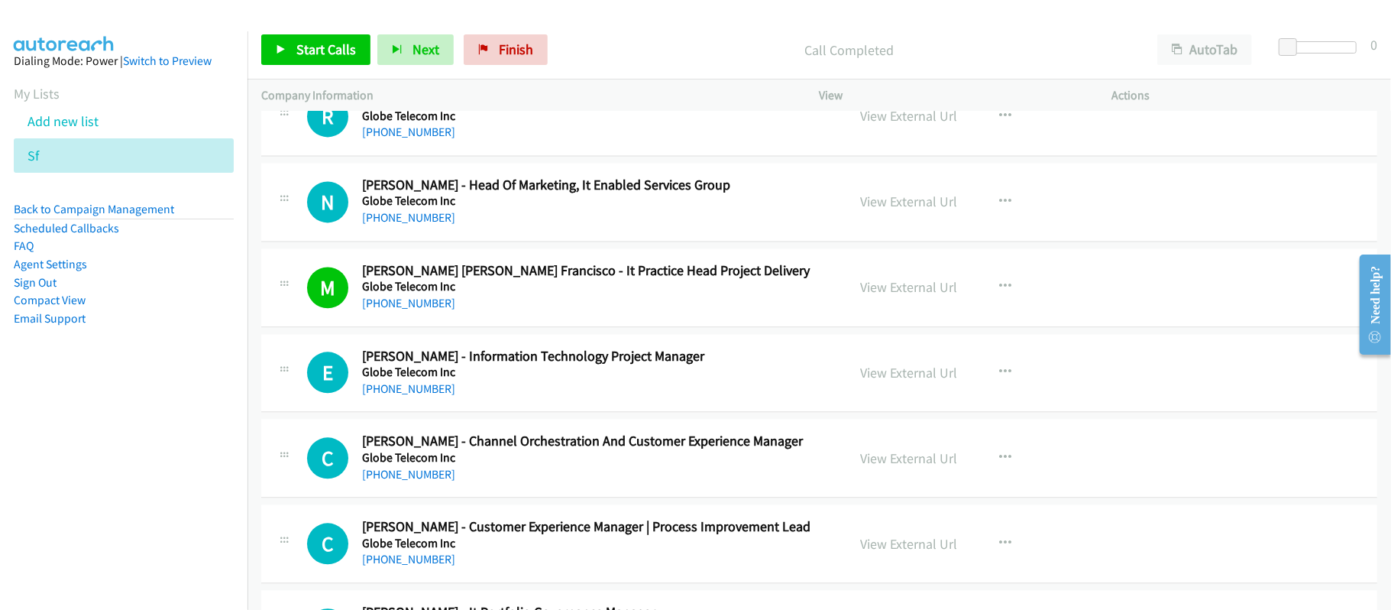
scroll to position [10795, 0]
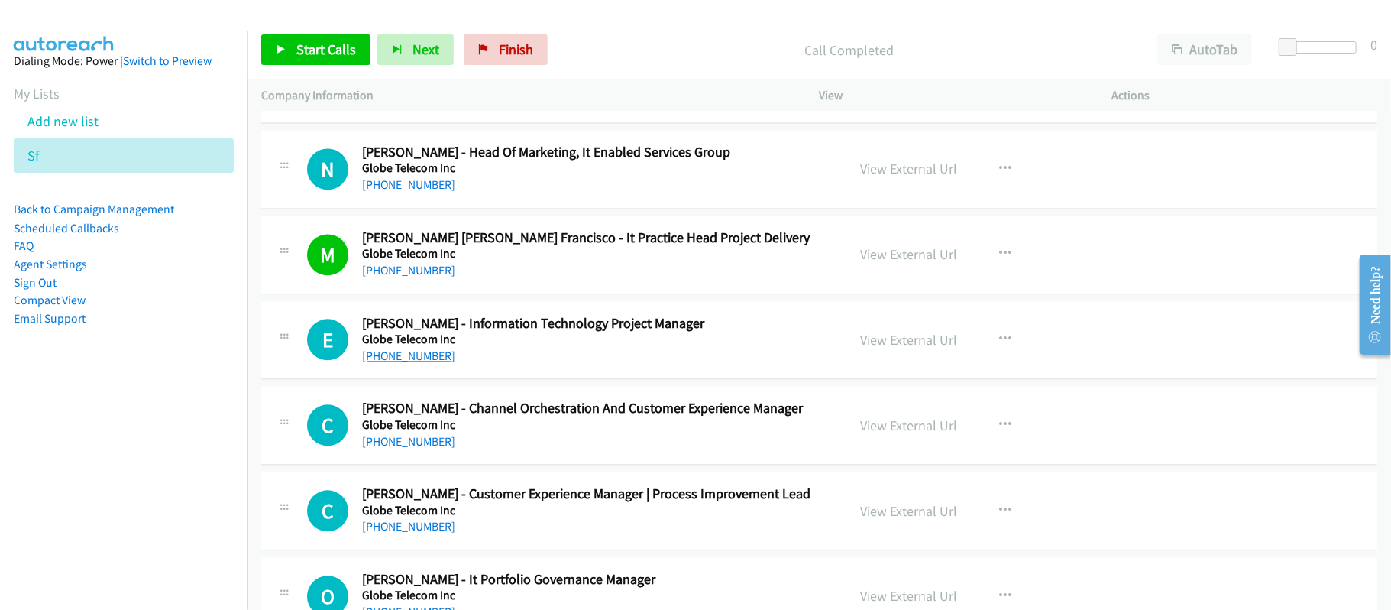
drag, startPoint x: 398, startPoint y: 382, endPoint x: 434, endPoint y: 395, distance: 38.2
click at [398, 363] on link "[PHONE_NUMBER]" at bounding box center [408, 355] width 93 height 15
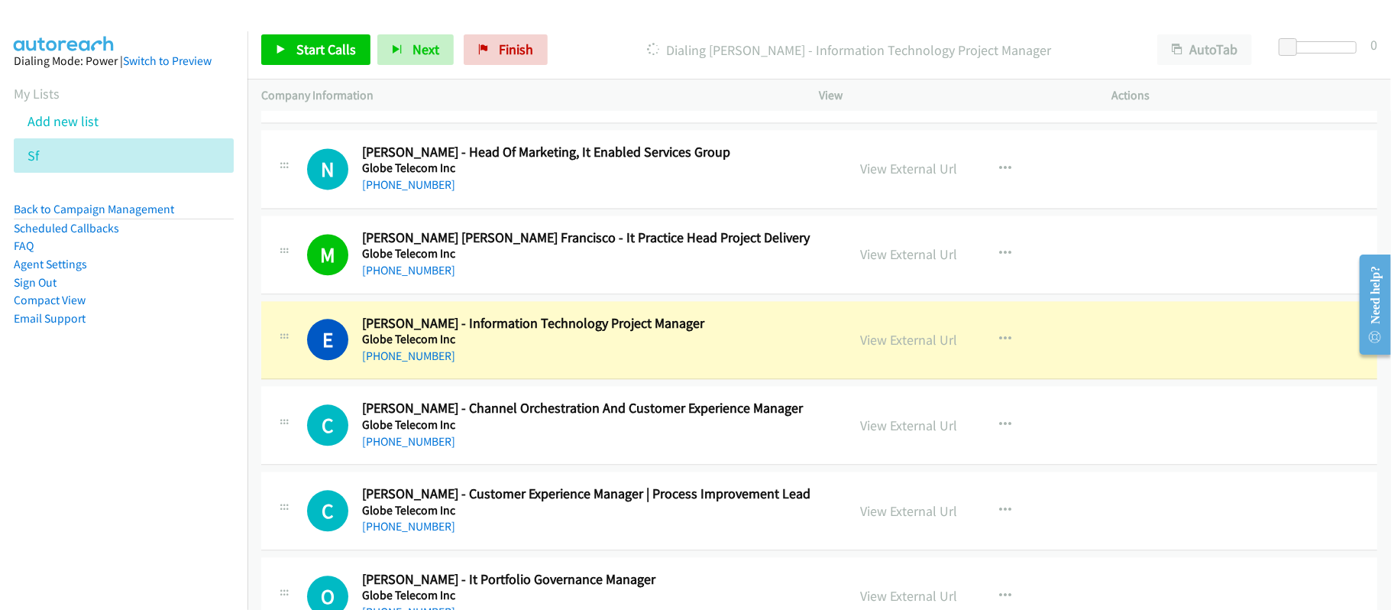
click at [505, 451] on div "[PHONE_NUMBER]" at bounding box center [594, 441] width 464 height 18
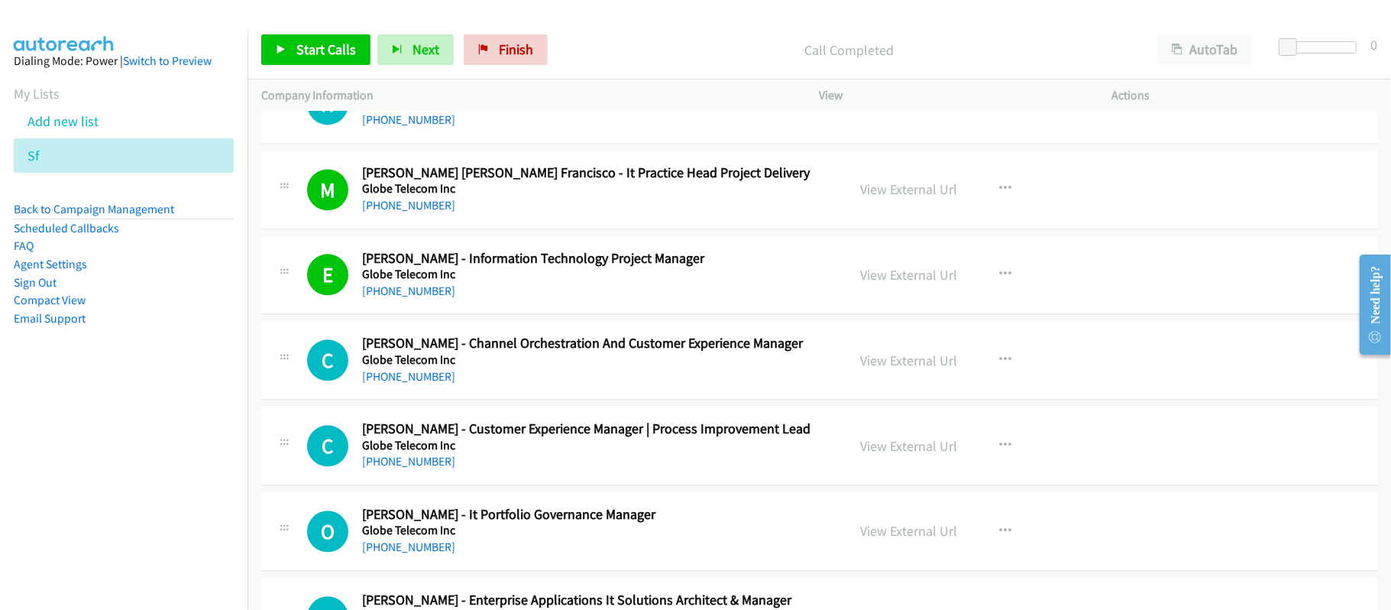
scroll to position [10896, 0]
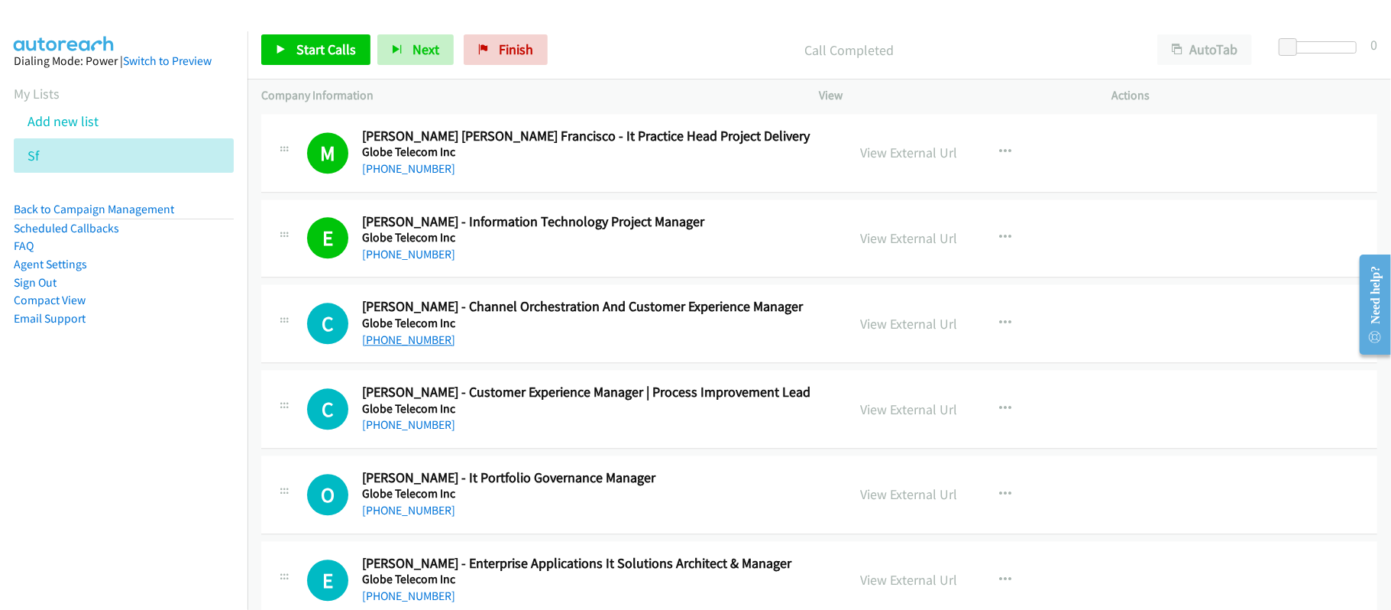
click at [425, 347] on link "[PHONE_NUMBER]" at bounding box center [408, 339] width 93 height 15
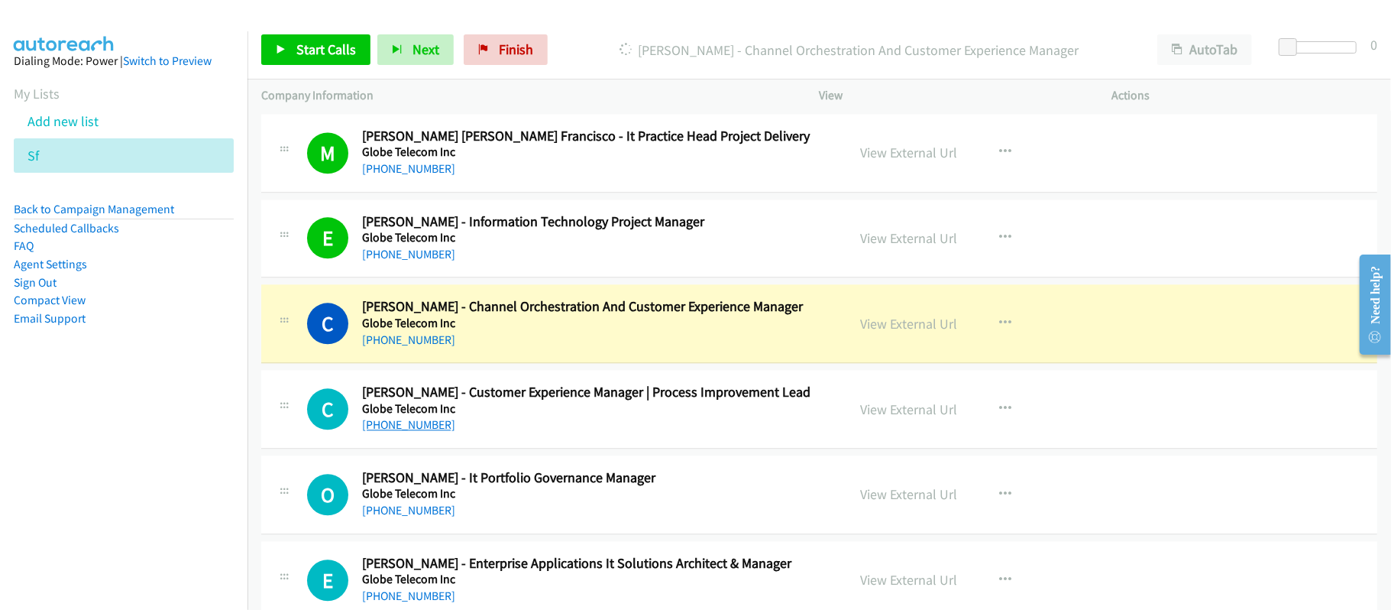
drag, startPoint x: 443, startPoint y: 463, endPoint x: 443, endPoint y: 454, distance: 9.2
click at [443, 432] on link "[PHONE_NUMBER]" at bounding box center [408, 424] width 93 height 15
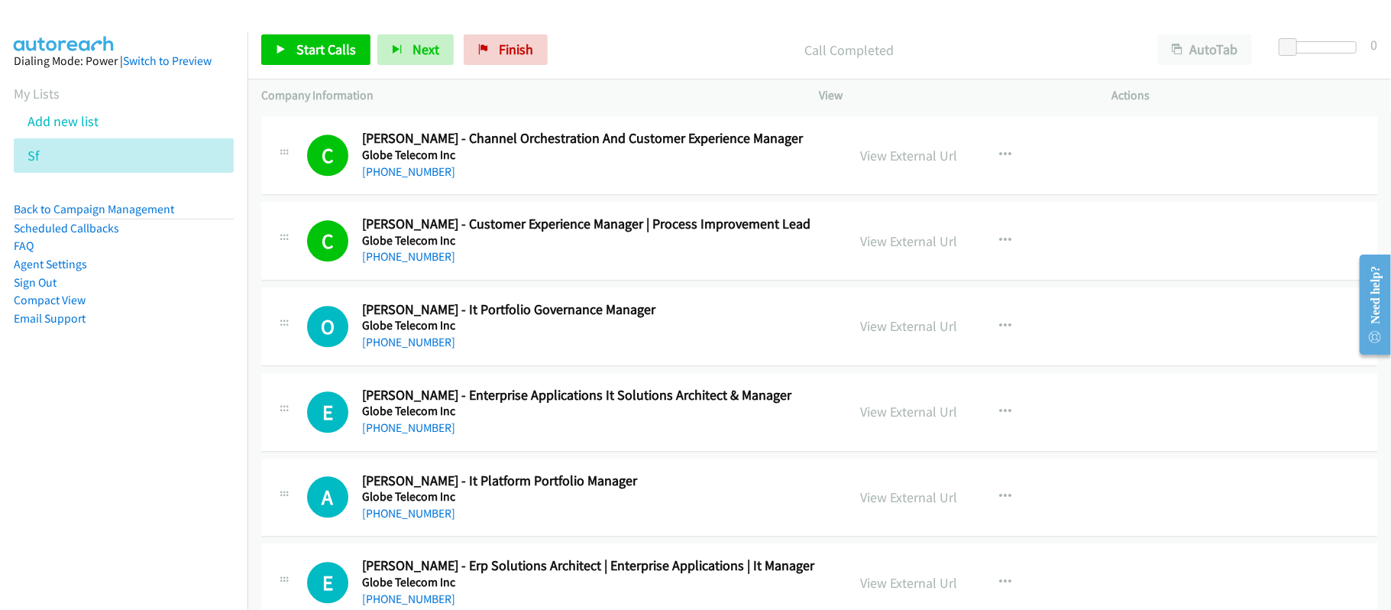
scroll to position [11100, 0]
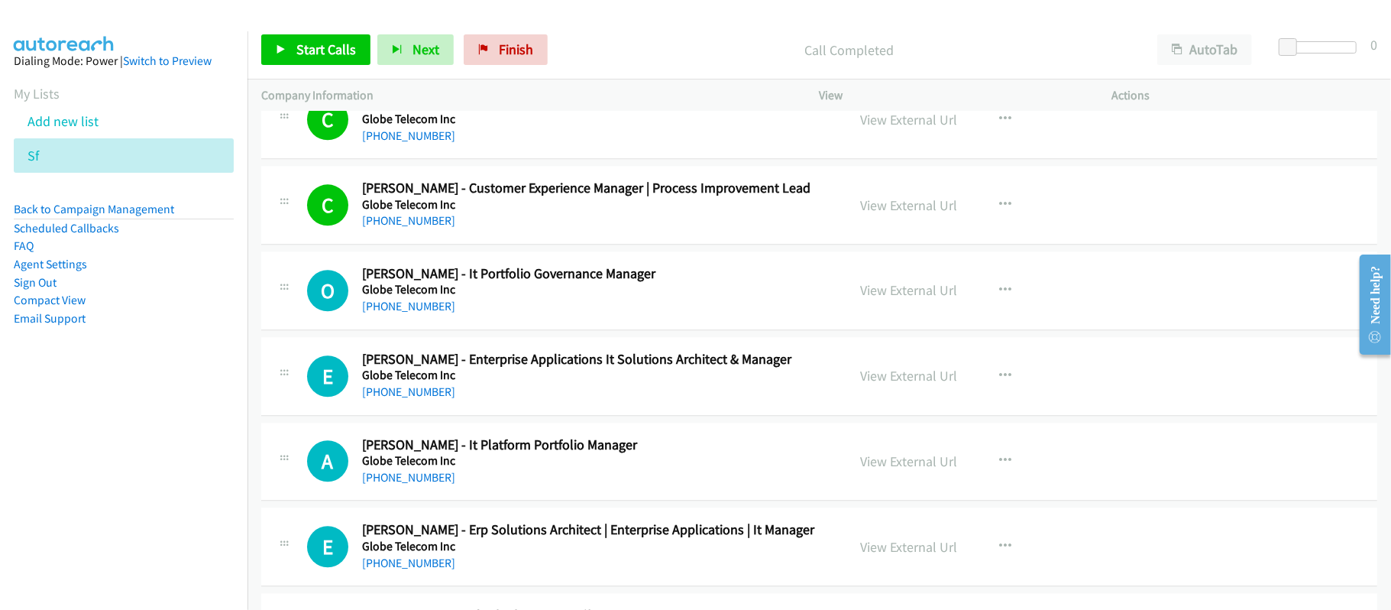
drag, startPoint x: 432, startPoint y: 340, endPoint x: 614, endPoint y: 359, distance: 183.5
click at [432, 313] on link "[PHONE_NUMBER]" at bounding box center [408, 306] width 93 height 15
click at [648, 401] on div "[PHONE_NUMBER]" at bounding box center [594, 392] width 464 height 18
drag, startPoint x: 422, startPoint y: 432, endPoint x: 432, endPoint y: 432, distance: 9.9
click at [422, 399] on link "[PHONE_NUMBER]" at bounding box center [408, 391] width 93 height 15
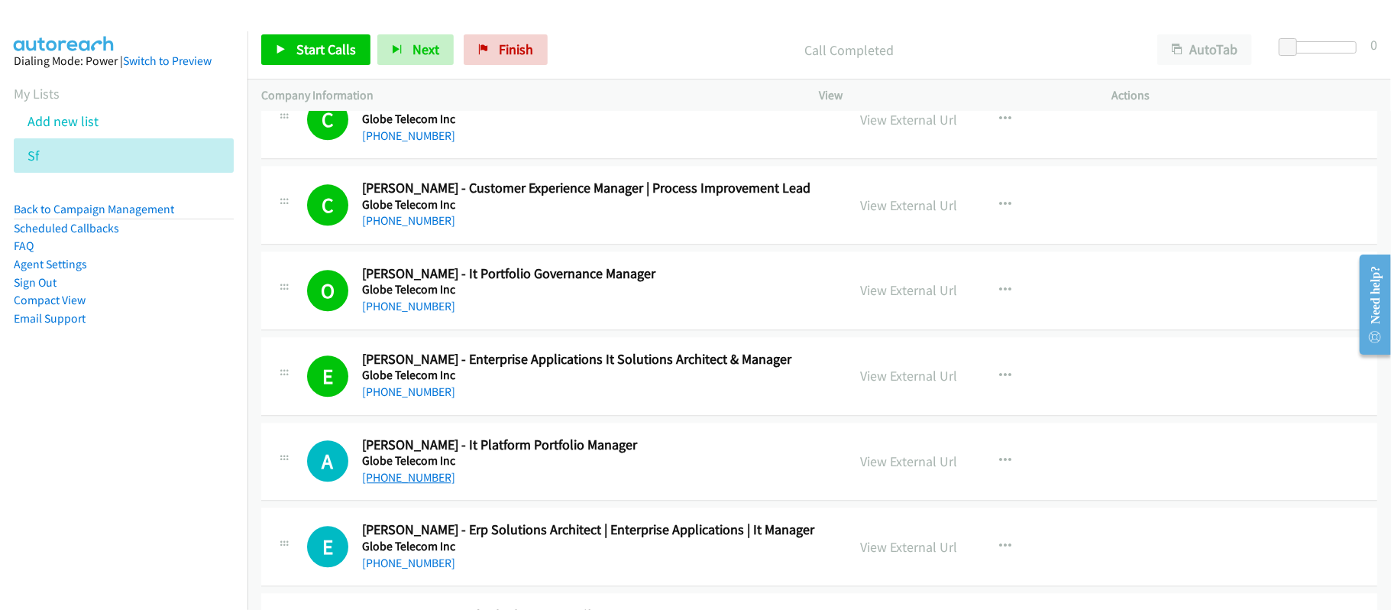
click at [435, 484] on link "[PHONE_NUMBER]" at bounding box center [408, 477] width 93 height 15
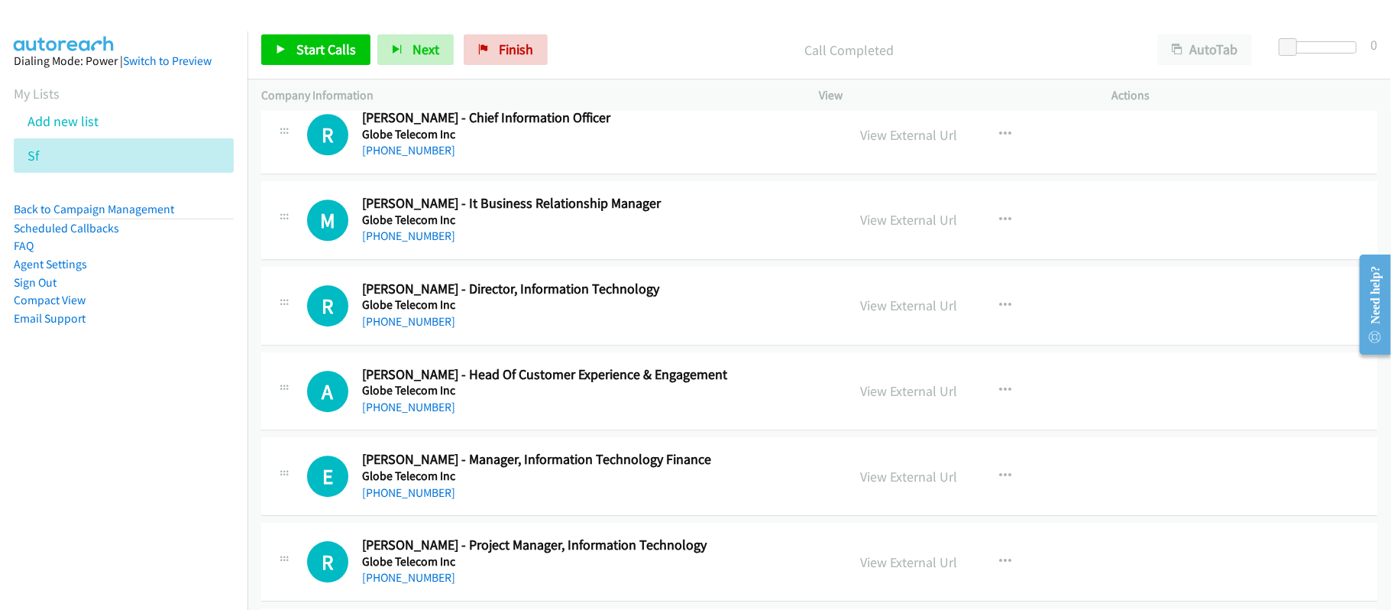
scroll to position [11610, 0]
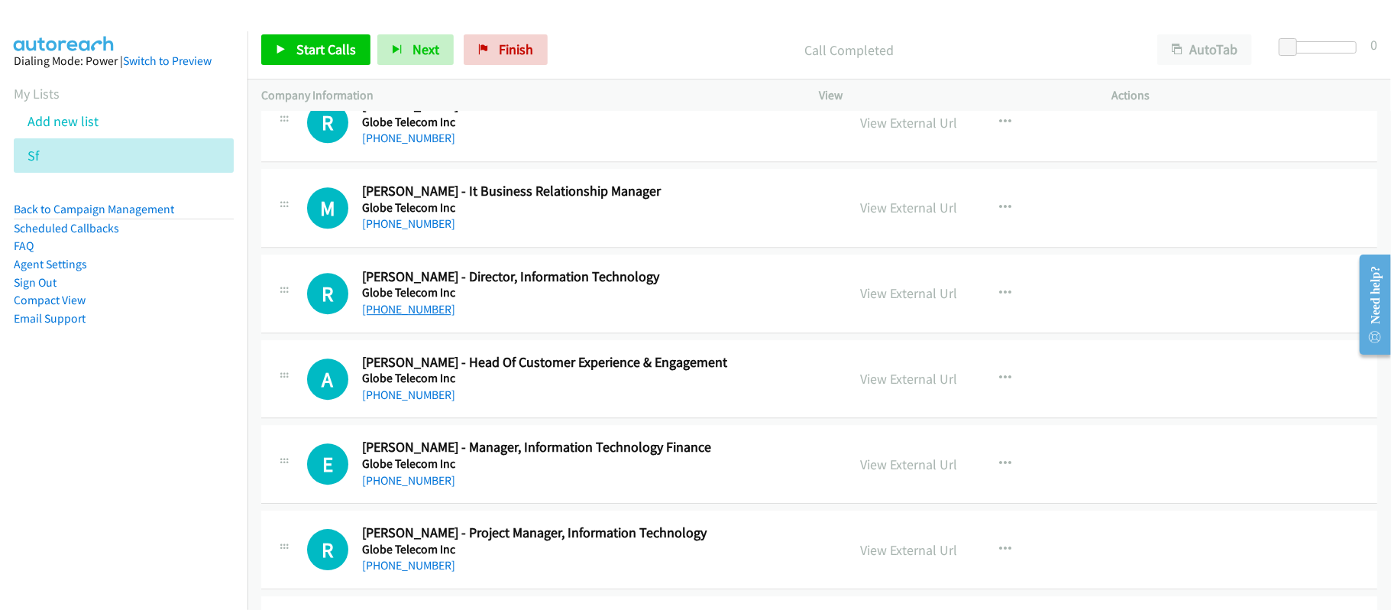
click at [429, 316] on link "[PHONE_NUMBER]" at bounding box center [408, 309] width 93 height 15
click at [573, 419] on div "A Callback Scheduled [PERSON_NAME] - Head Of Customer Experience & Engagement G…" at bounding box center [819, 379] width 1116 height 79
click at [426, 402] on link "[PHONE_NUMBER]" at bounding box center [408, 394] width 93 height 15
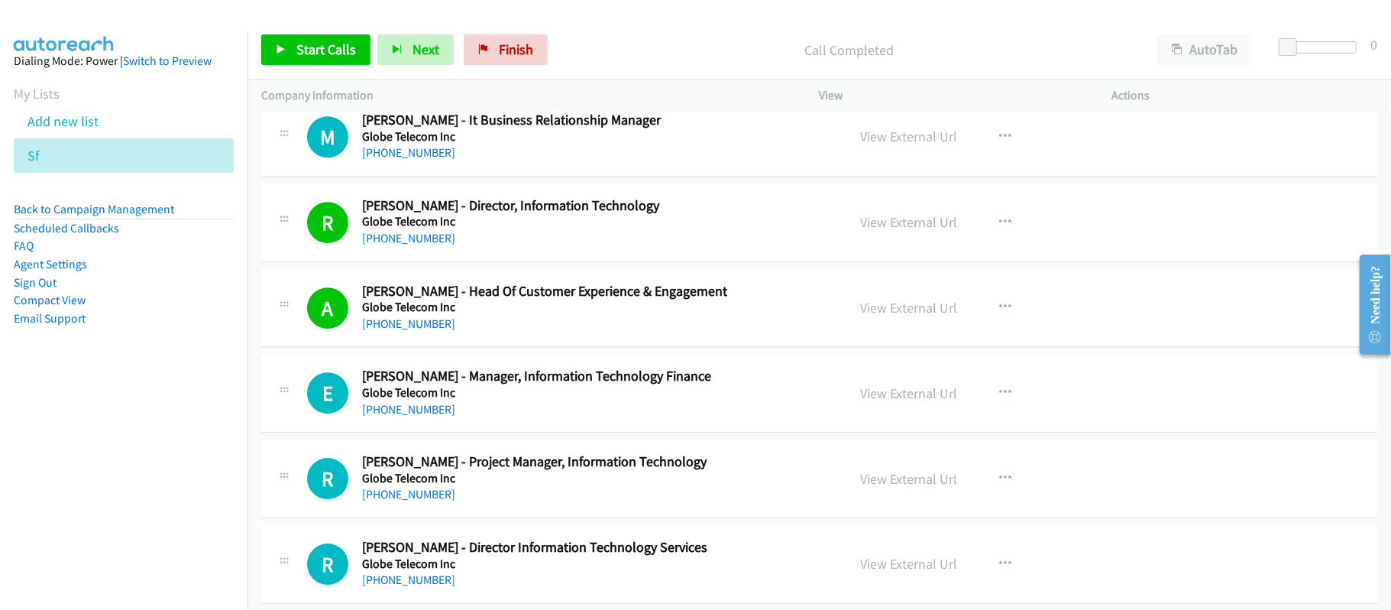
scroll to position [11711, 0]
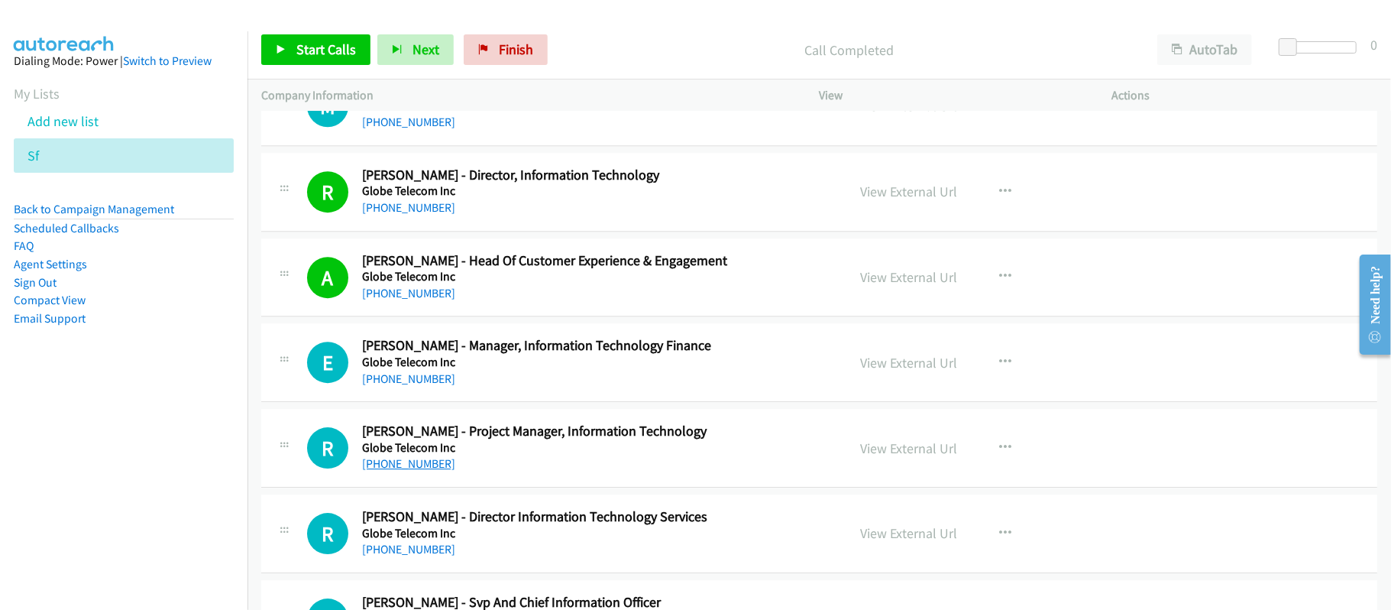
click at [396, 470] on link "[PHONE_NUMBER]" at bounding box center [408, 463] width 93 height 15
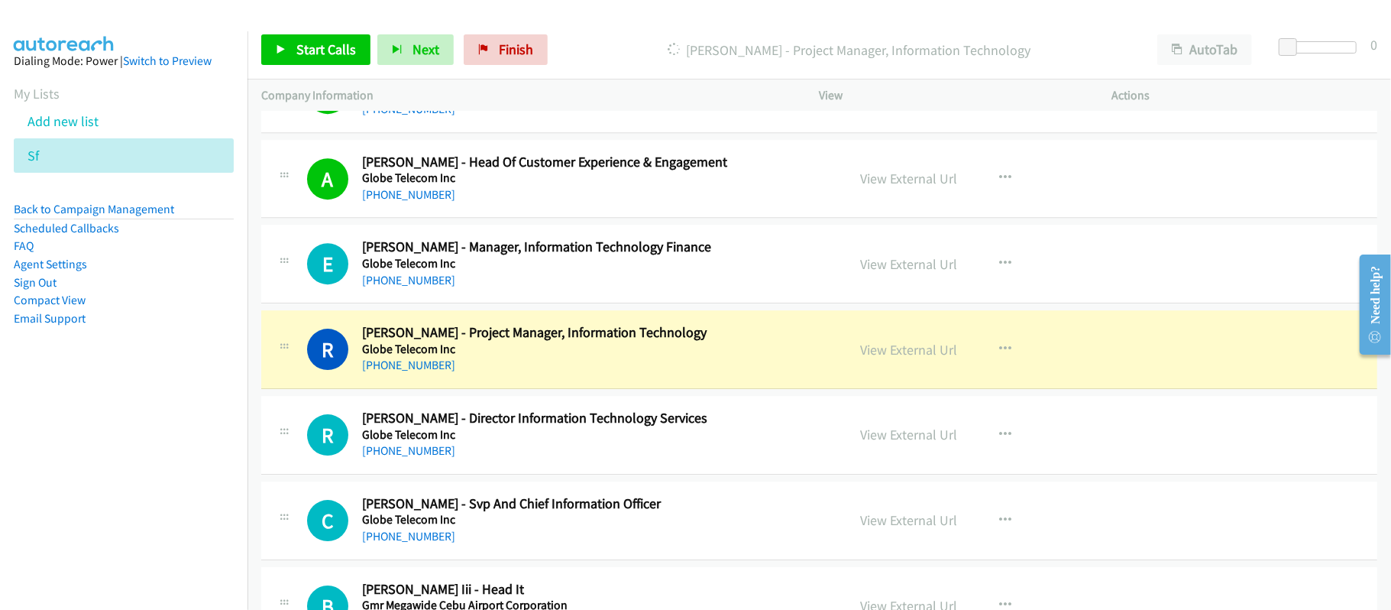
scroll to position [11915, 0]
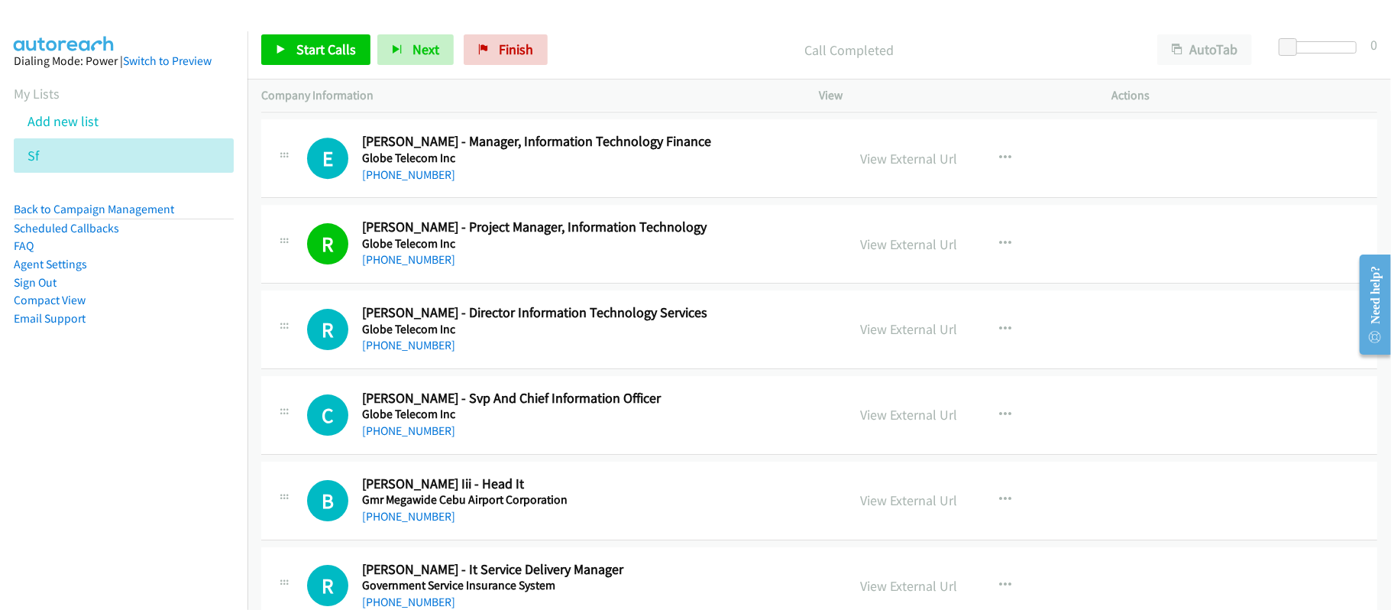
drag, startPoint x: 425, startPoint y: 373, endPoint x: 507, endPoint y: 380, distance: 82.0
click at [425, 352] on link "[PHONE_NUMBER]" at bounding box center [408, 345] width 93 height 15
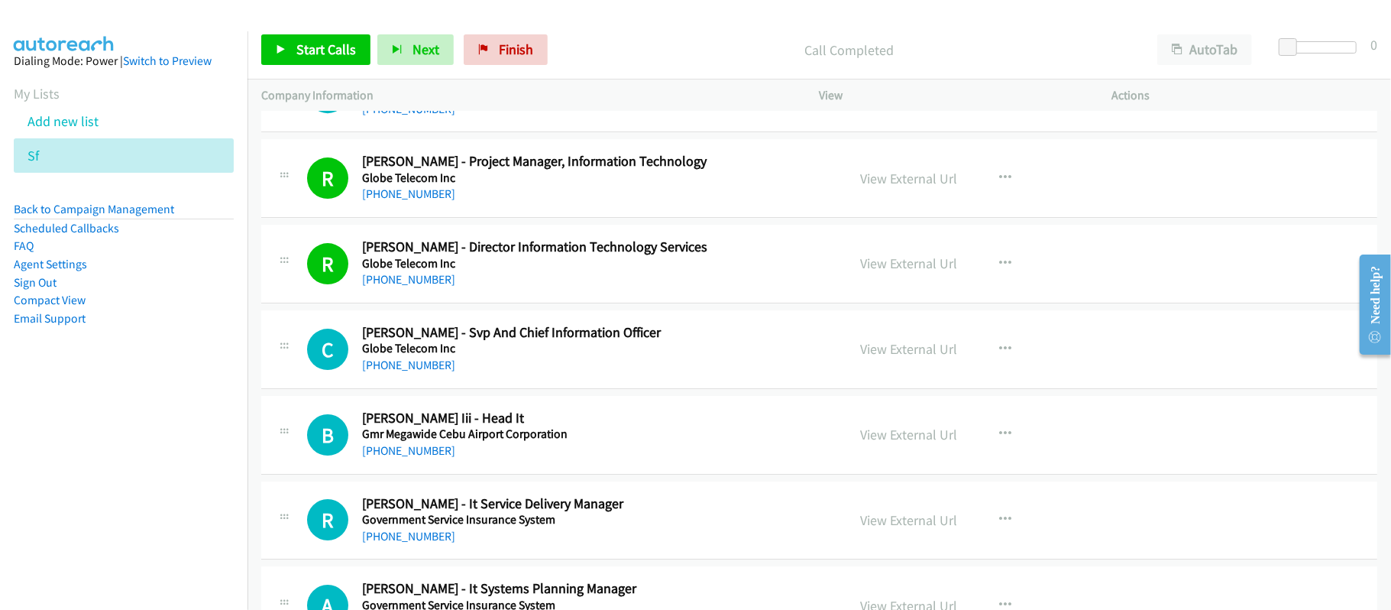
scroll to position [12017, 0]
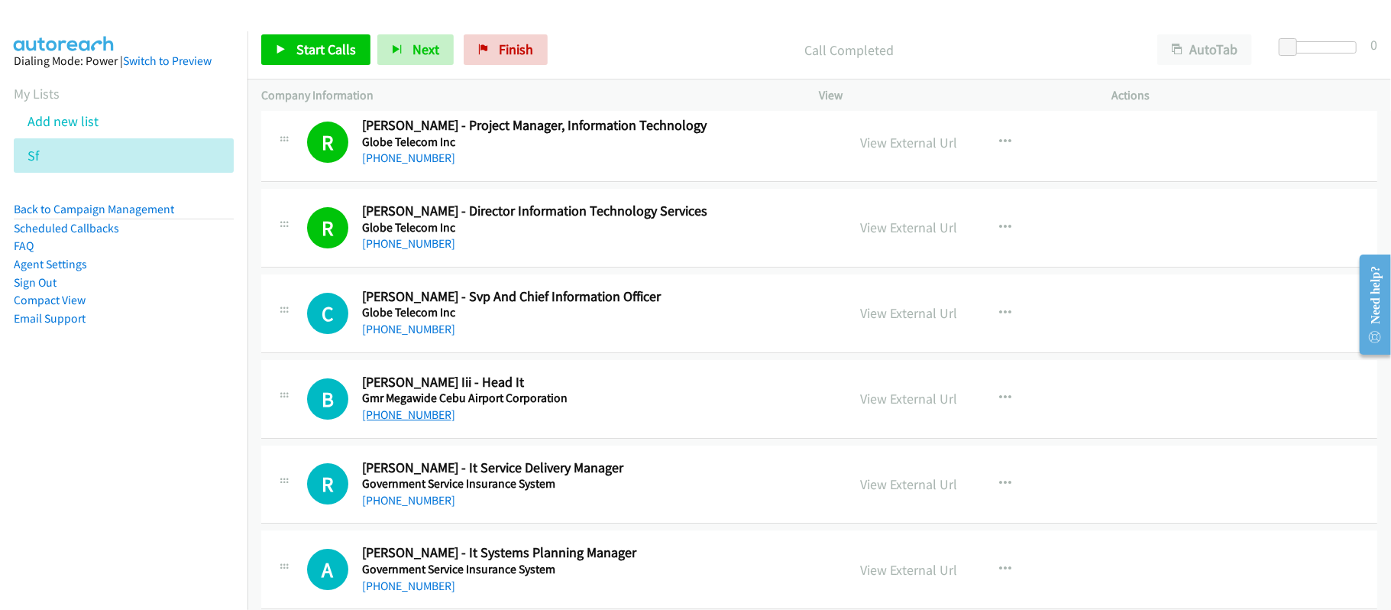
click at [434, 422] on link "[PHONE_NUMBER]" at bounding box center [408, 414] width 93 height 15
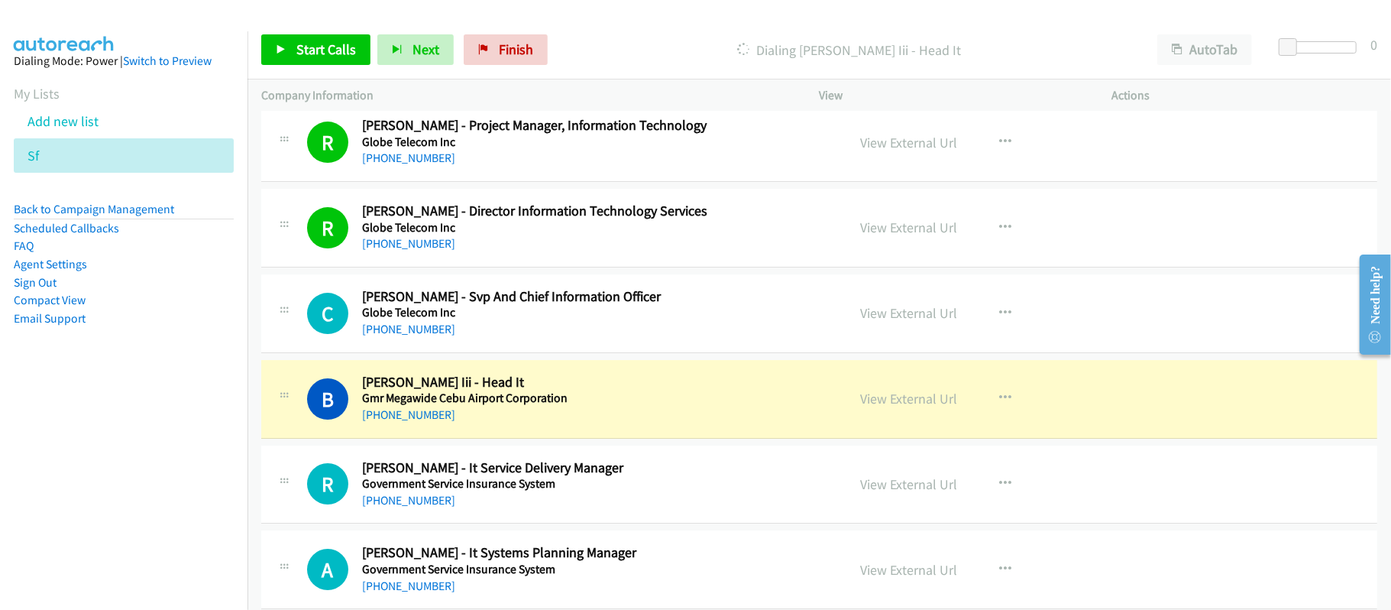
click at [599, 424] on div "[PHONE_NUMBER]" at bounding box center [594, 415] width 464 height 18
click at [869, 407] on link "View External Url" at bounding box center [909, 399] width 97 height 18
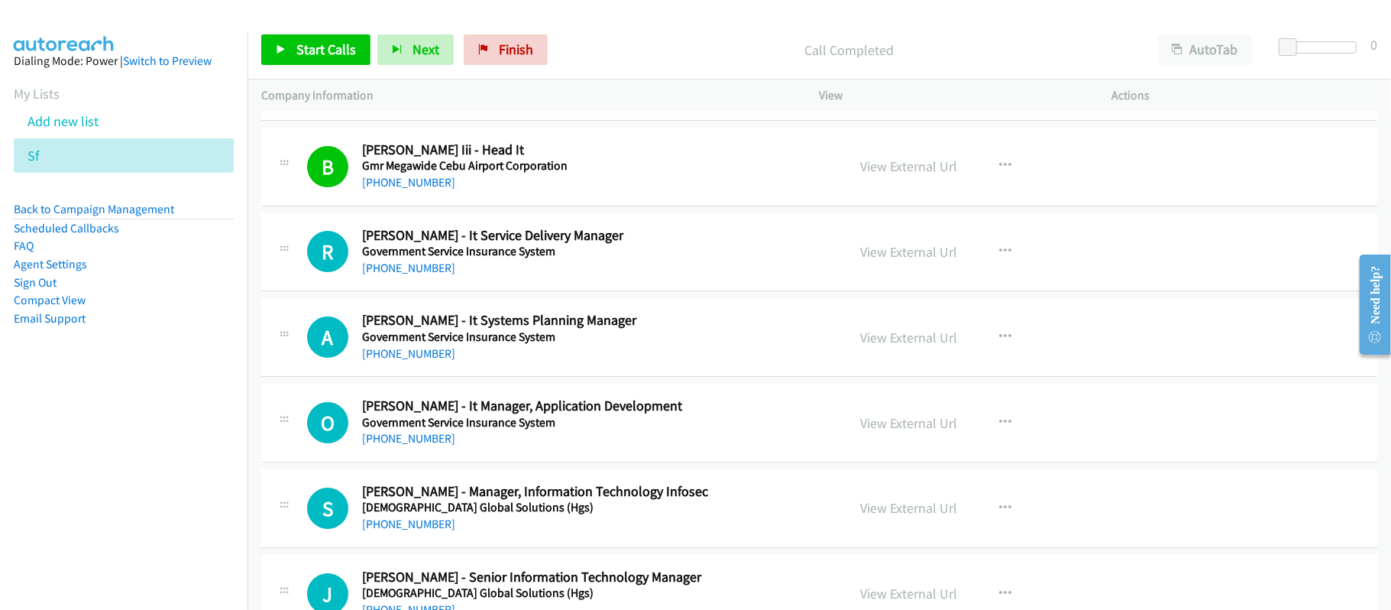
scroll to position [12322, 0]
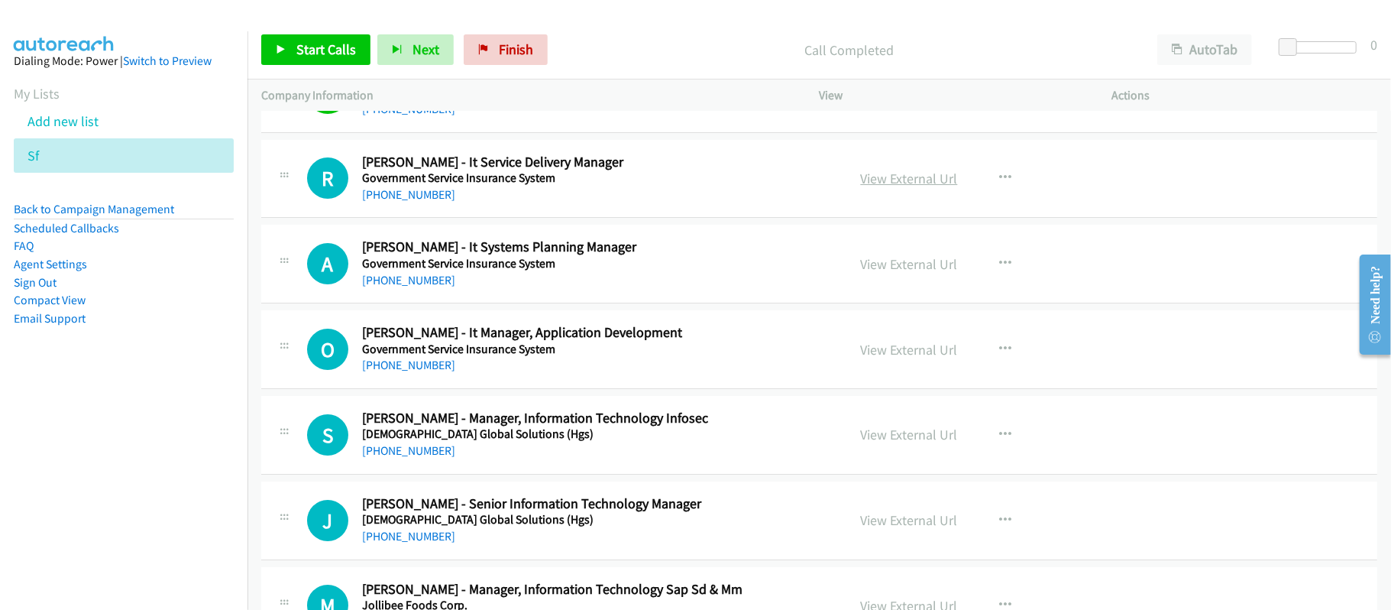
click at [906, 187] on link "View External Url" at bounding box center [909, 179] width 97 height 18
drag, startPoint x: 407, startPoint y: 230, endPoint x: 538, endPoint y: 237, distance: 130.8
click at [407, 202] on link "[PHONE_NUMBER]" at bounding box center [408, 194] width 93 height 15
click at [412, 287] on link "[PHONE_NUMBER]" at bounding box center [408, 280] width 93 height 15
drag, startPoint x: 390, startPoint y: 398, endPoint x: 939, endPoint y: 483, distance: 556.5
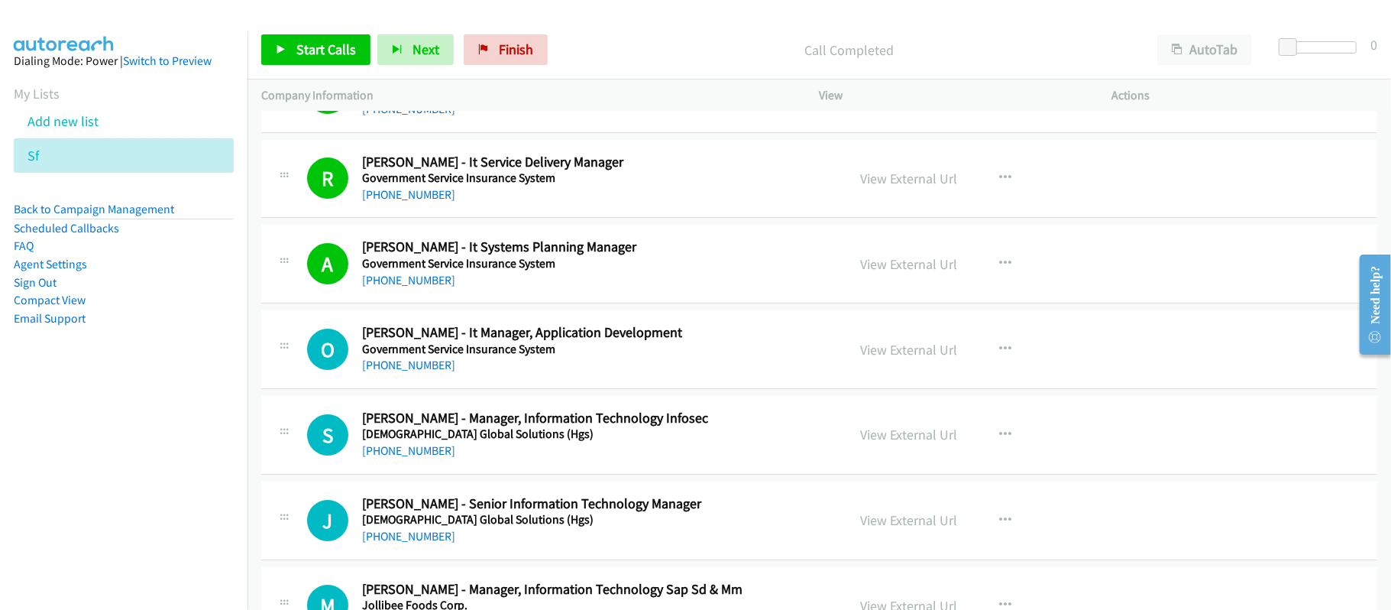
click at [390, 372] on link "[PHONE_NUMBER]" at bounding box center [408, 364] width 93 height 15
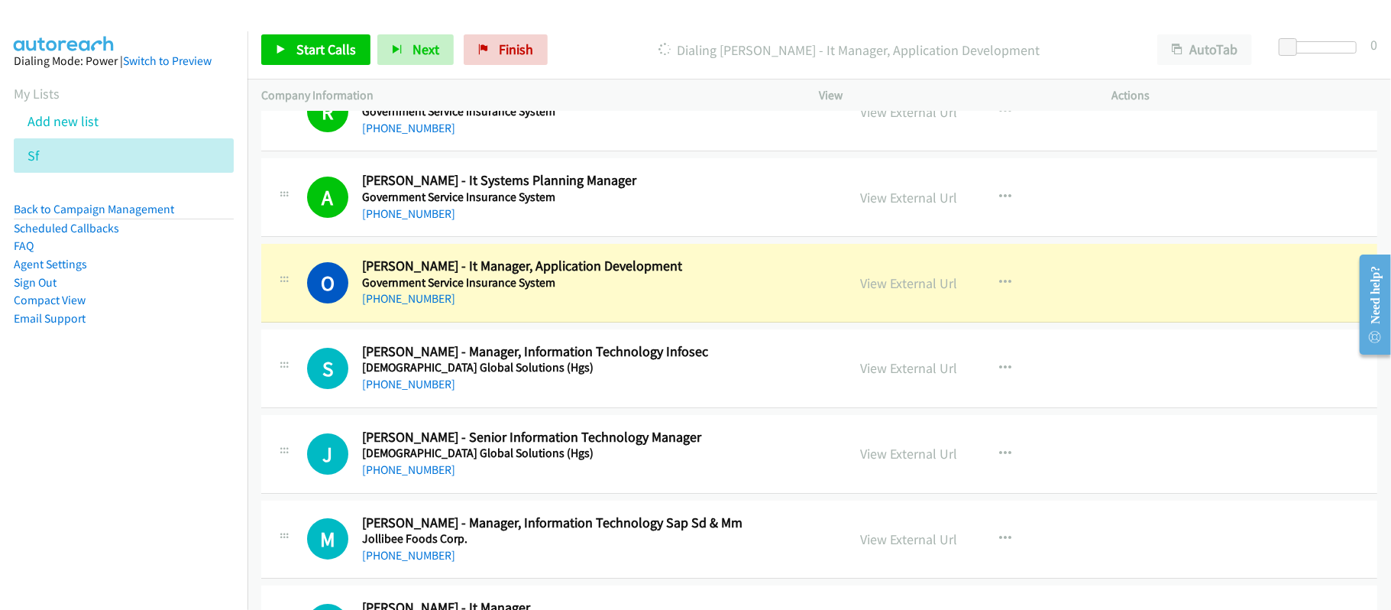
scroll to position [12424, 0]
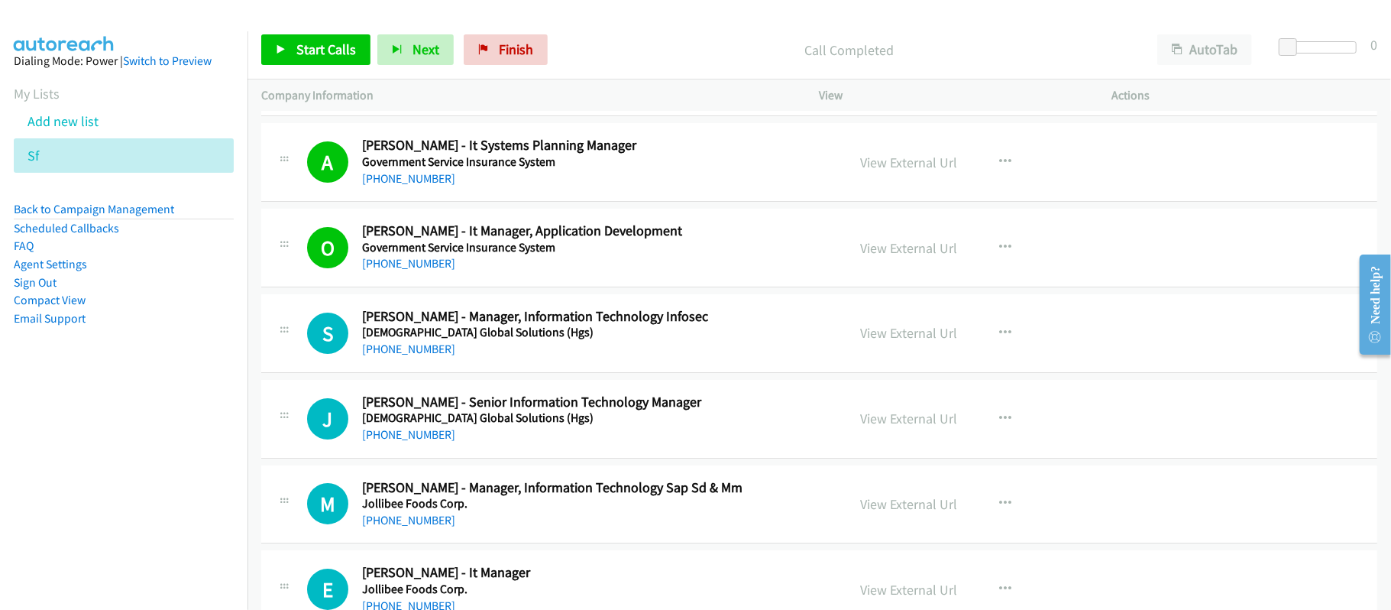
click at [428, 356] on link "[PHONE_NUMBER]" at bounding box center [408, 348] width 93 height 15
click at [429, 425] on h5 "[DEMOGRAPHIC_DATA] Global Solutions (Hgs)" at bounding box center [594, 417] width 464 height 15
click at [428, 441] on link "[PHONE_NUMBER]" at bounding box center [408, 434] width 93 height 15
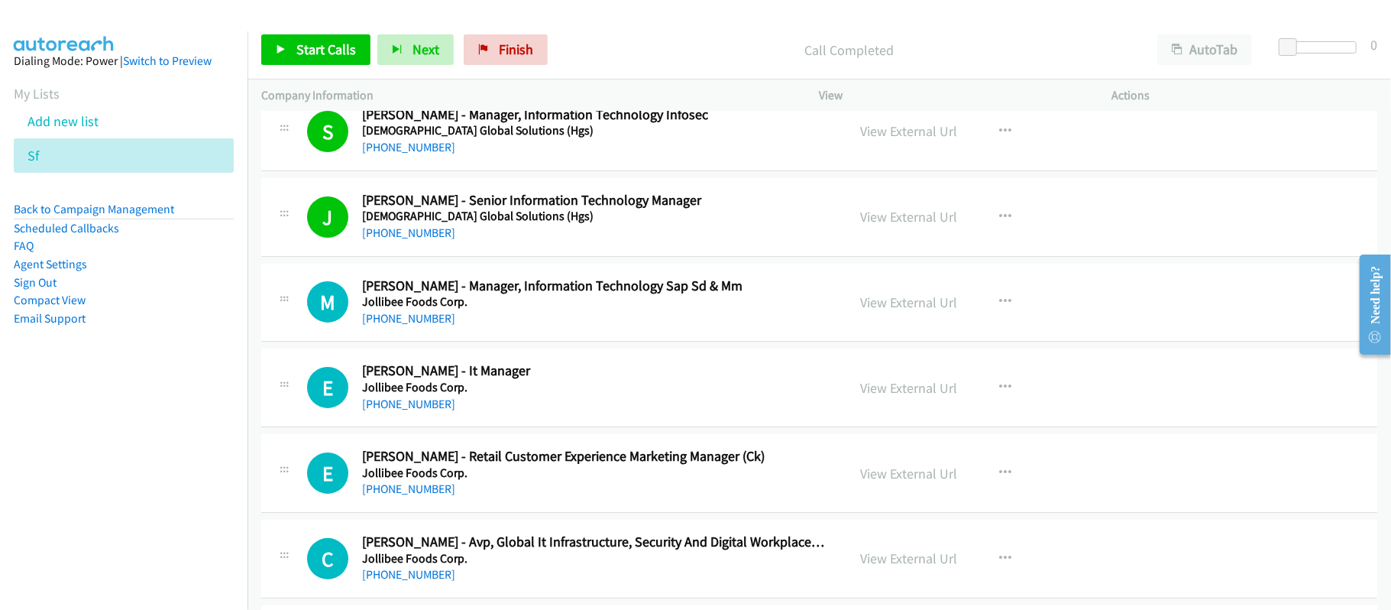
scroll to position [12628, 0]
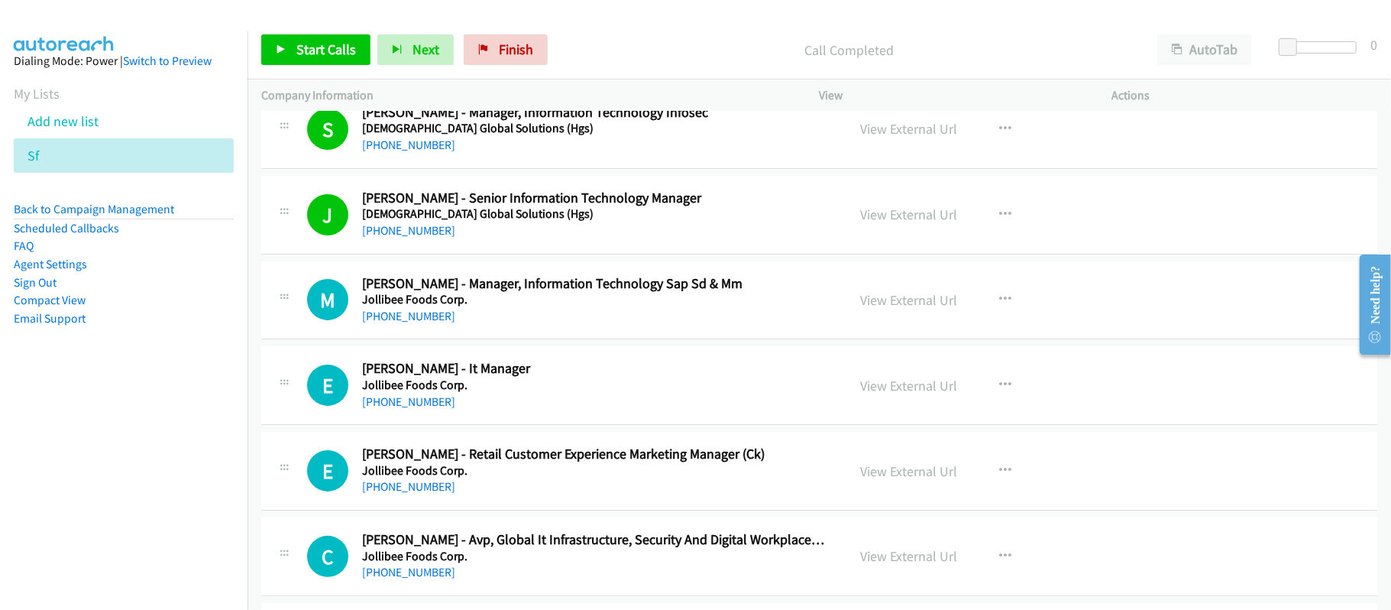
drag, startPoint x: 405, startPoint y: 438, endPoint x: 588, endPoint y: 450, distance: 183.7
click at [405, 409] on link "[PHONE_NUMBER]" at bounding box center [408, 401] width 93 height 15
click at [612, 425] on div "E Callback Scheduled [PERSON_NAME] - It Manager Jollibee Foods Corp. [GEOGRAPHI…" at bounding box center [819, 385] width 1116 height 79
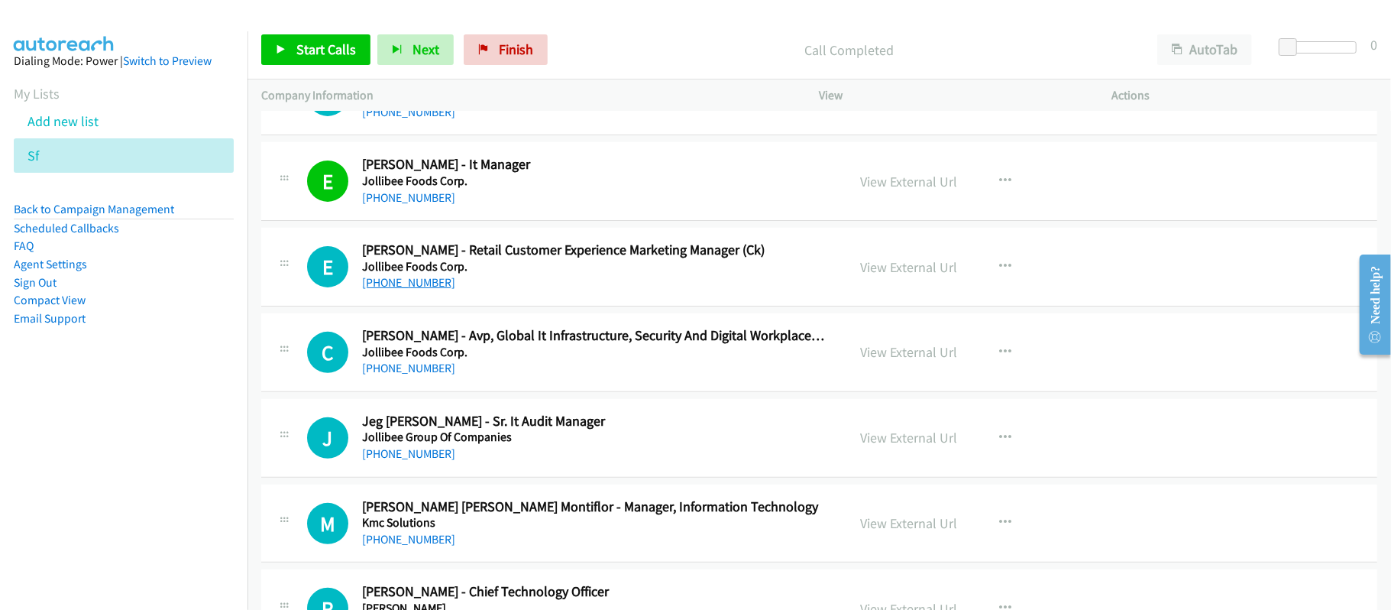
click at [419, 289] on link "[PHONE_NUMBER]" at bounding box center [408, 282] width 93 height 15
click at [619, 435] on td "J Callback Scheduled Jeg [PERSON_NAME] - Sr. It Audit Manager Jollibee Group Of…" at bounding box center [818, 438] width 1143 height 86
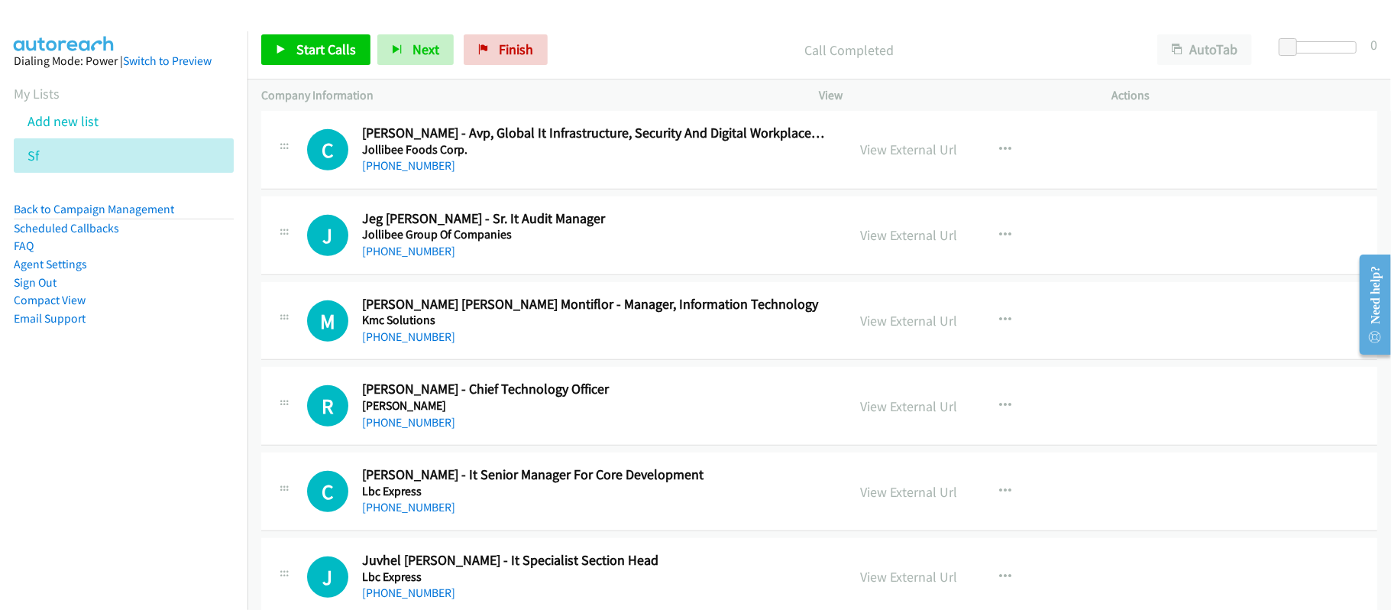
scroll to position [13035, 0]
drag, startPoint x: 432, startPoint y: 377, endPoint x: 508, endPoint y: 377, distance: 75.6
click at [432, 343] on link "[PHONE_NUMBER]" at bounding box center [408, 335] width 93 height 15
drag, startPoint x: 434, startPoint y: 367, endPoint x: 538, endPoint y: 370, distance: 104.7
click at [428, 343] on link "[PHONE_NUMBER]" at bounding box center [408, 335] width 93 height 15
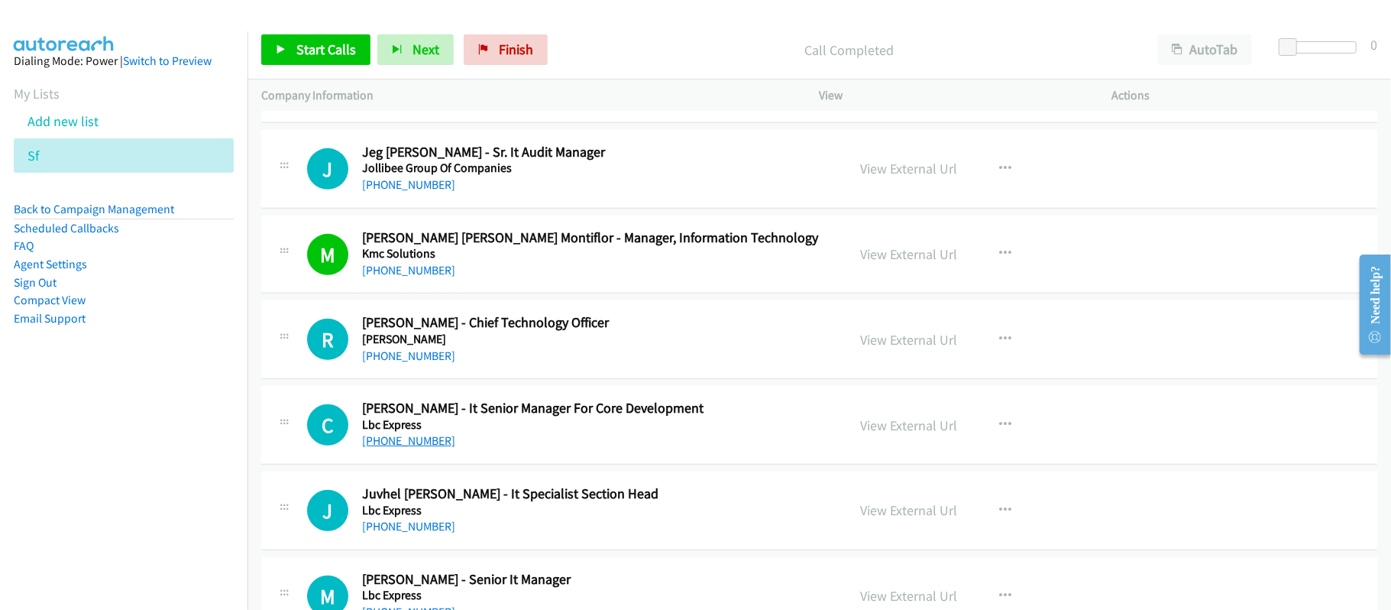
scroll to position [13137, 0]
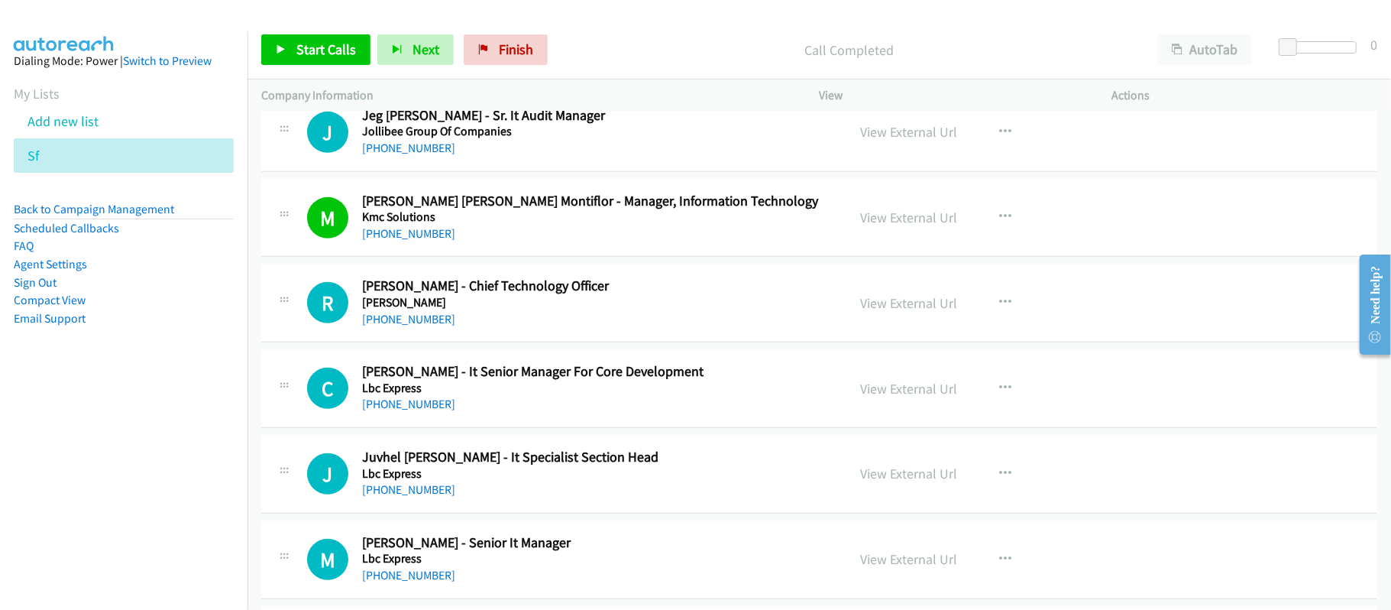
drag, startPoint x: 408, startPoint y: 441, endPoint x: 484, endPoint y: 449, distance: 76.8
click at [408, 411] on link "[PHONE_NUMBER]" at bounding box center [408, 403] width 93 height 15
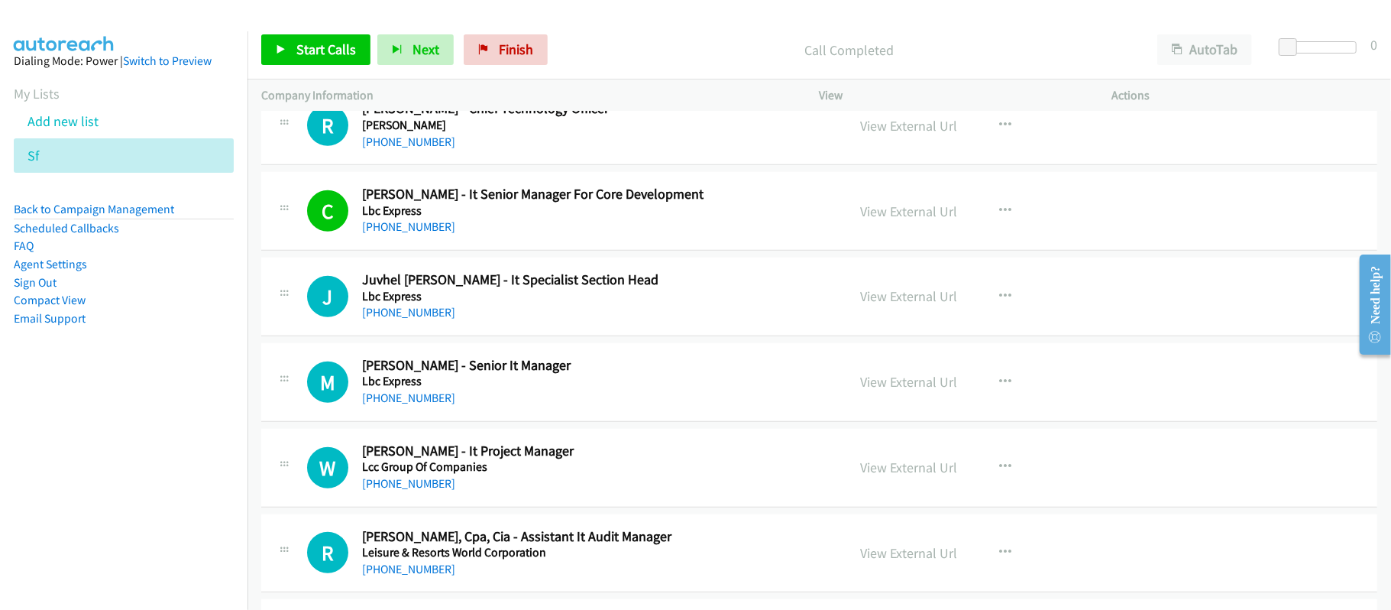
scroll to position [13340, 0]
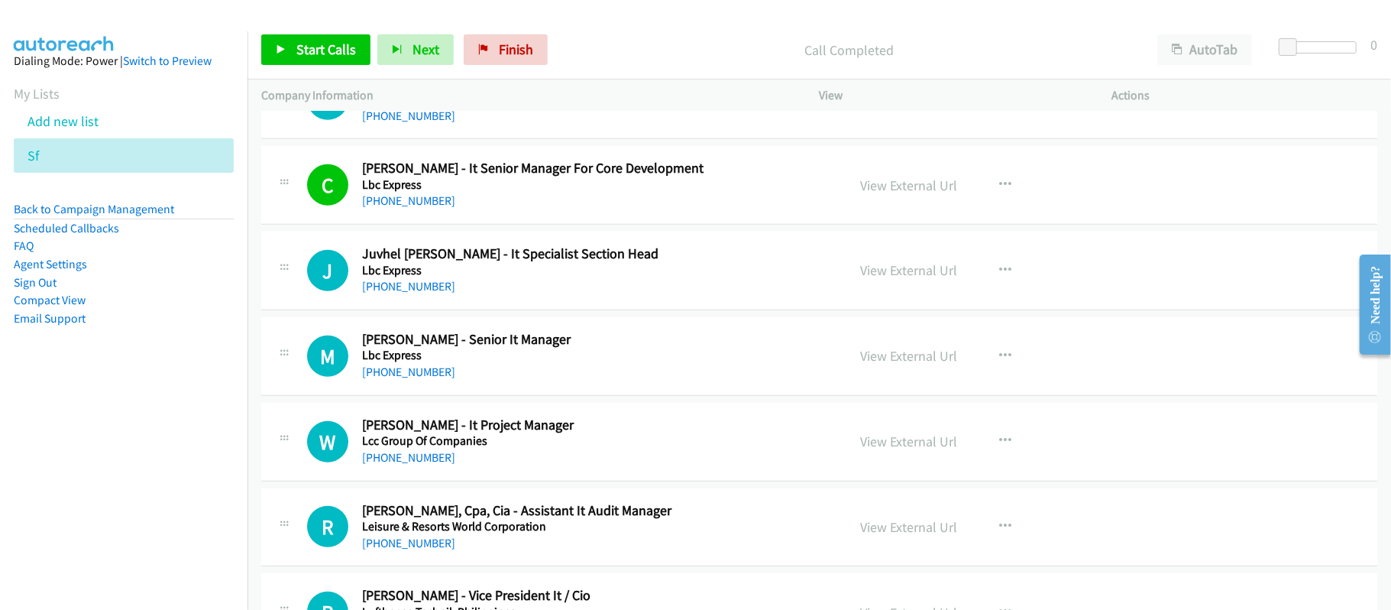
drag, startPoint x: 374, startPoint y: 408, endPoint x: 771, endPoint y: 438, distance: 398.3
click at [374, 379] on link "[PHONE_NUMBER]" at bounding box center [408, 371] width 93 height 15
drag, startPoint x: 392, startPoint y: 492, endPoint x: 689, endPoint y: 484, distance: 297.2
click at [392, 464] on link "[PHONE_NUMBER]" at bounding box center [408, 457] width 93 height 15
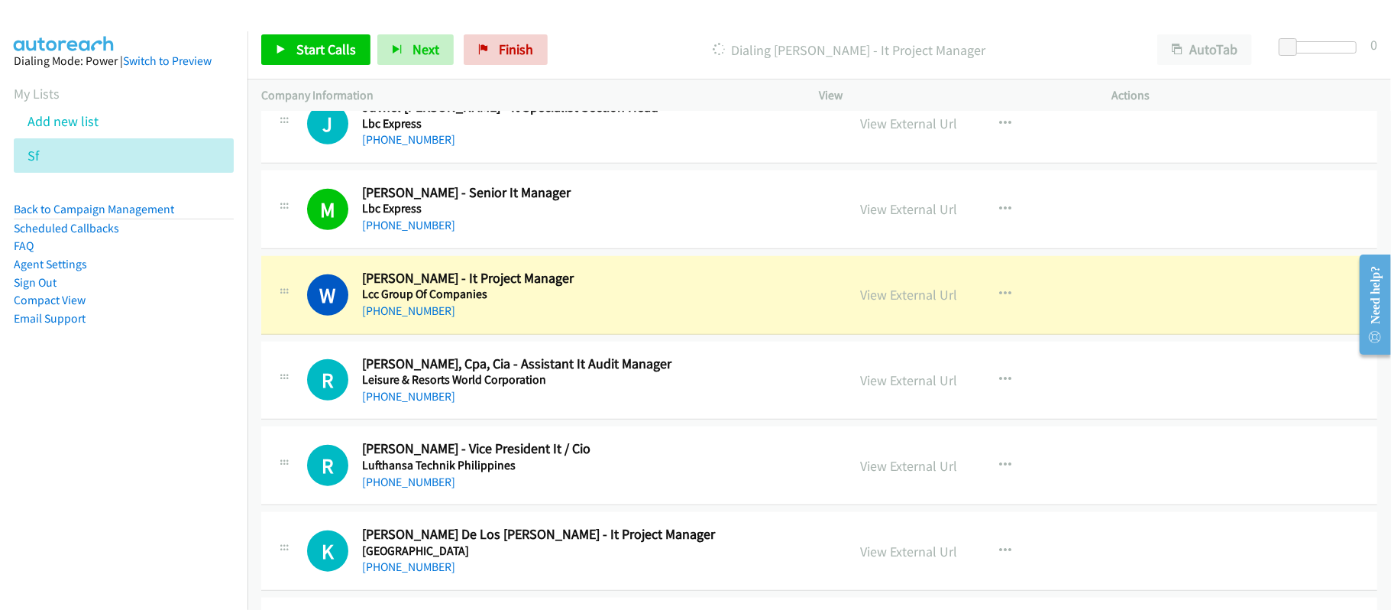
scroll to position [13646, 0]
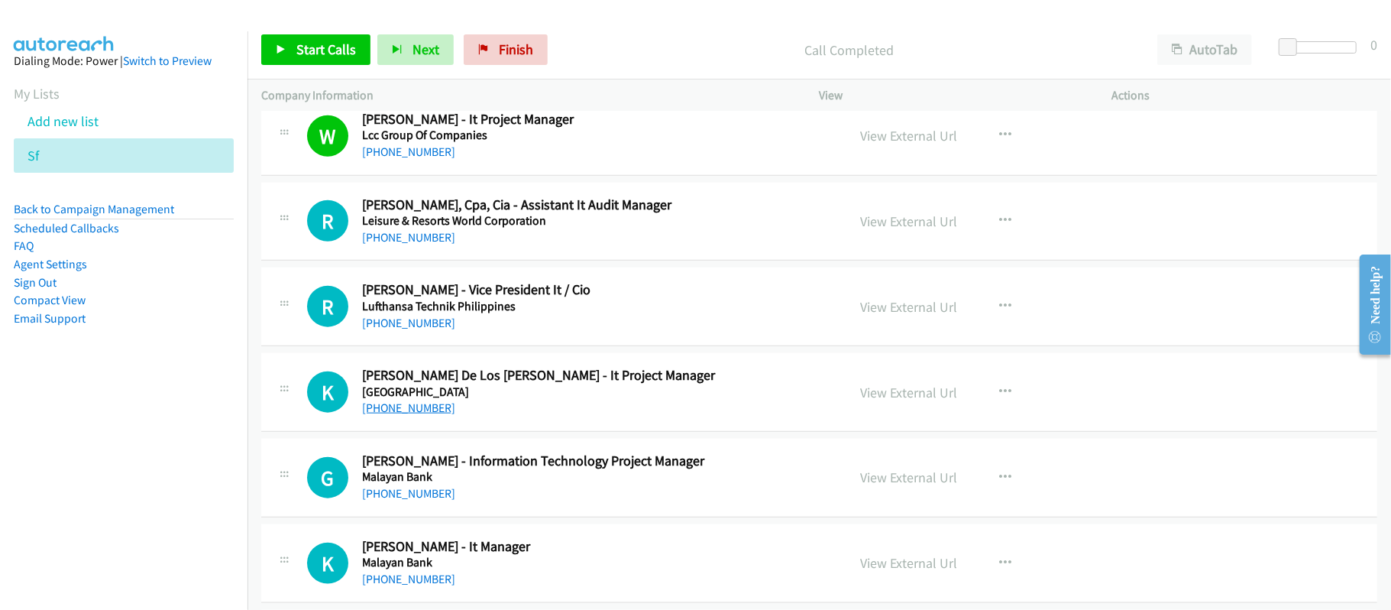
click at [413, 415] on link "[PHONE_NUMBER]" at bounding box center [408, 407] width 93 height 15
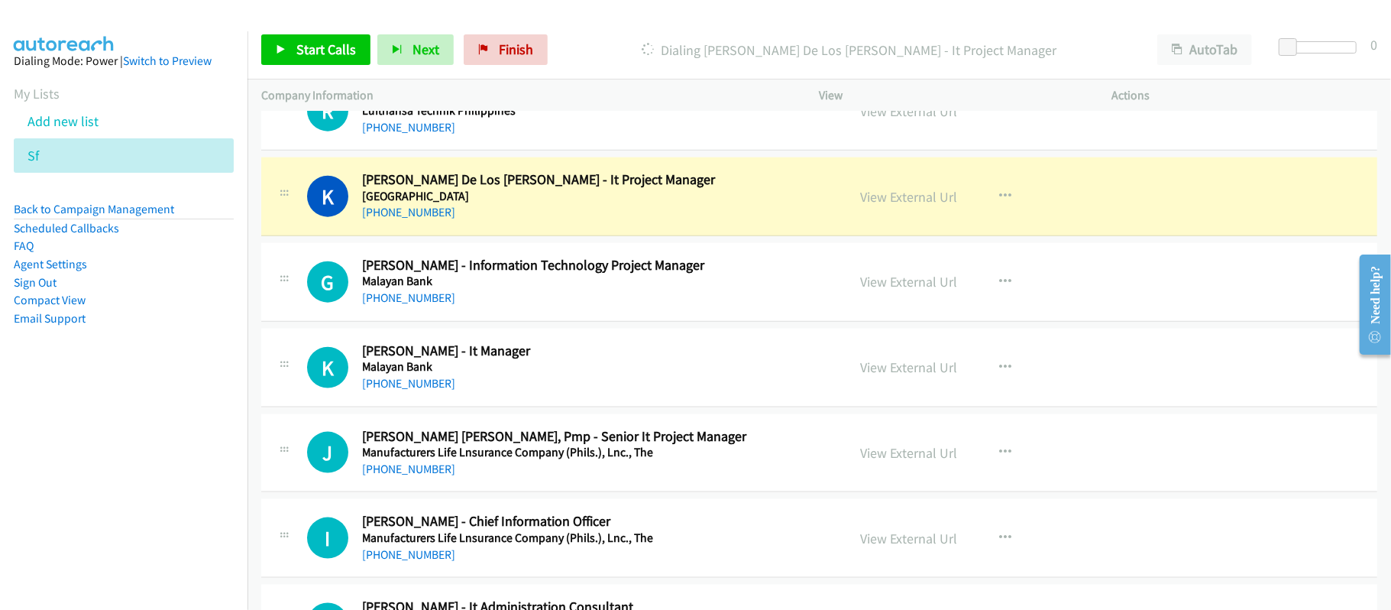
scroll to position [13850, 0]
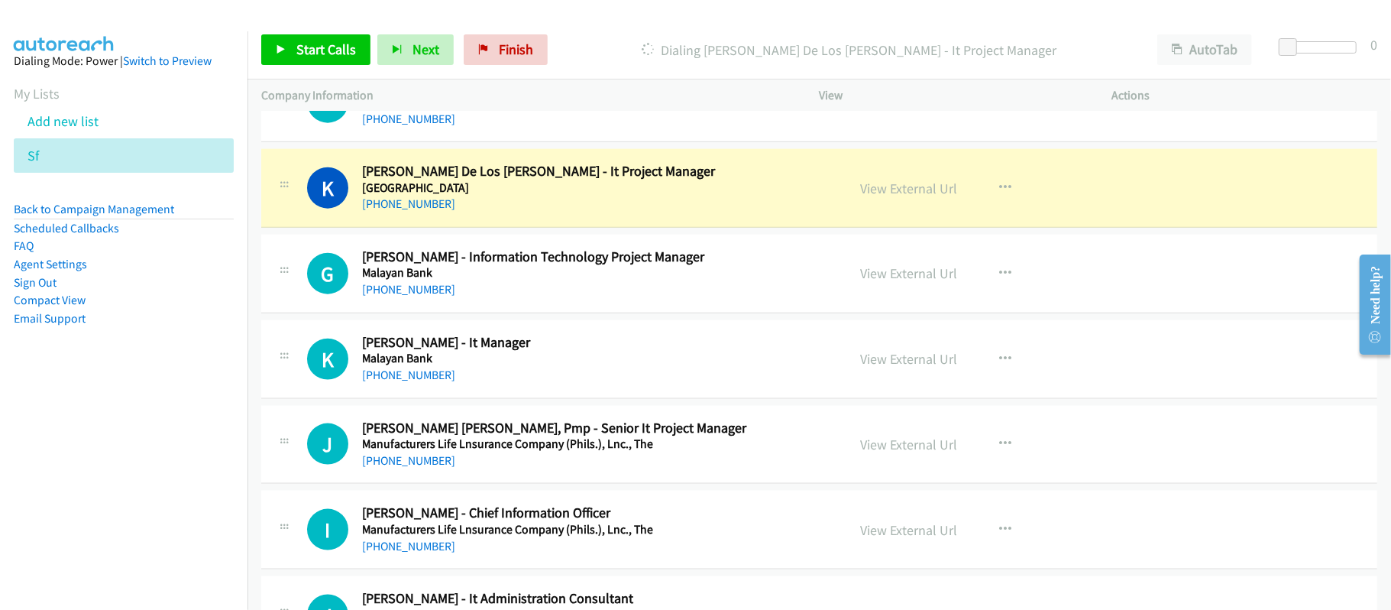
click at [575, 299] on div "[PHONE_NUMBER]" at bounding box center [594, 289] width 464 height 18
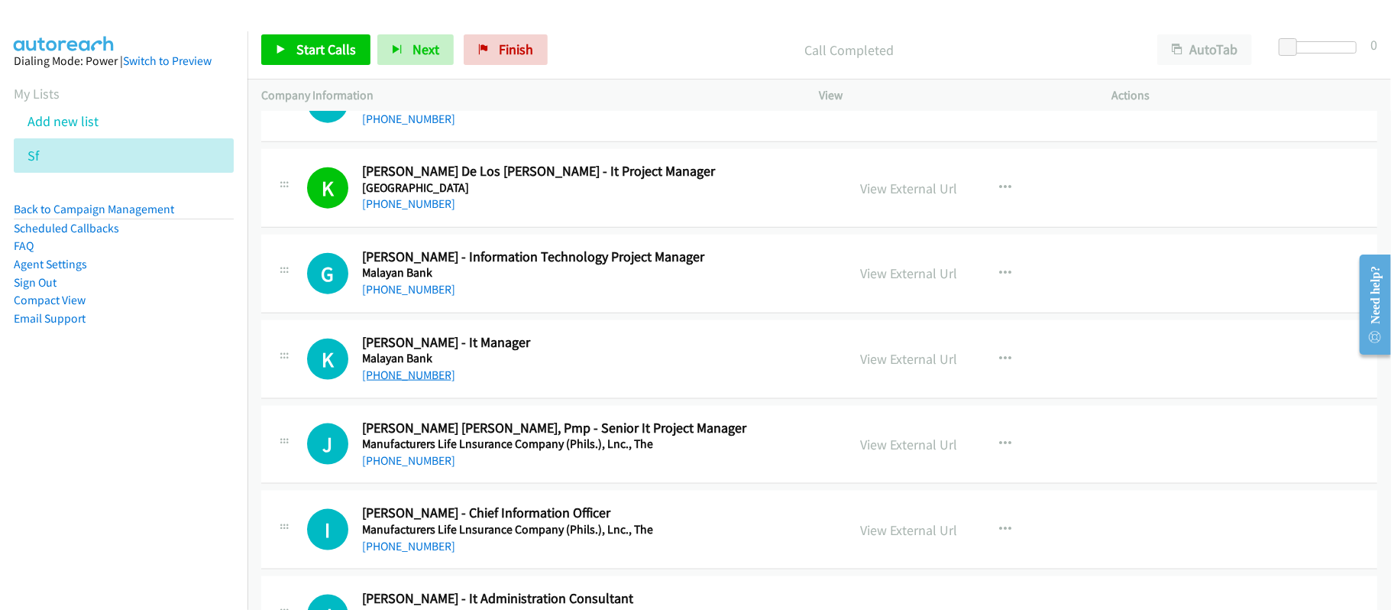
click at [428, 382] on link "[PHONE_NUMBER]" at bounding box center [408, 374] width 93 height 15
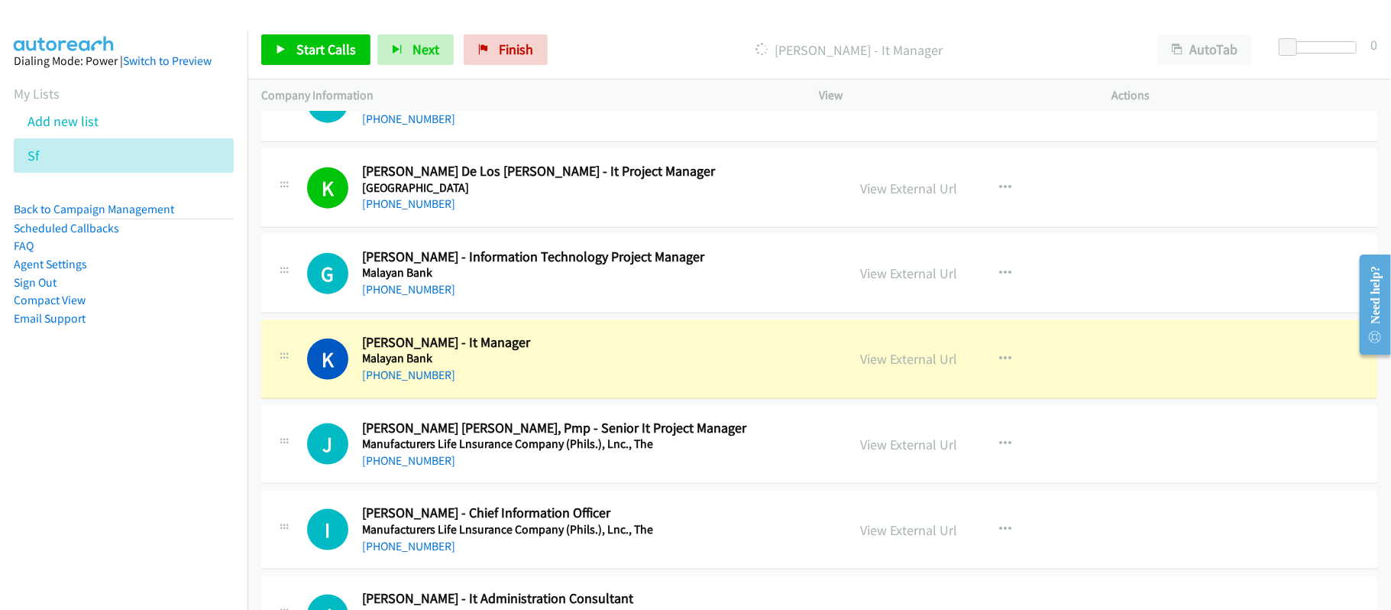
click at [606, 299] on div "[PHONE_NUMBER]" at bounding box center [594, 289] width 464 height 18
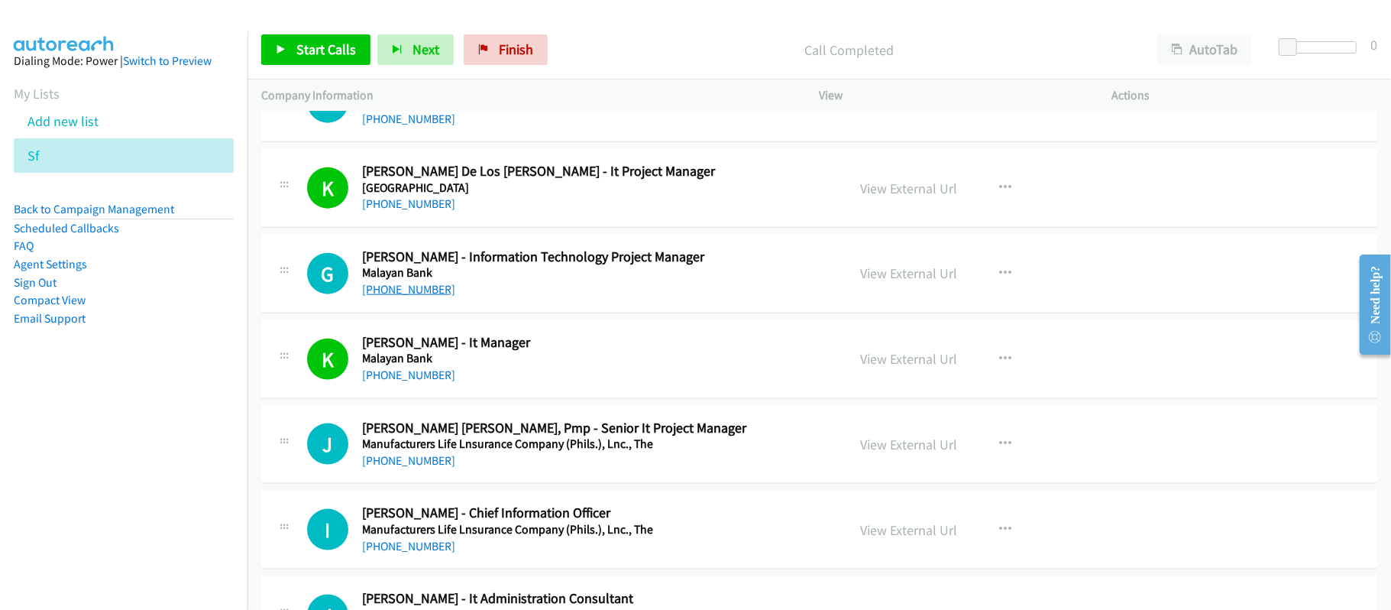
click at [410, 296] on link "[PHONE_NUMBER]" at bounding box center [408, 289] width 93 height 15
click at [412, 467] on link "[PHONE_NUMBER]" at bounding box center [408, 460] width 93 height 15
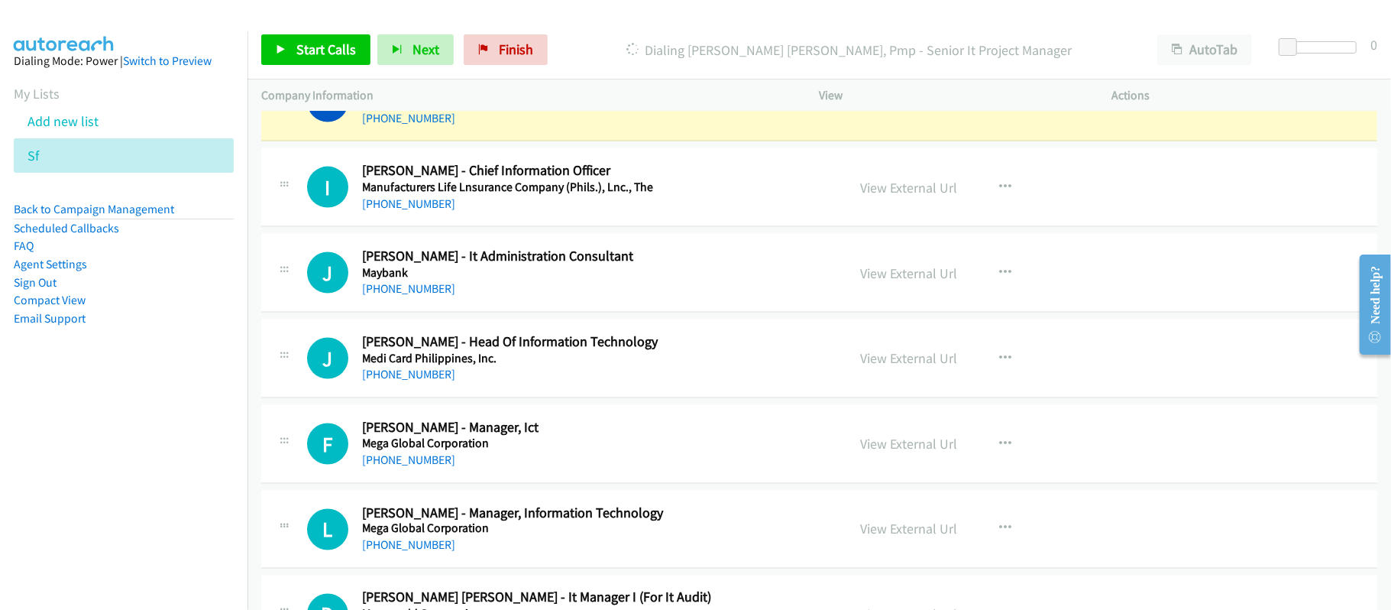
scroll to position [14155, 0]
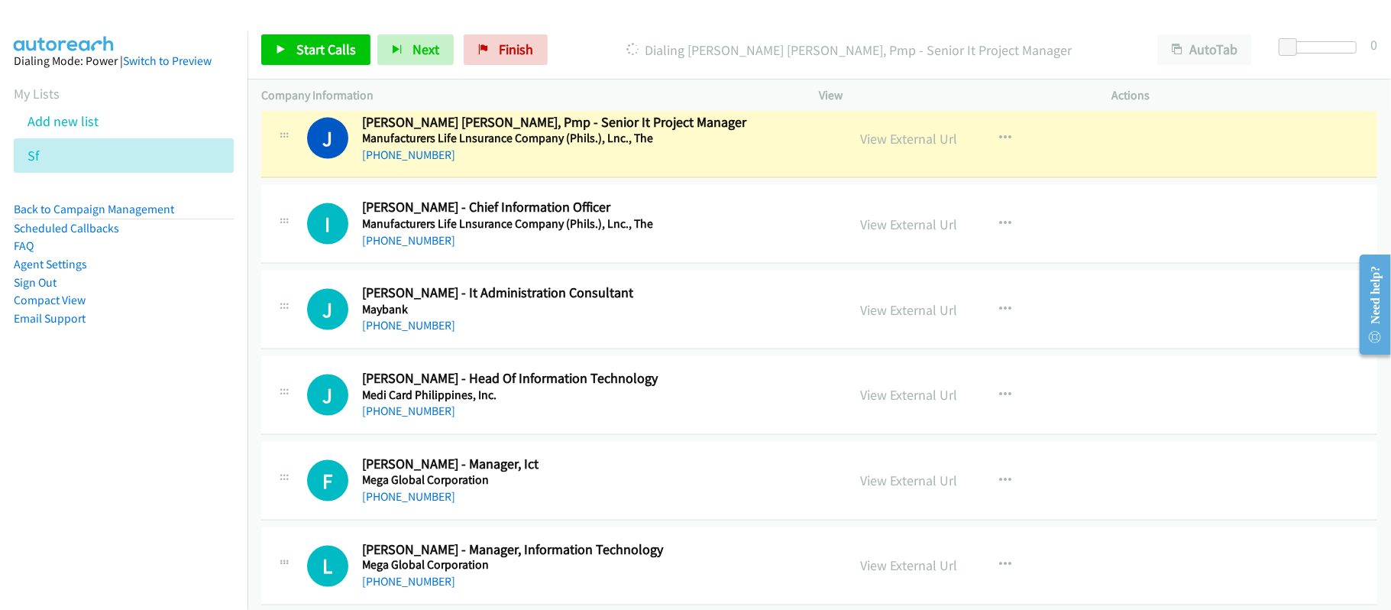
click at [668, 164] on div "[PHONE_NUMBER]" at bounding box center [594, 155] width 464 height 18
click at [894, 147] on link "View External Url" at bounding box center [909, 139] width 97 height 18
